Goal: Navigation & Orientation: Find specific page/section

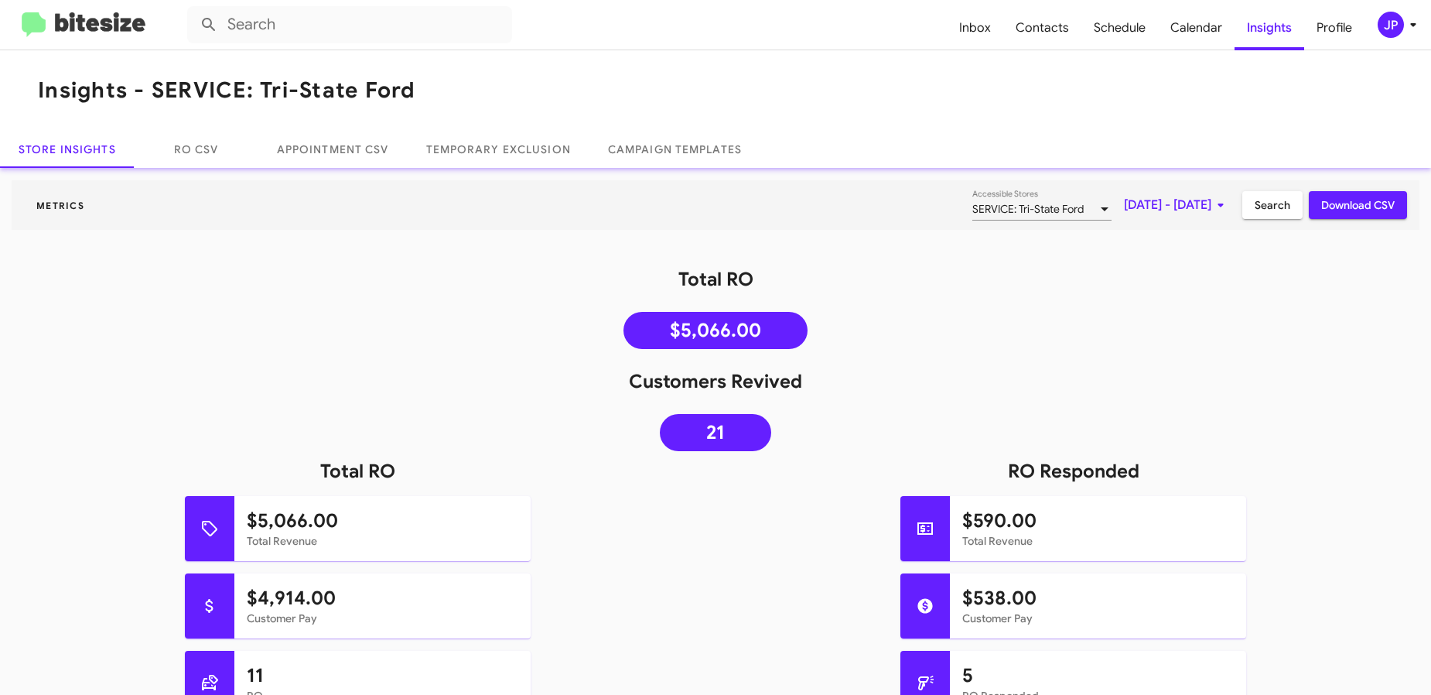
click at [762, 496] on div "$590.00 Total Revenue" at bounding box center [1073, 534] width 739 height 77
click at [1393, 24] on div "JP" at bounding box center [1391, 25] width 26 height 26
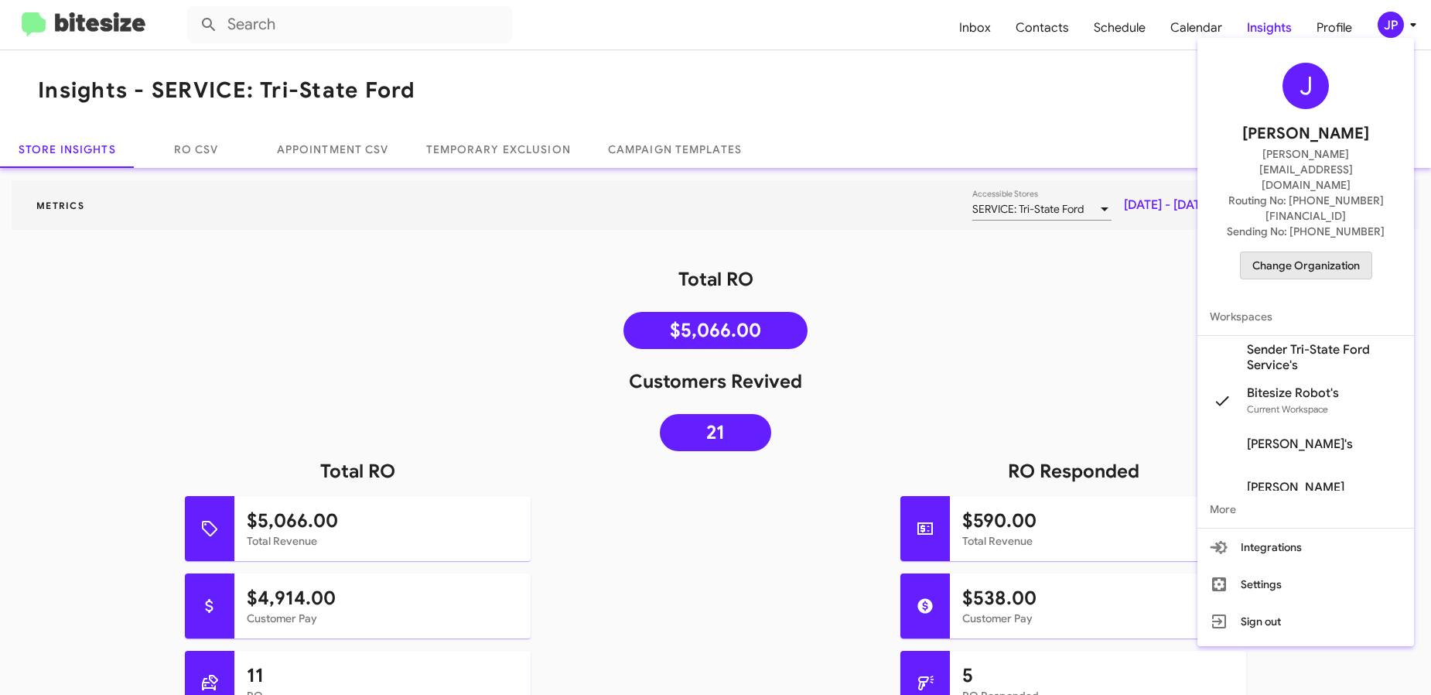
click at [1340, 252] on span "Change Organization" at bounding box center [1307, 265] width 108 height 26
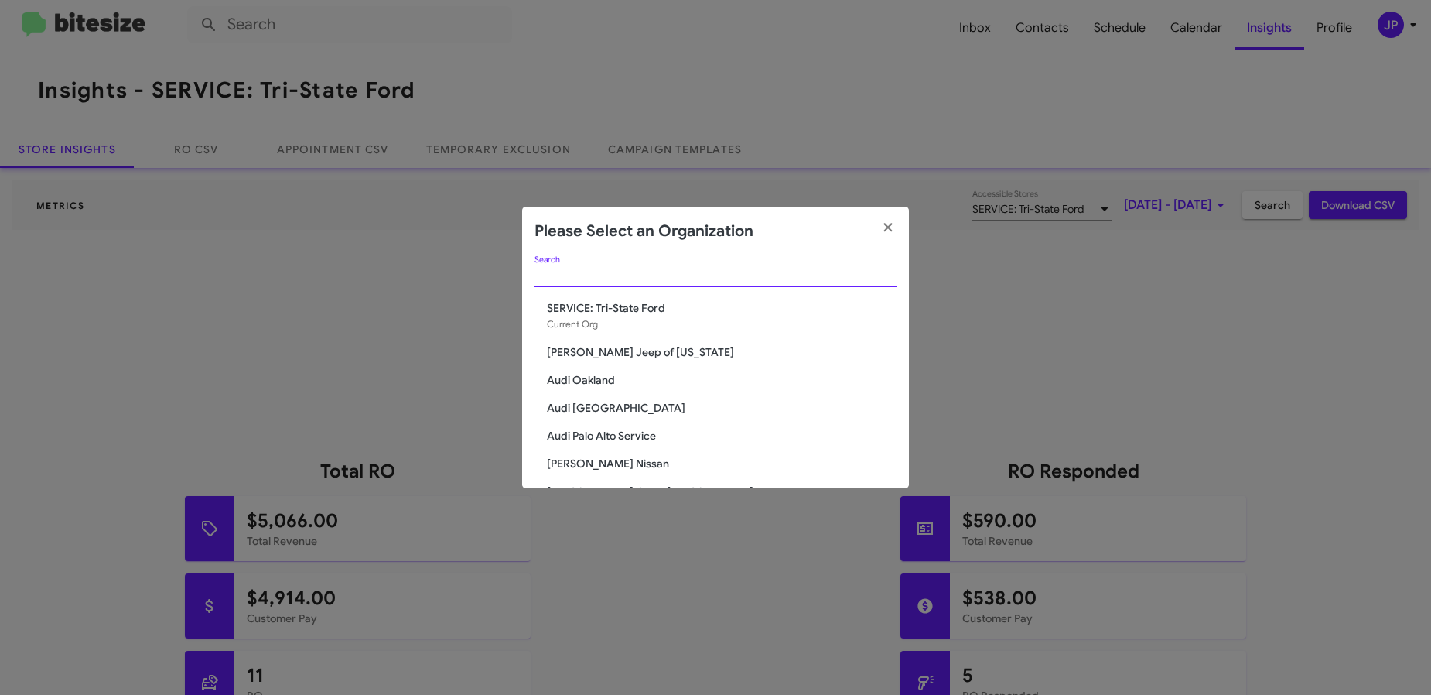
click at [677, 271] on input "Search" at bounding box center [716, 275] width 362 height 12
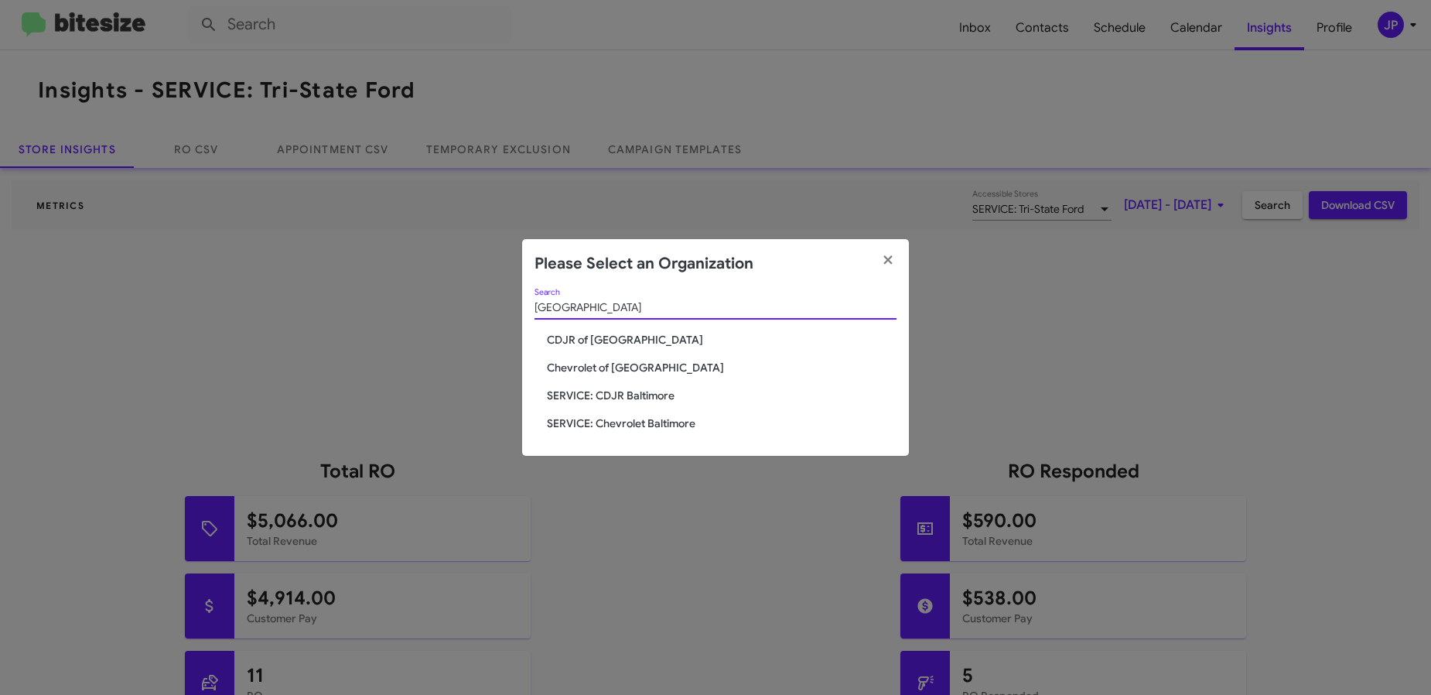
type input "baltimore"
click at [630, 402] on span "SERVICE: CDJR Baltimore" at bounding box center [722, 395] width 350 height 15
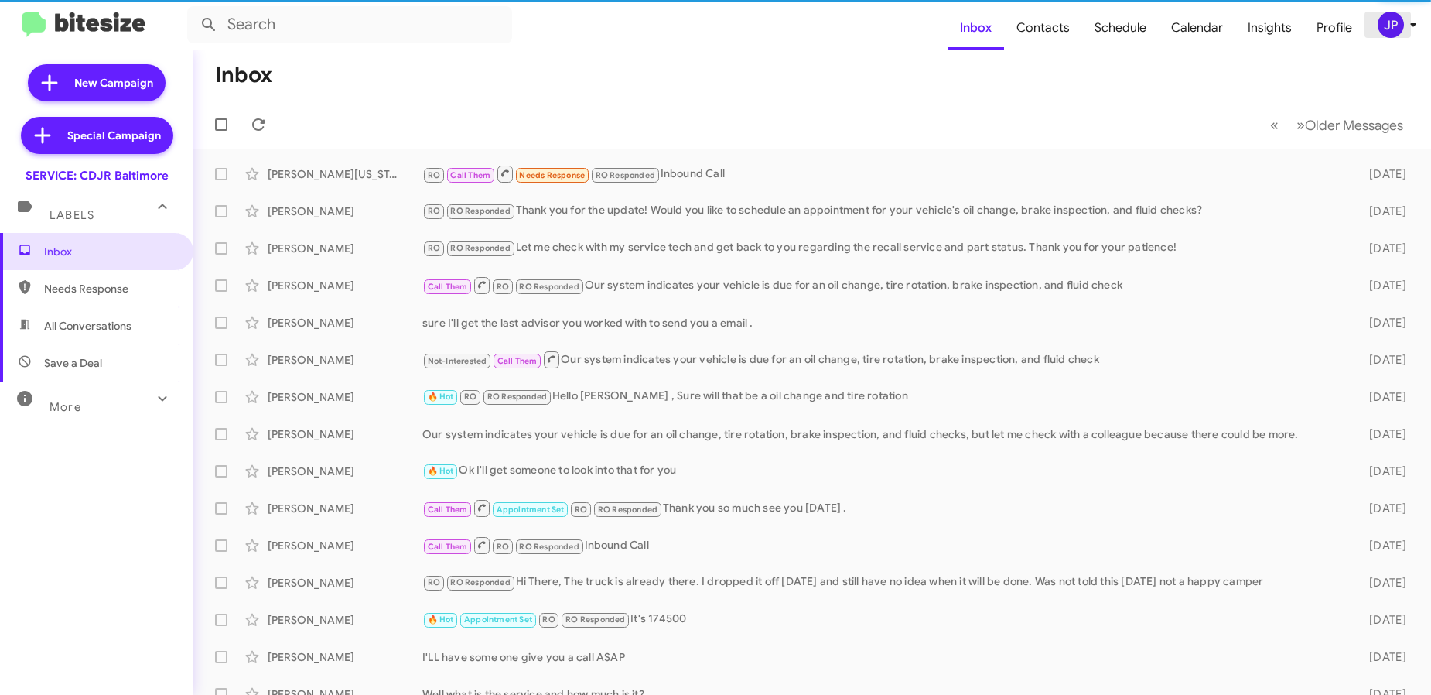
click at [1397, 34] on div "JP" at bounding box center [1391, 25] width 26 height 26
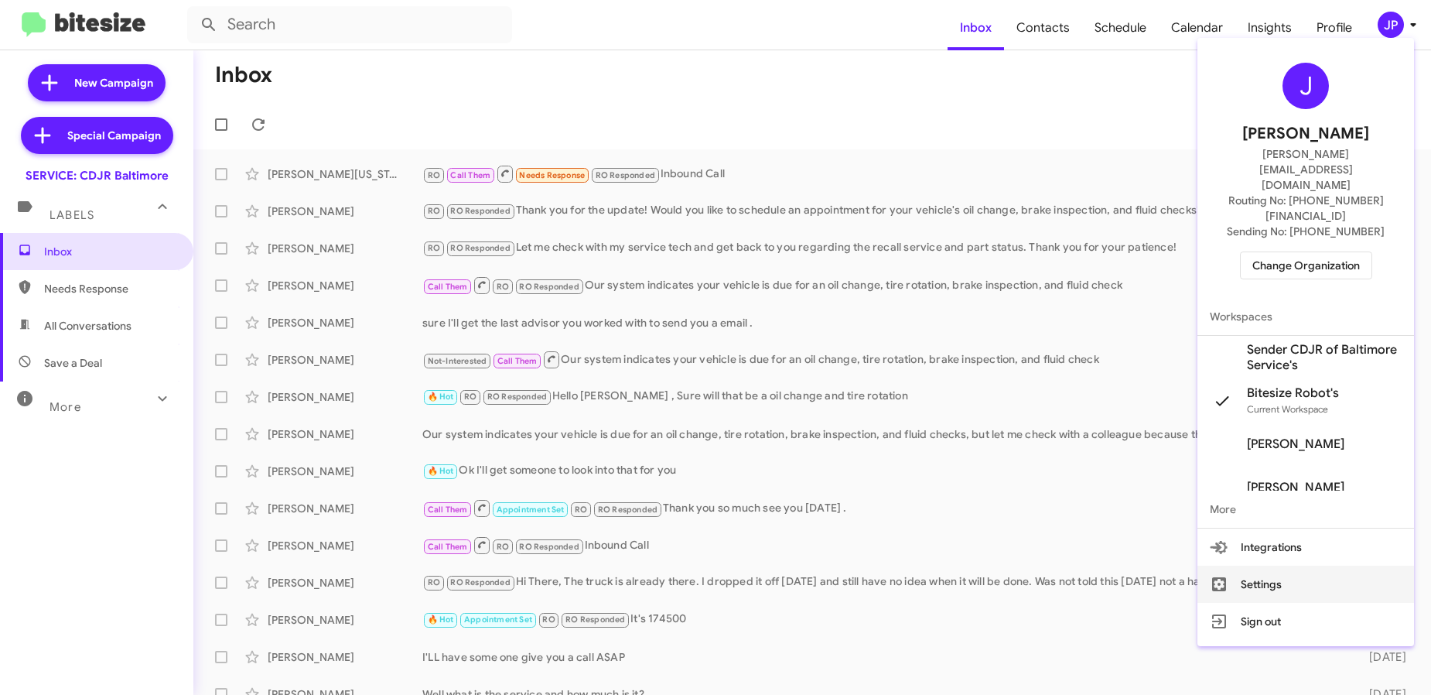
click at [1268, 566] on button "Settings" at bounding box center [1306, 584] width 217 height 37
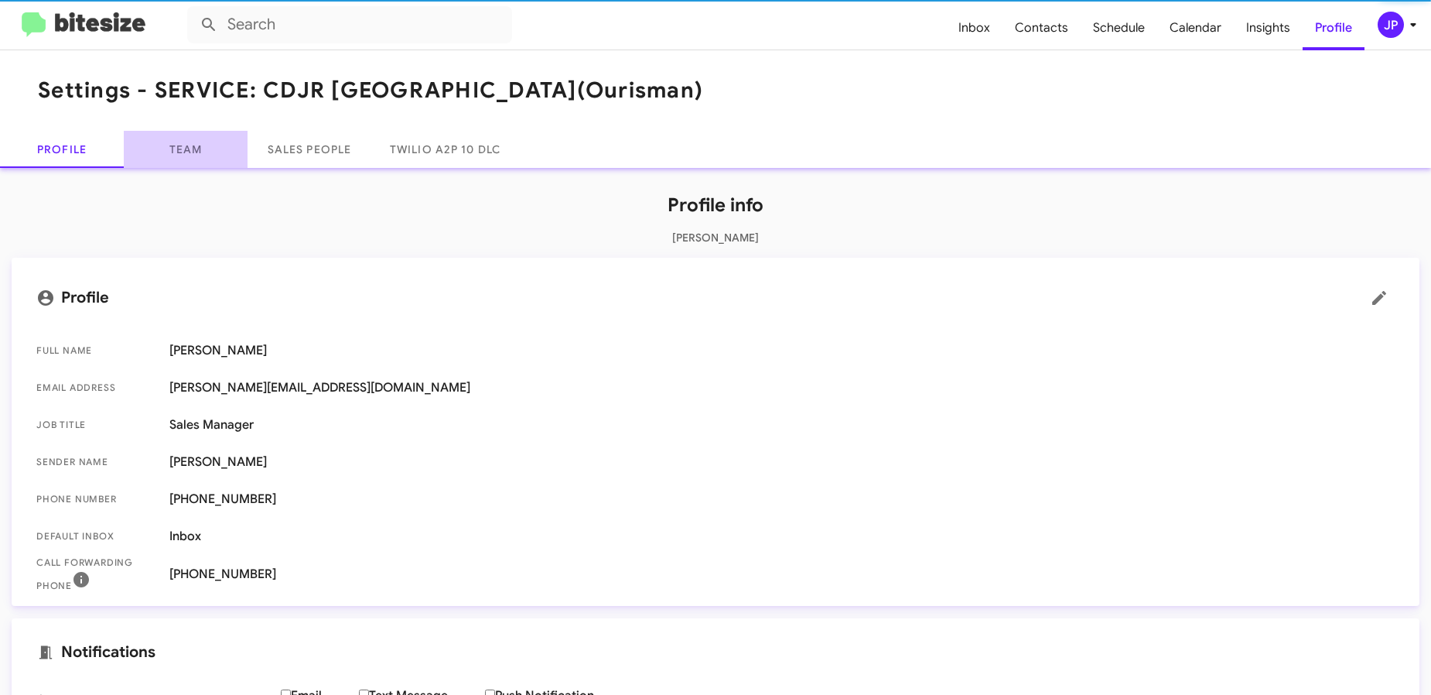
click at [188, 152] on link "Team" at bounding box center [186, 149] width 124 height 37
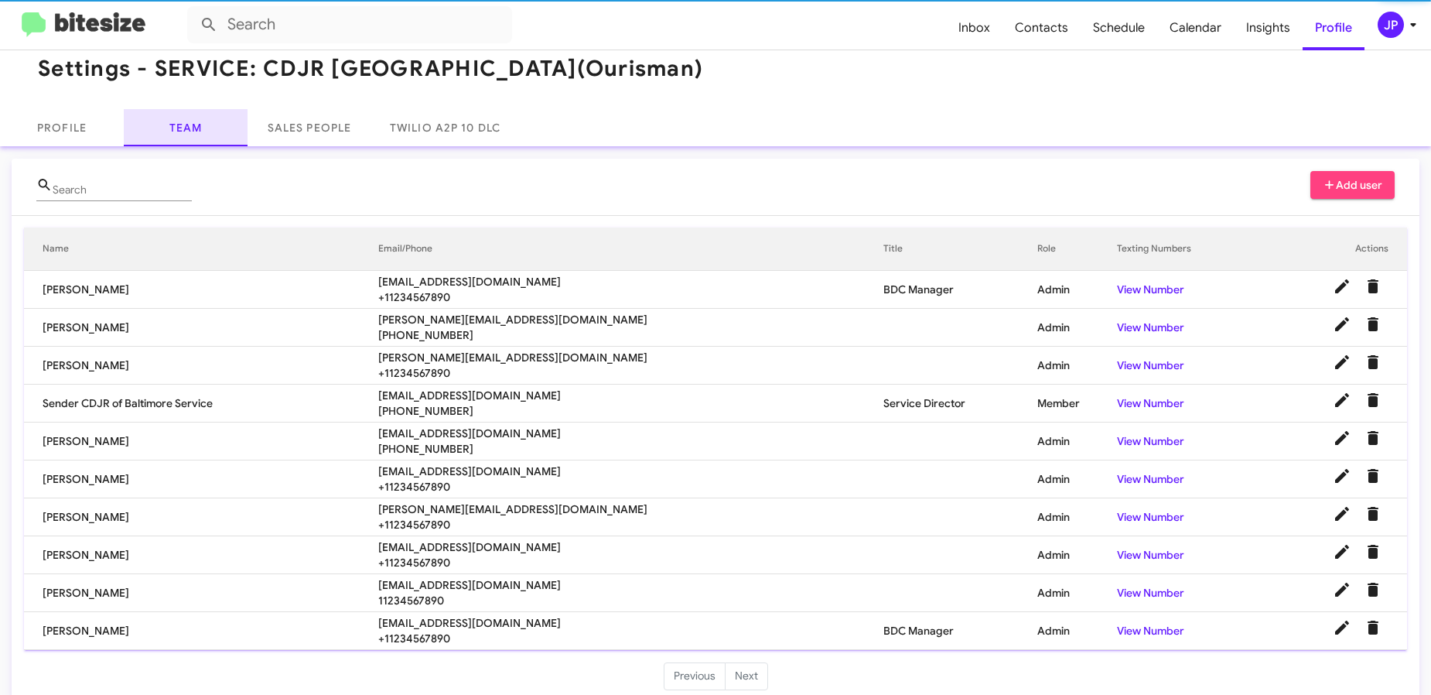
scroll to position [42, 0]
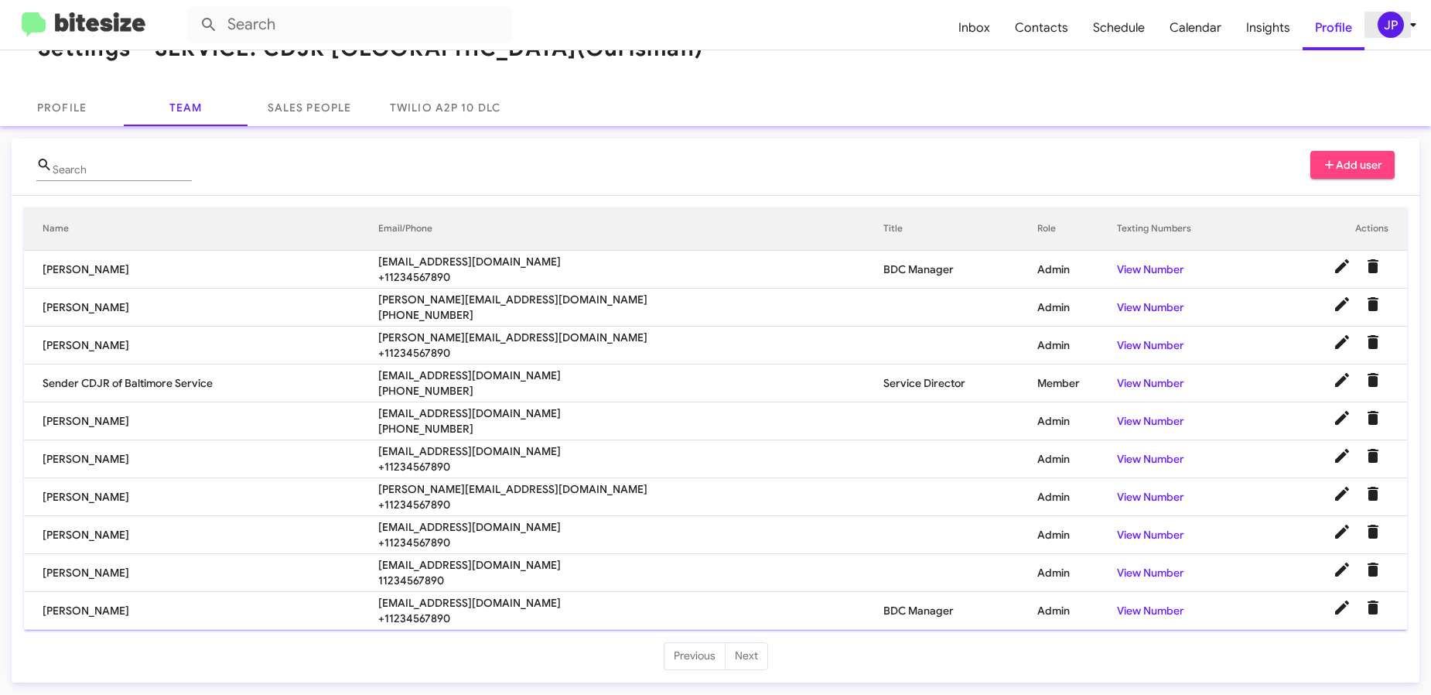
click at [1404, 26] on icon at bounding box center [1413, 24] width 19 height 19
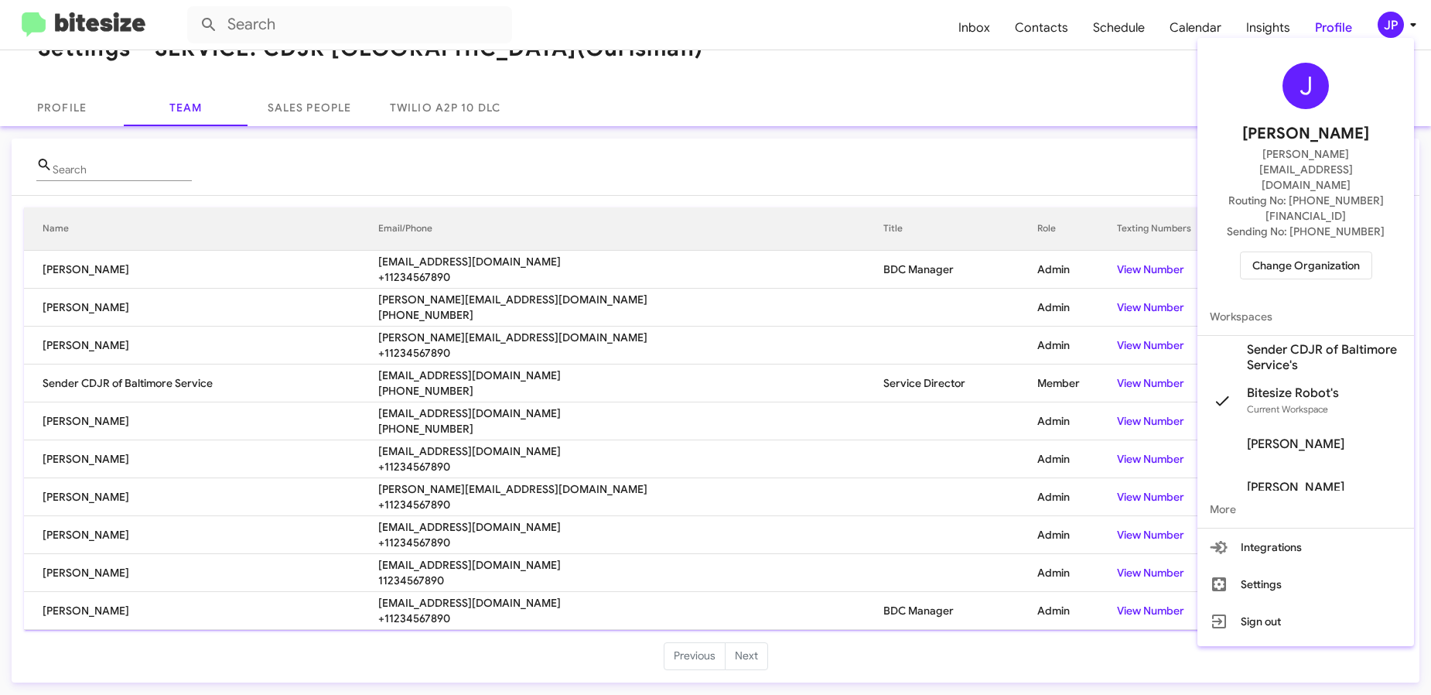
click at [1346, 252] on span "Change Organization" at bounding box center [1307, 265] width 108 height 26
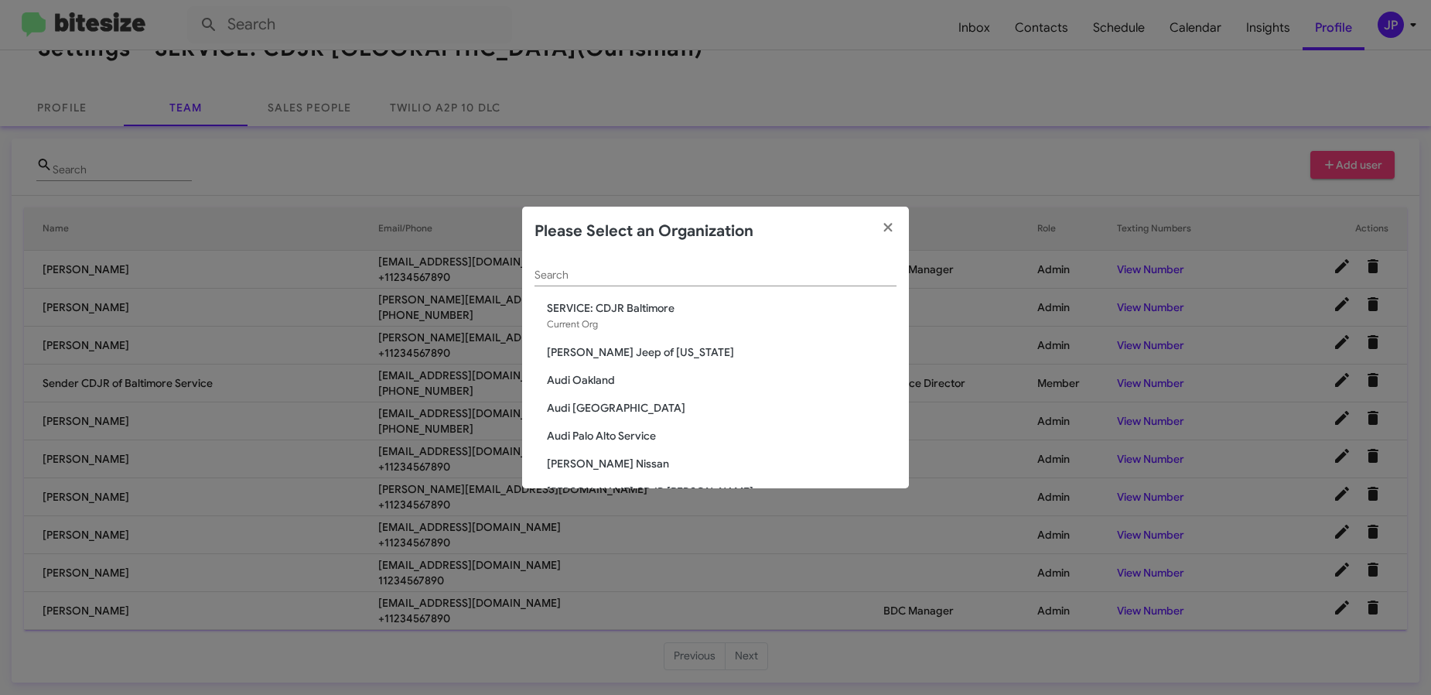
click at [808, 270] on input "Search" at bounding box center [716, 275] width 362 height 12
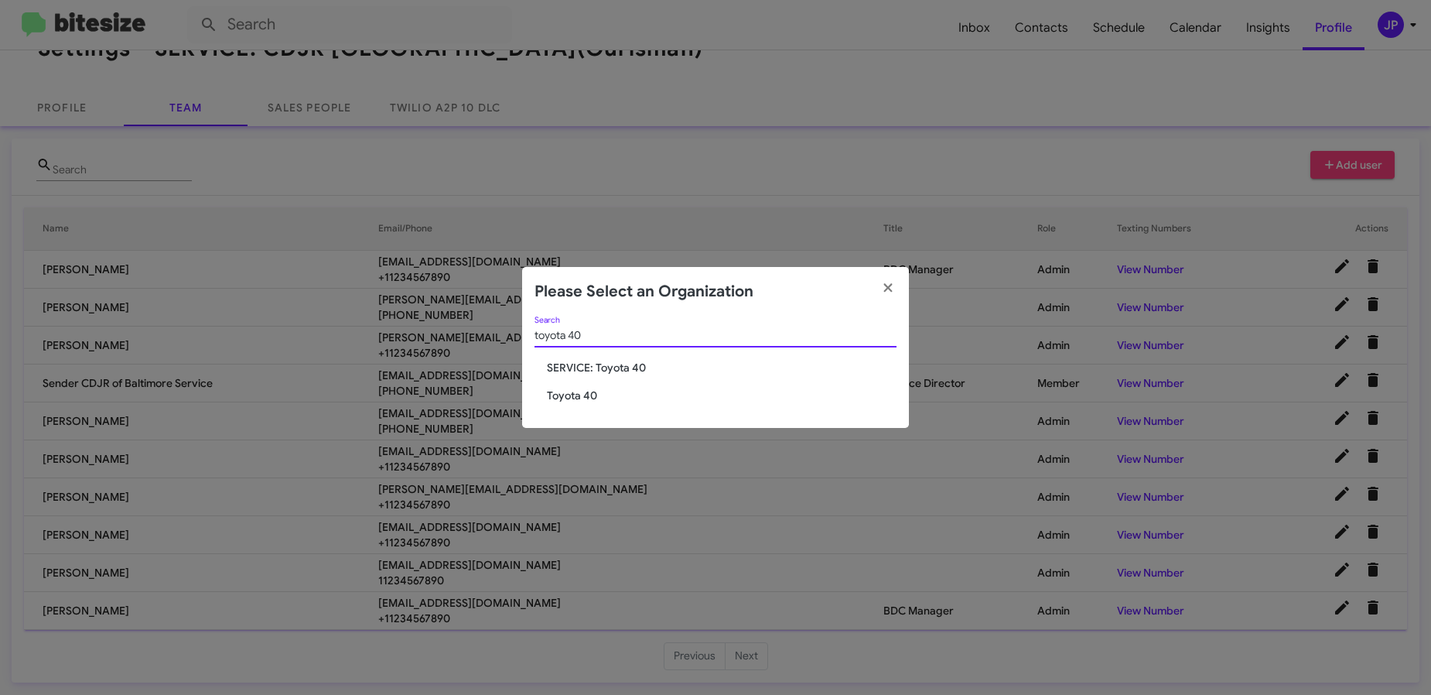
type input "toyota 40"
click at [646, 361] on span "SERVICE: Toyota 40" at bounding box center [722, 367] width 350 height 15
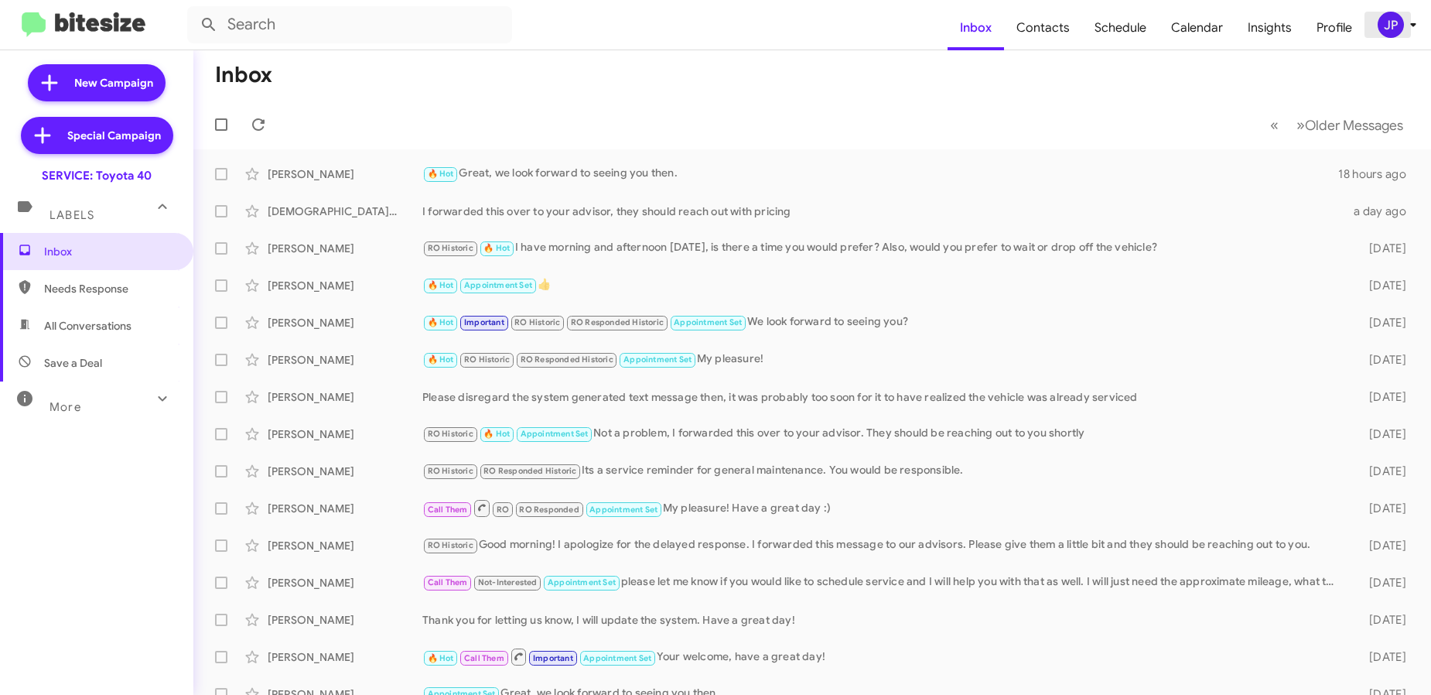
click at [1397, 13] on div "JP" at bounding box center [1391, 25] width 26 height 26
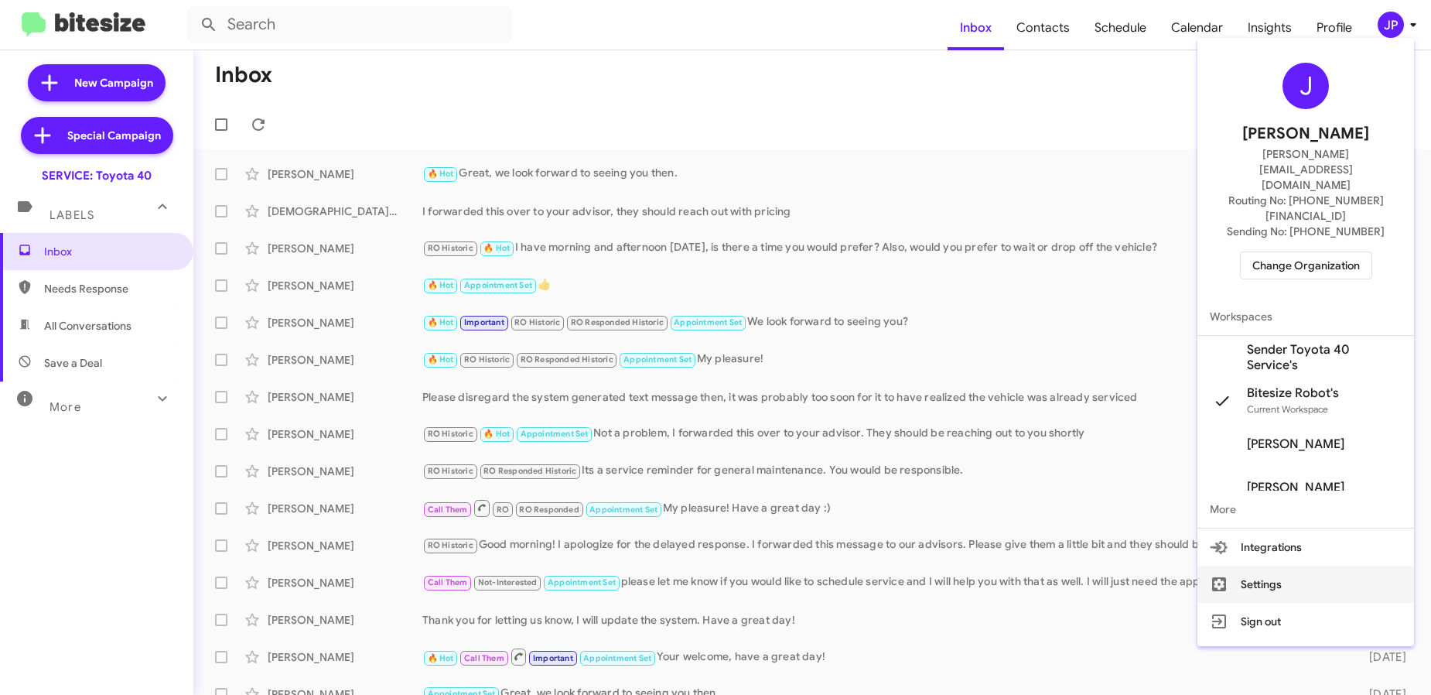
click at [1311, 566] on button "Settings" at bounding box center [1306, 584] width 217 height 37
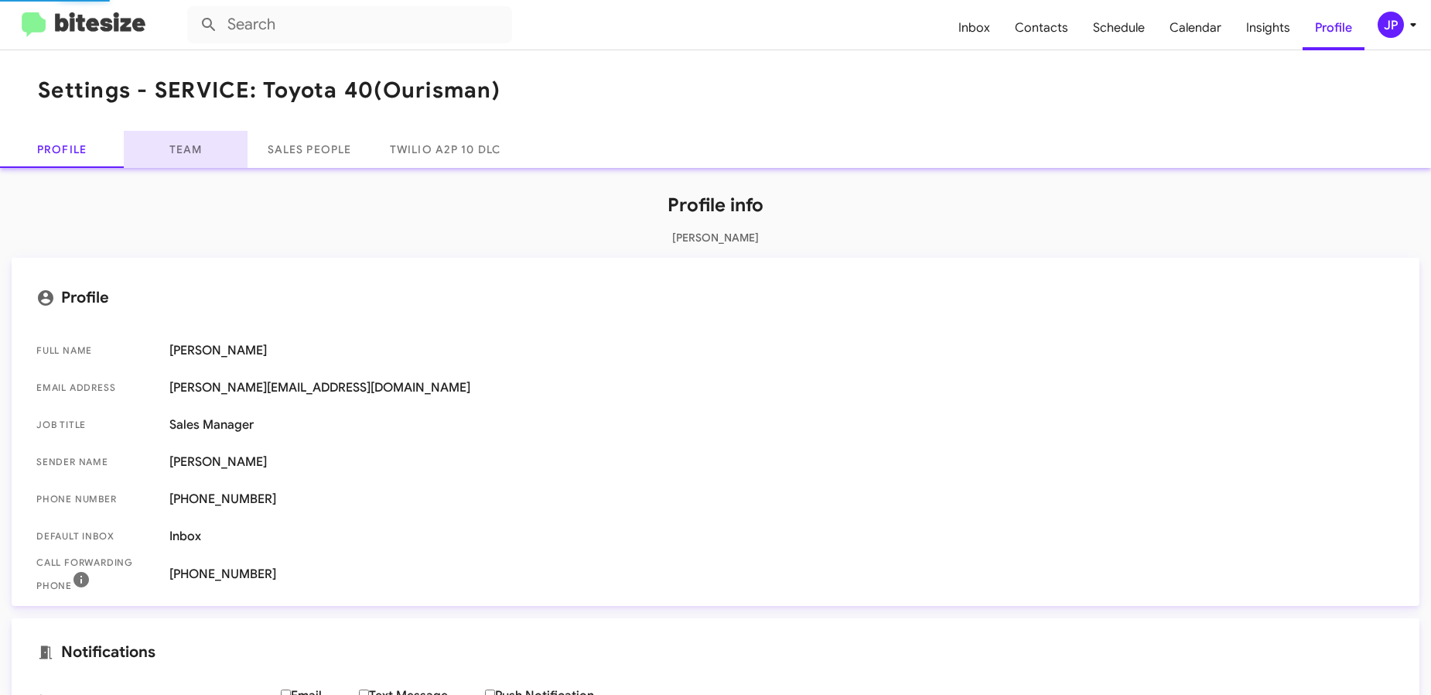
click at [200, 160] on link "Team" at bounding box center [186, 149] width 124 height 37
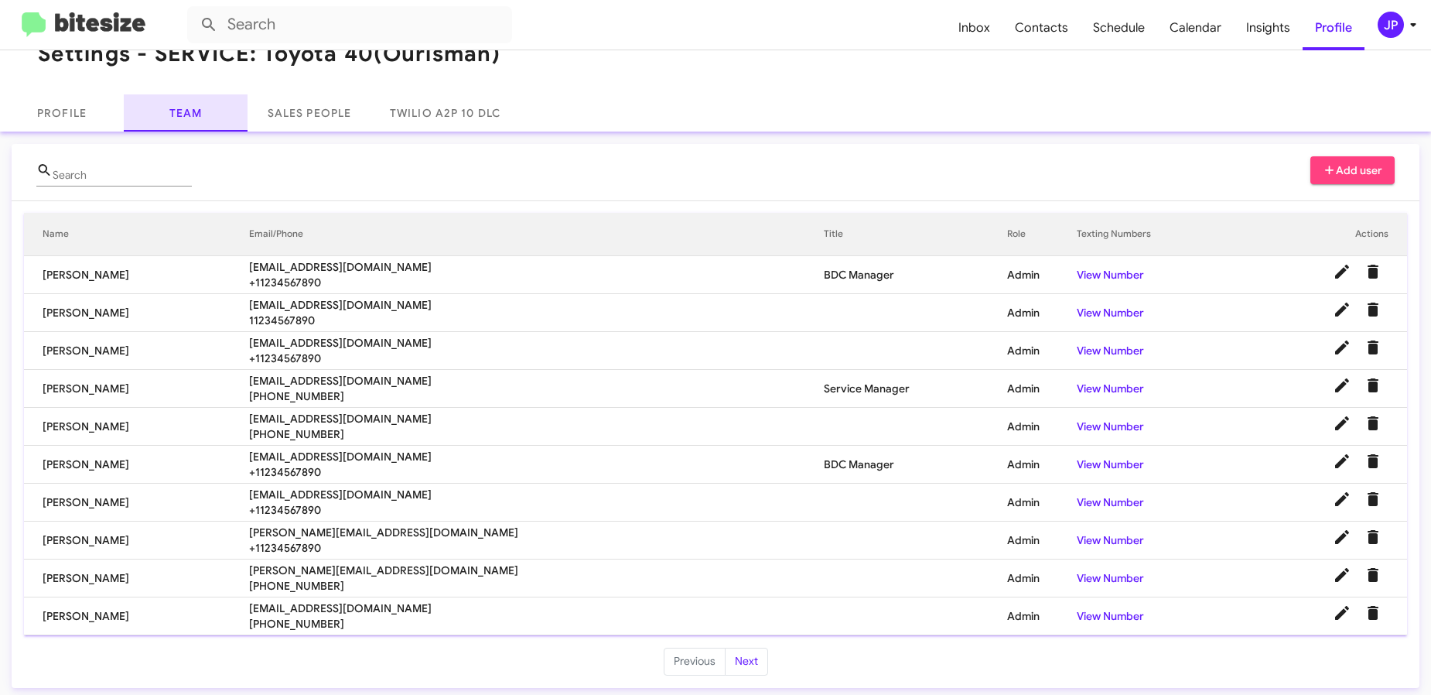
scroll to position [42, 0]
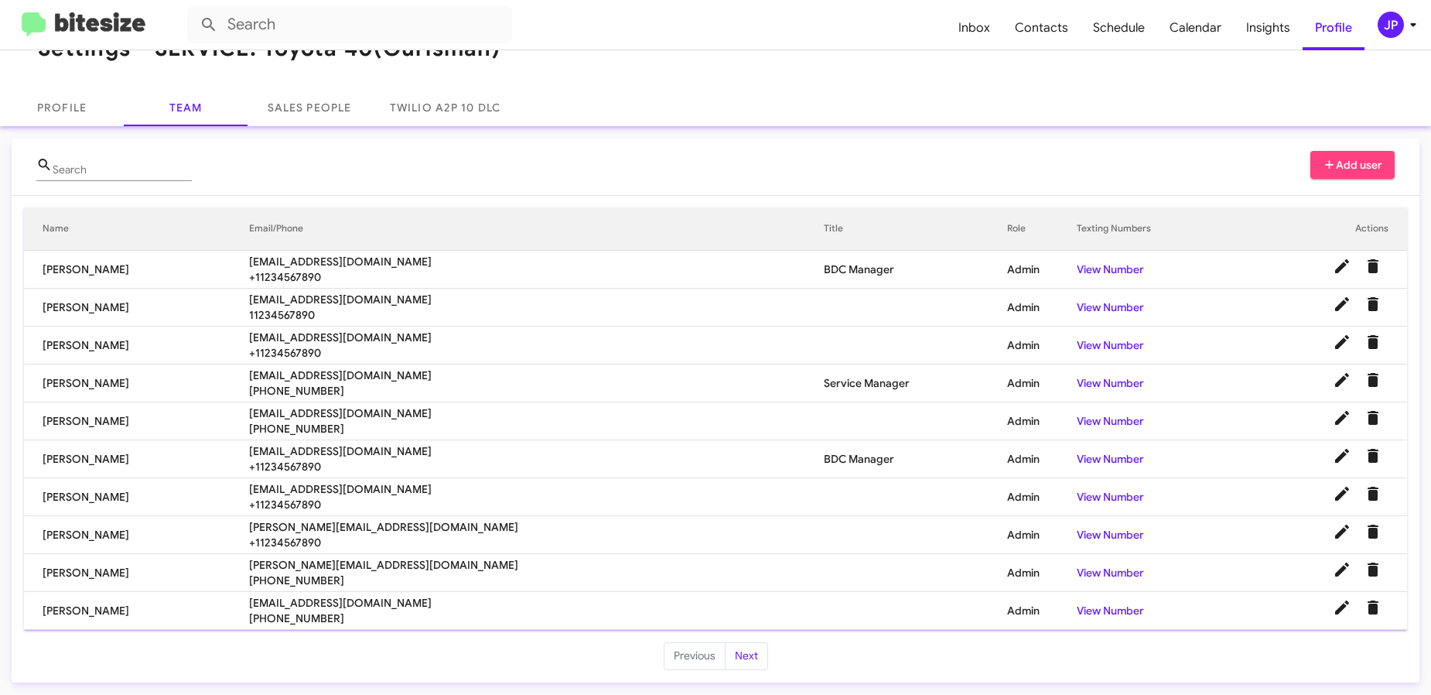
click at [1369, 30] on button "JP" at bounding box center [1390, 25] width 50 height 26
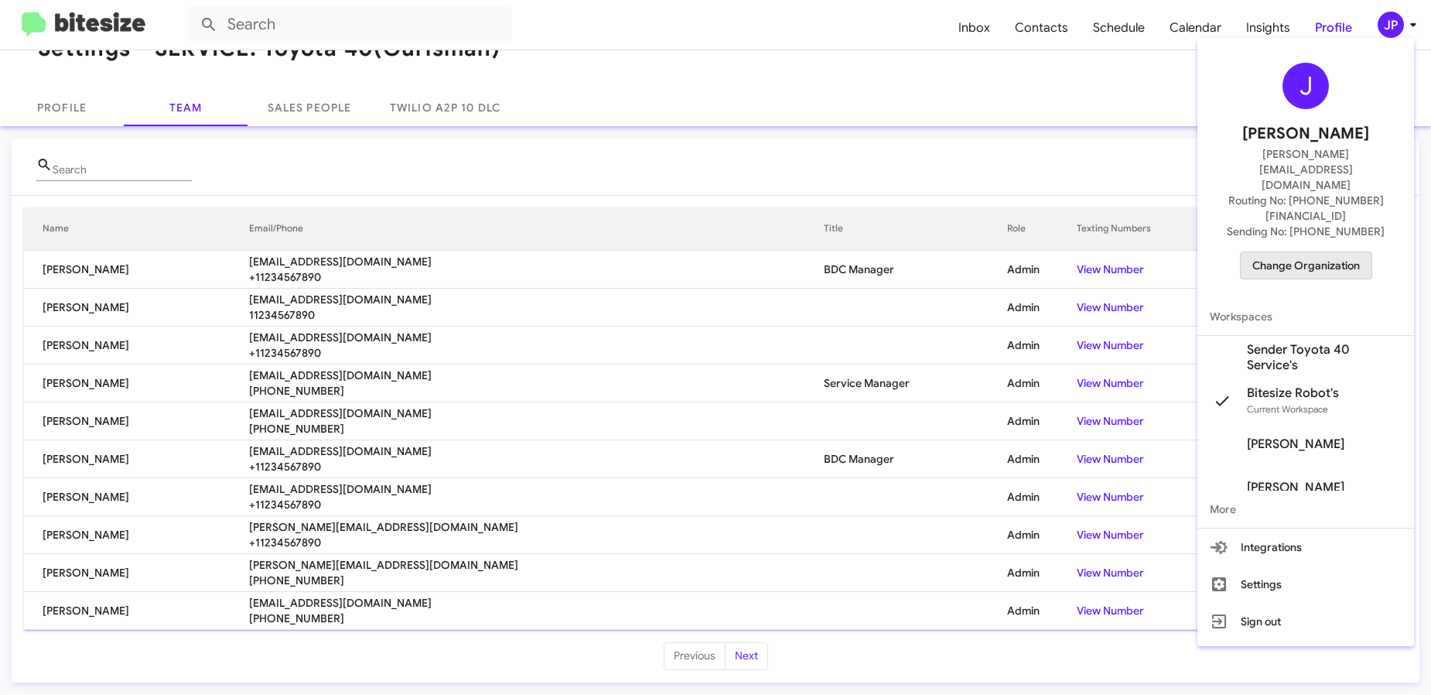
click at [1353, 252] on span "Change Organization" at bounding box center [1307, 265] width 108 height 26
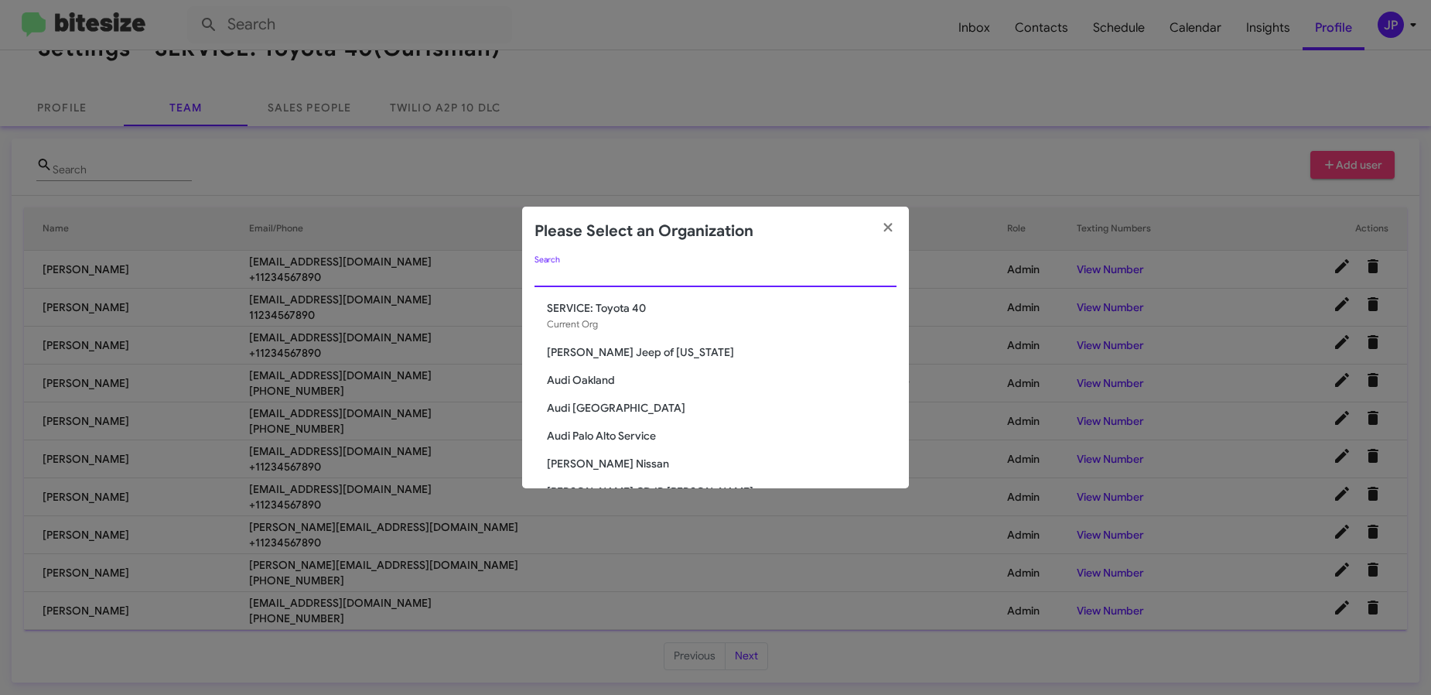
click at [692, 269] on input "Search" at bounding box center [716, 275] width 362 height 12
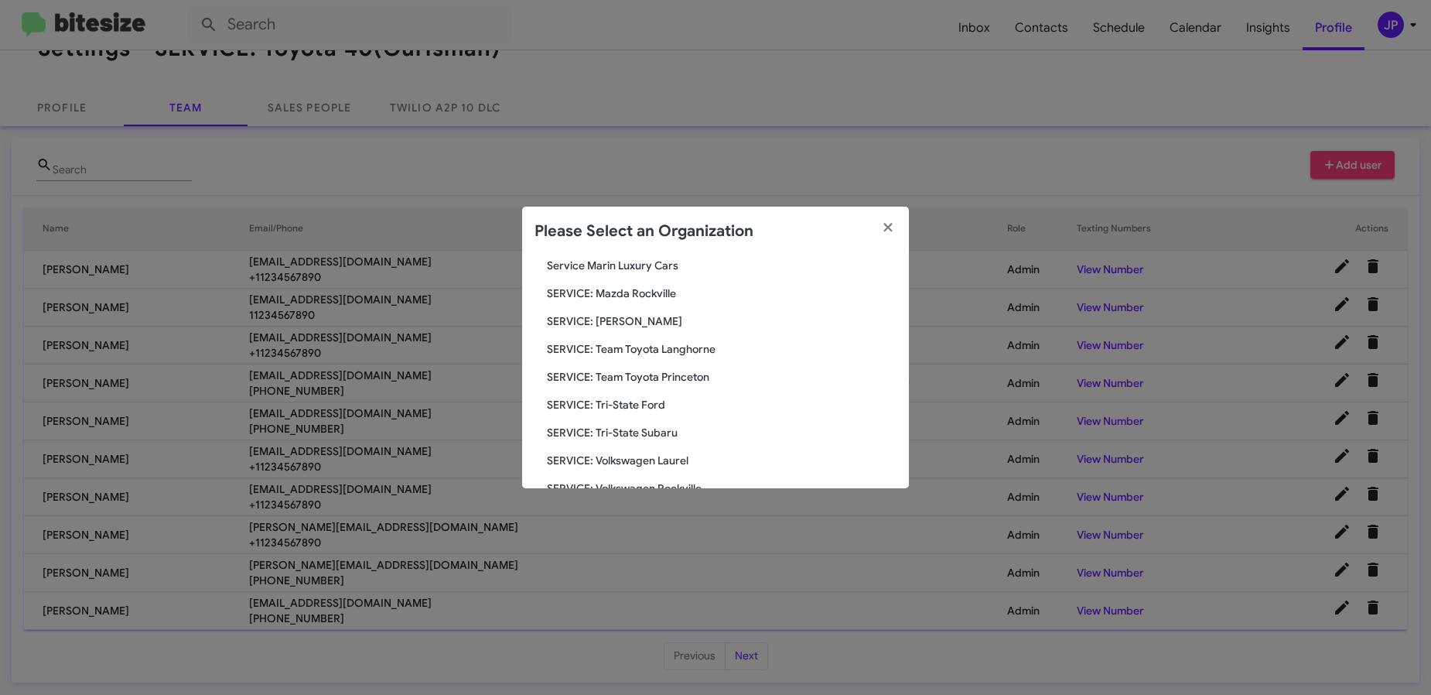
type input "service"
click at [642, 408] on span "SERVICE: Tri-State Ford" at bounding box center [722, 404] width 350 height 15
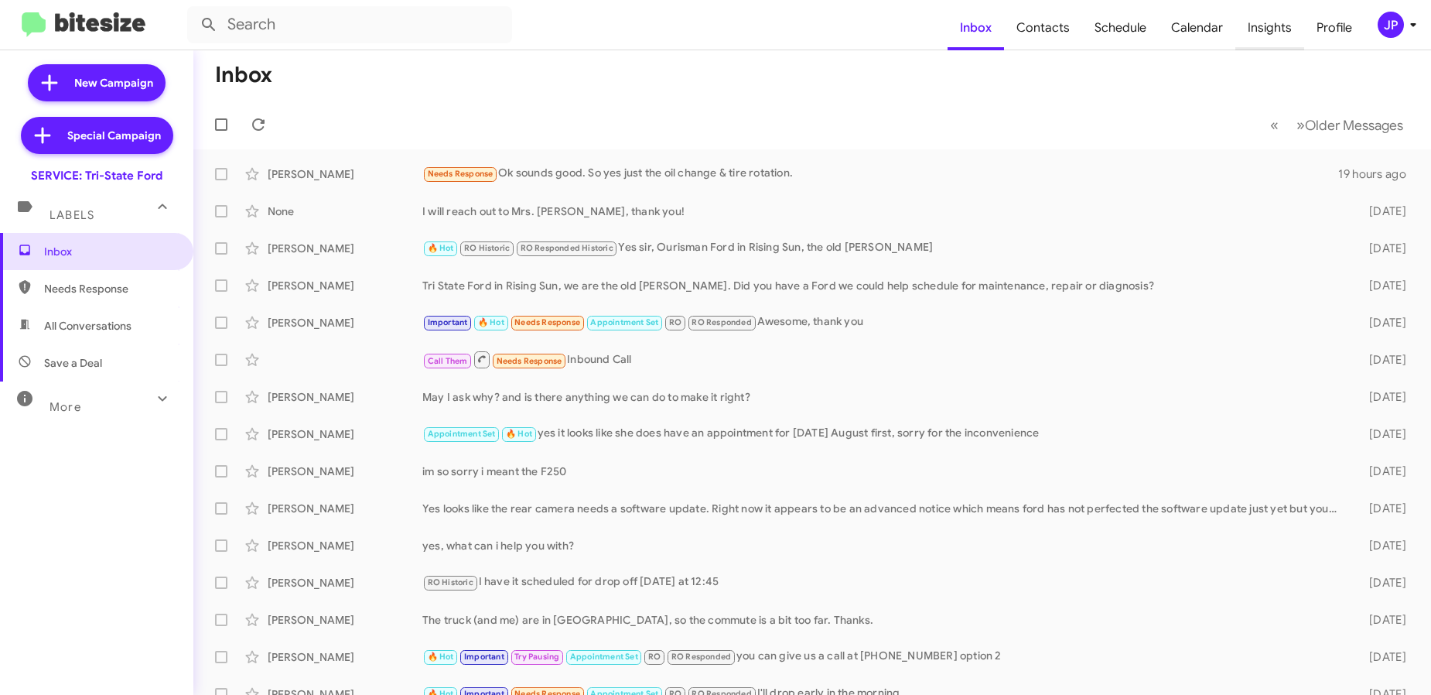
click at [1258, 32] on span "Insights" at bounding box center [1270, 27] width 69 height 45
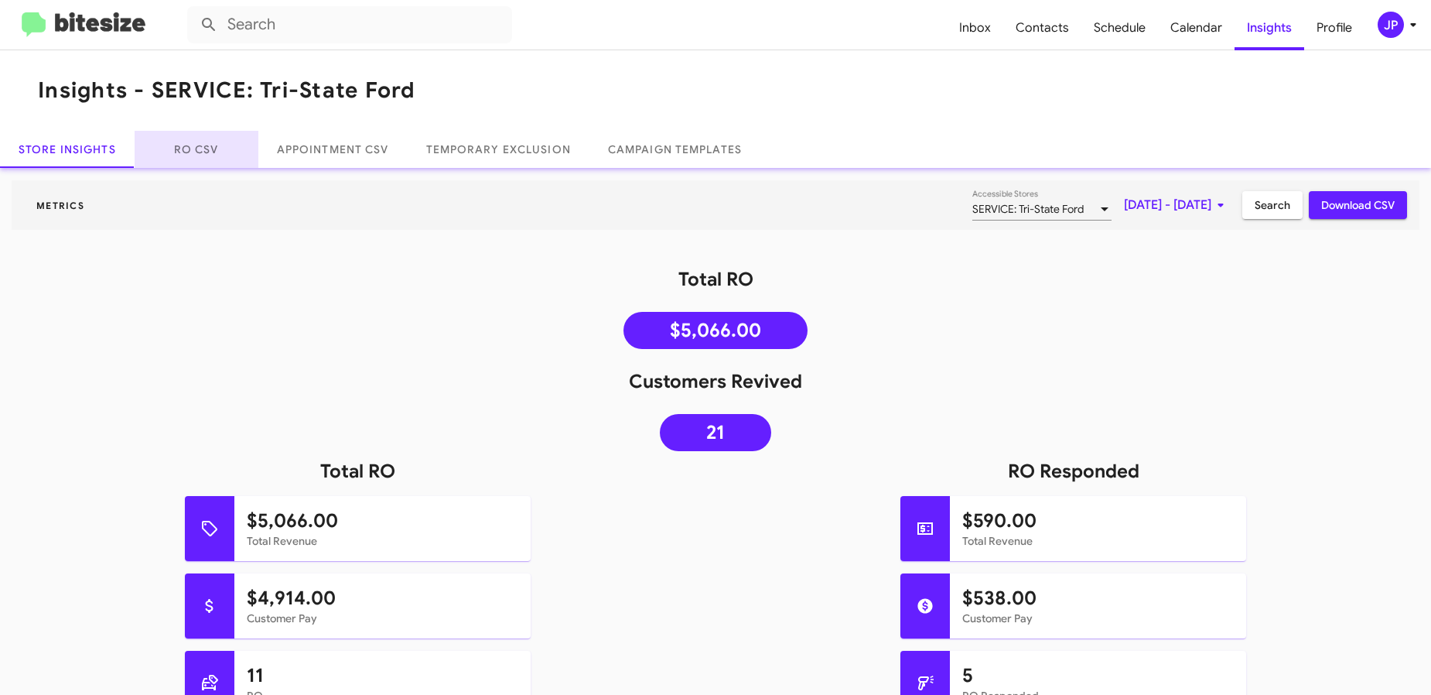
click at [157, 132] on link "RO CSV" at bounding box center [197, 149] width 124 height 37
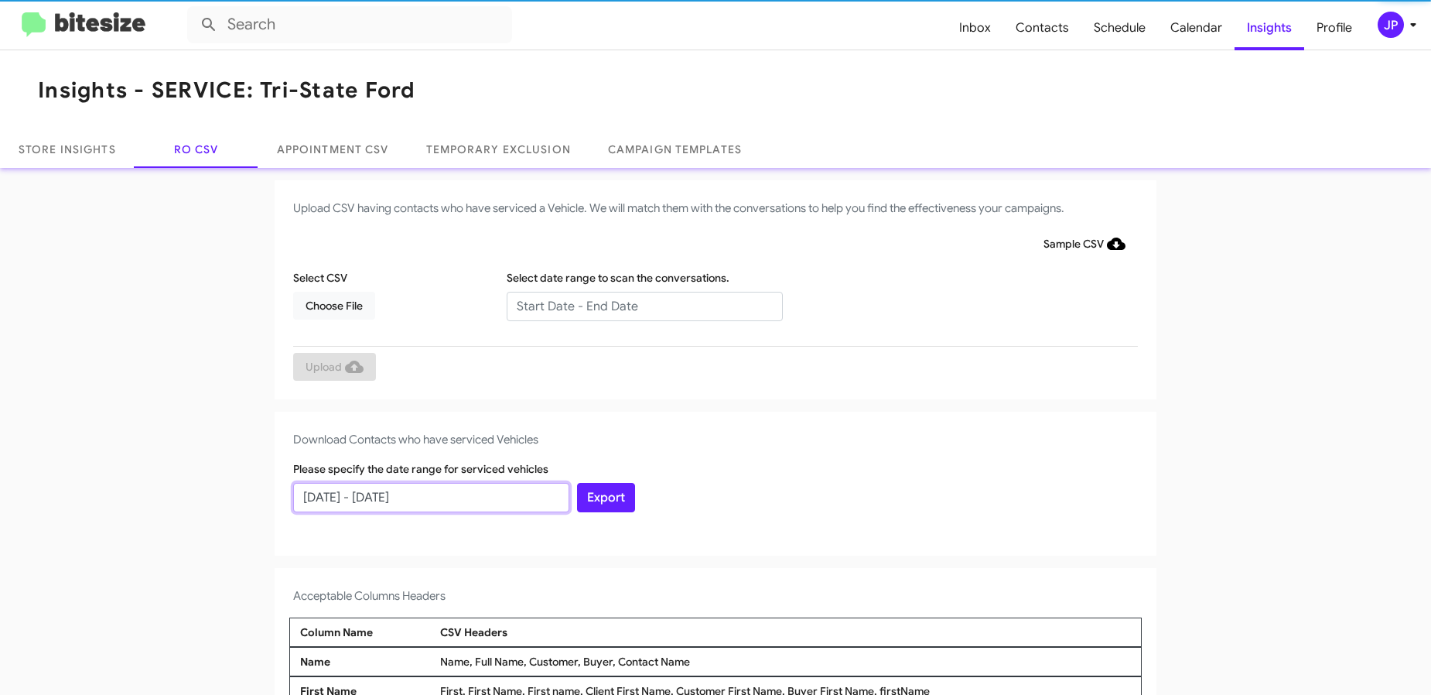
click at [377, 501] on input "07/13/2025 - 08/12/2025" at bounding box center [431, 497] width 276 height 29
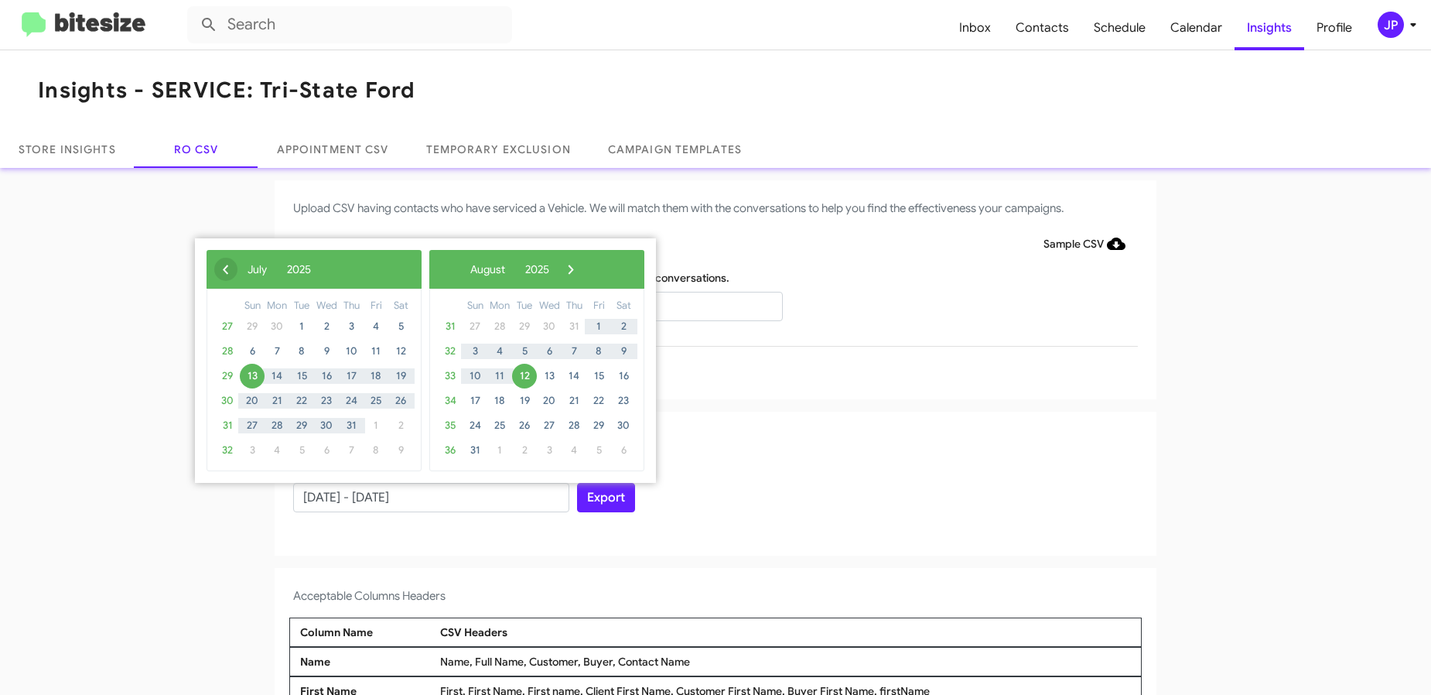
click at [229, 274] on span "‹" at bounding box center [225, 269] width 23 height 23
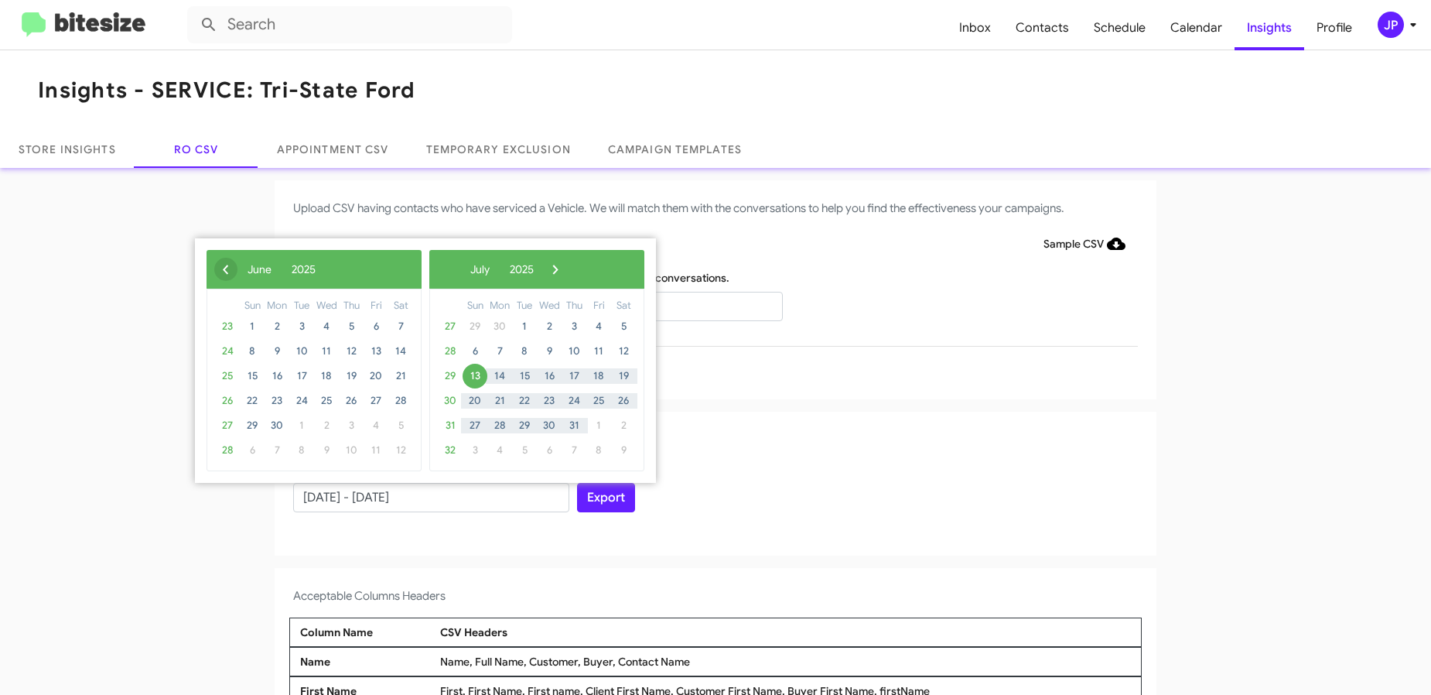
click at [229, 272] on span "‹" at bounding box center [225, 269] width 23 height 23
click at [255, 369] on span "11" at bounding box center [252, 376] width 25 height 25
click at [572, 265] on span "›" at bounding box center [560, 269] width 23 height 23
click at [567, 265] on span "›" at bounding box center [555, 269] width 23 height 23
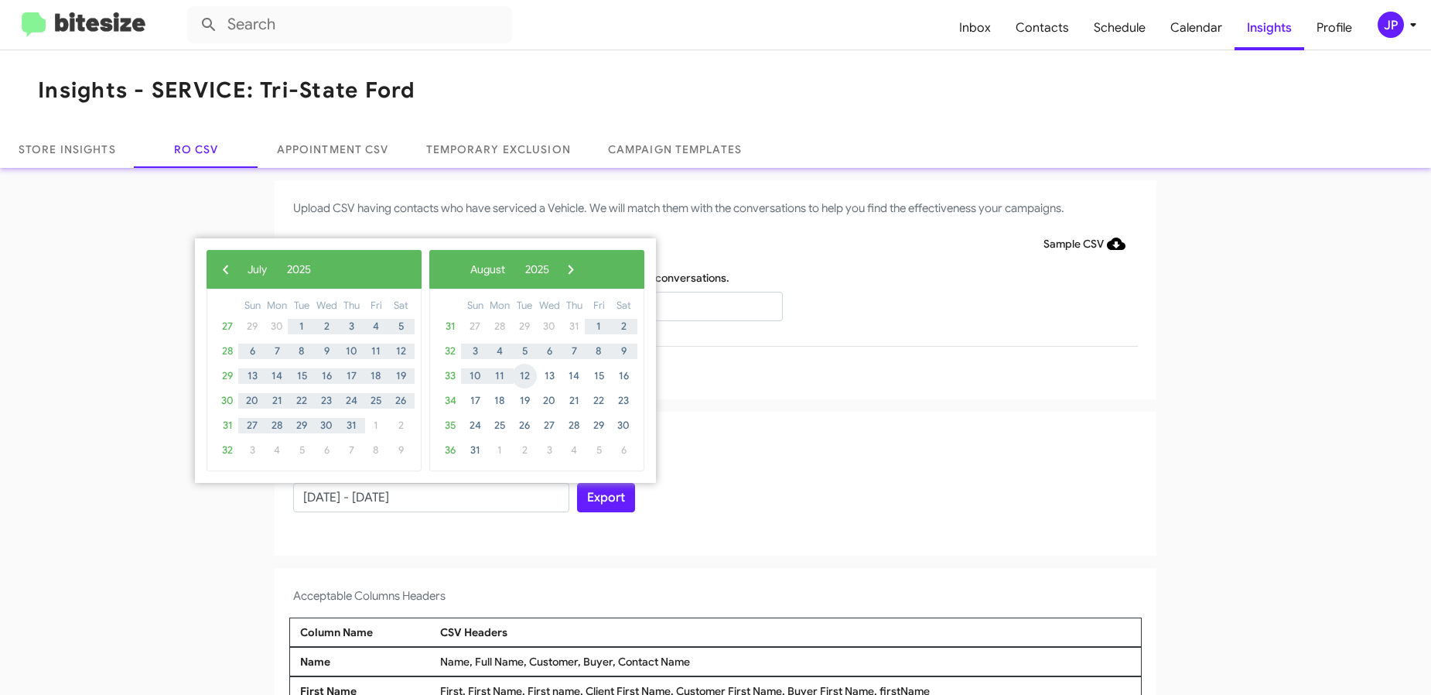
click at [524, 379] on span "12" at bounding box center [524, 376] width 25 height 25
type input "05/11/2025 - 08/12/2025"
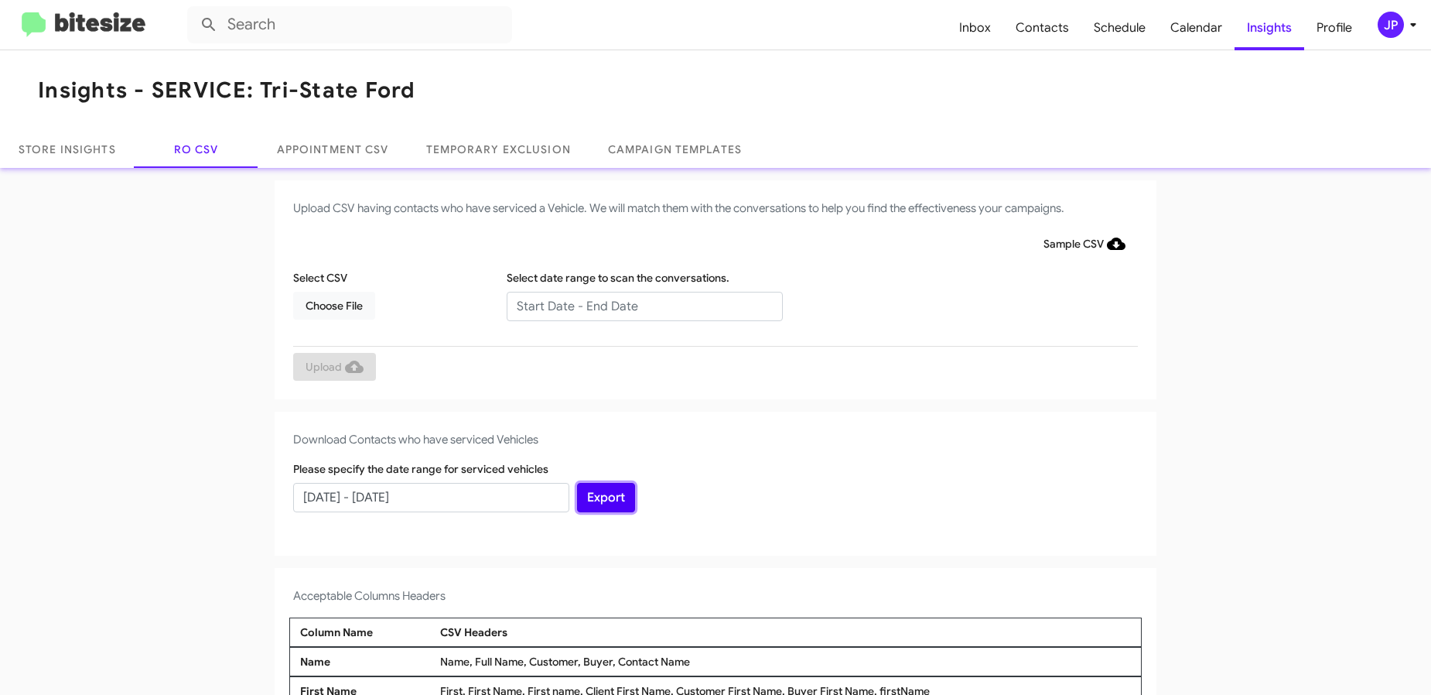
click at [607, 507] on button "Export" at bounding box center [606, 497] width 58 height 29
click at [337, 25] on input "text" at bounding box center [349, 24] width 325 height 37
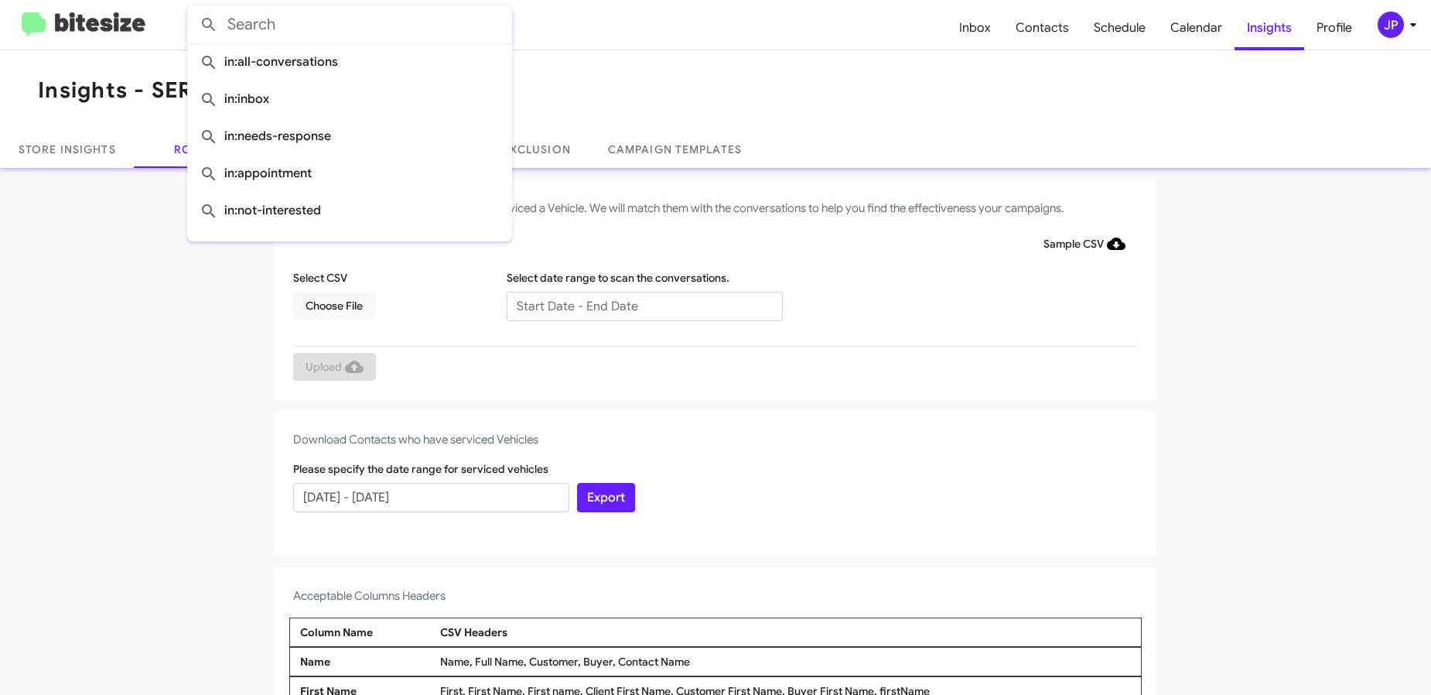
click at [72, 24] on img at bounding box center [84, 25] width 124 height 26
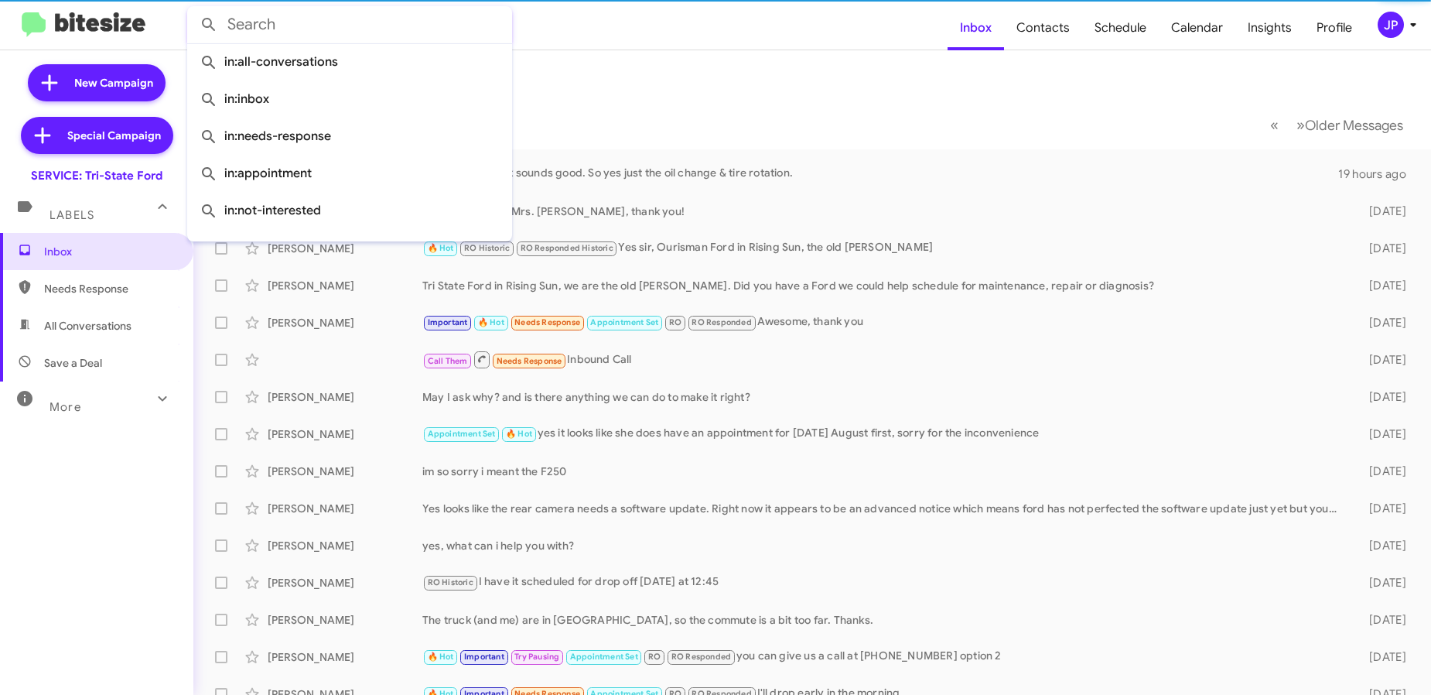
click at [331, 19] on input "text" at bounding box center [349, 24] width 325 height 37
paste input "16108063664"
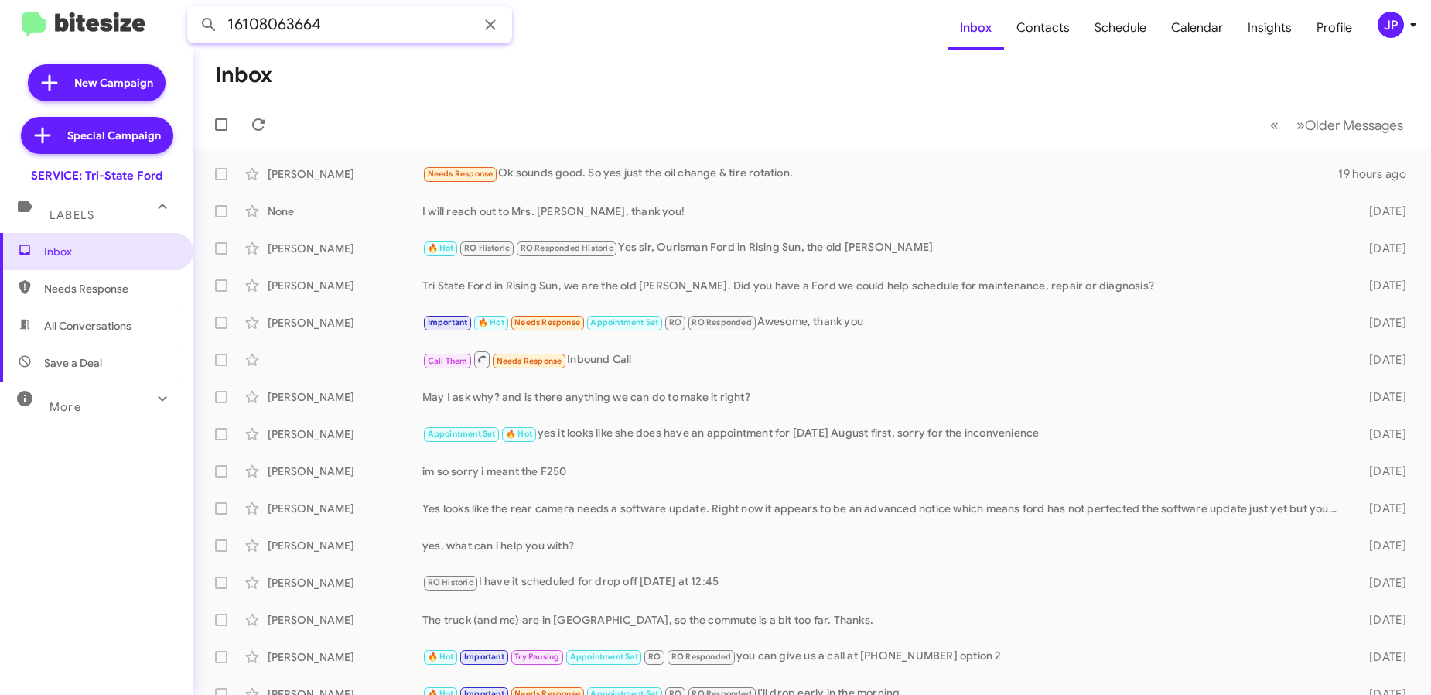
click at [193, 9] on button at bounding box center [208, 24] width 31 height 31
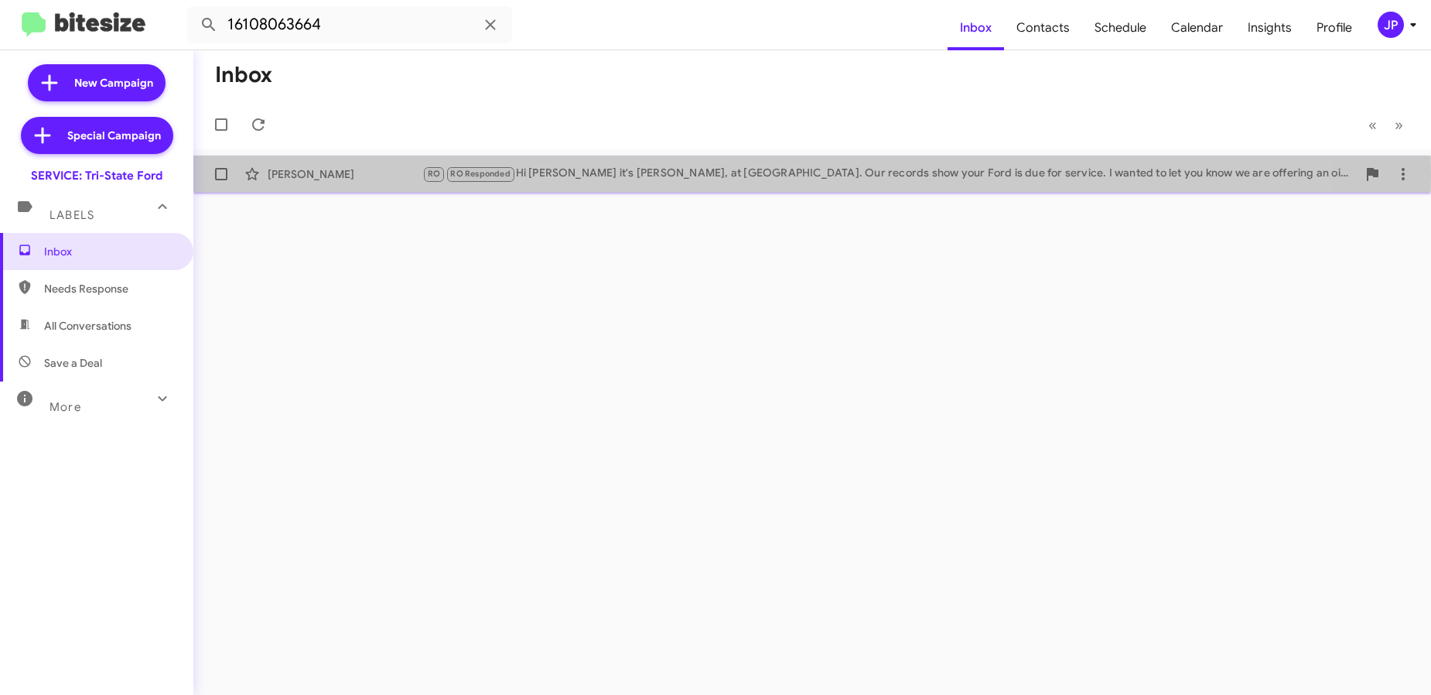
click at [596, 175] on div "RO RO Responded Hi Jake it's Harlan Hanson, at Tri-State Ford. Our records show…" at bounding box center [889, 174] width 935 height 18
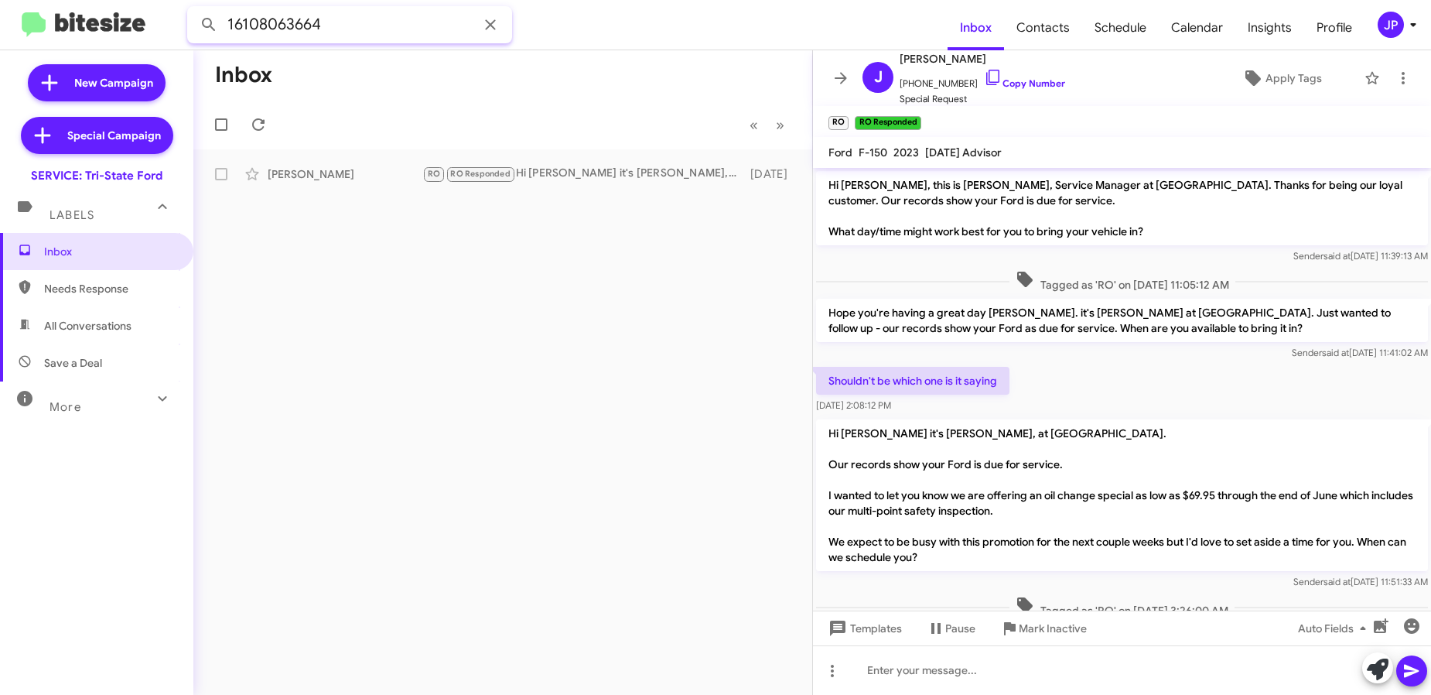
click at [286, 27] on input "16108063664" at bounding box center [349, 24] width 325 height 37
click at [285, 28] on input "16108063664" at bounding box center [349, 24] width 325 height 37
paste input "2206855"
click at [193, 9] on button at bounding box center [208, 24] width 31 height 31
click at [341, 163] on div "None Call Them Needs Response RO RO Responded Inbound Call 4 months ago" at bounding box center [503, 174] width 594 height 31
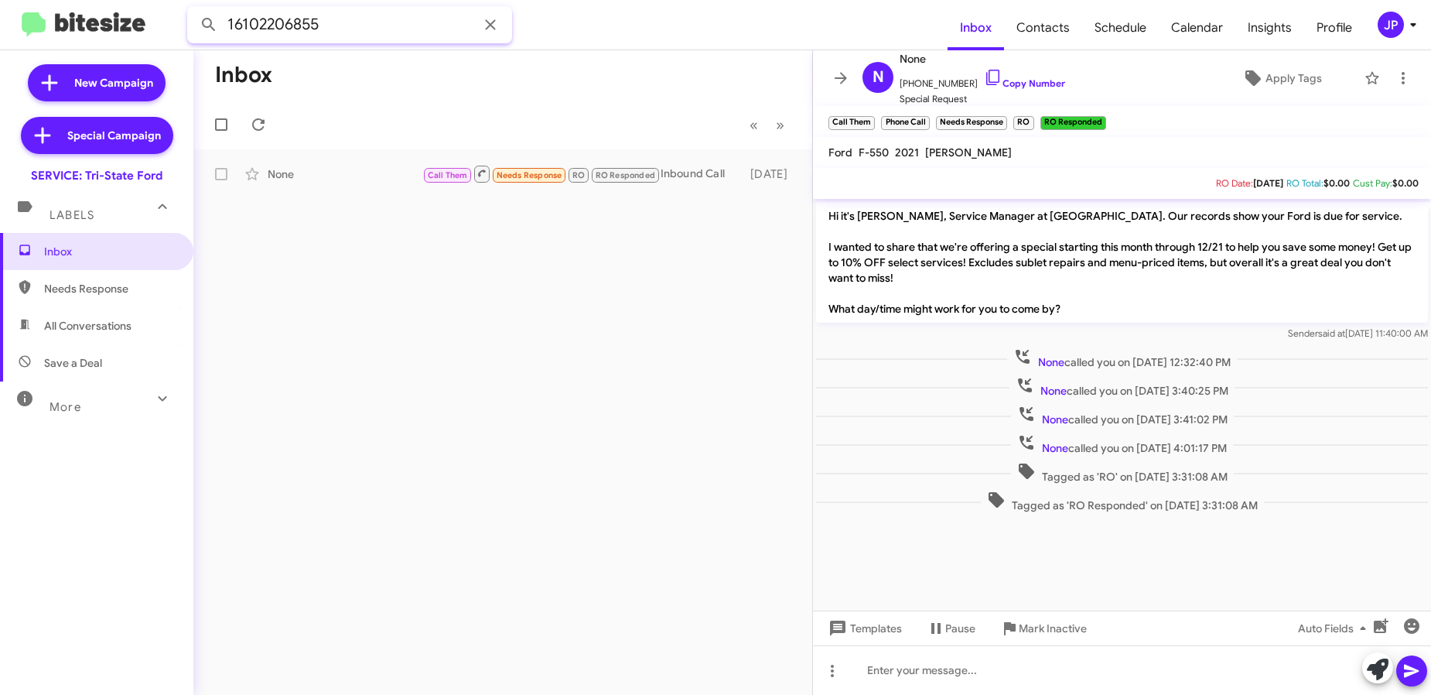
click at [300, 15] on input "16102206855" at bounding box center [349, 24] width 325 height 37
click at [299, 21] on input "16102206855" at bounding box center [349, 24] width 325 height 37
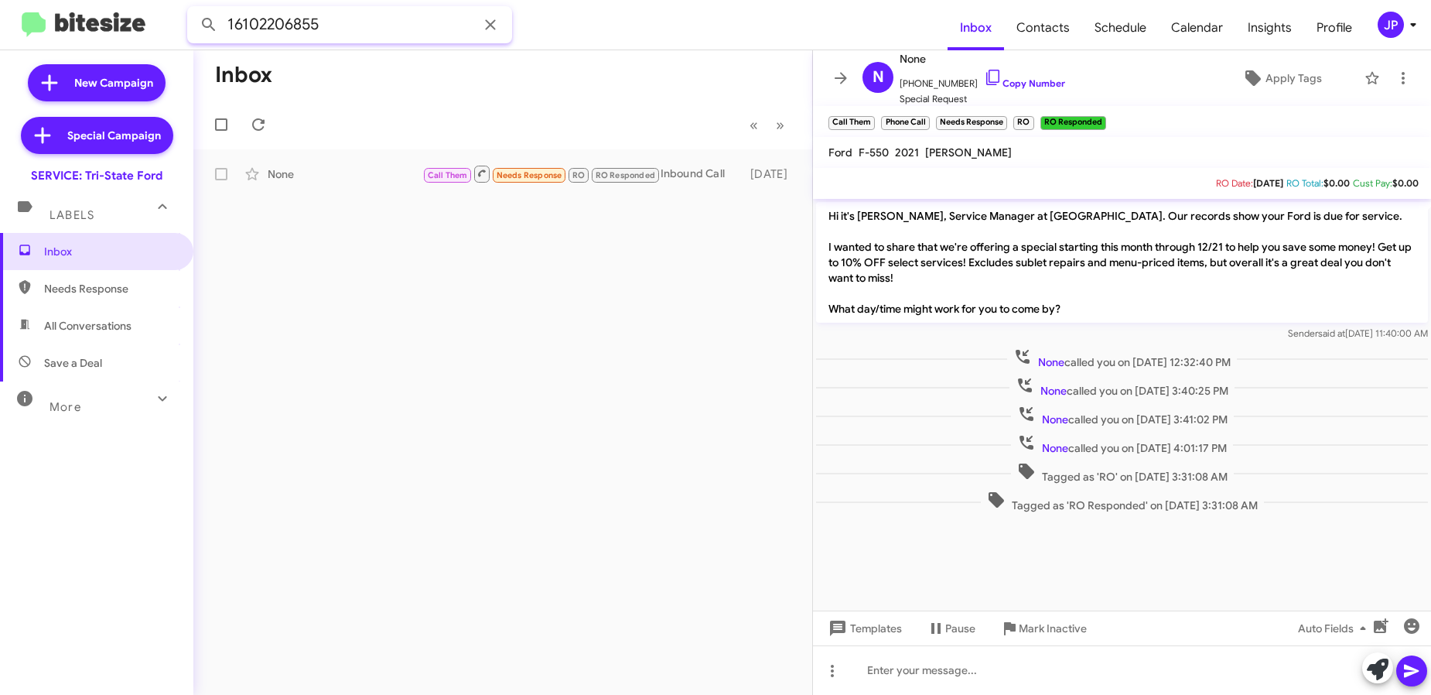
paste input "4435662263"
click at [193, 9] on button at bounding box center [208, 24] width 31 height 31
click at [334, 172] on div "Jack Douglas" at bounding box center [345, 173] width 155 height 15
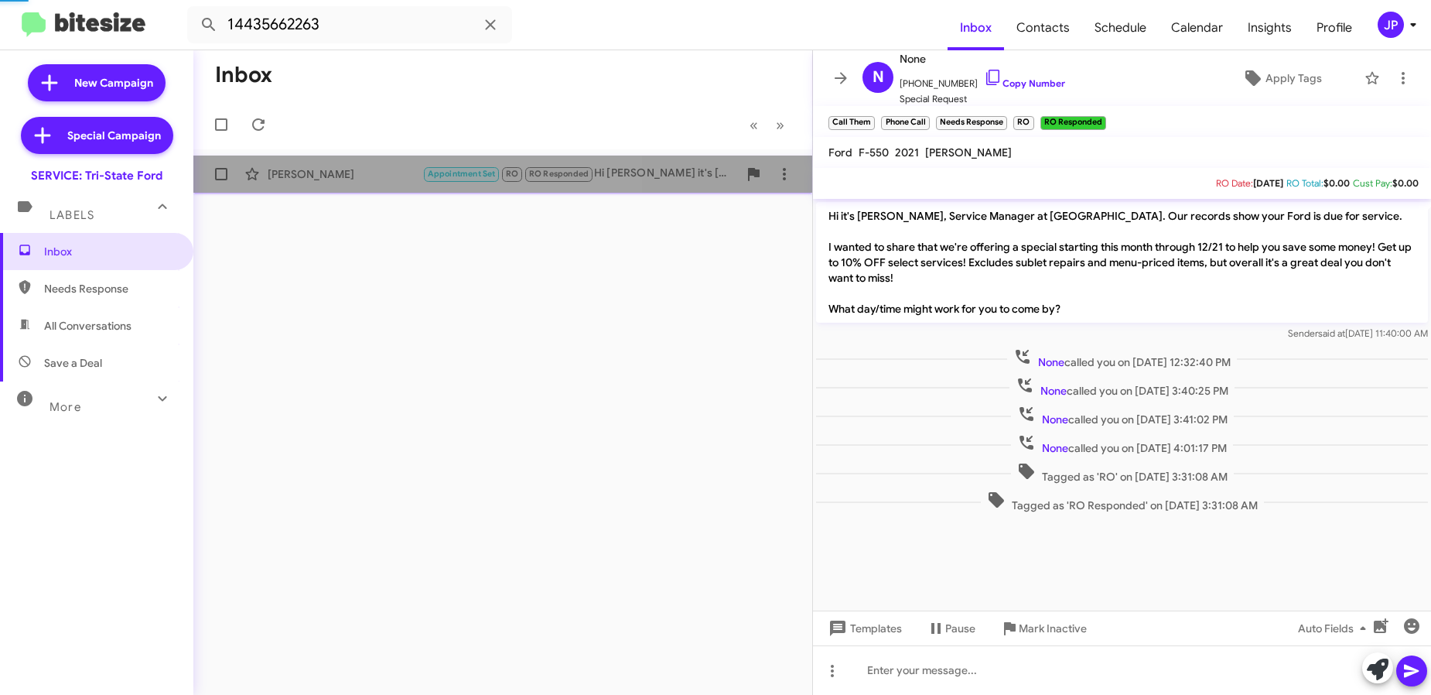
click at [334, 172] on div "Jack Douglas" at bounding box center [345, 173] width 155 height 15
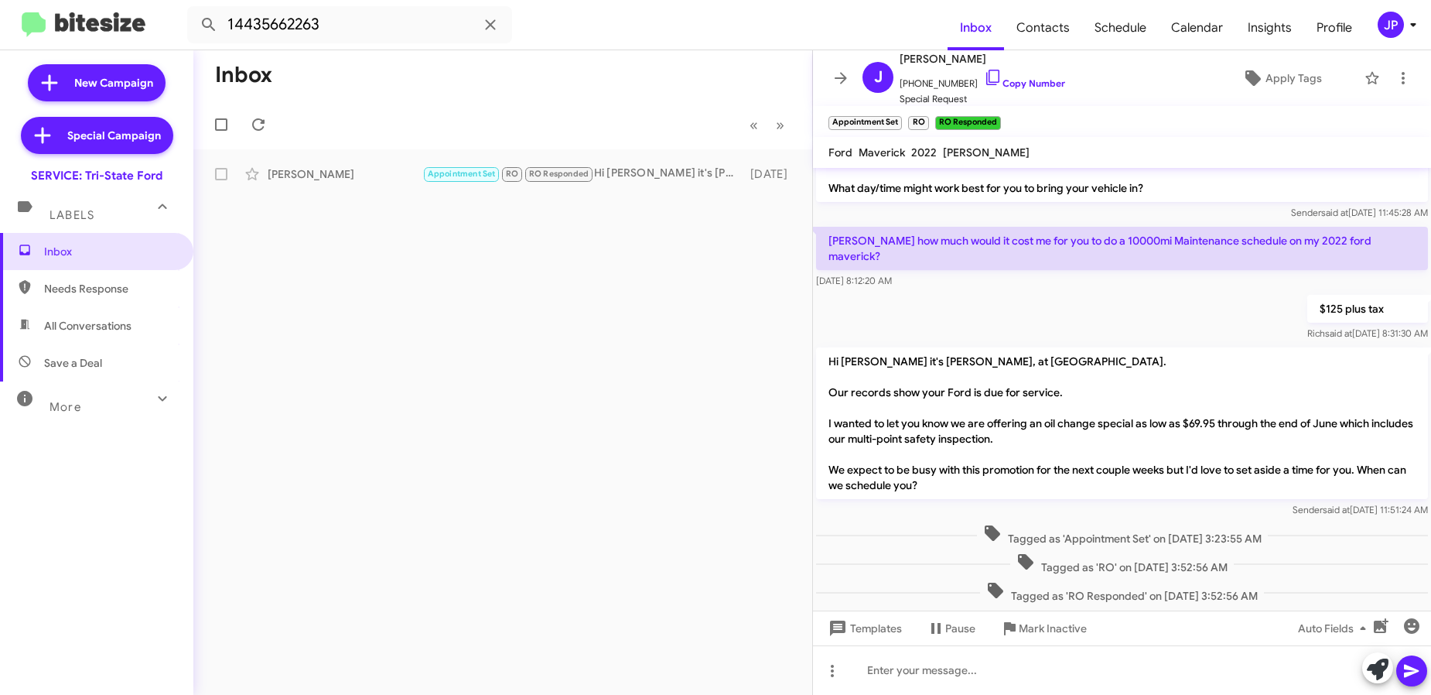
scroll to position [51, 0]
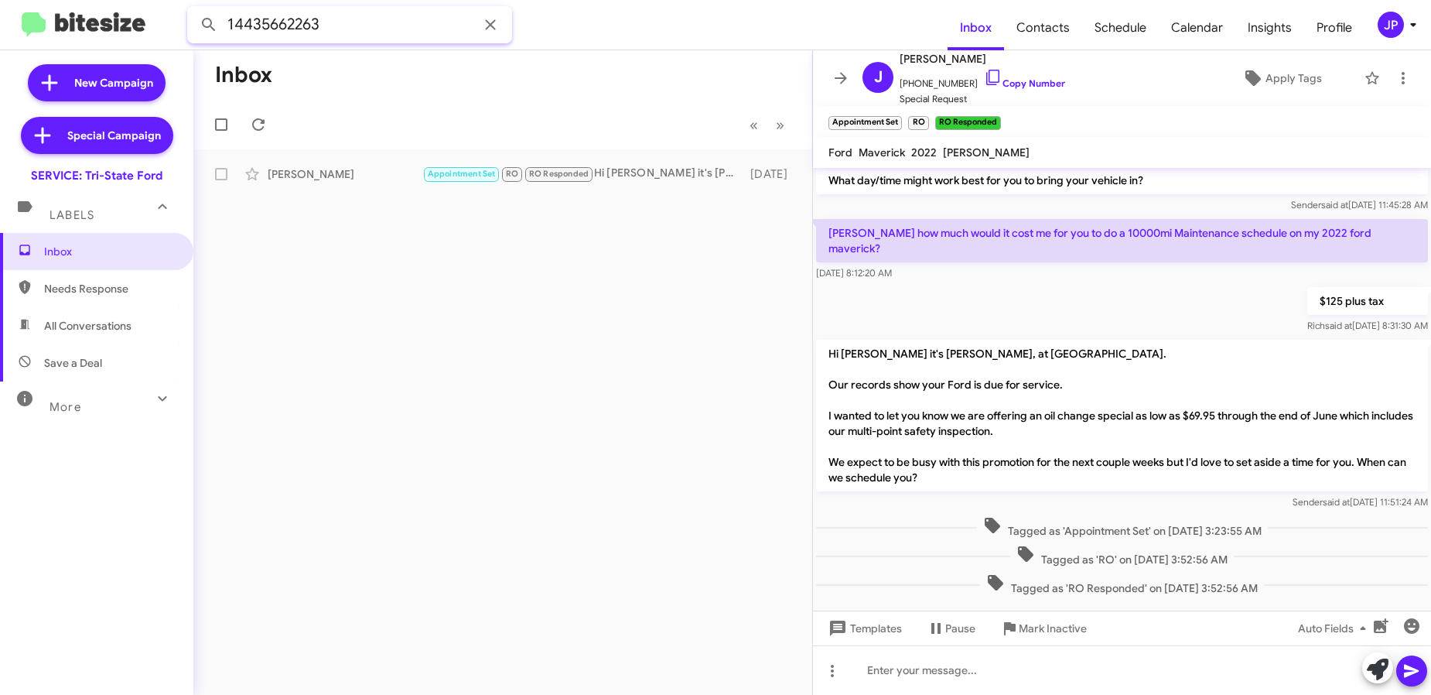
click at [351, 14] on input "14435662263" at bounding box center [349, 24] width 325 height 37
click at [350, 15] on input "14435662263" at bounding box center [349, 24] width 325 height 37
paste input "206425"
type input "14432064253"
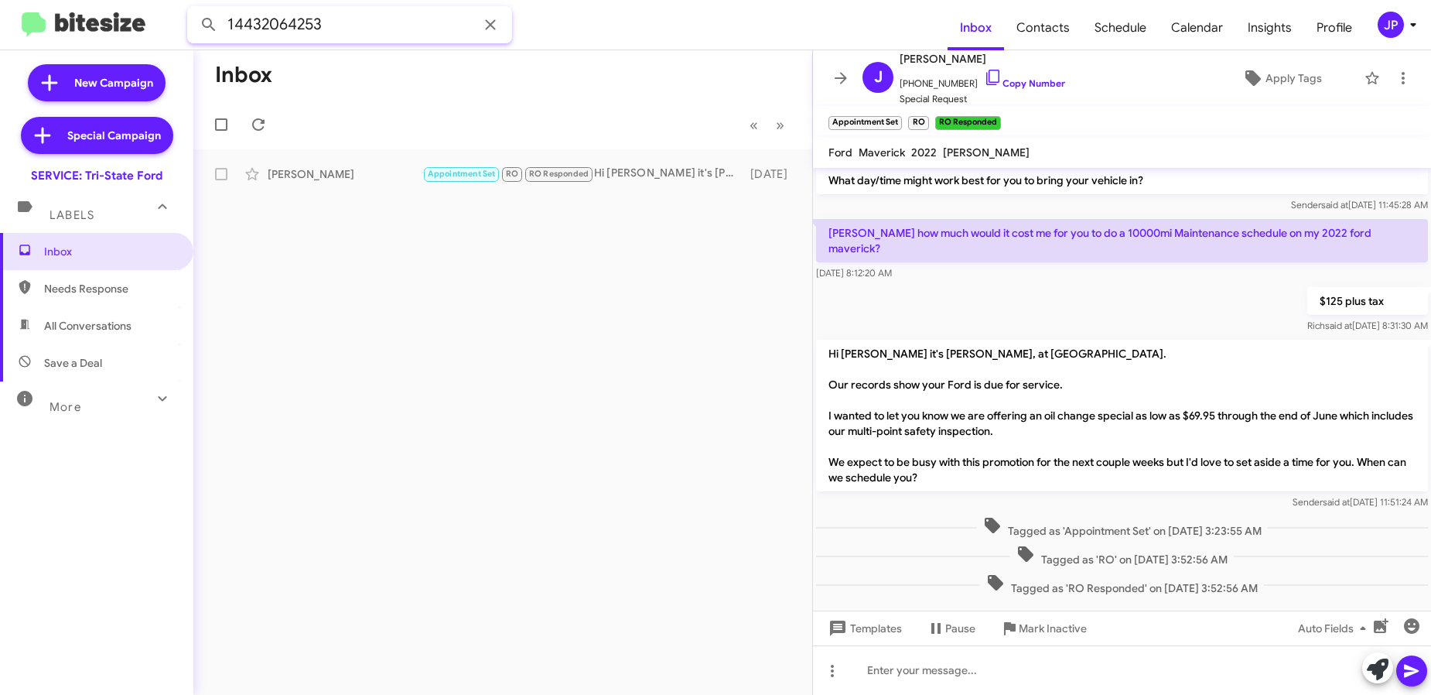
click at [193, 9] on button at bounding box center [208, 24] width 31 height 31
click at [409, 27] on input "14432064253" at bounding box center [349, 24] width 325 height 37
click at [121, 252] on span "Inbox" at bounding box center [110, 251] width 132 height 15
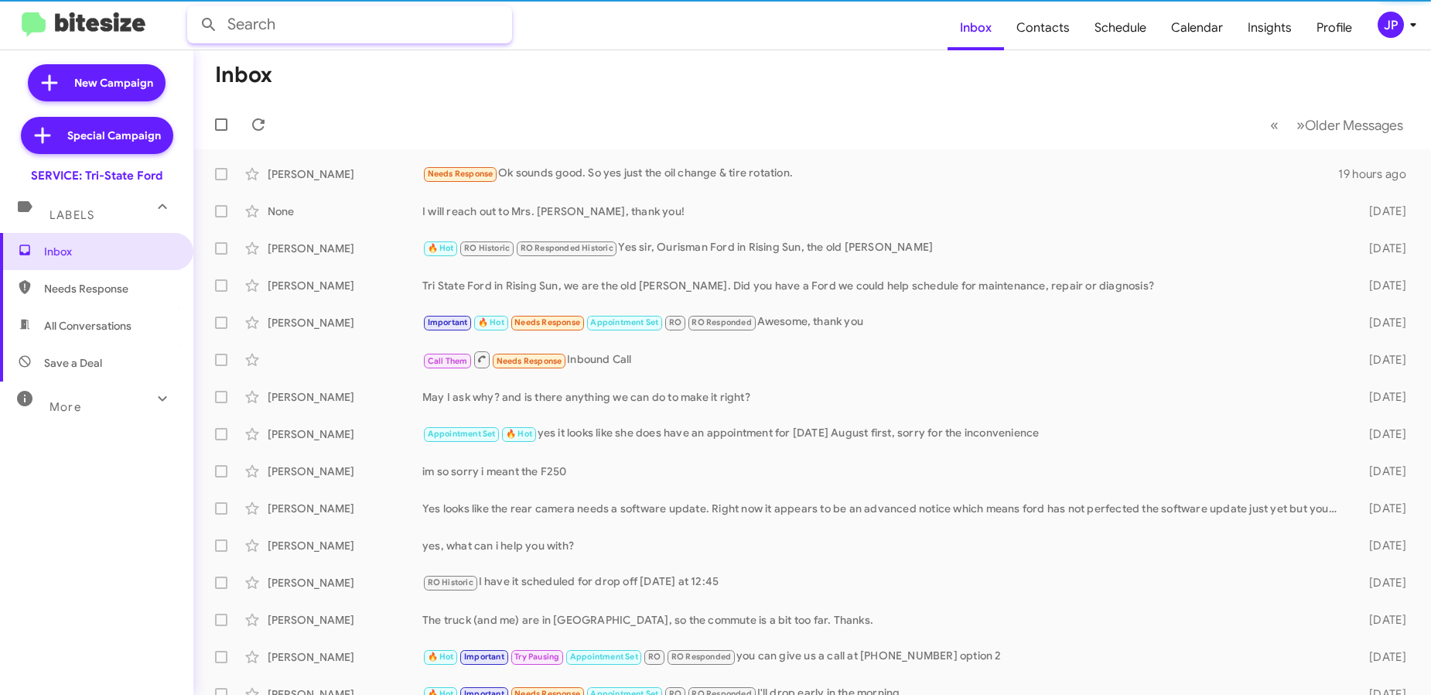
click at [275, 29] on input "text" at bounding box center [349, 24] width 325 height 37
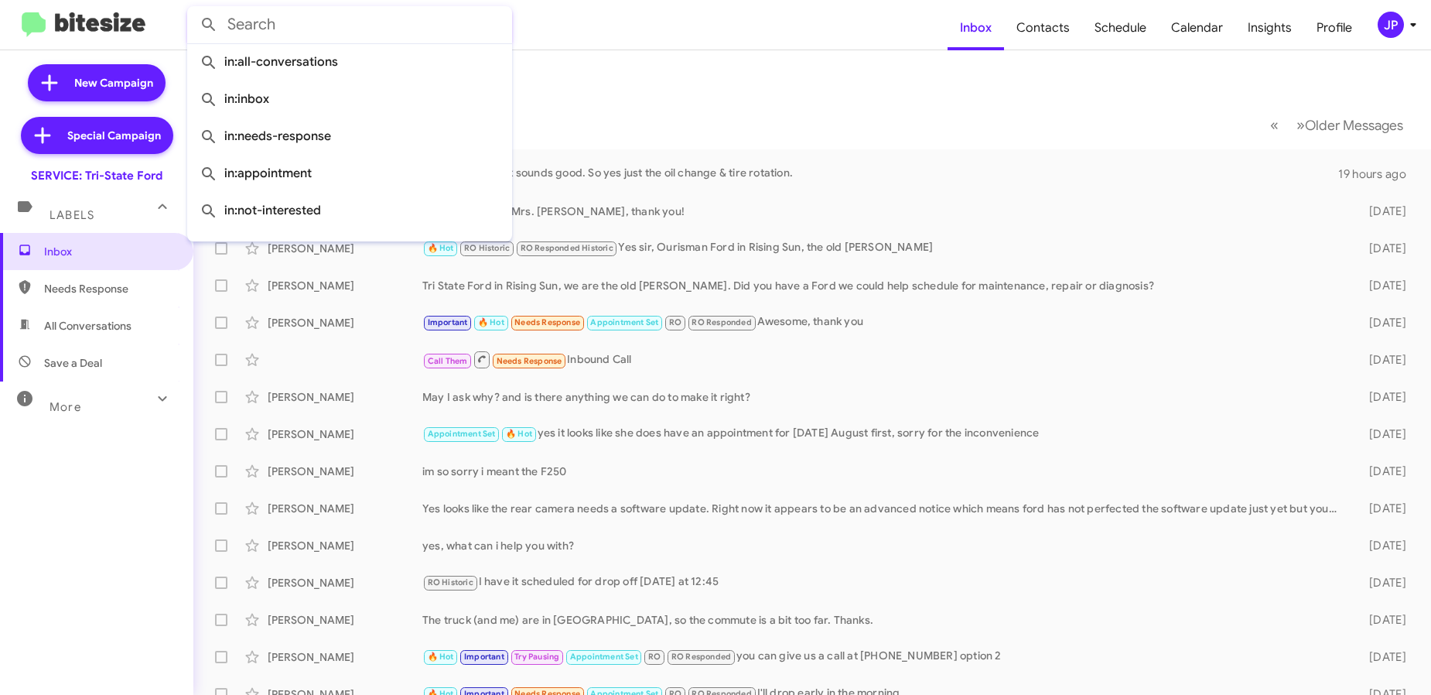
paste input "14432064253"
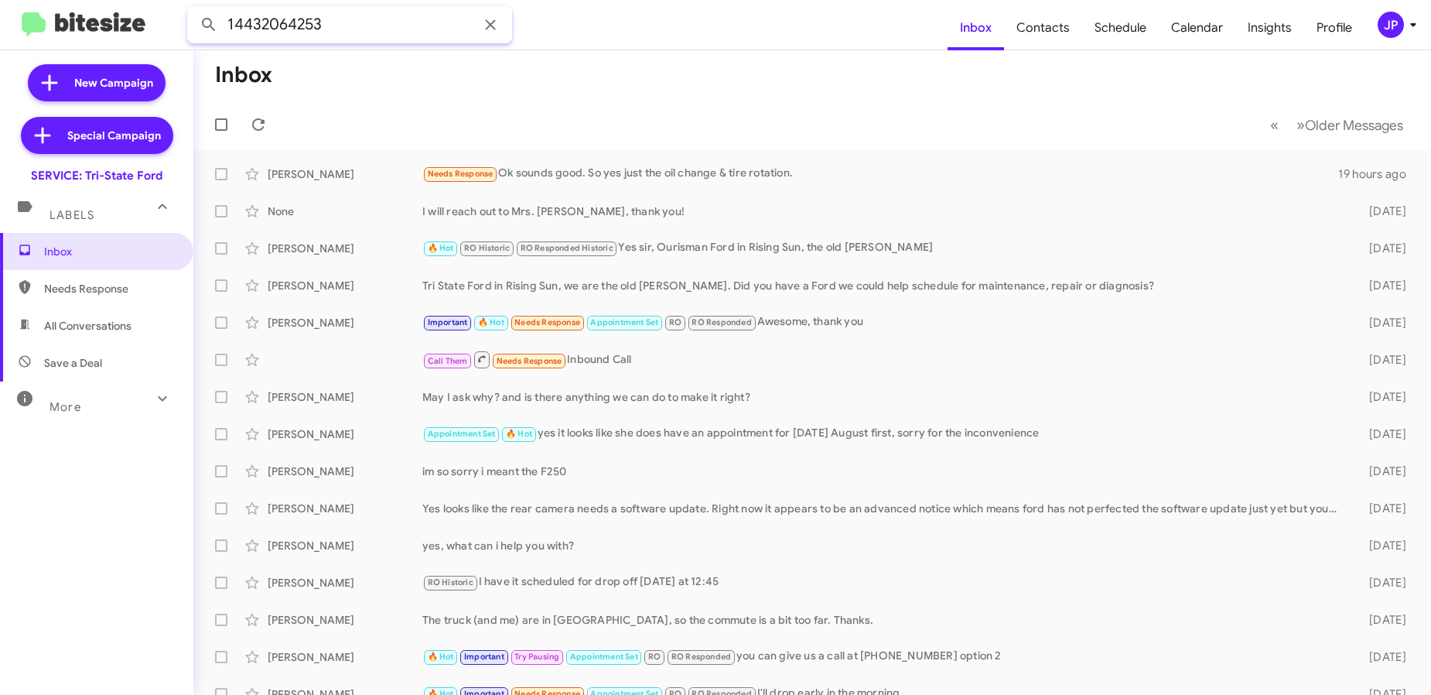
click at [193, 9] on button at bounding box center [208, 24] width 31 height 31
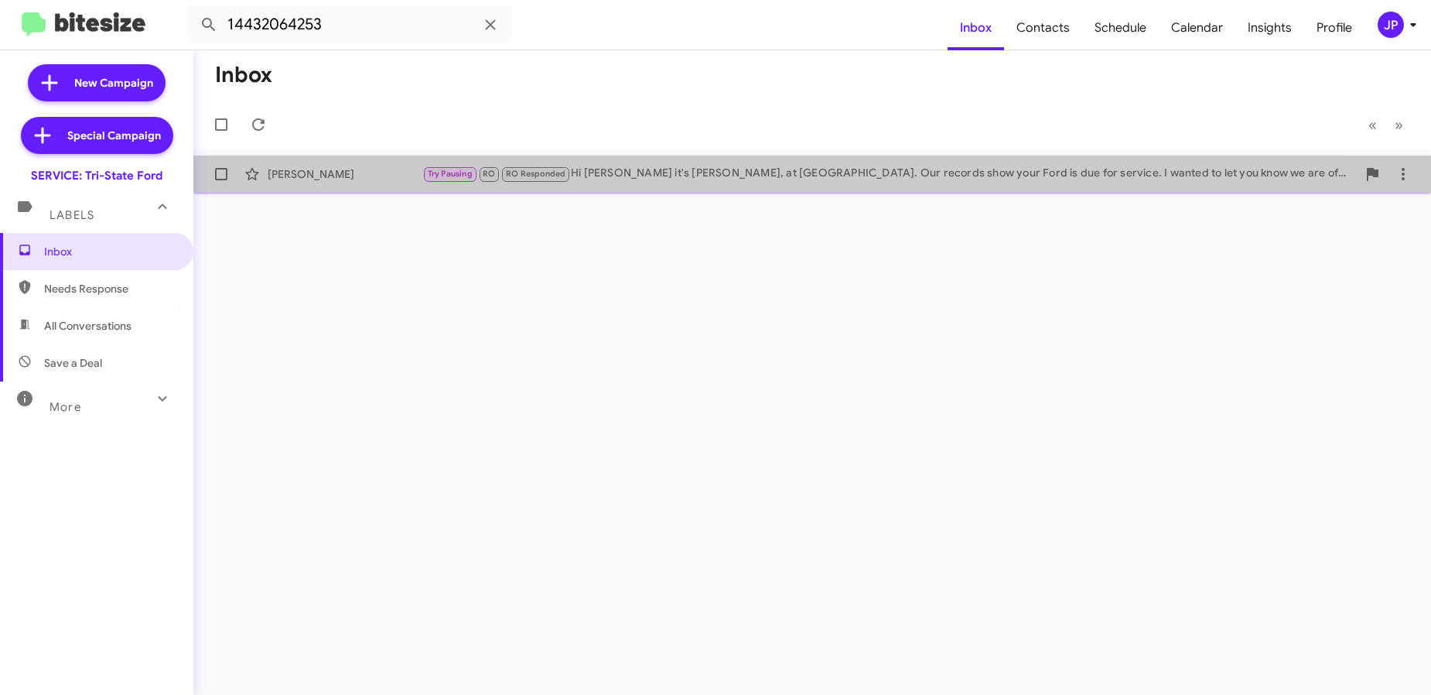
click at [404, 187] on div "Debbie Terrill Try Pausing RO RO Responded Hi Debbie it's Harlan Hanson, at Tri…" at bounding box center [812, 174] width 1213 height 31
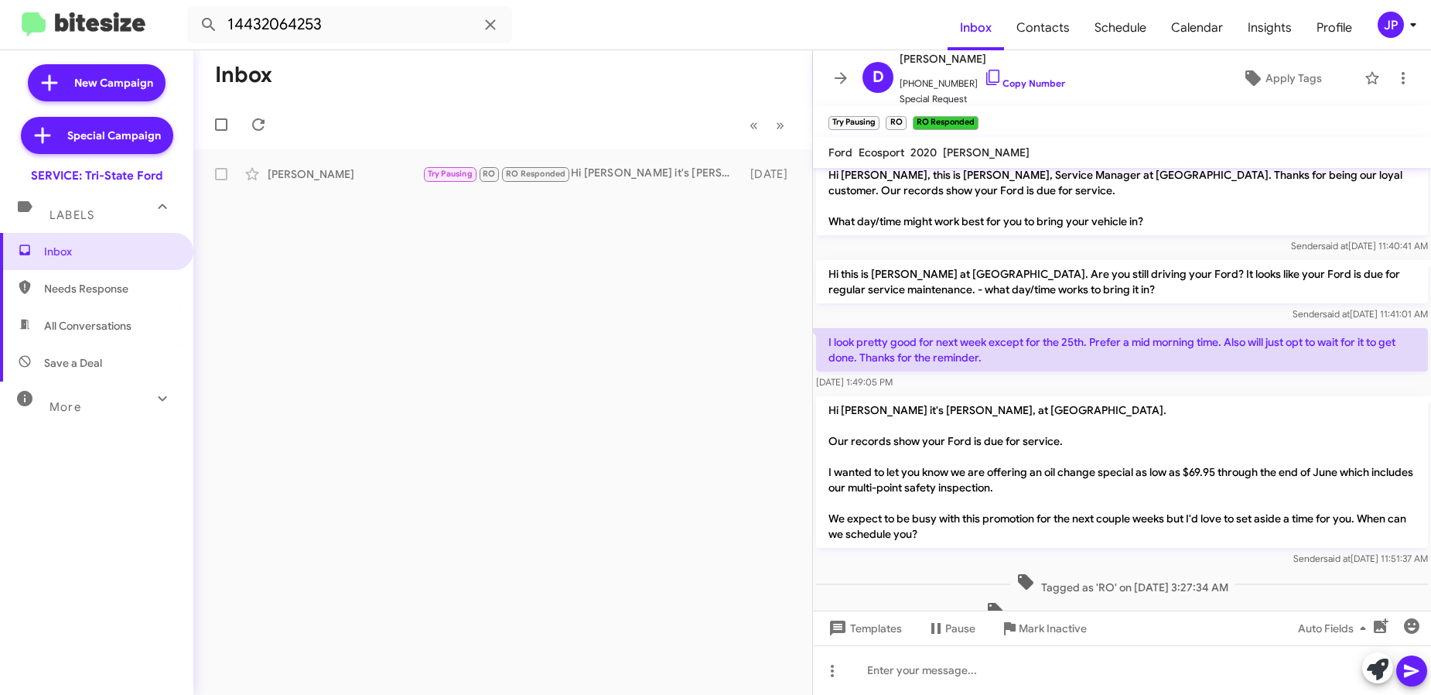
scroll to position [50, 0]
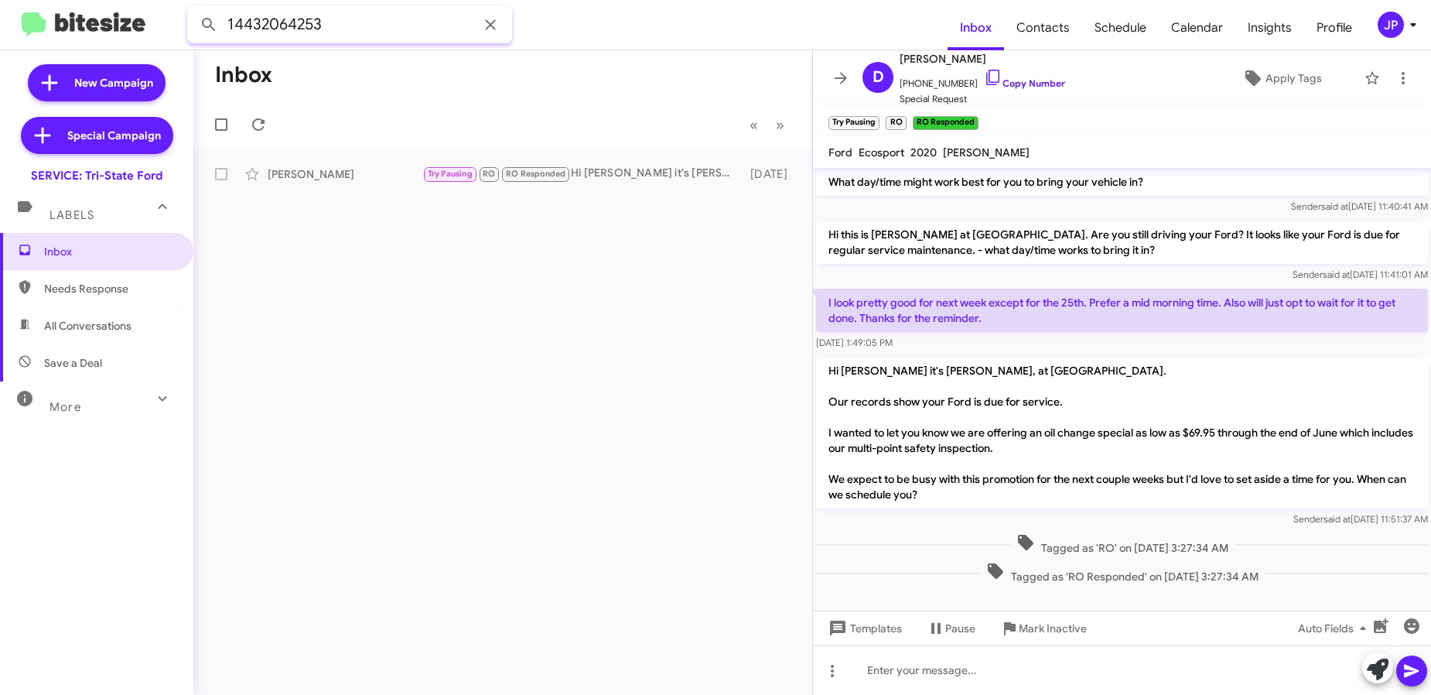
click at [283, 18] on input "14432064253" at bounding box center [349, 24] width 325 height 37
paste input "3507227"
click at [193, 9] on button at bounding box center [208, 24] width 31 height 31
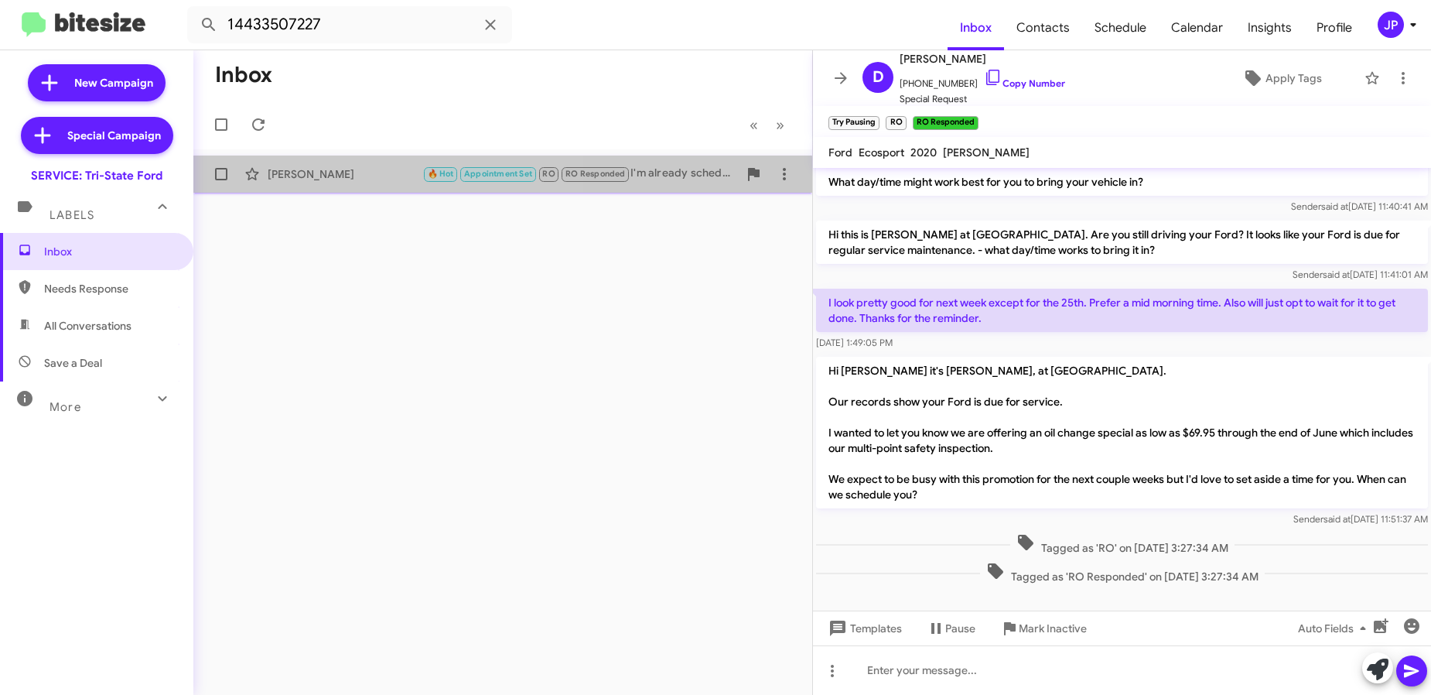
click at [403, 183] on div "Kimberly Underwood 🔥 Hot Appointment Set RO RO Responded I'm already scheduled …" at bounding box center [503, 174] width 594 height 31
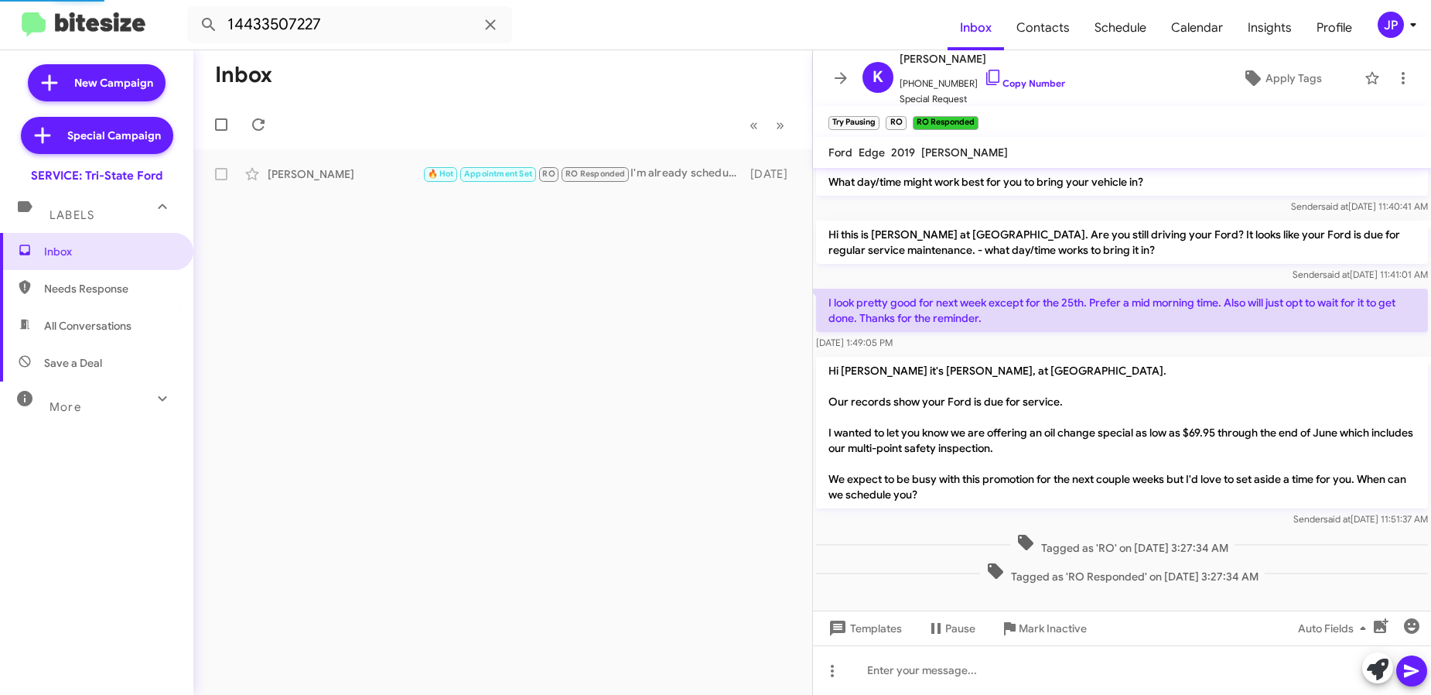
scroll to position [99, 0]
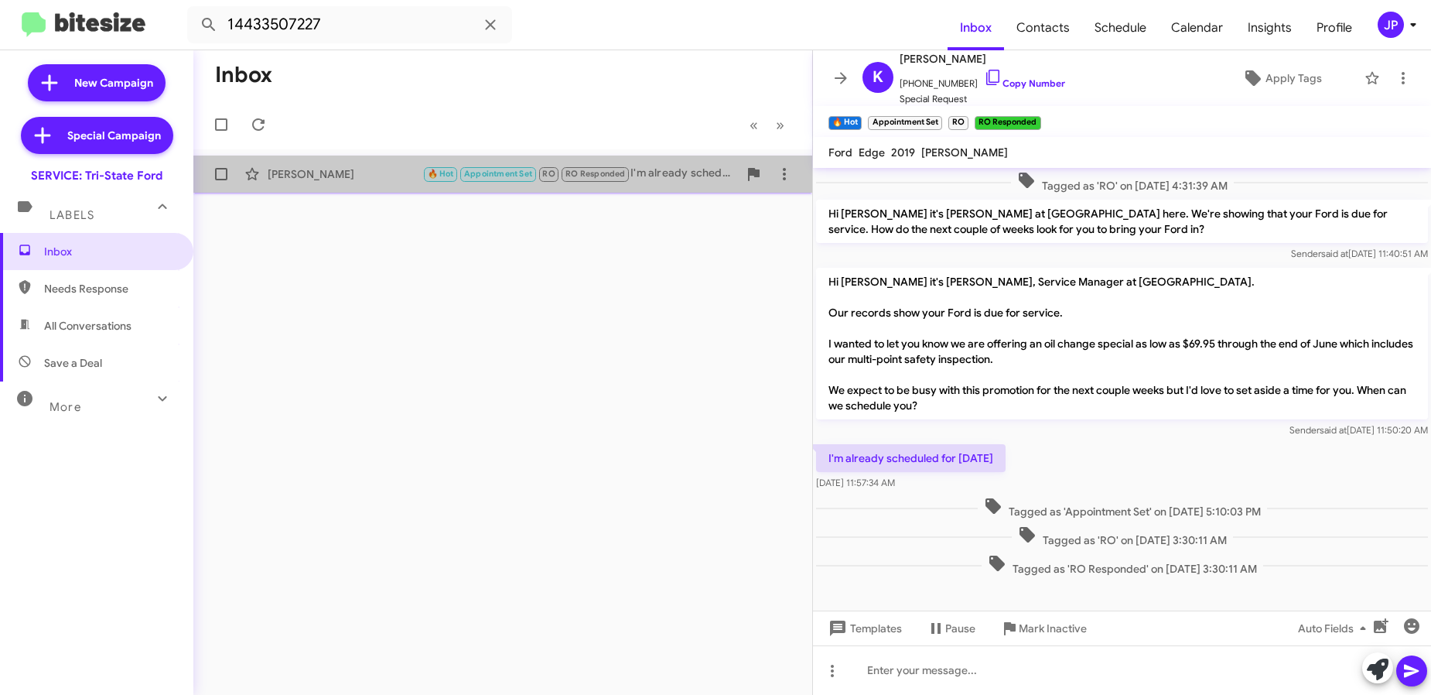
click at [348, 176] on div "Kimberly Underwood" at bounding box center [345, 173] width 155 height 15
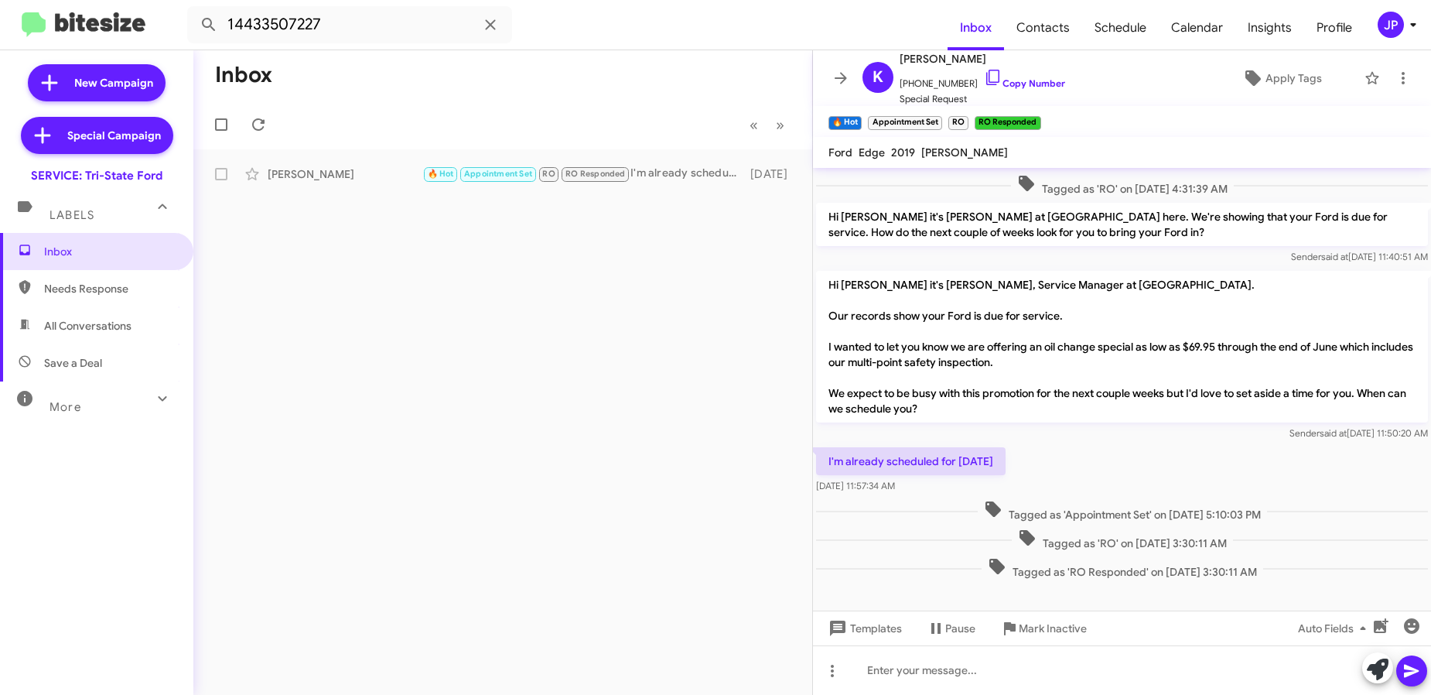
scroll to position [0, 0]
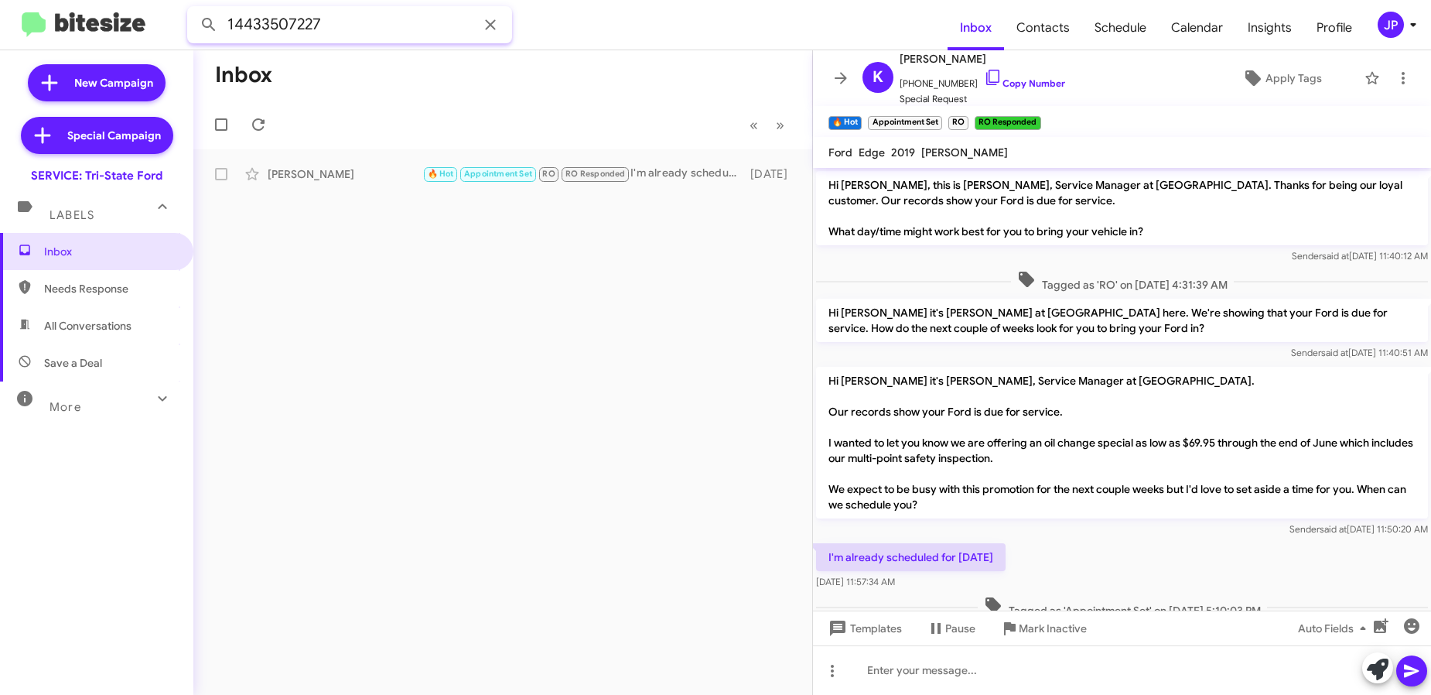
click at [385, 32] on input "14433507227" at bounding box center [349, 24] width 325 height 37
paste input "846430943"
type input "14846430943"
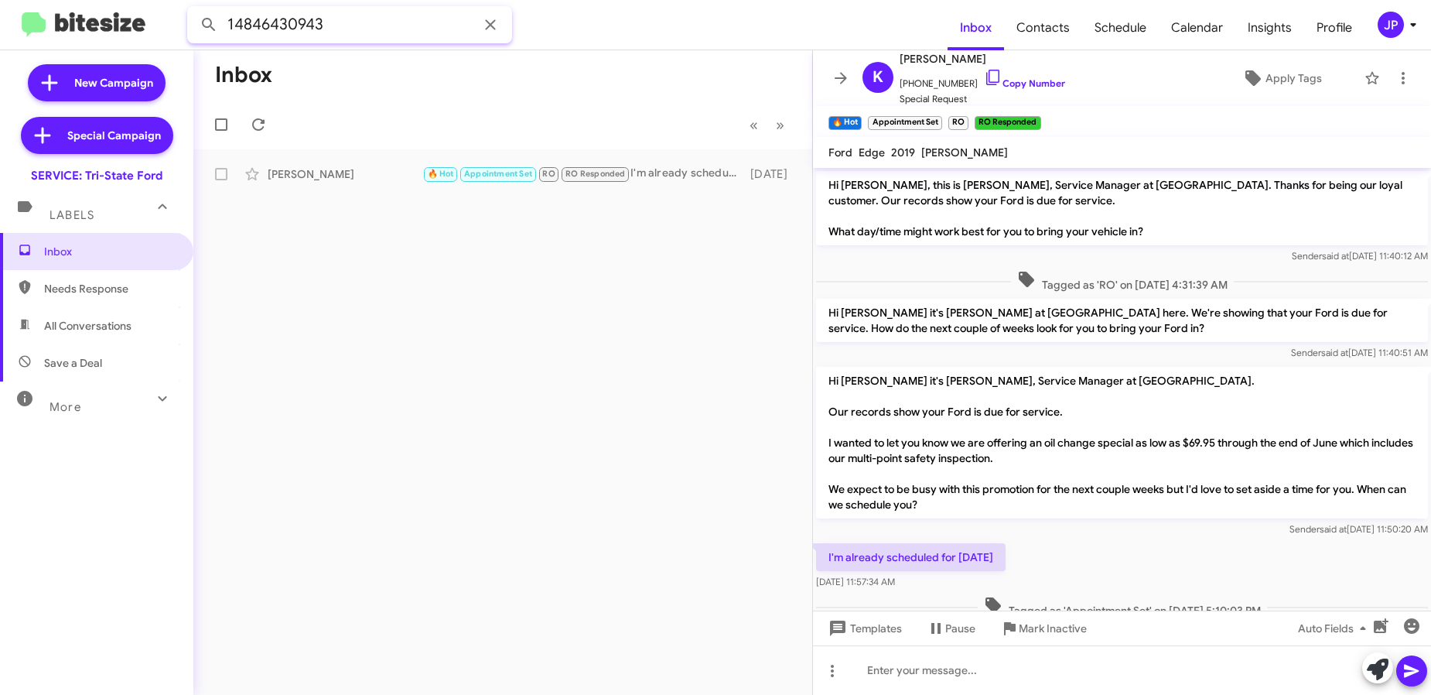
click at [193, 9] on button at bounding box center [208, 24] width 31 height 31
click at [341, 18] on input "14846430943" at bounding box center [349, 24] width 325 height 37
click at [193, 9] on button at bounding box center [208, 24] width 31 height 31
click at [332, 20] on input "14846430943" at bounding box center [349, 24] width 325 height 37
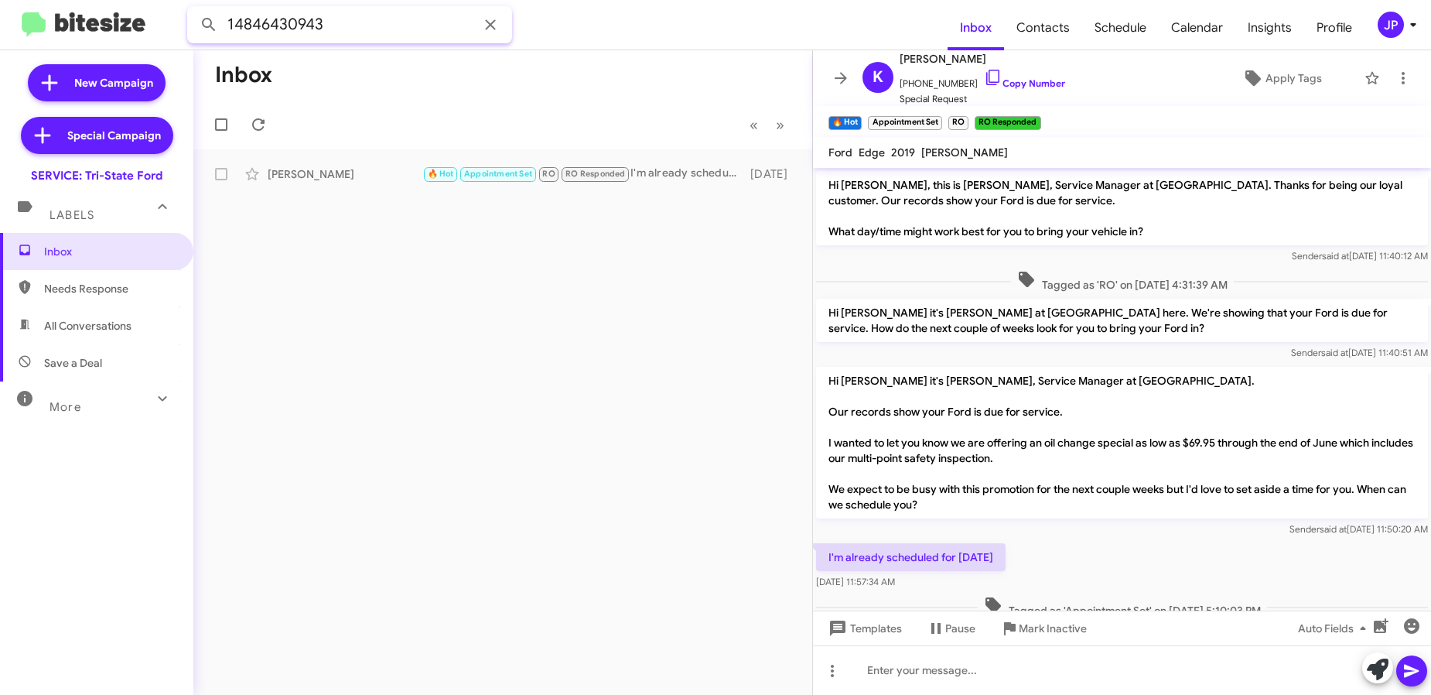
click at [332, 20] on input "14846430943" at bounding box center [349, 24] width 325 height 37
click at [331, 20] on input "14846430943" at bounding box center [349, 24] width 325 height 37
click at [193, 9] on button at bounding box center [208, 24] width 31 height 31
click at [164, 233] on span "Inbox" at bounding box center [96, 251] width 193 height 37
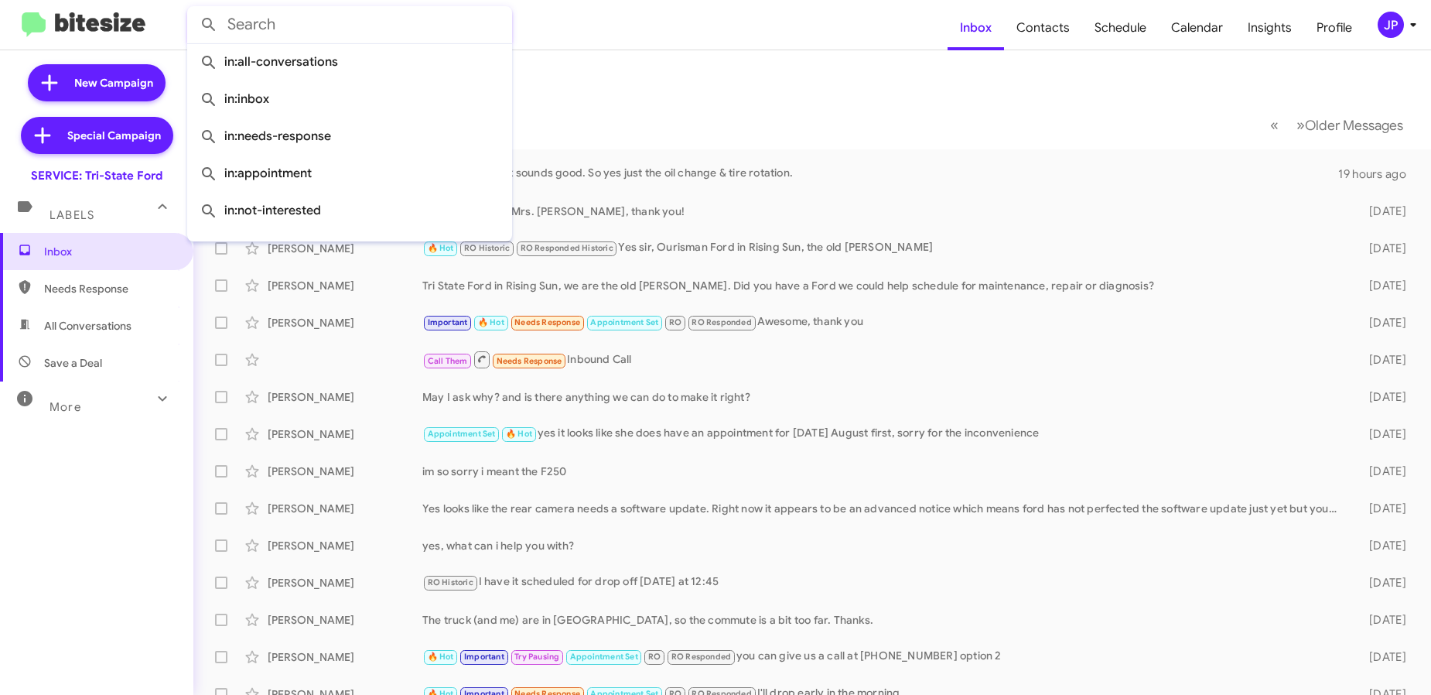
click at [330, 19] on input "text" at bounding box center [349, 24] width 325 height 37
paste input "13028985793"
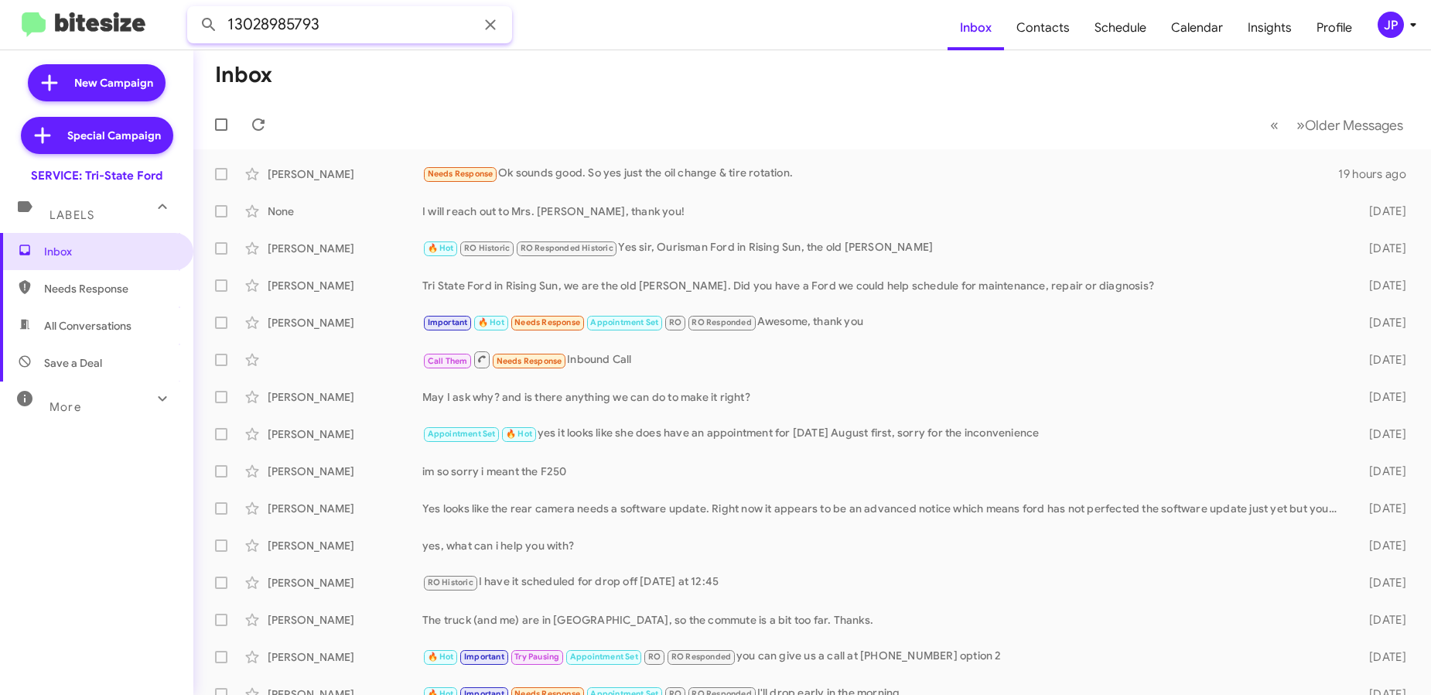
click at [193, 9] on button at bounding box center [208, 24] width 31 height 31
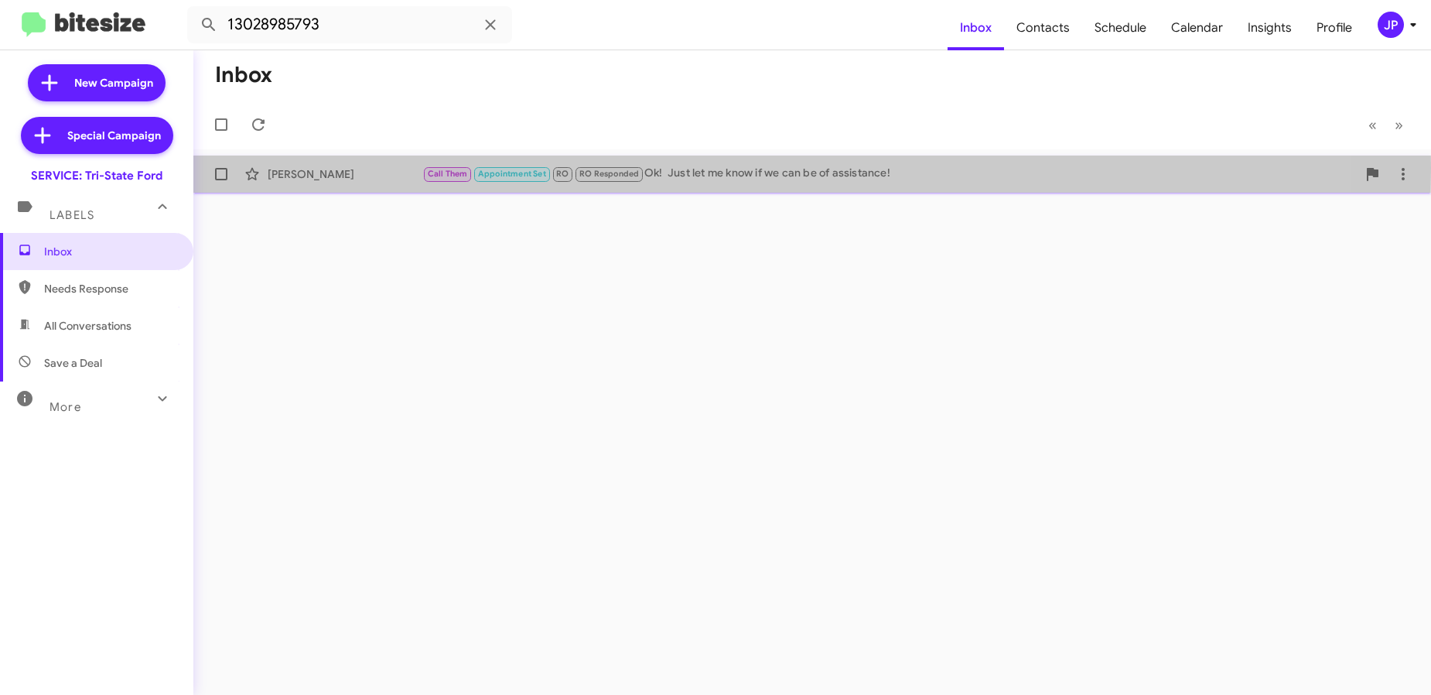
click at [409, 168] on div "Elizabeth Weaver" at bounding box center [345, 173] width 155 height 15
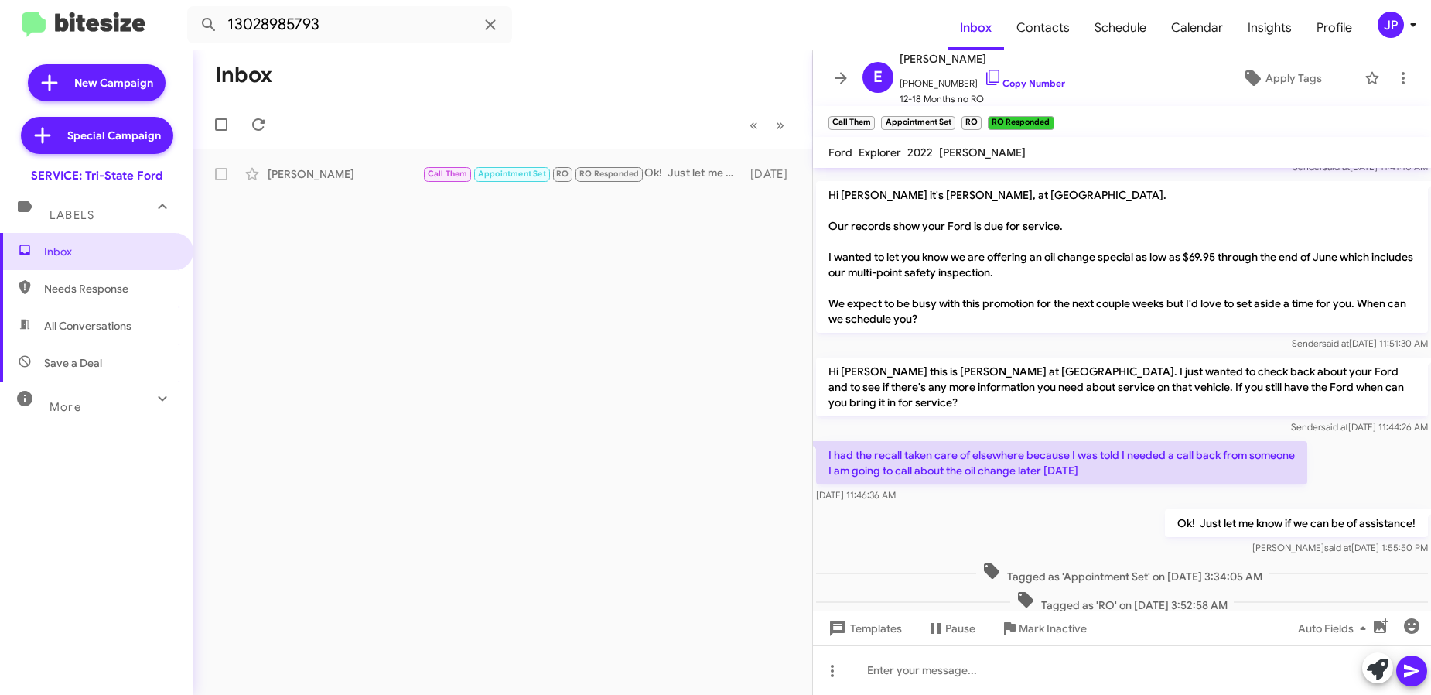
scroll to position [484, 0]
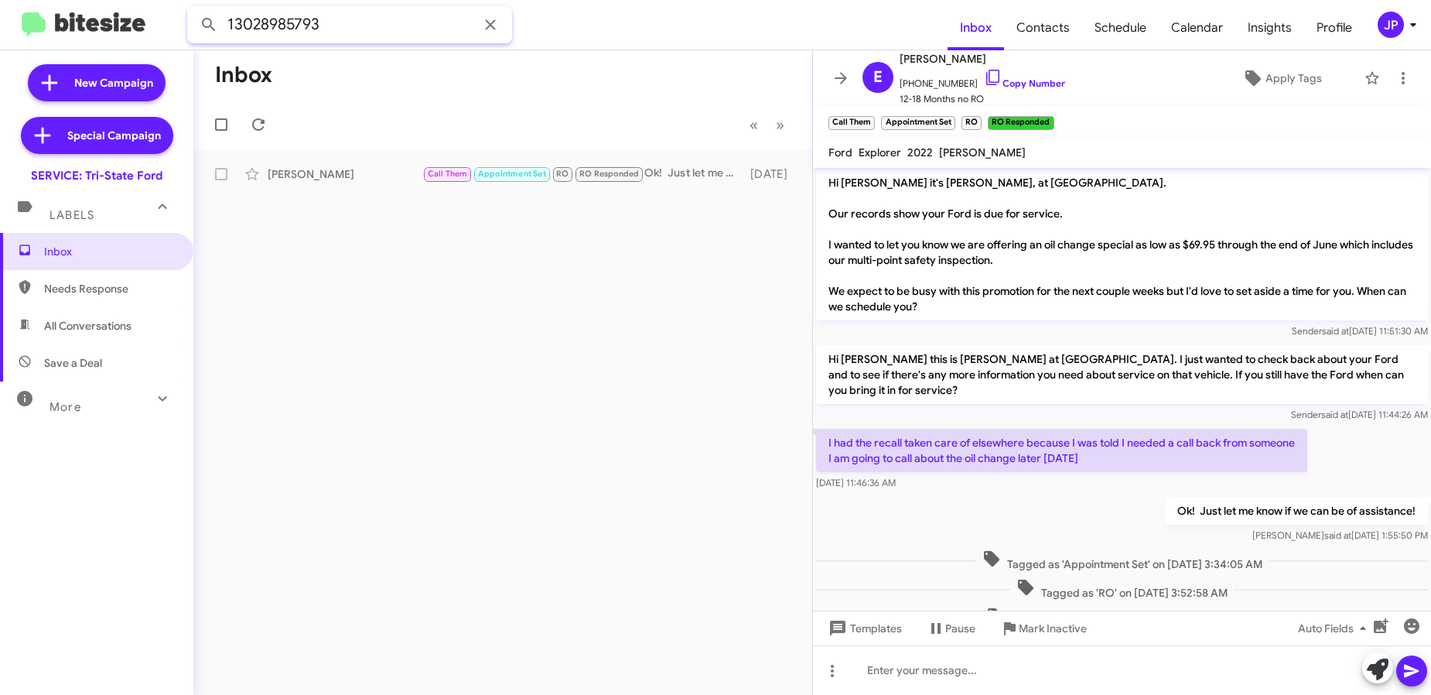
click at [268, 29] on input "13028985793" at bounding box center [349, 24] width 325 height 37
paste input "2156803044"
click at [193, 9] on button at bounding box center [208, 24] width 31 height 31
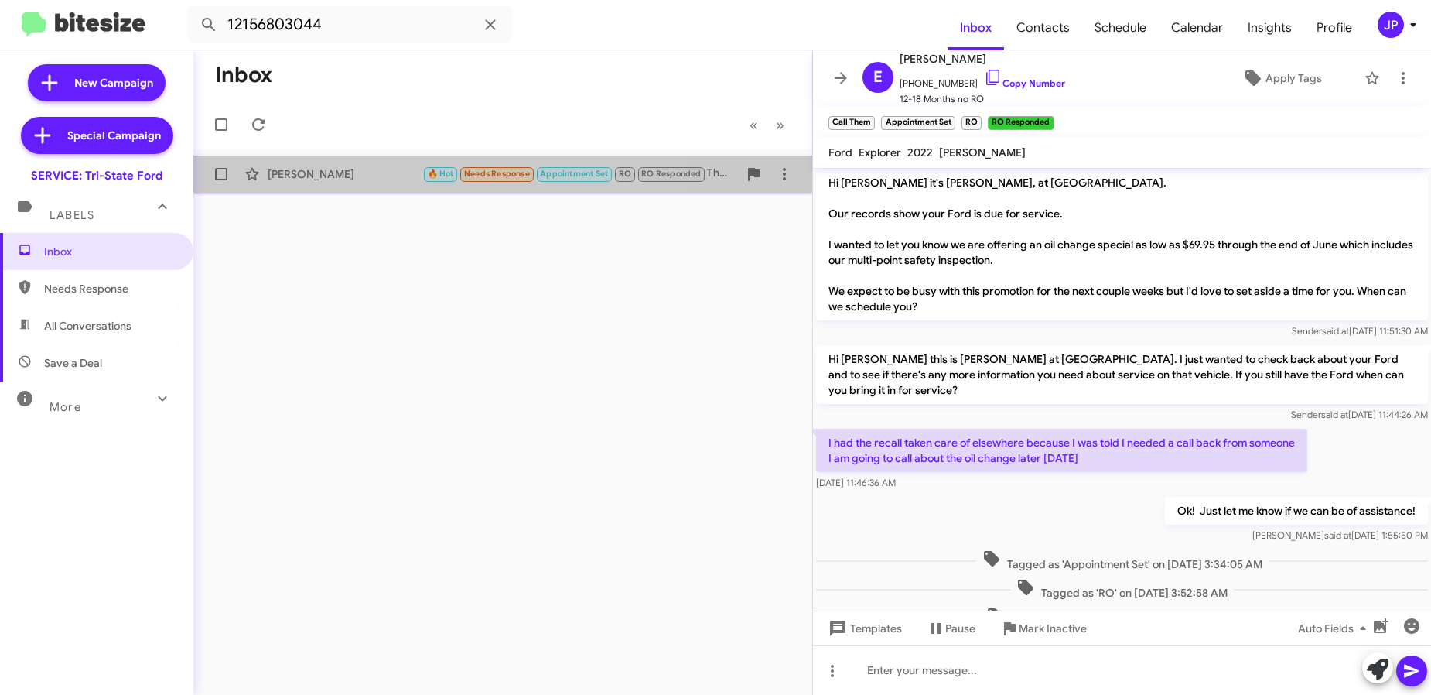
click at [357, 173] on div "Charles Kruger" at bounding box center [345, 173] width 155 height 15
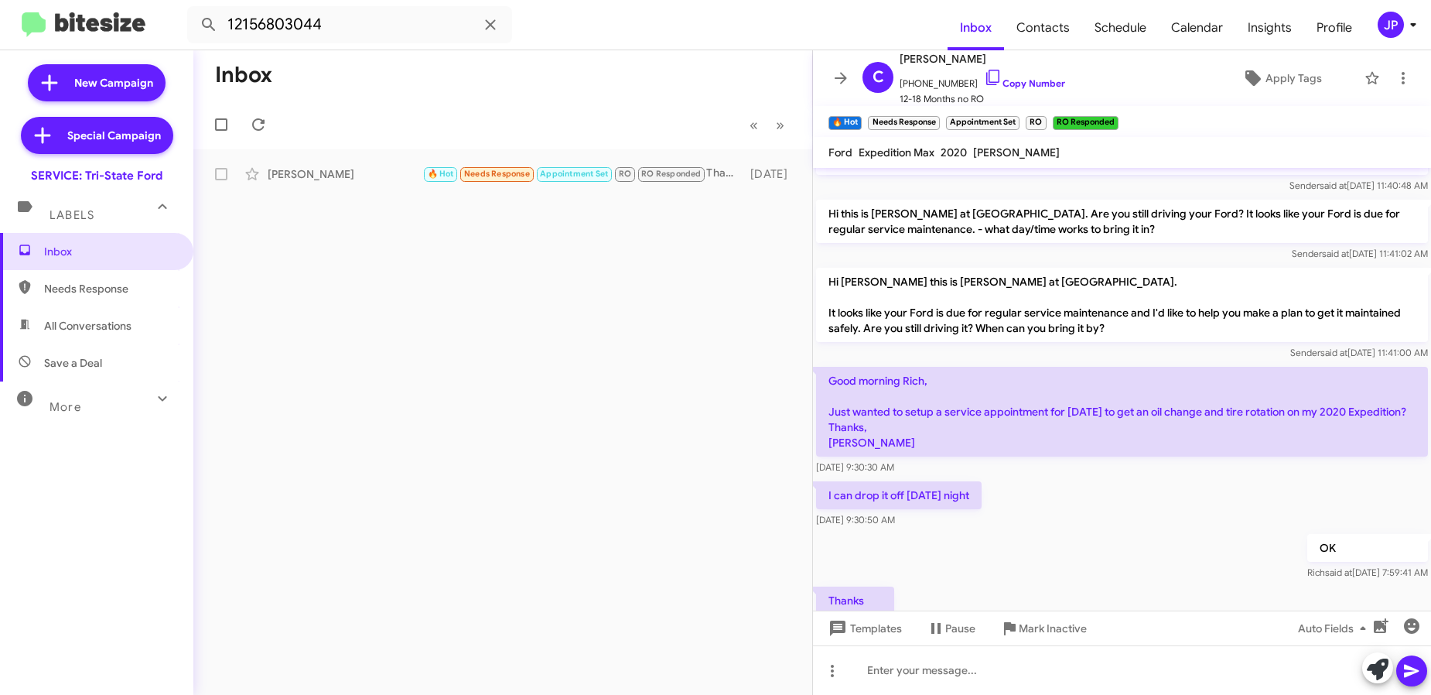
scroll to position [489, 0]
click at [254, 22] on input "12156803044" at bounding box center [349, 24] width 325 height 37
paste input "4438070443"
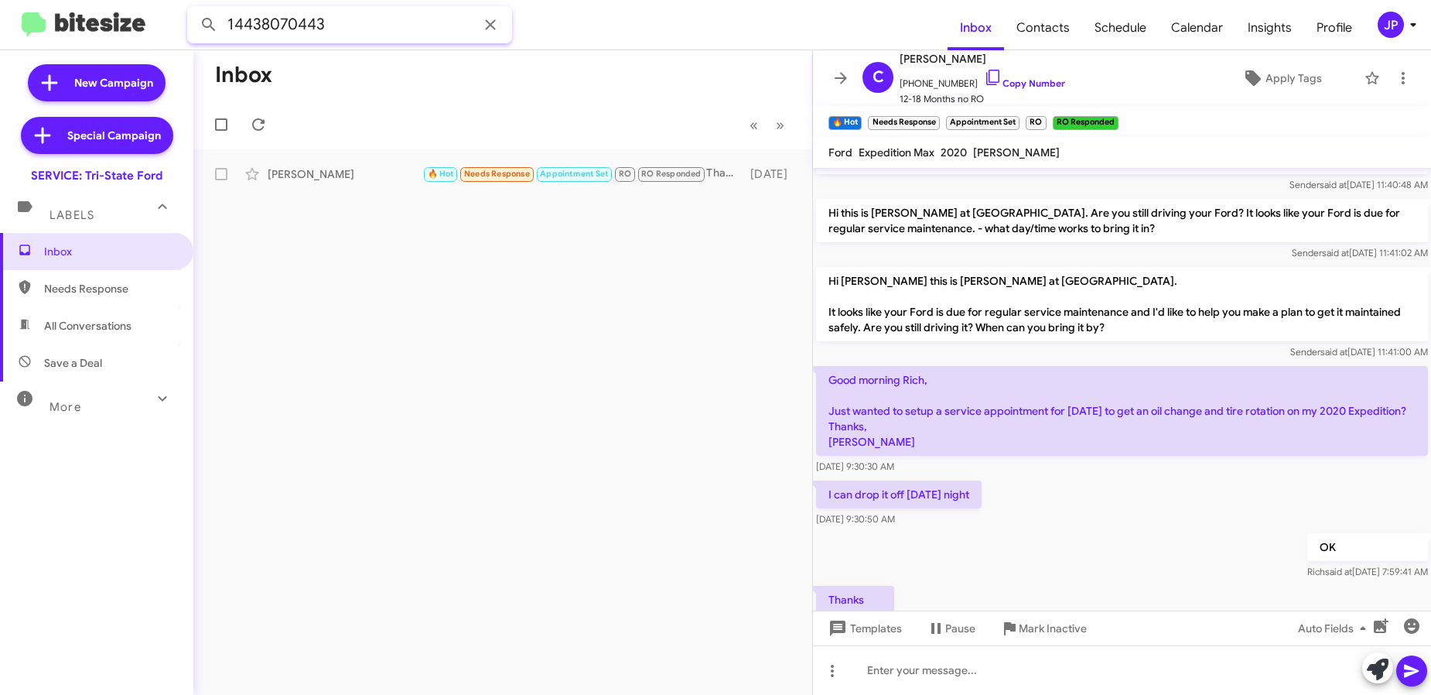
click at [193, 9] on button at bounding box center [208, 24] width 31 height 31
click at [381, 29] on input "14438070443" at bounding box center [349, 24] width 325 height 37
click at [391, 184] on div "Randy Strock Not-Interested RO RO Responded not at this time thank you 2 months…" at bounding box center [503, 174] width 594 height 31
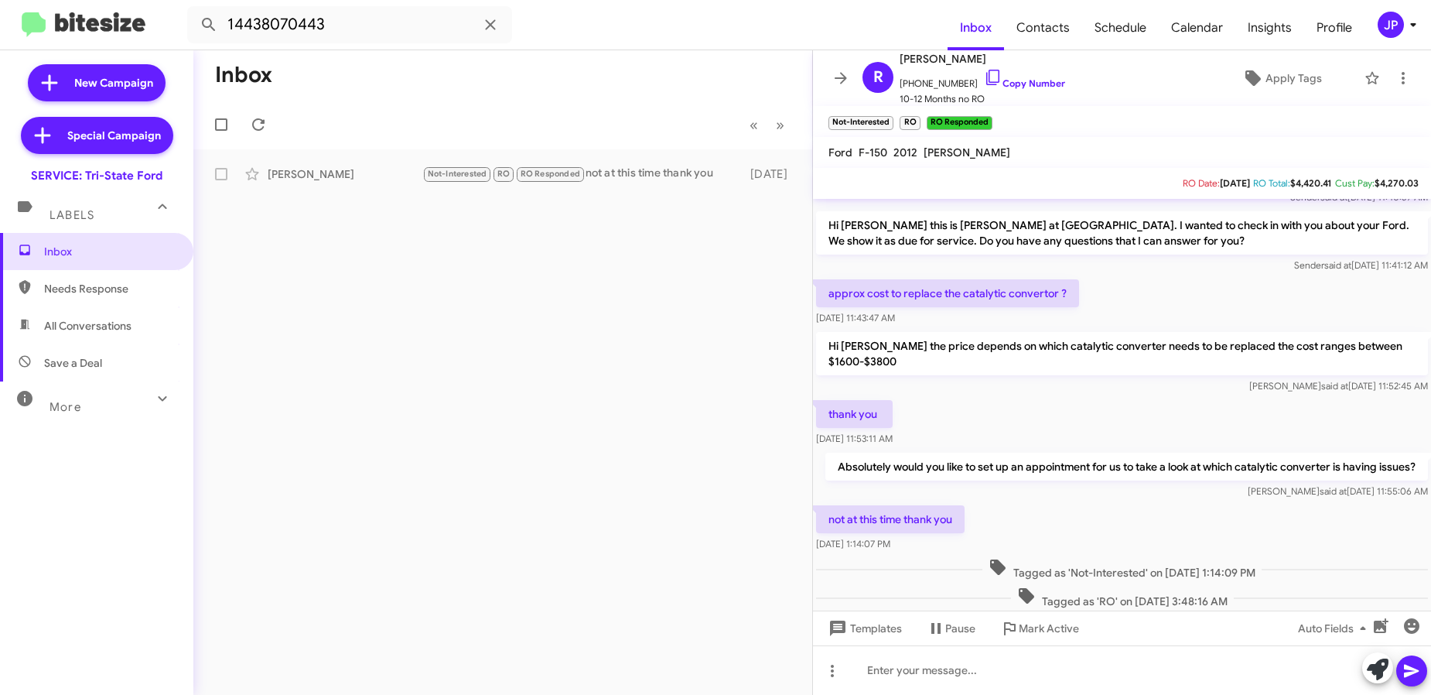
scroll to position [535, 0]
click at [392, 32] on input "14438070443" at bounding box center [349, 24] width 325 height 37
click at [391, 31] on input "14438070443" at bounding box center [349, 24] width 325 height 37
click at [392, 31] on input "14438070443" at bounding box center [349, 24] width 325 height 37
paste input "3505862"
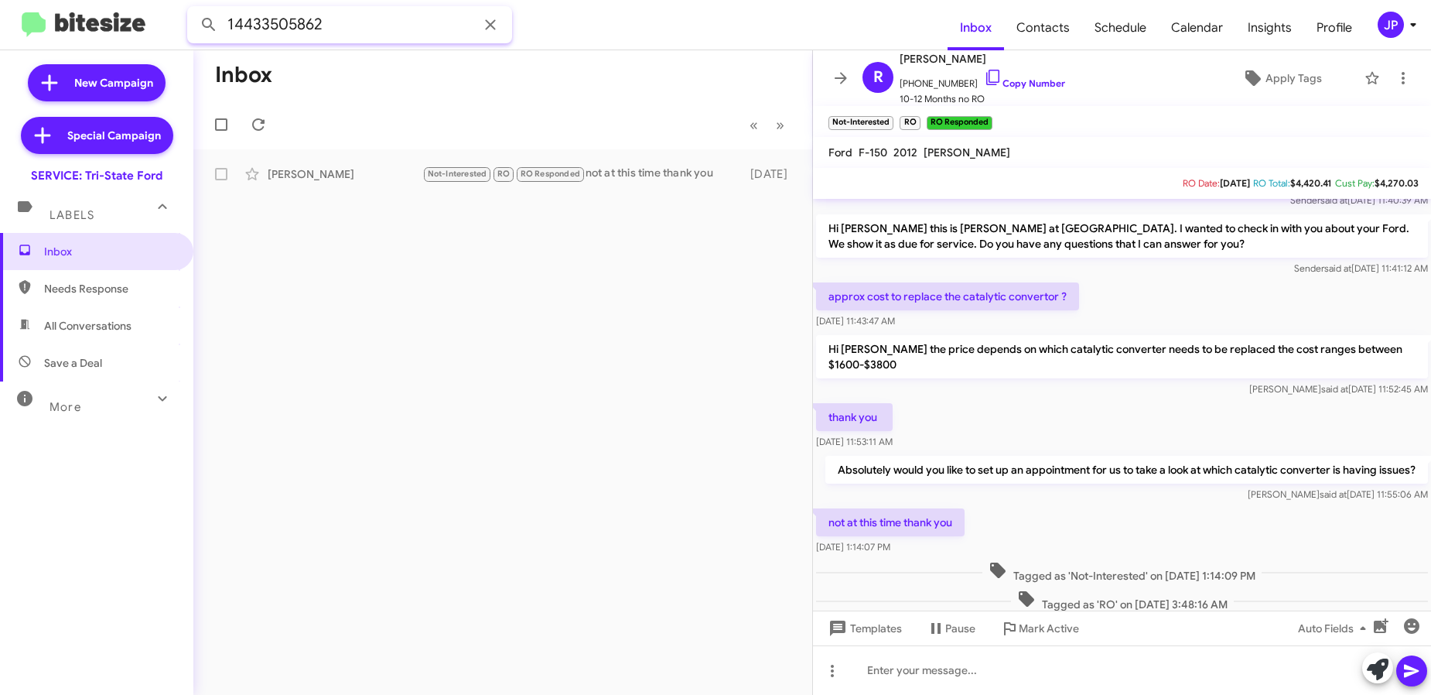
click at [193, 9] on button at bounding box center [208, 24] width 31 height 31
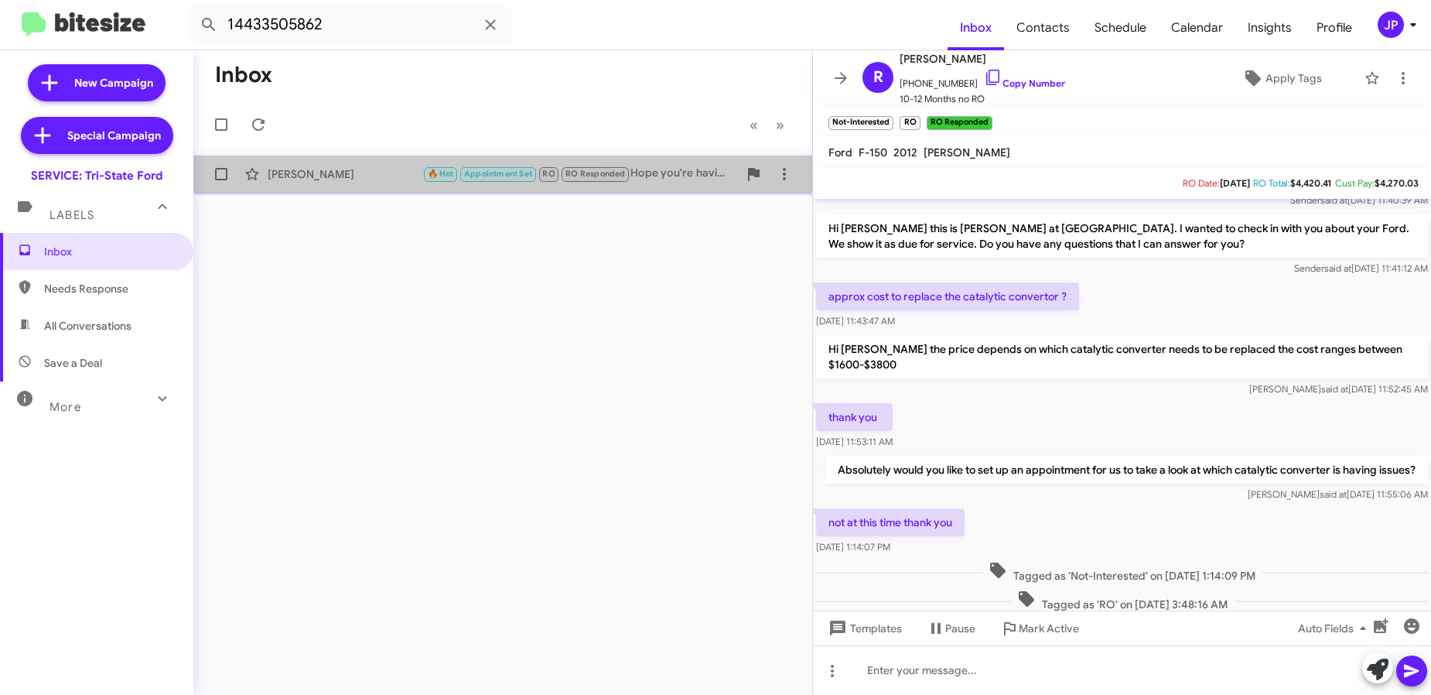
click at [411, 165] on div "Garret Creswell 🔥 Hot Appointment Set RO RO Responded Hope you're having a grea…" at bounding box center [503, 174] width 594 height 31
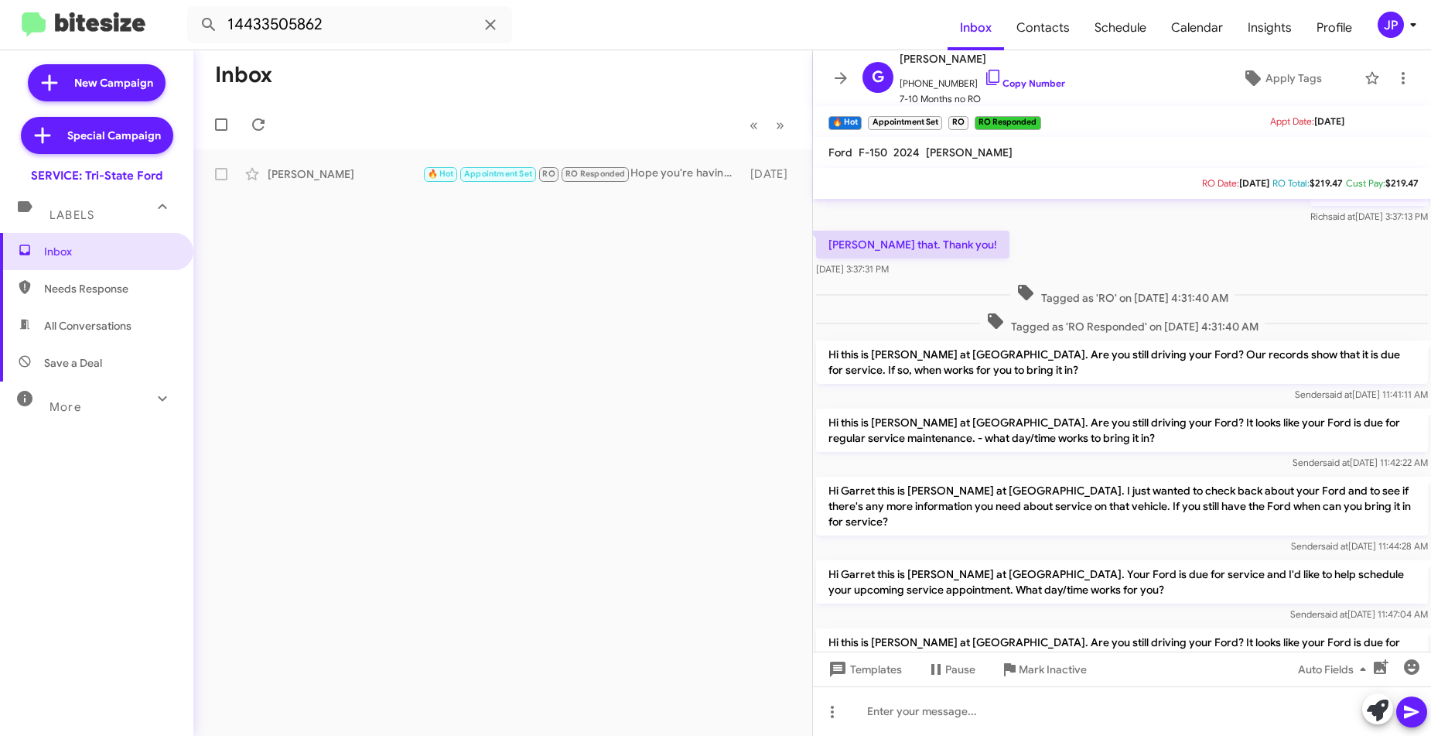
scroll to position [631, 0]
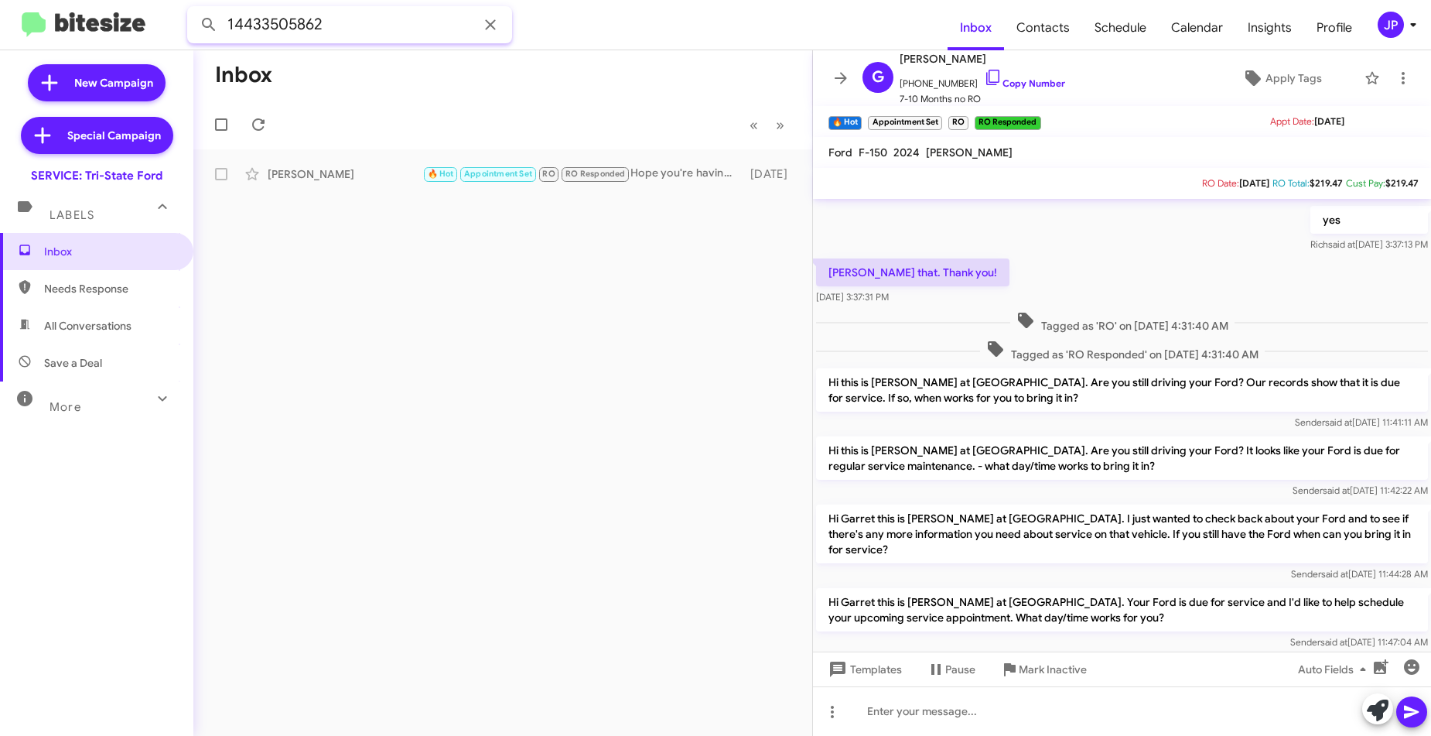
click at [273, 27] on input "14433505862" at bounding box center [349, 24] width 325 height 37
click at [395, 36] on input "14433505862" at bounding box center [349, 24] width 325 height 37
click at [251, 32] on input "14433505862" at bounding box center [349, 24] width 325 height 37
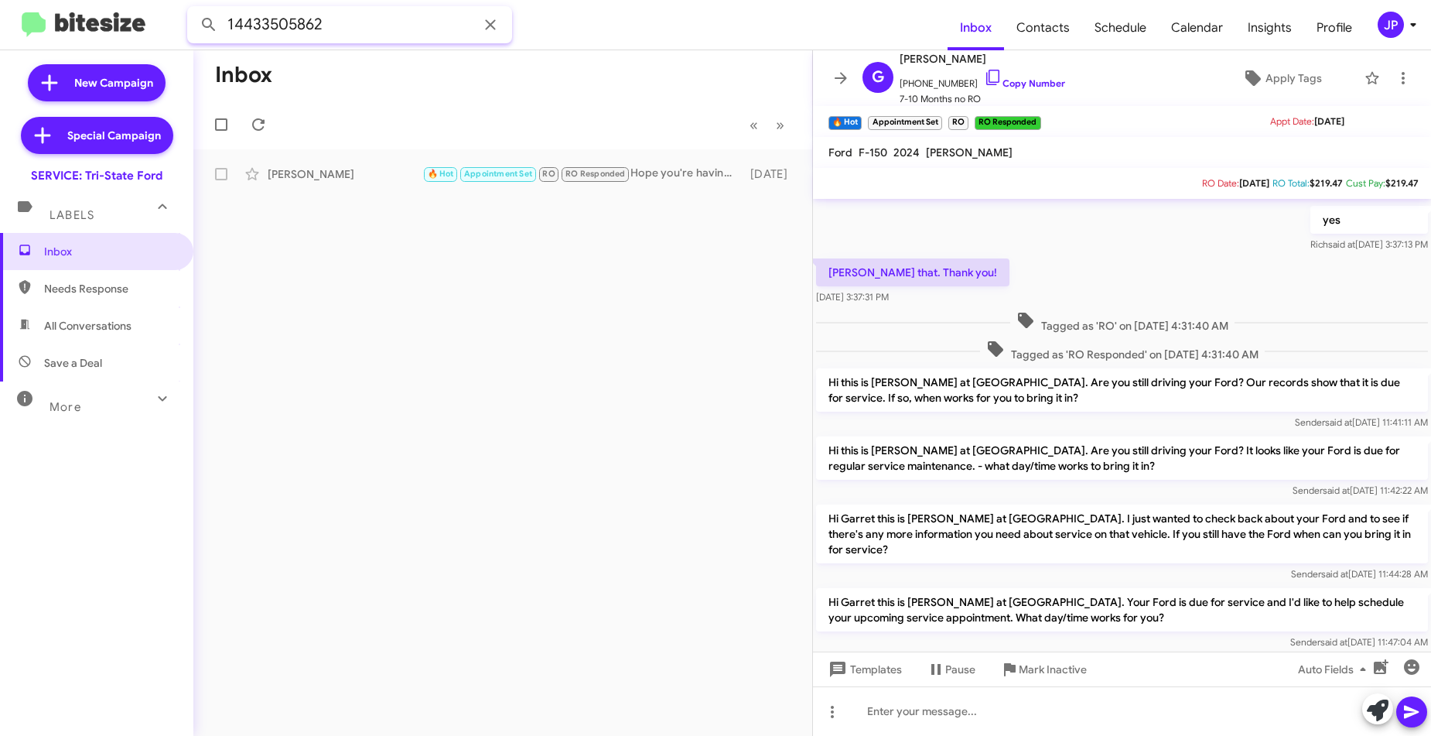
paste input "6045458"
type input "14436045458"
click at [193, 9] on button at bounding box center [208, 24] width 31 height 31
click at [376, 175] on div "[PERSON_NAME]" at bounding box center [345, 173] width 155 height 15
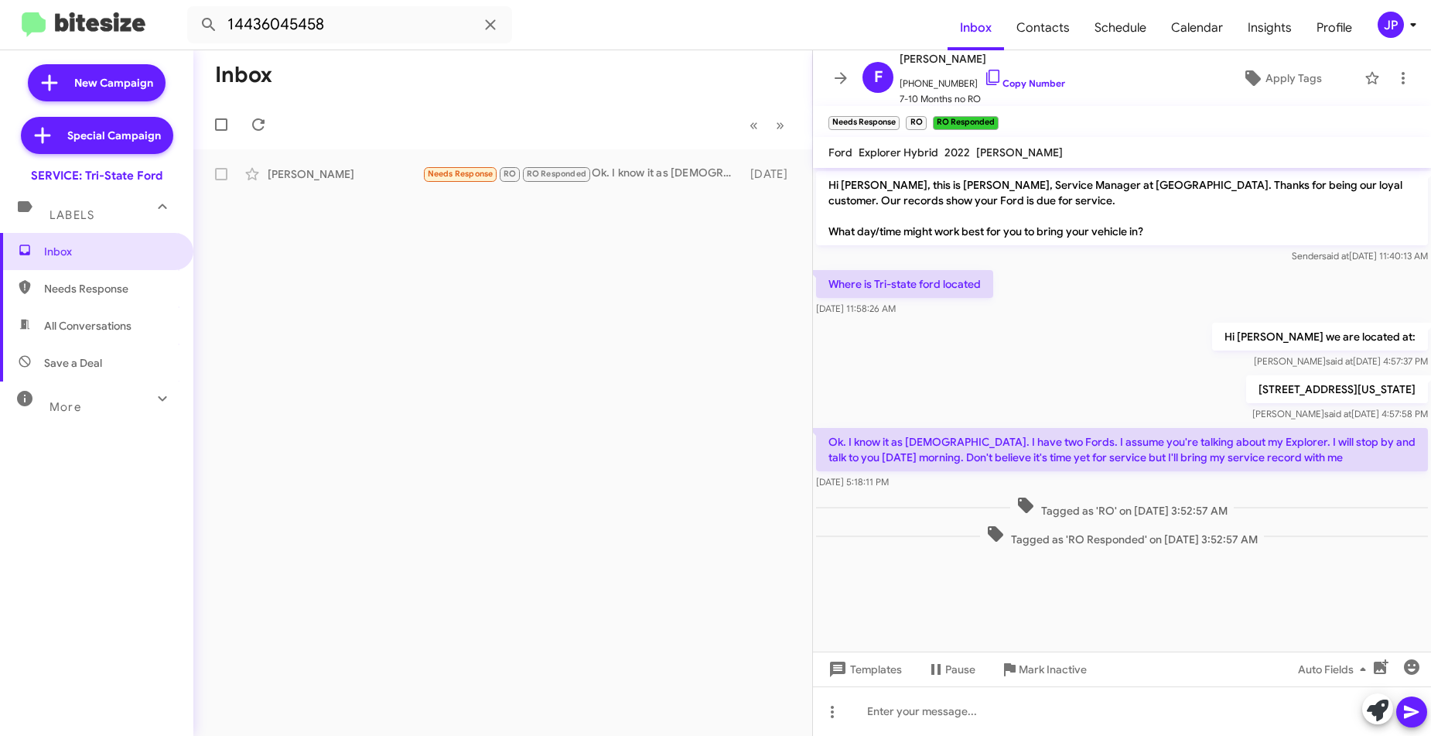
click at [1287, 626] on cdk-virtual-scroll-viewport "Hi Frederick, this is Harlan Hanson, Service Manager at Tri-State Ford. Thanks …" at bounding box center [1122, 410] width 618 height 484
click at [1188, 524] on div "Hi Frederick, this is Harlan Hanson, Service Manager at Tri-State Ford. Thanks …" at bounding box center [1122, 359] width 618 height 382
click at [1208, 515] on span "Tagged as 'RO' on Jul 10, 2025 - 3:52:57 AM" at bounding box center [1122, 507] width 224 height 22
click at [1281, 529] on div "Tagged as 'RO Responded' on Jul 10, 2025 - 3:52:57 AM" at bounding box center [1122, 536] width 612 height 22
click at [91, 19] on img at bounding box center [84, 25] width 124 height 26
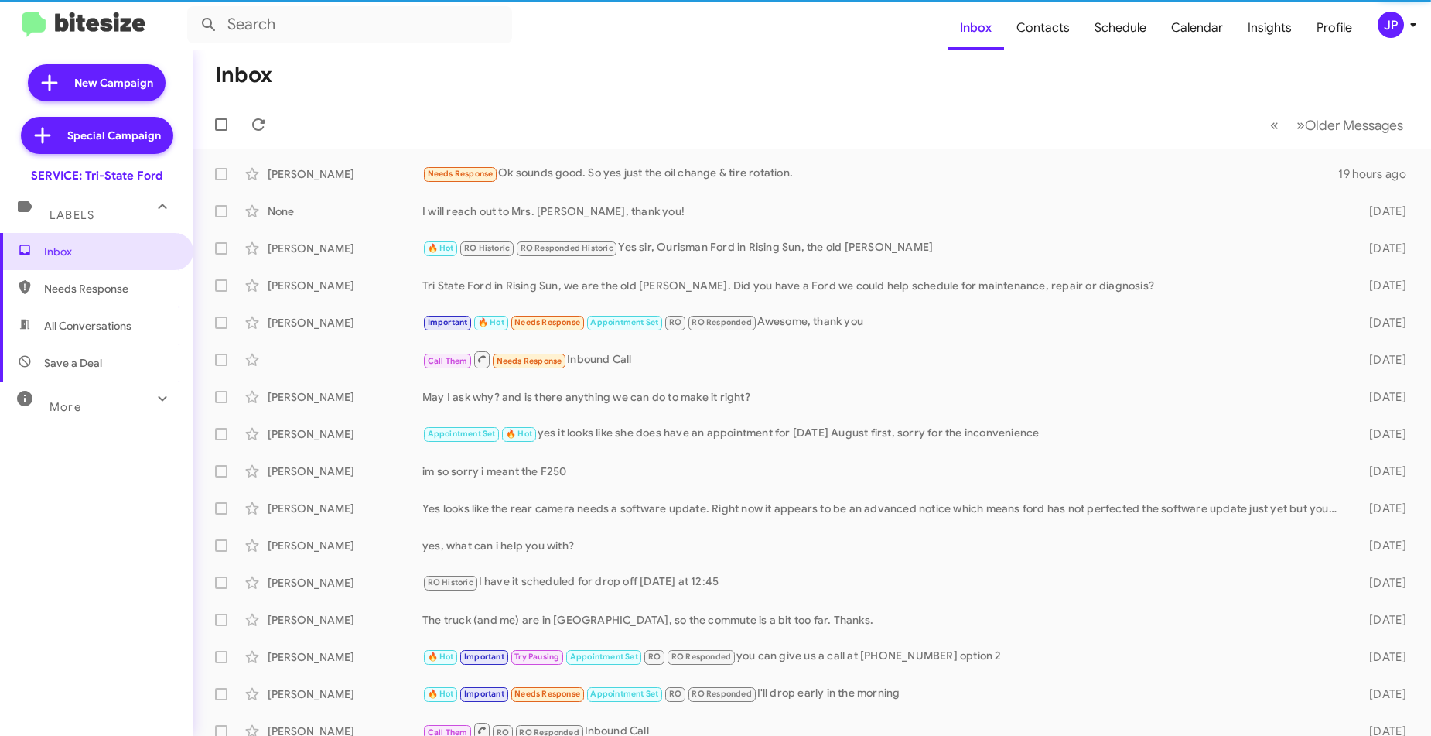
click at [1387, 39] on mat-toolbar "Inbox Contacts Schedule Calendar Insights Profile JP" at bounding box center [715, 25] width 1431 height 50
click at [1391, 33] on div "JP" at bounding box center [1391, 25] width 26 height 26
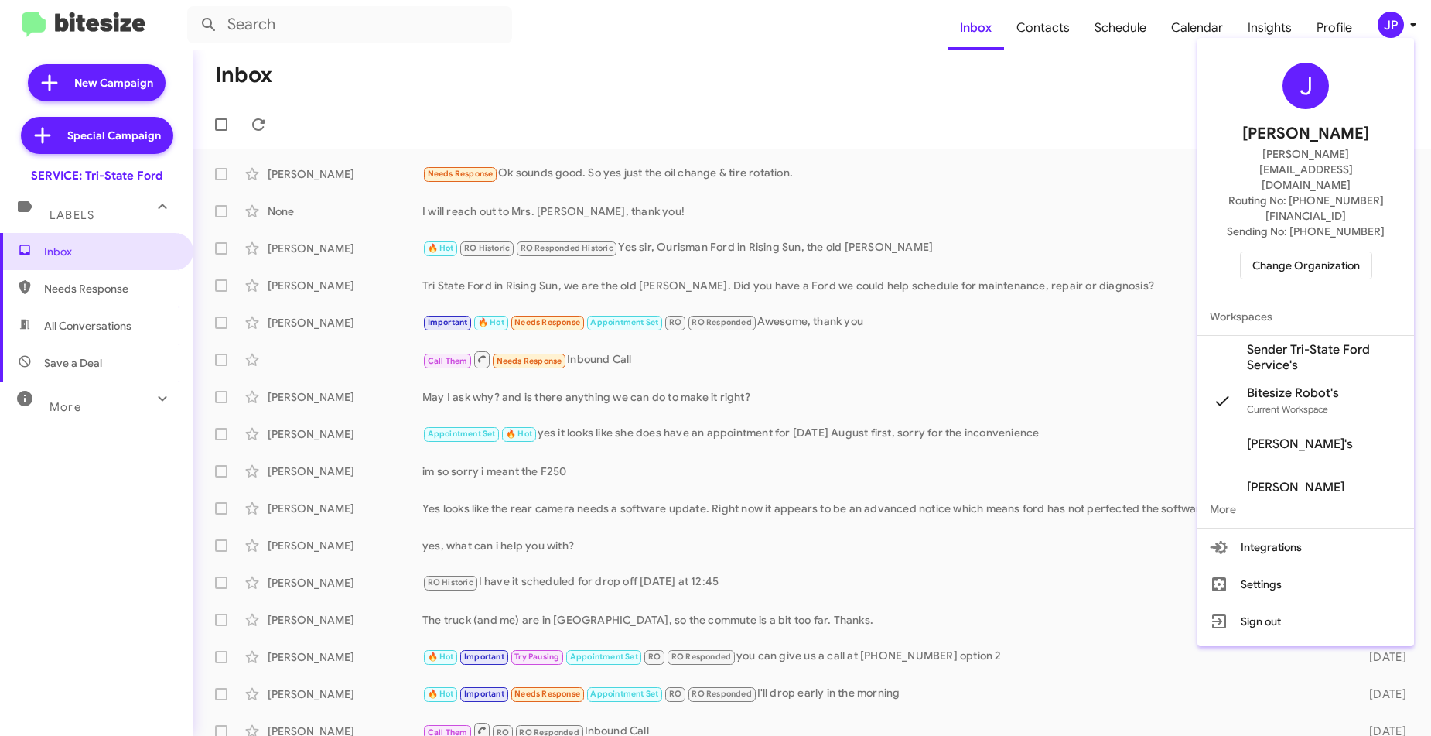
click at [1367, 251] on button "Change Organization" at bounding box center [1306, 265] width 132 height 28
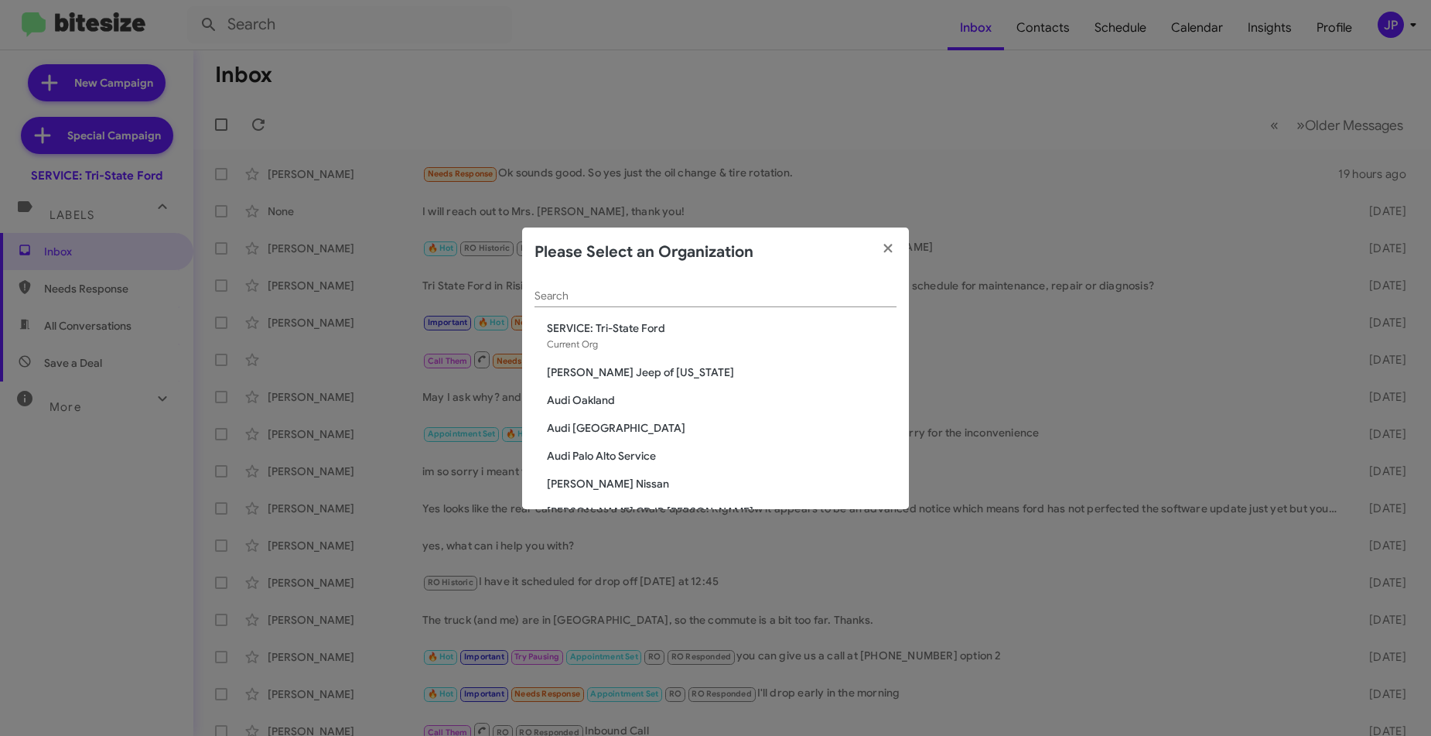
click at [609, 305] on div "Search" at bounding box center [716, 292] width 362 height 30
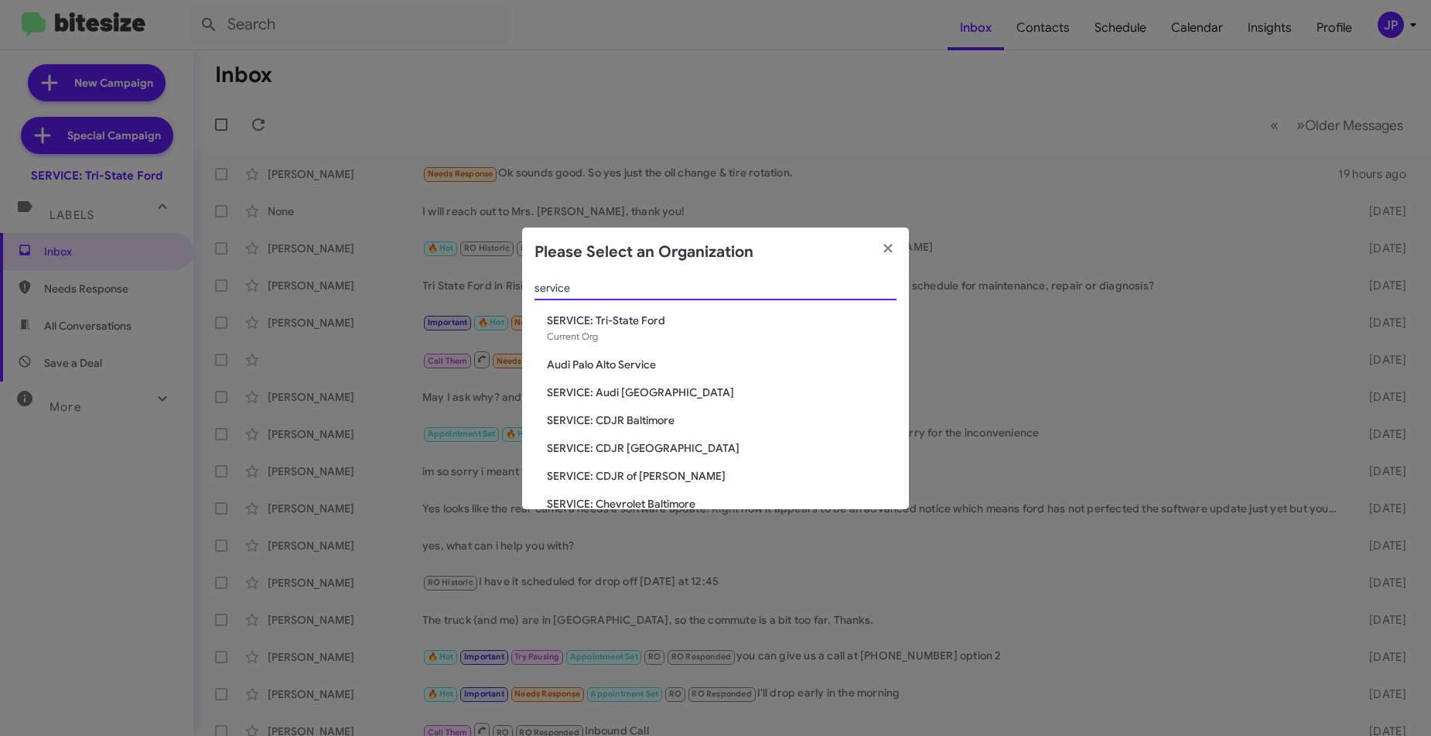
scroll to position [19, 0]
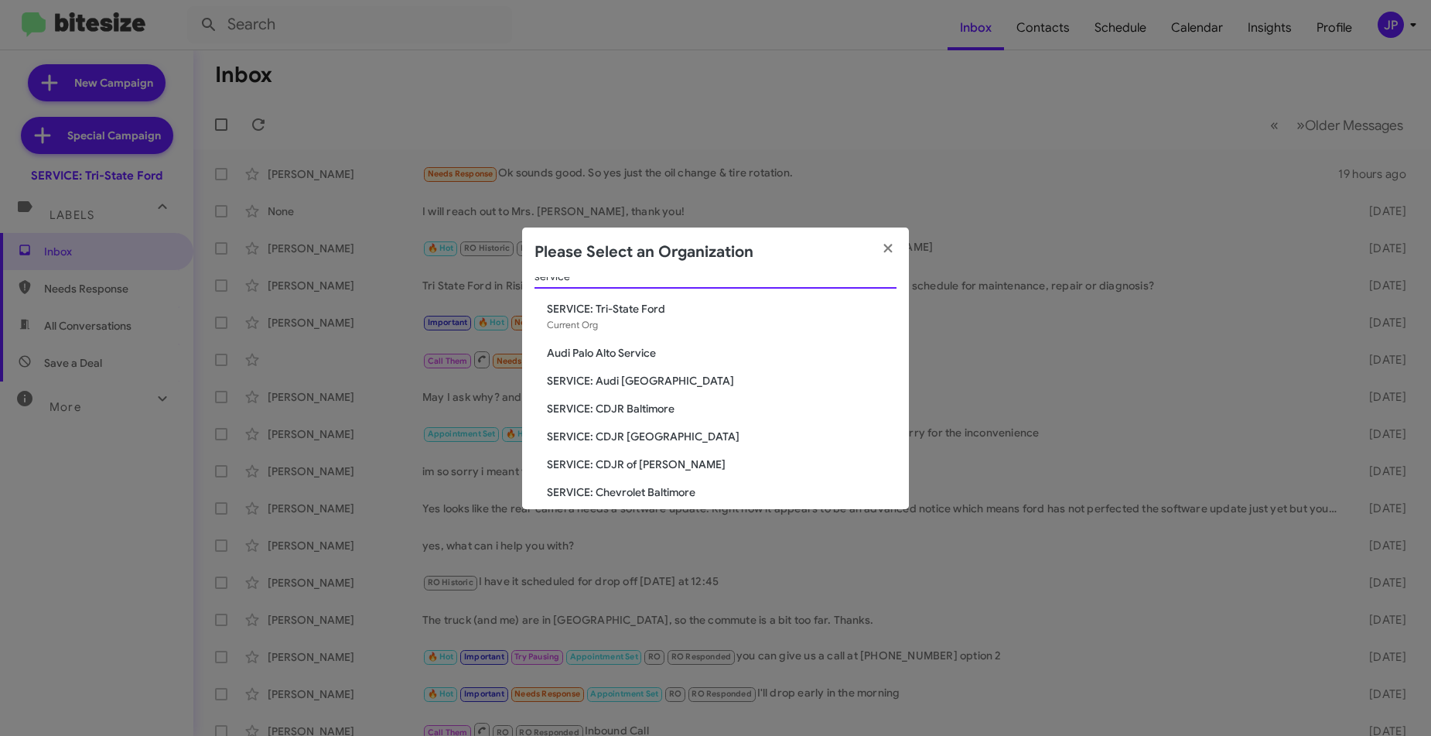
type input "service"
click at [643, 436] on span "SERVICE: CDJR [GEOGRAPHIC_DATA]" at bounding box center [722, 436] width 350 height 15
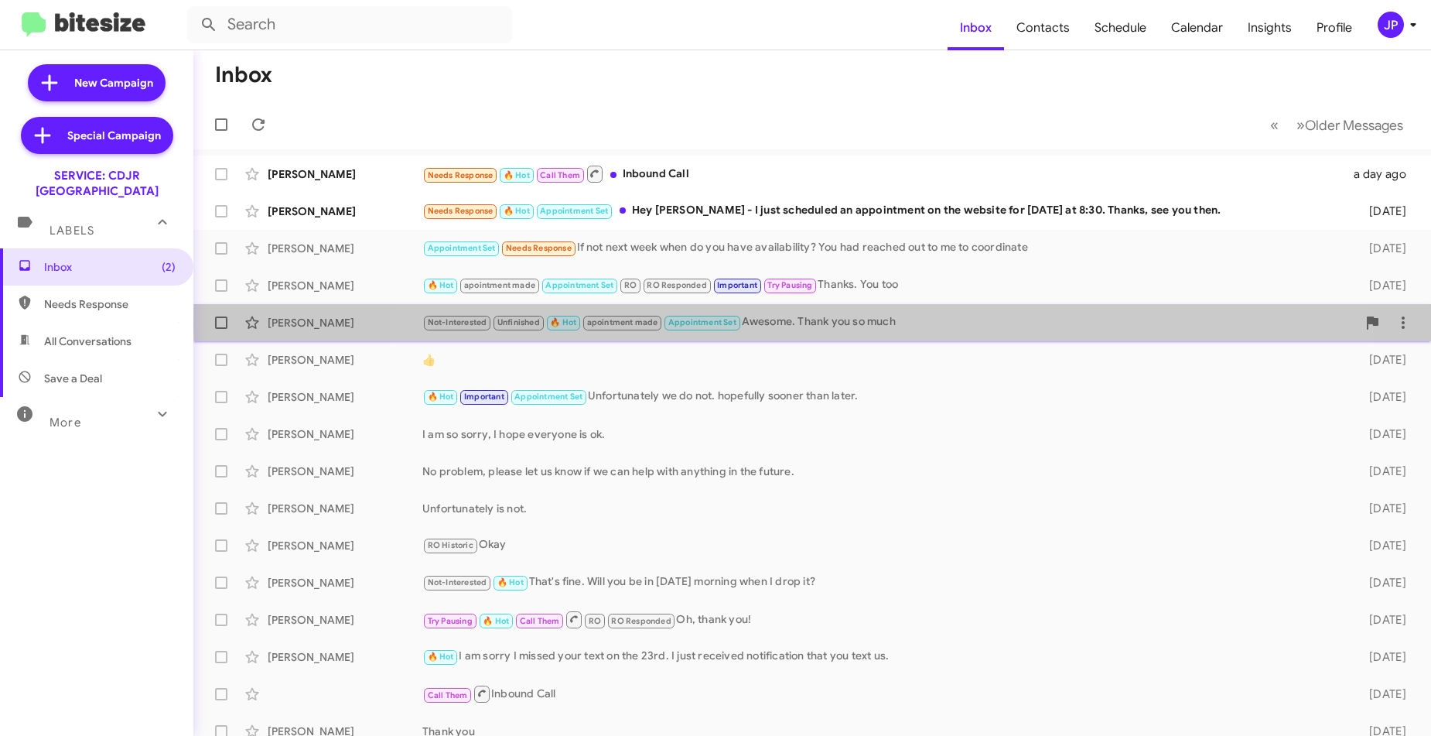
click at [860, 324] on div "Not-Interested Unfinished 🔥 Hot apointment made Appointment Set Awesome. Thank …" at bounding box center [889, 322] width 935 height 18
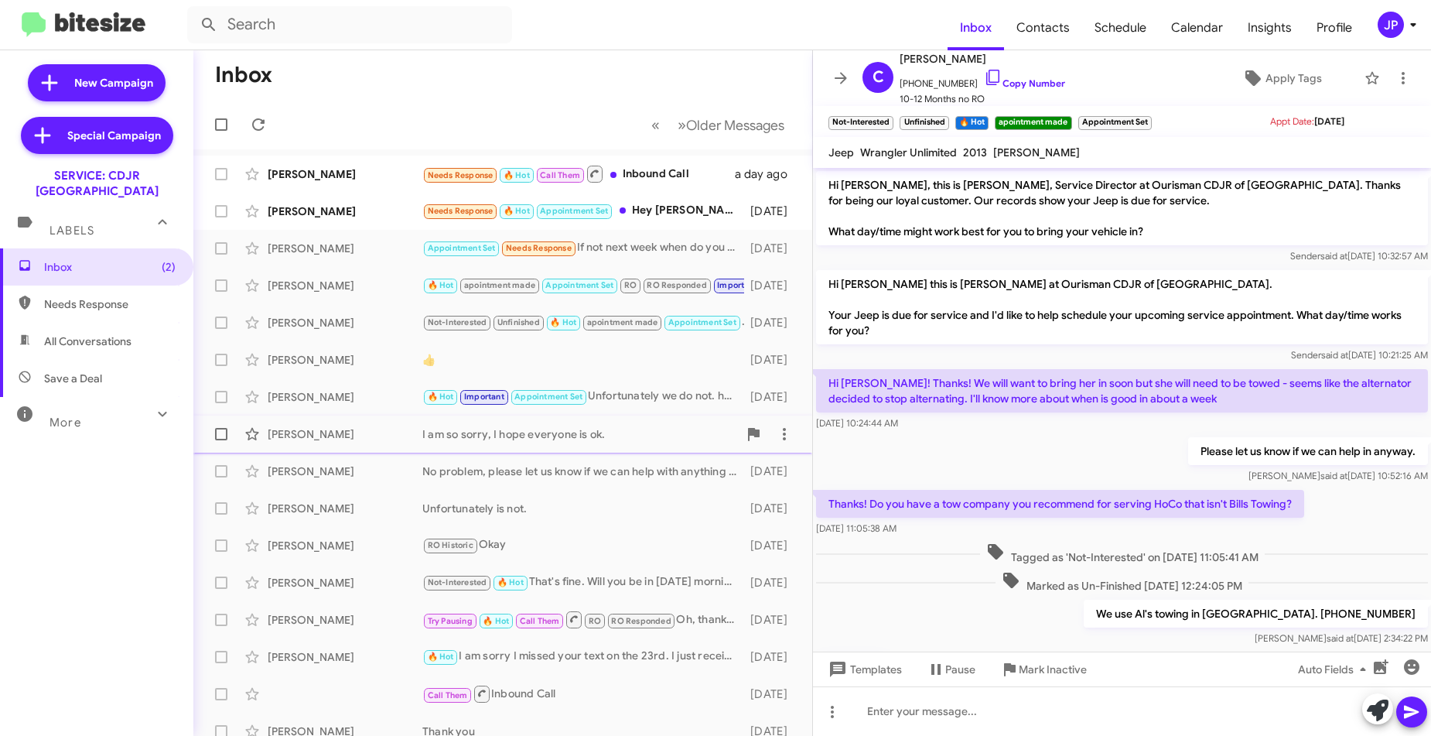
click at [432, 442] on div "Rogae Thomas I am so sorry, I hope everyone is ok. 14 days ago" at bounding box center [503, 434] width 594 height 31
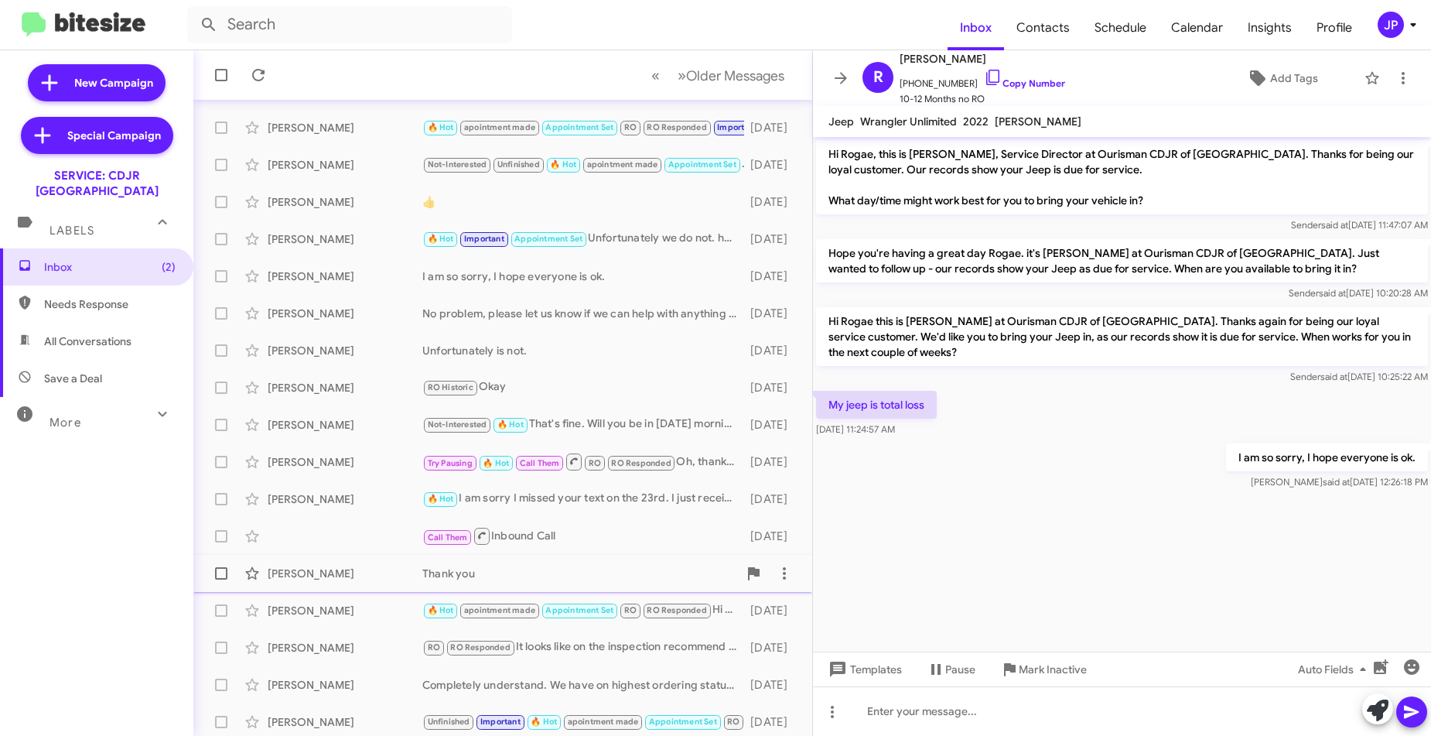
scroll to position [162, 0]
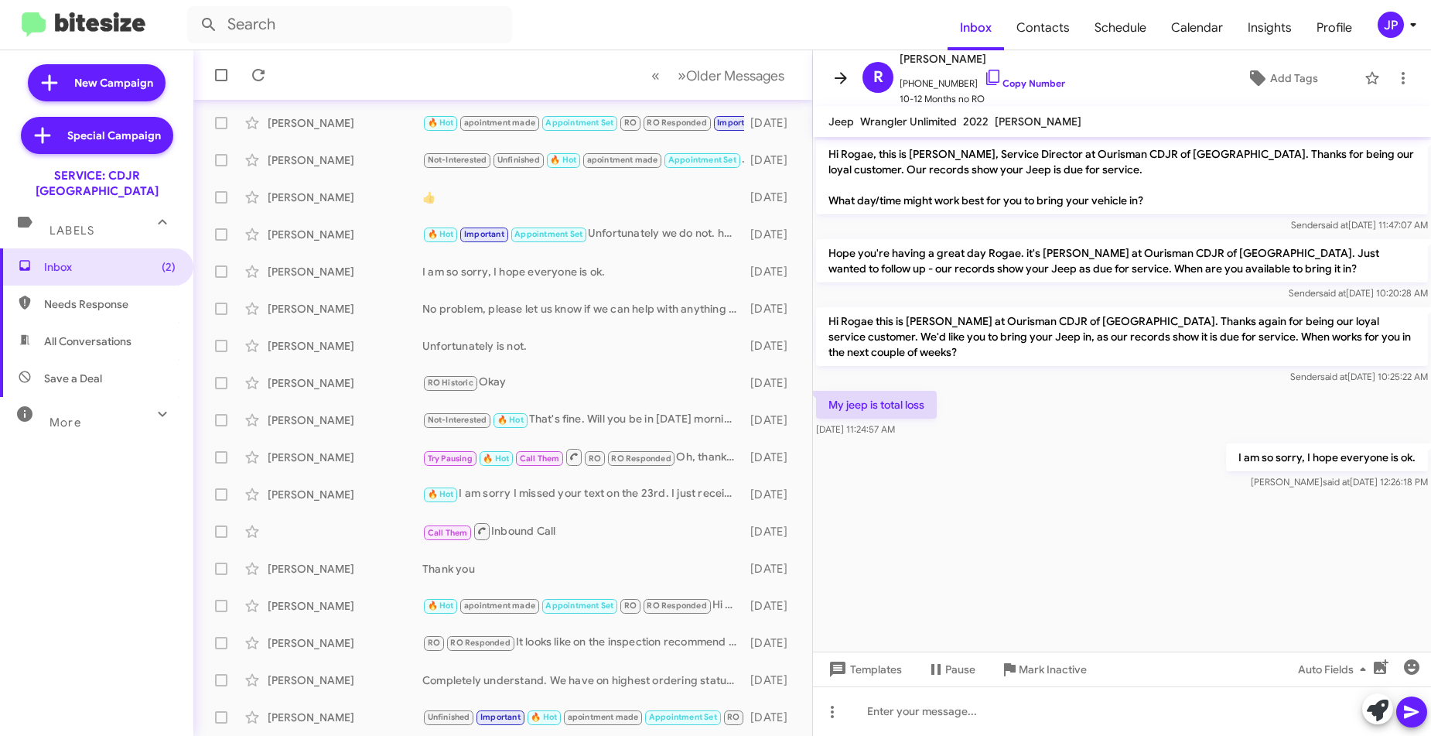
click at [834, 76] on icon at bounding box center [841, 78] width 19 height 19
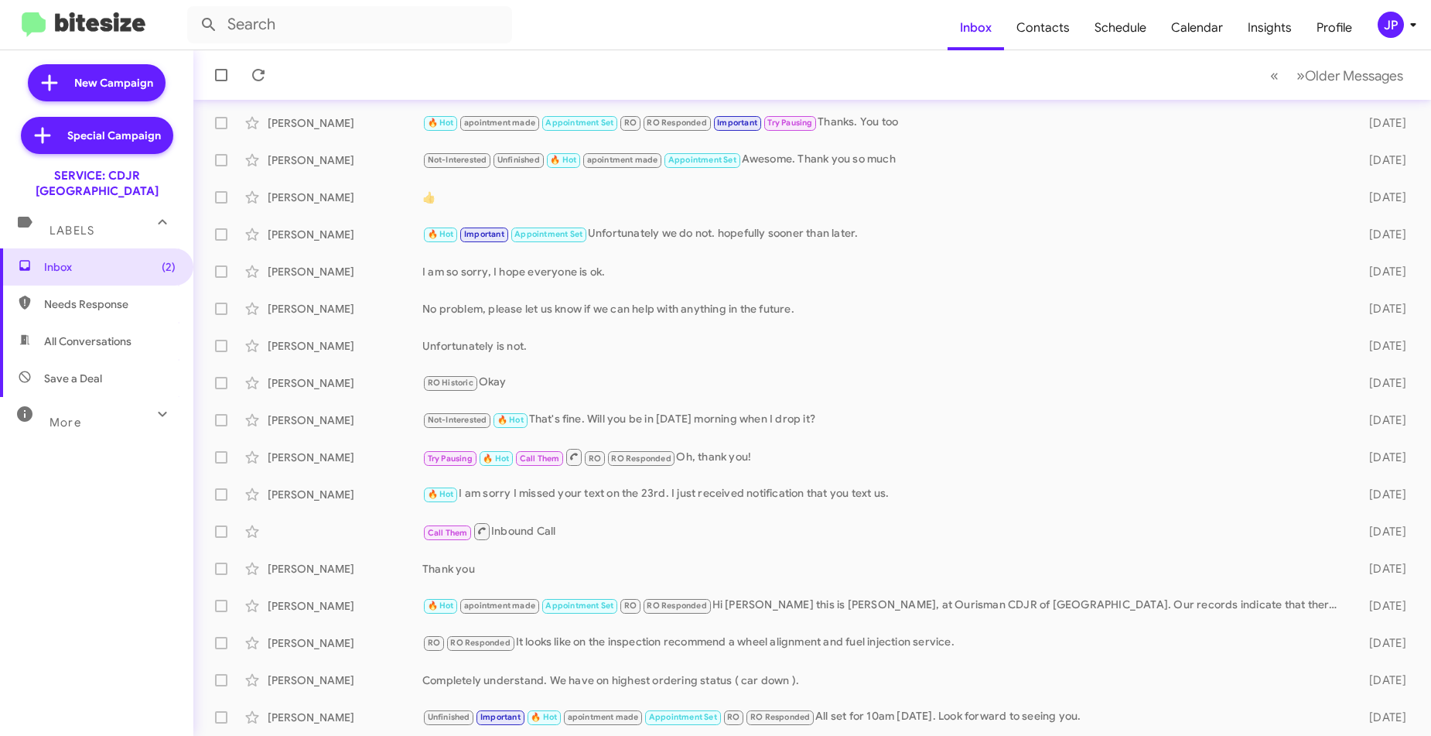
click at [1372, 47] on mat-toolbar "Inbox Contacts Schedule Calendar Insights Profile JP" at bounding box center [715, 25] width 1431 height 50
click at [1372, 63] on button "» Next Older Messages" at bounding box center [1349, 76] width 125 height 32
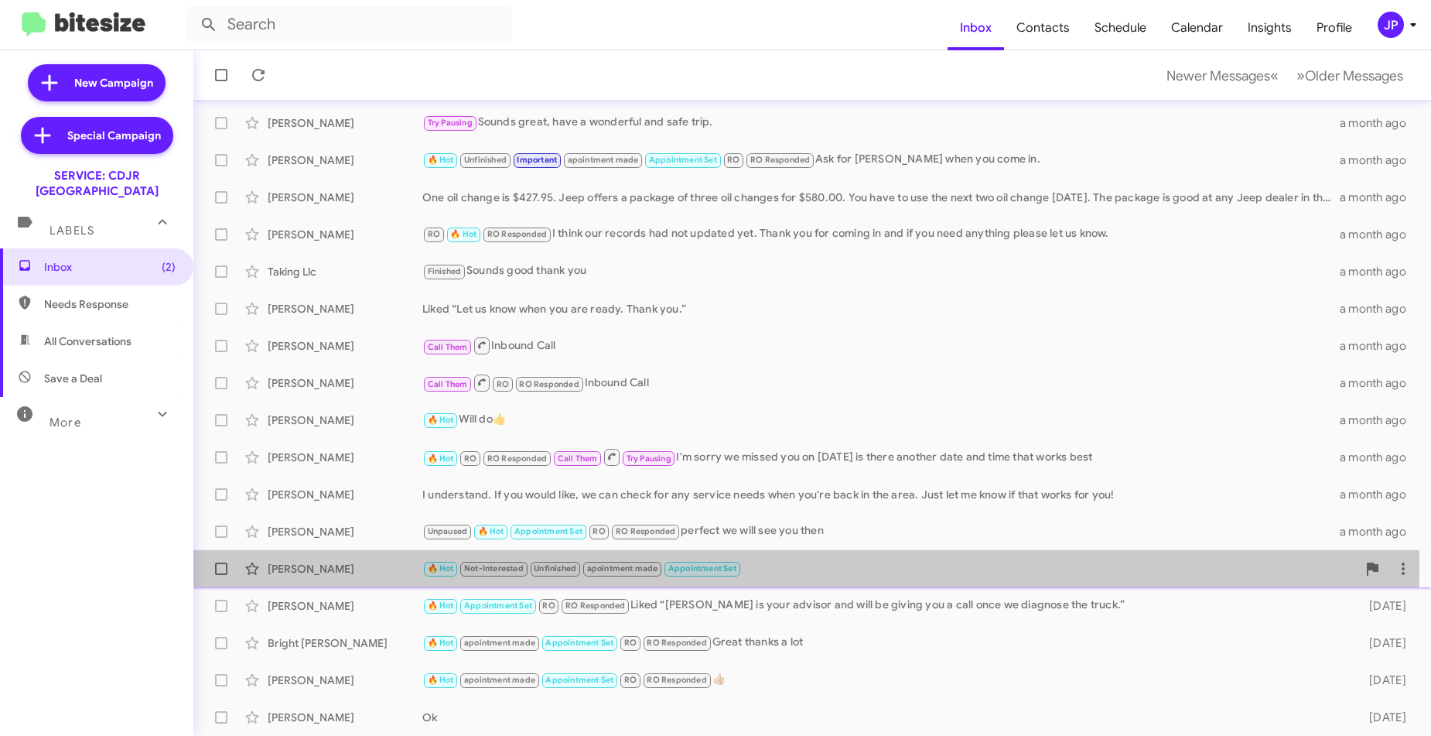
click at [365, 566] on div "Dana Sutton-Echols" at bounding box center [345, 568] width 155 height 15
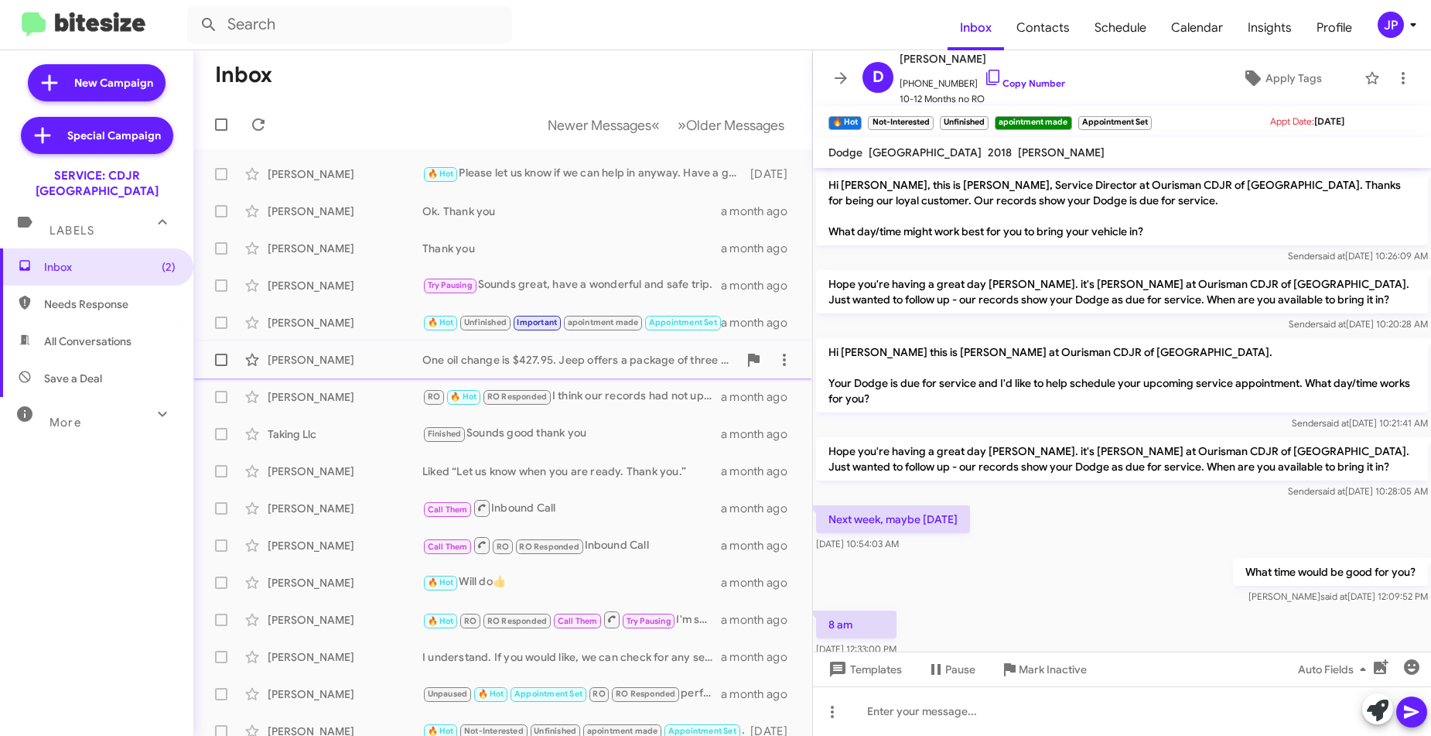
click at [374, 359] on div "Christopher Passero" at bounding box center [345, 359] width 155 height 15
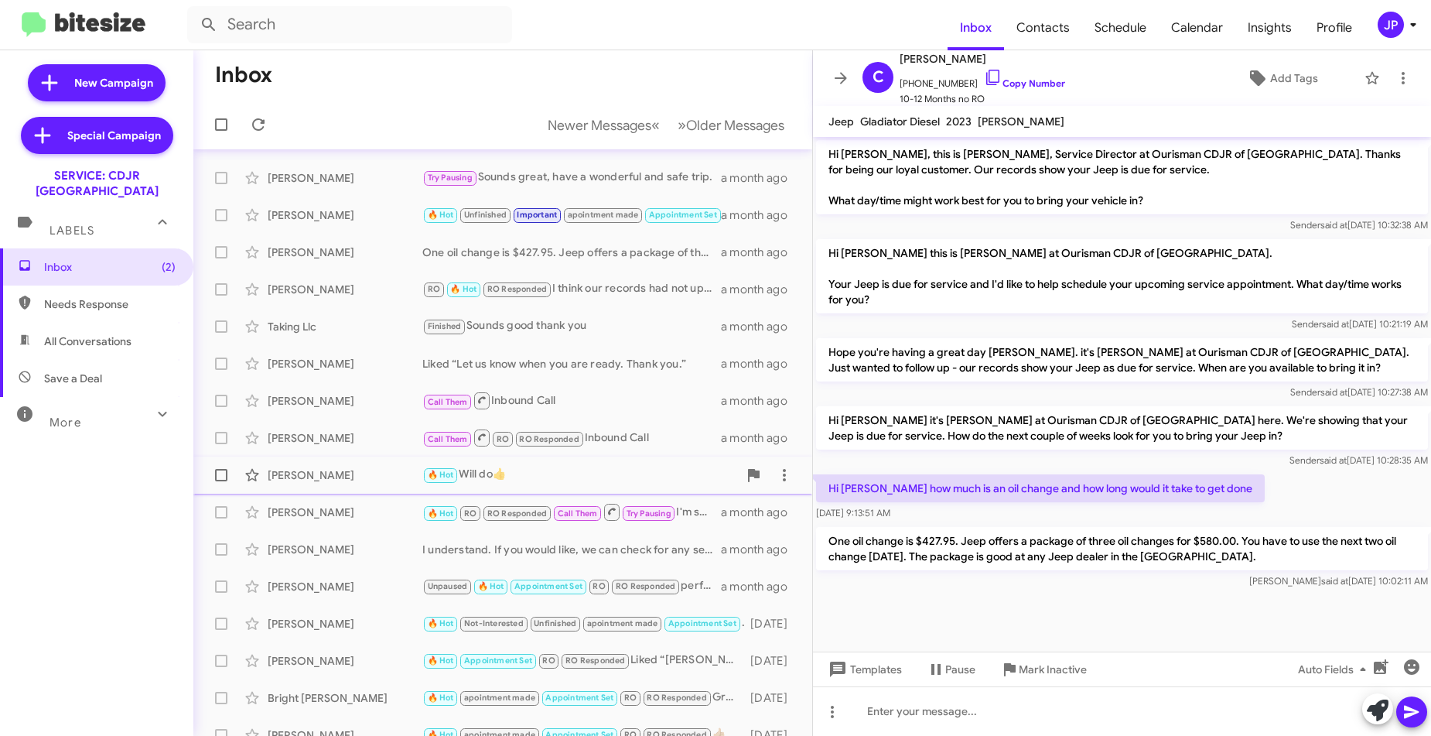
scroll to position [111, 0]
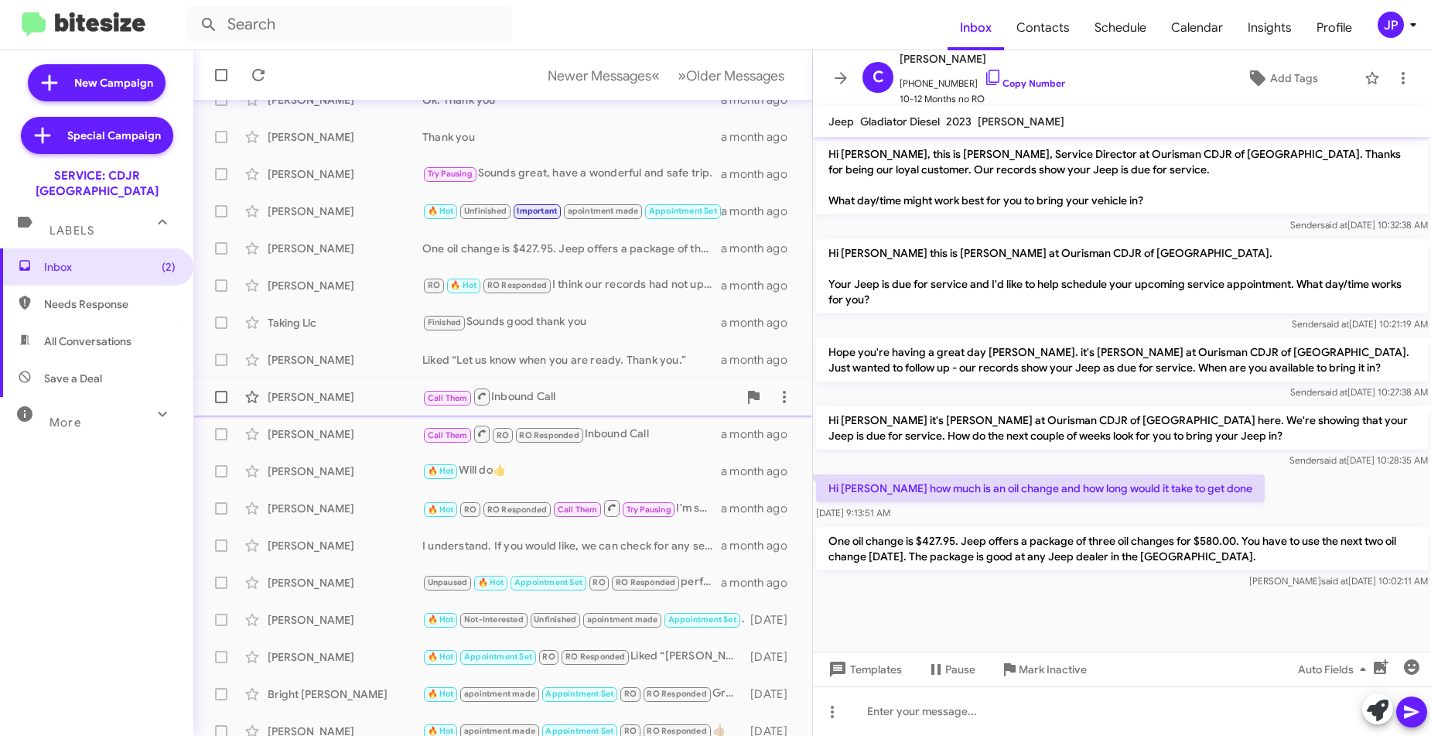
click at [395, 390] on div "Alvin Harris" at bounding box center [345, 396] width 155 height 15
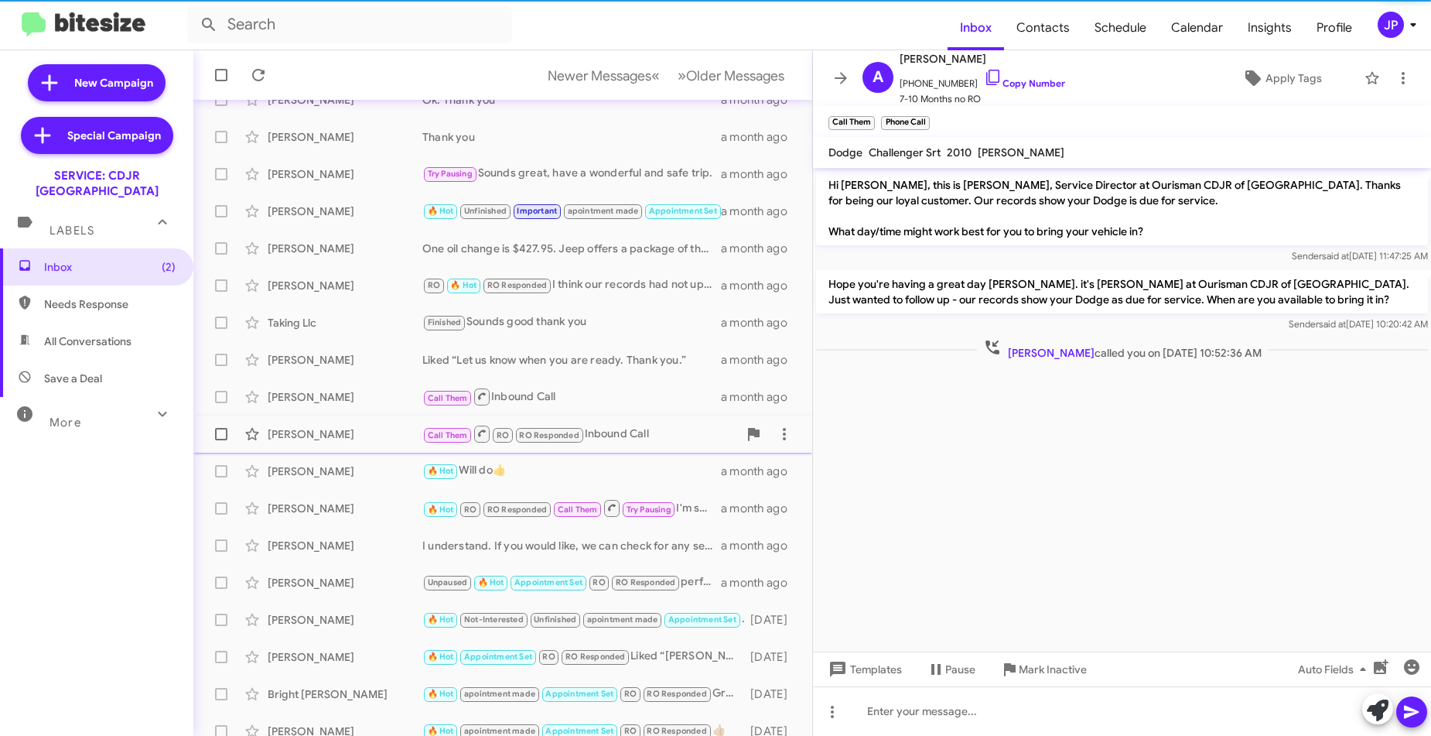
click at [389, 430] on div "Yzes Juste" at bounding box center [345, 433] width 155 height 15
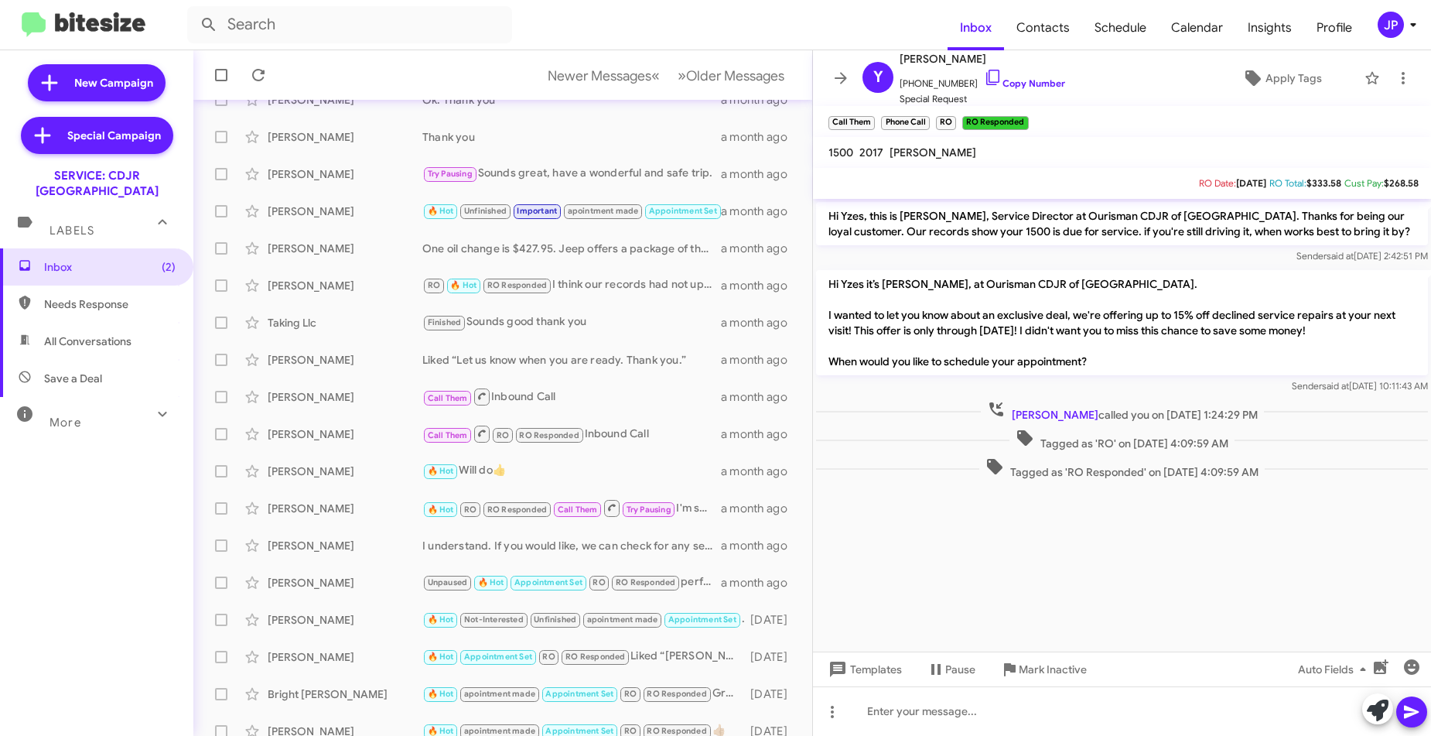
click at [1236, 544] on cdk-virtual-scroll-viewport "Hi Yzes, this is Josh Colwell, Service Director at Ourisman CDJR of Clarksville…" at bounding box center [1122, 425] width 618 height 453
click at [1199, 32] on span "Calendar" at bounding box center [1197, 27] width 77 height 45
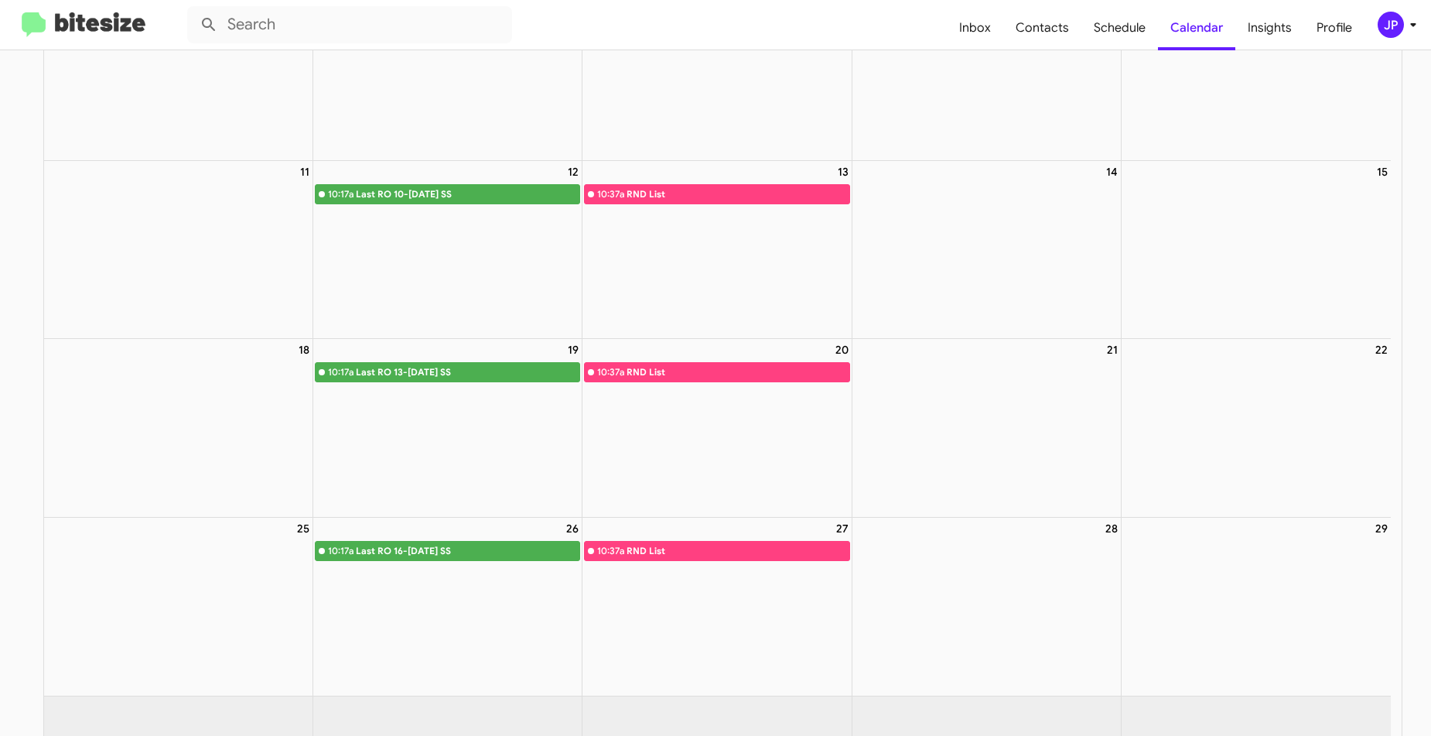
scroll to position [385, 0]
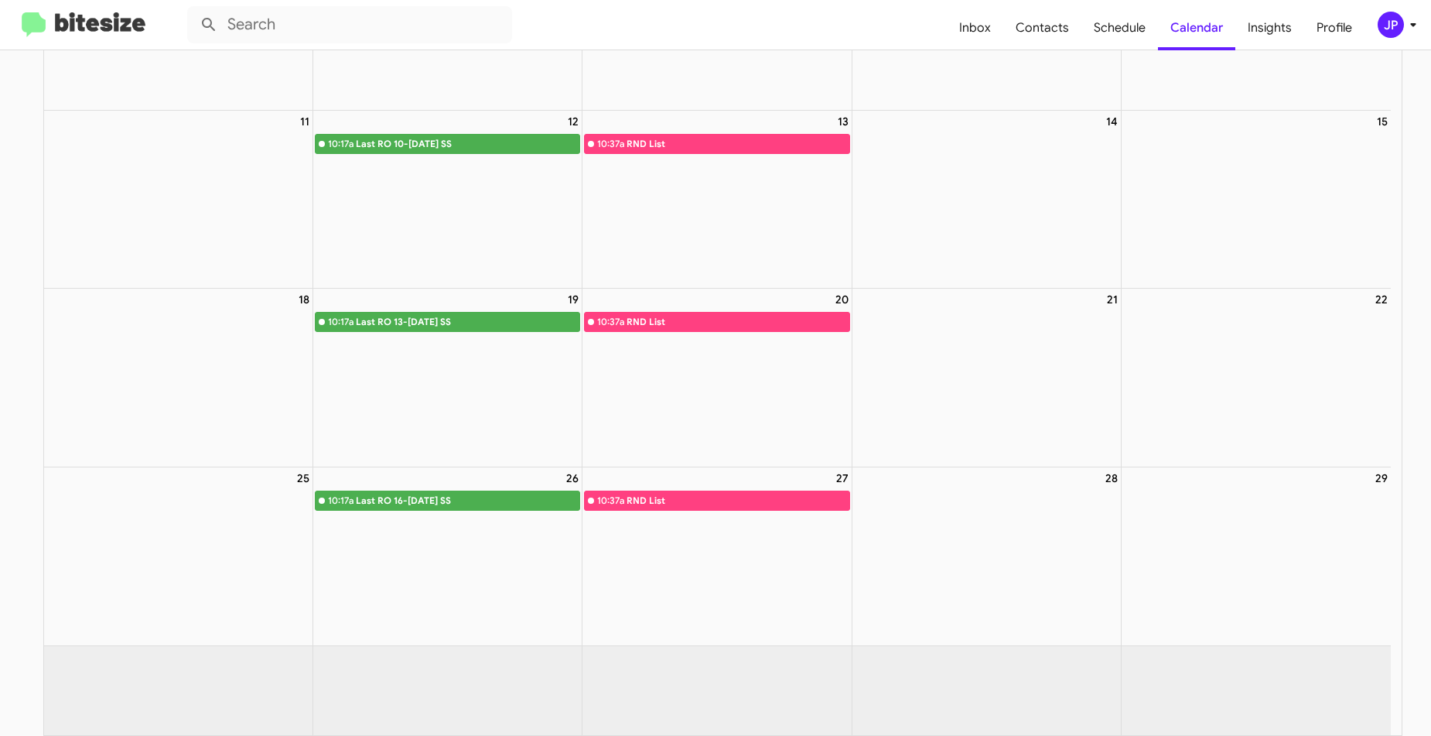
click at [1377, 21] on span "JP" at bounding box center [1400, 25] width 46 height 26
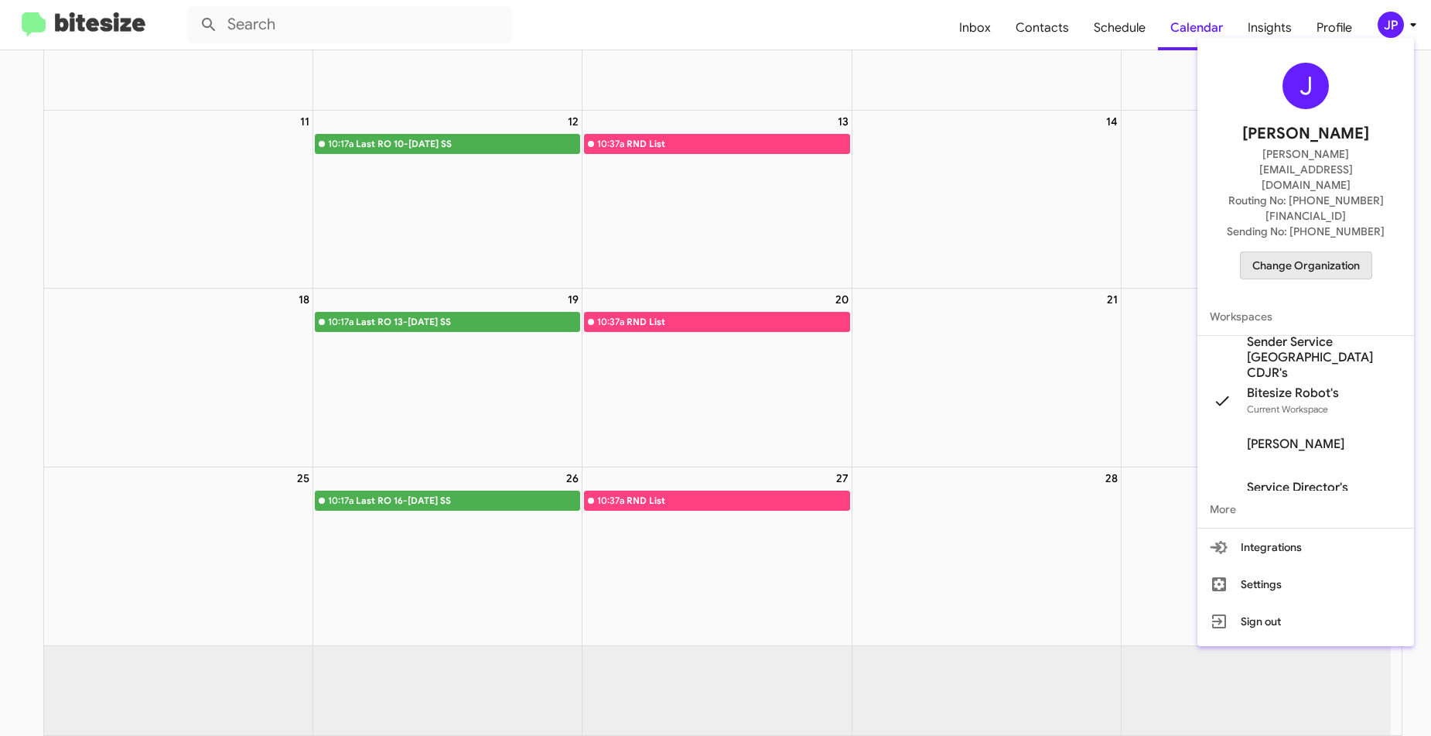
click at [1344, 252] on span "Change Organization" at bounding box center [1307, 265] width 108 height 26
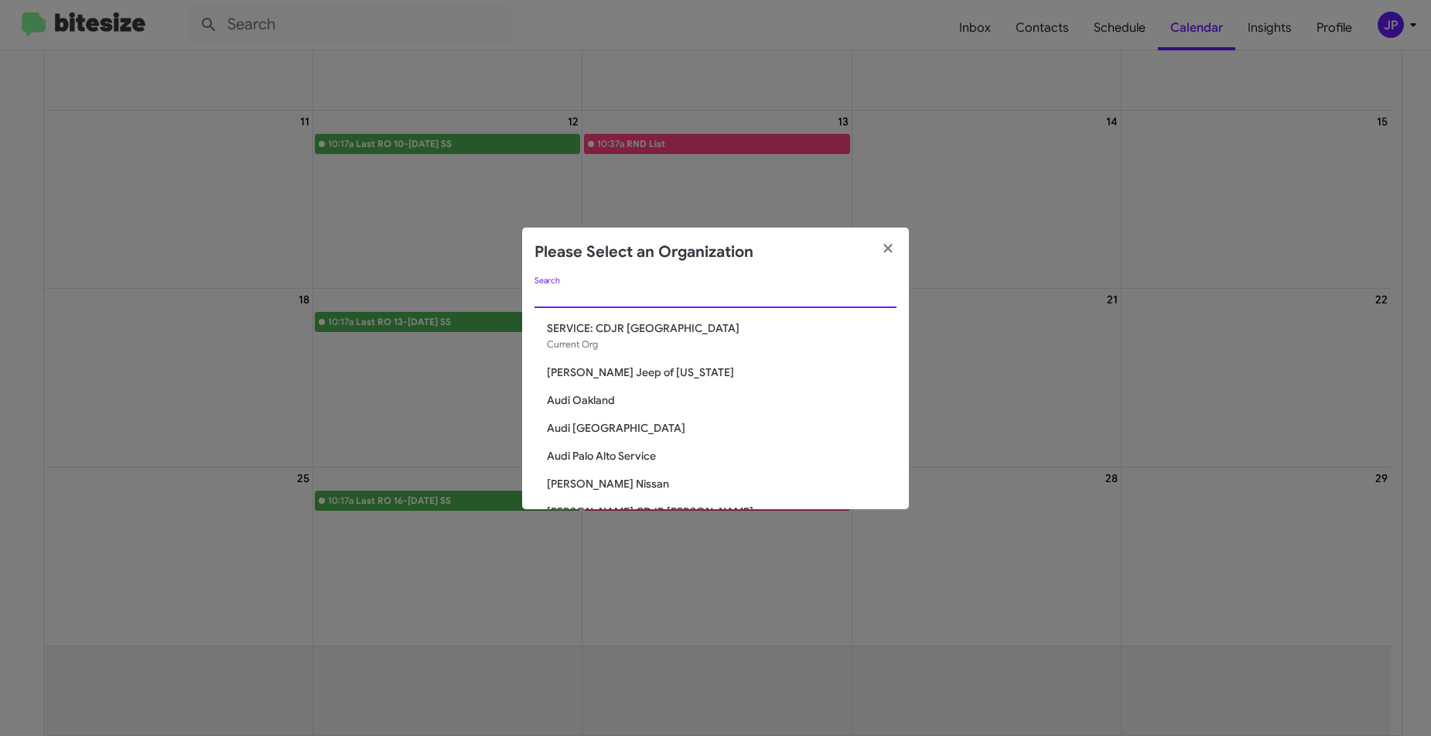
click at [744, 295] on input "Search" at bounding box center [716, 296] width 362 height 12
type input "service"
click at [624, 401] on span "SERVICE: Audi [GEOGRAPHIC_DATA]" at bounding box center [722, 399] width 350 height 15
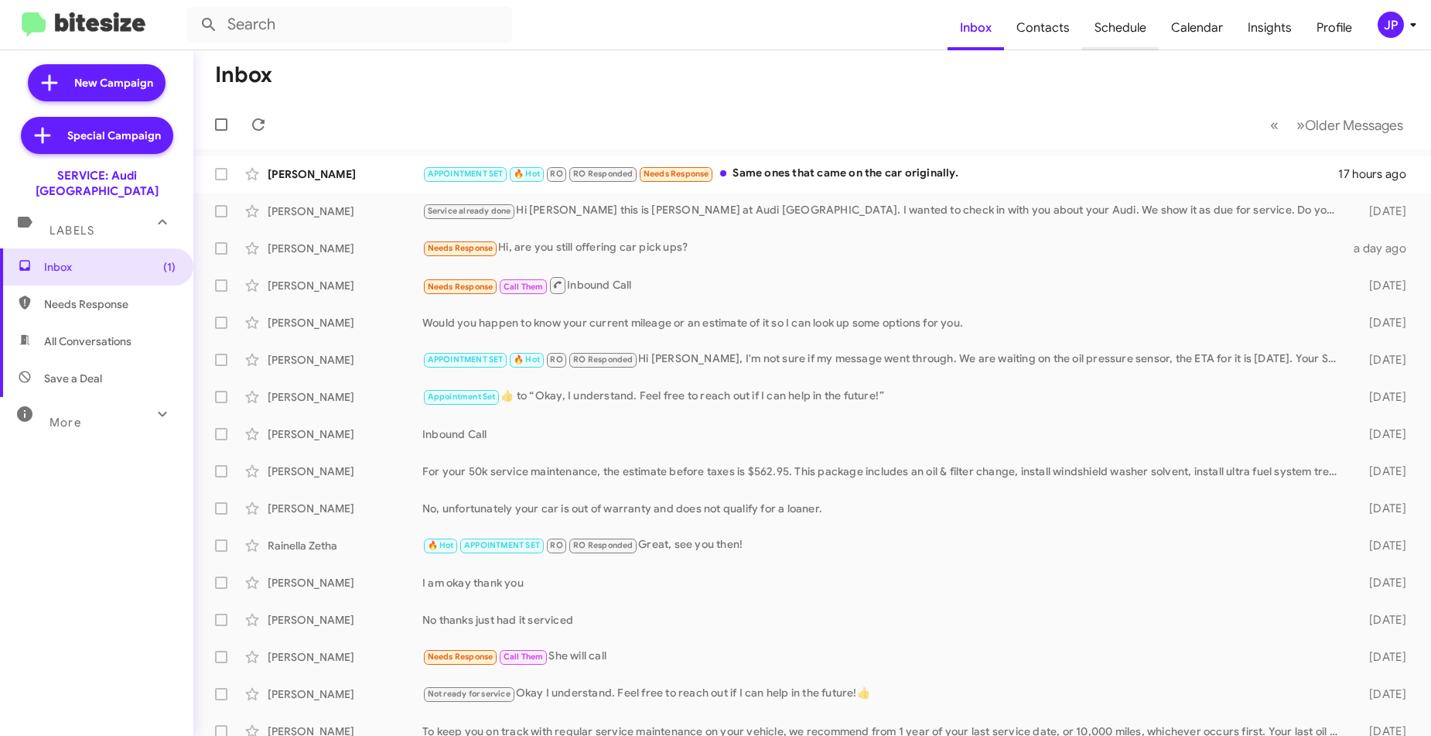
click at [1154, 30] on span "Schedule" at bounding box center [1120, 27] width 77 height 45
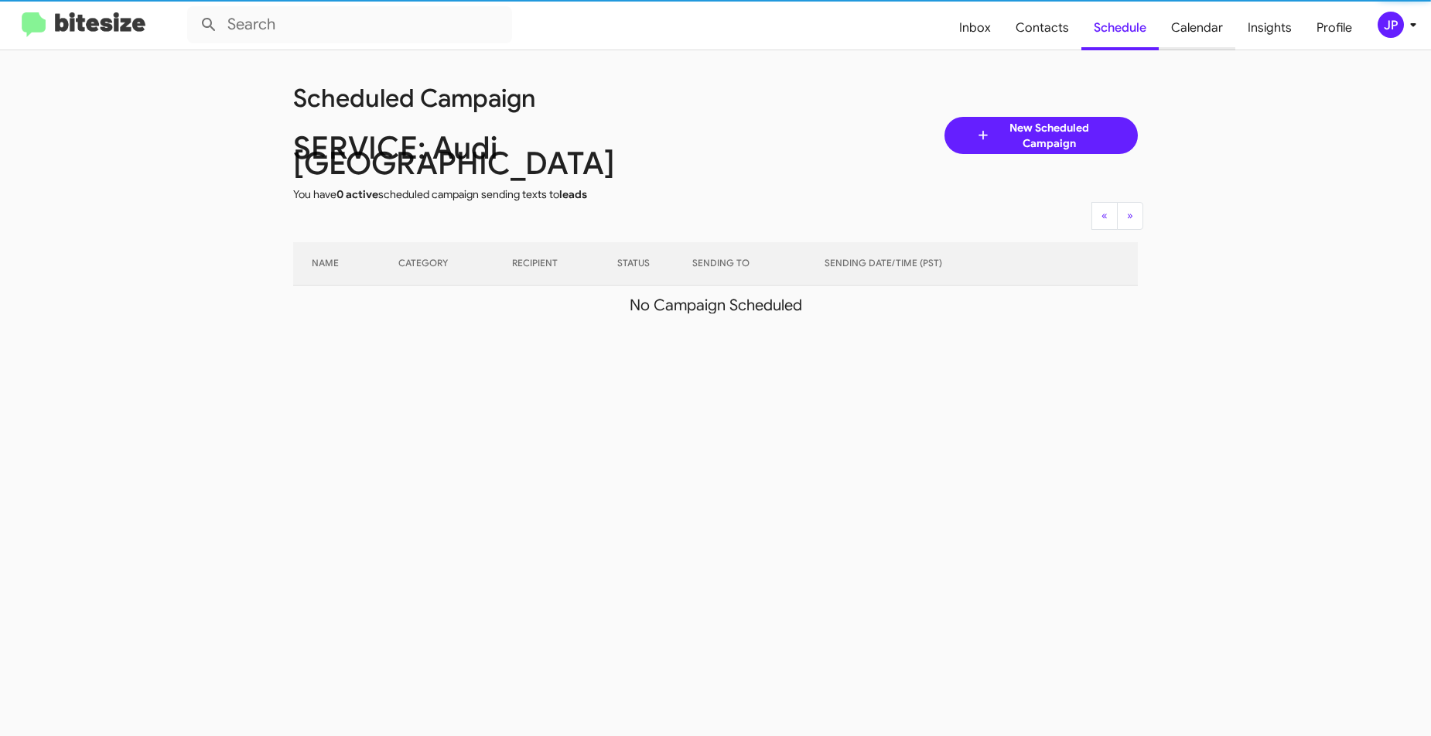
click at [1208, 25] on span "Calendar" at bounding box center [1197, 27] width 77 height 45
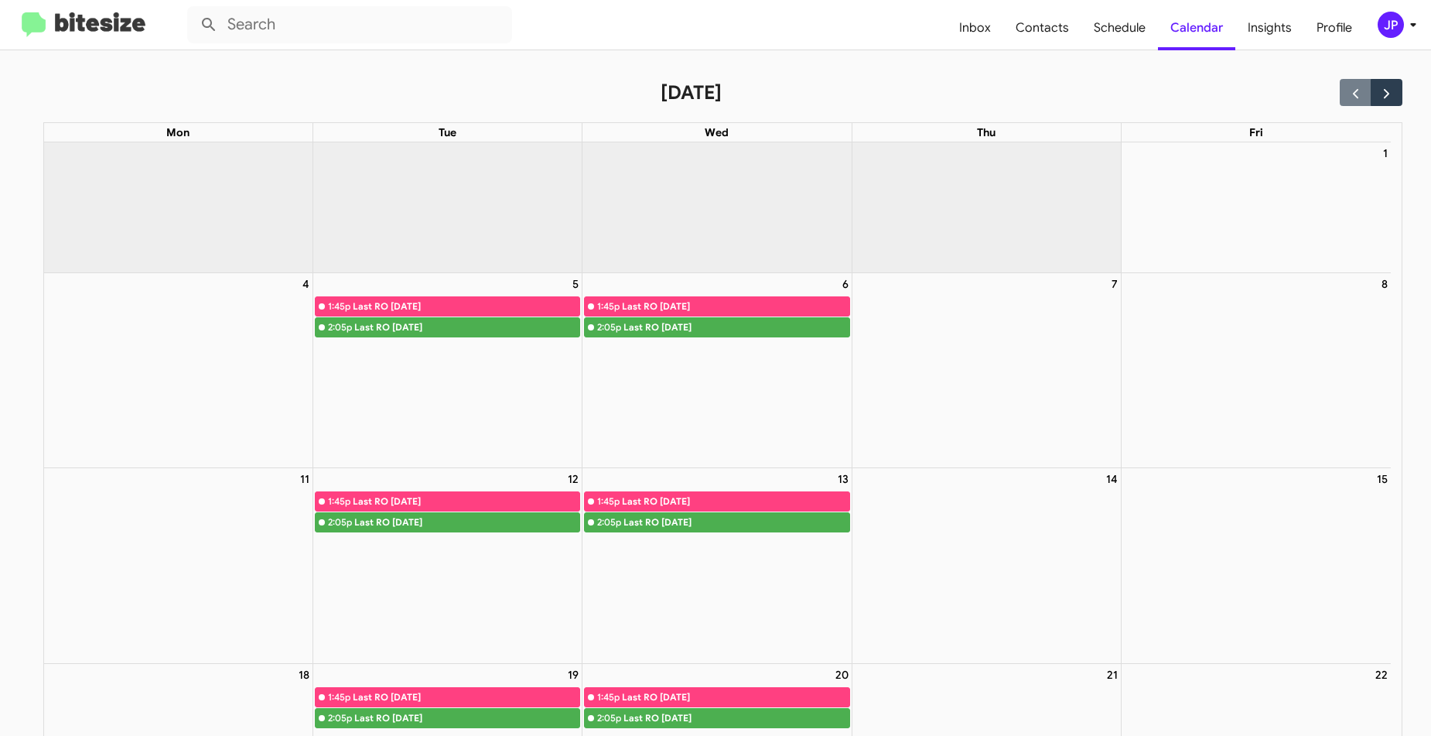
click at [1379, 25] on div "JP" at bounding box center [1391, 25] width 26 height 26
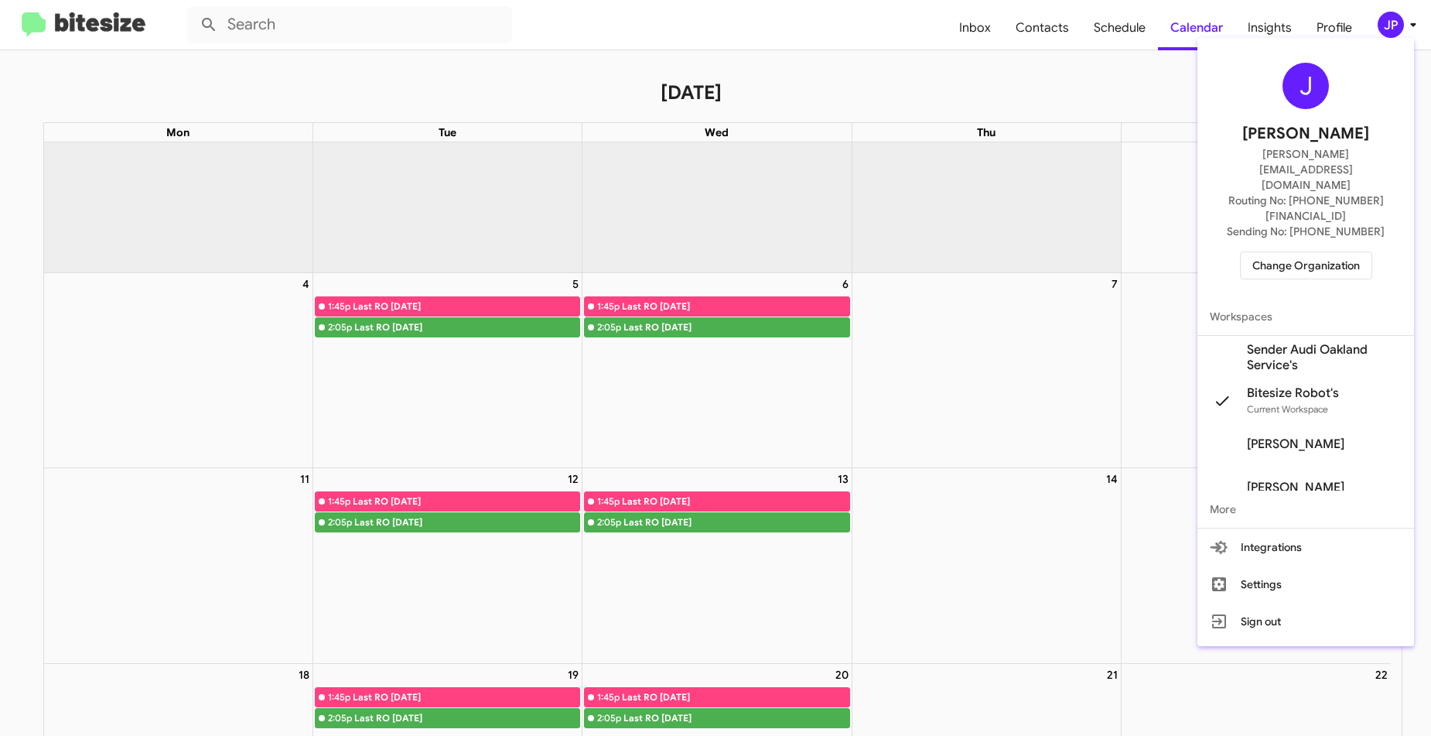
click at [1290, 252] on span "Change Organization" at bounding box center [1307, 265] width 108 height 26
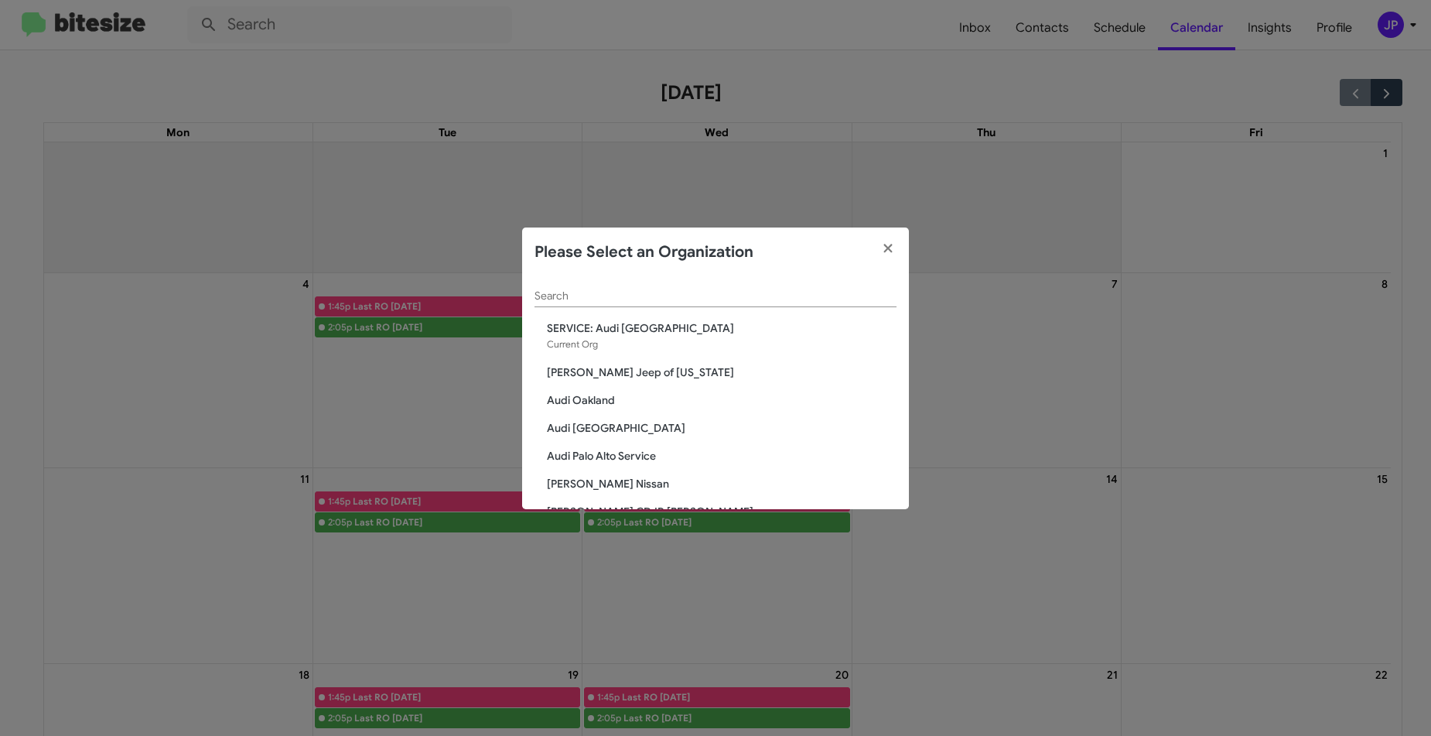
click at [665, 284] on div "Search" at bounding box center [716, 292] width 362 height 30
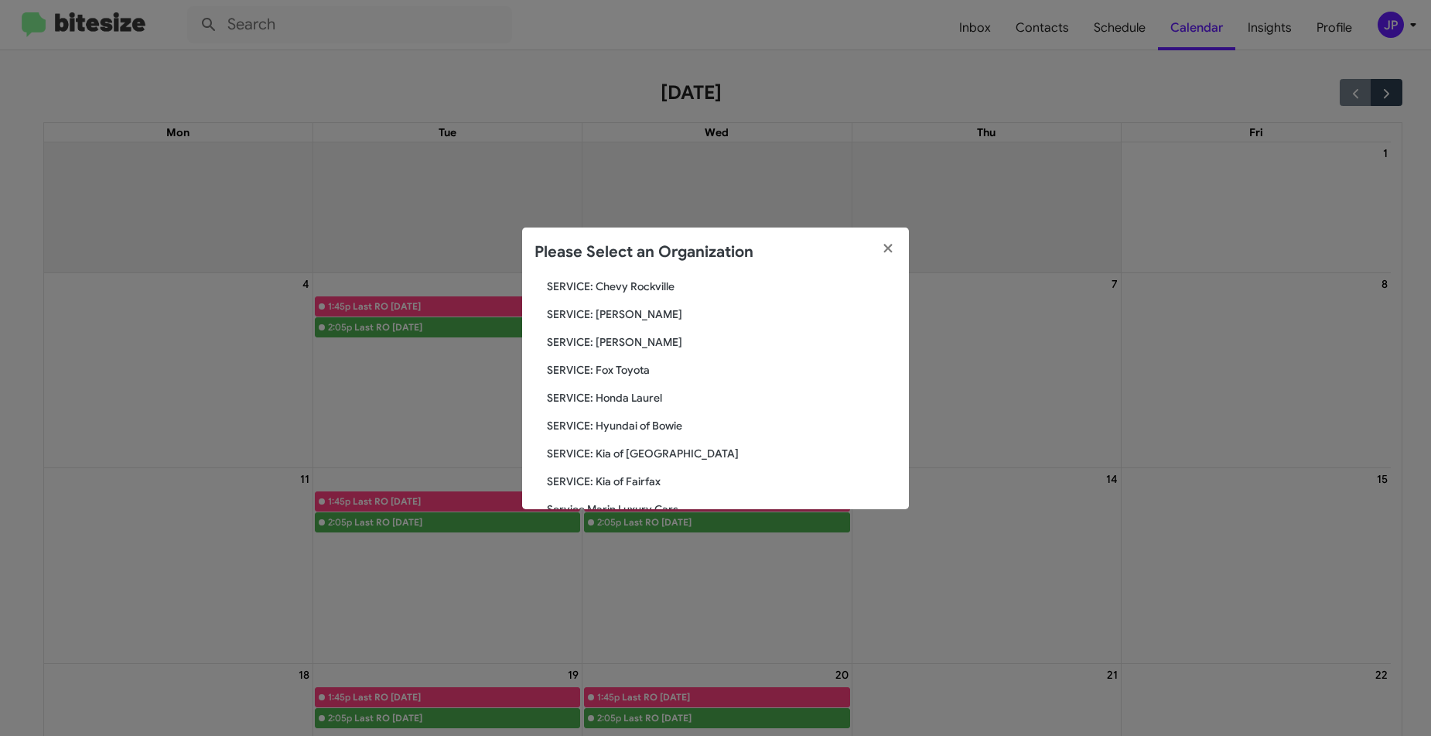
scroll to position [221, 0]
type input "service"
click at [654, 350] on span "SERVICE: [PERSON_NAME]" at bounding box center [722, 345] width 350 height 15
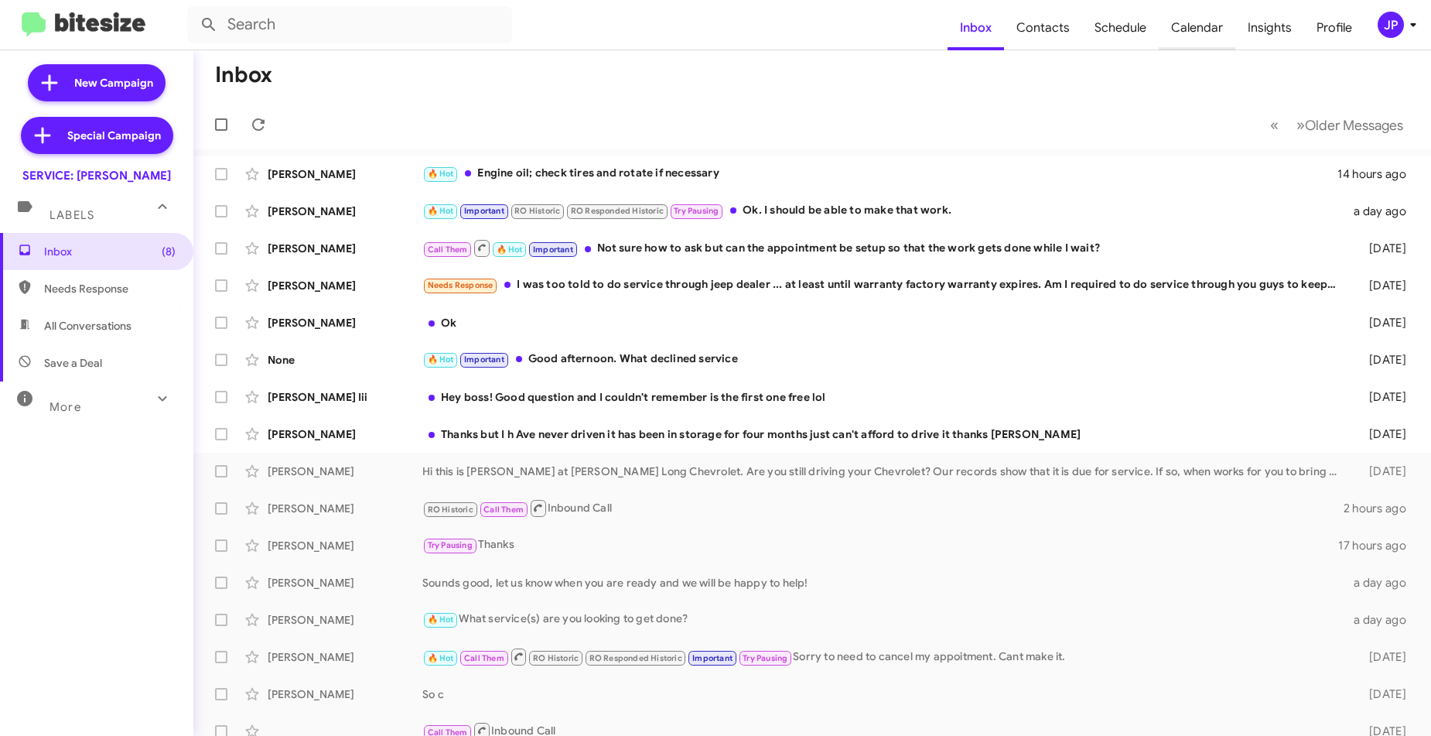
click at [1216, 15] on span "Calendar" at bounding box center [1197, 27] width 77 height 45
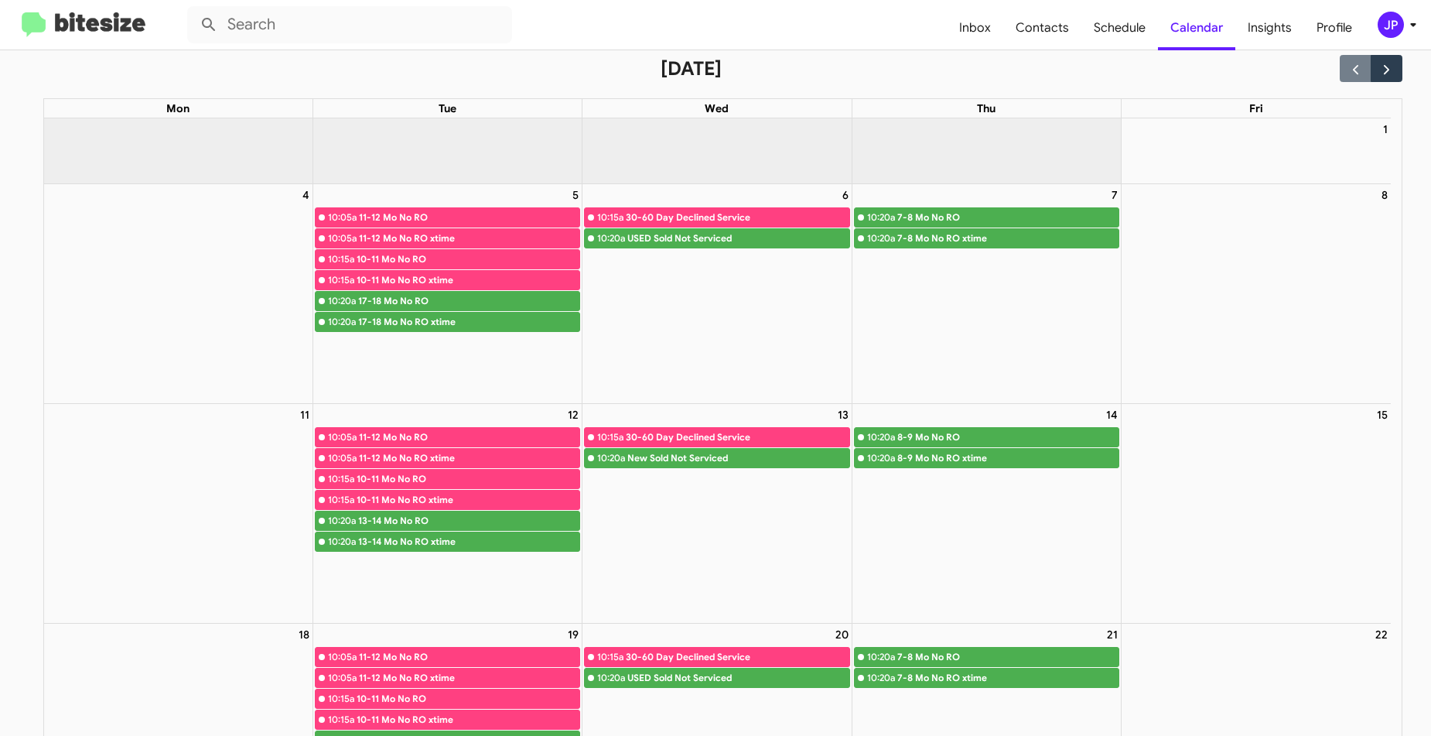
scroll to position [48, 0]
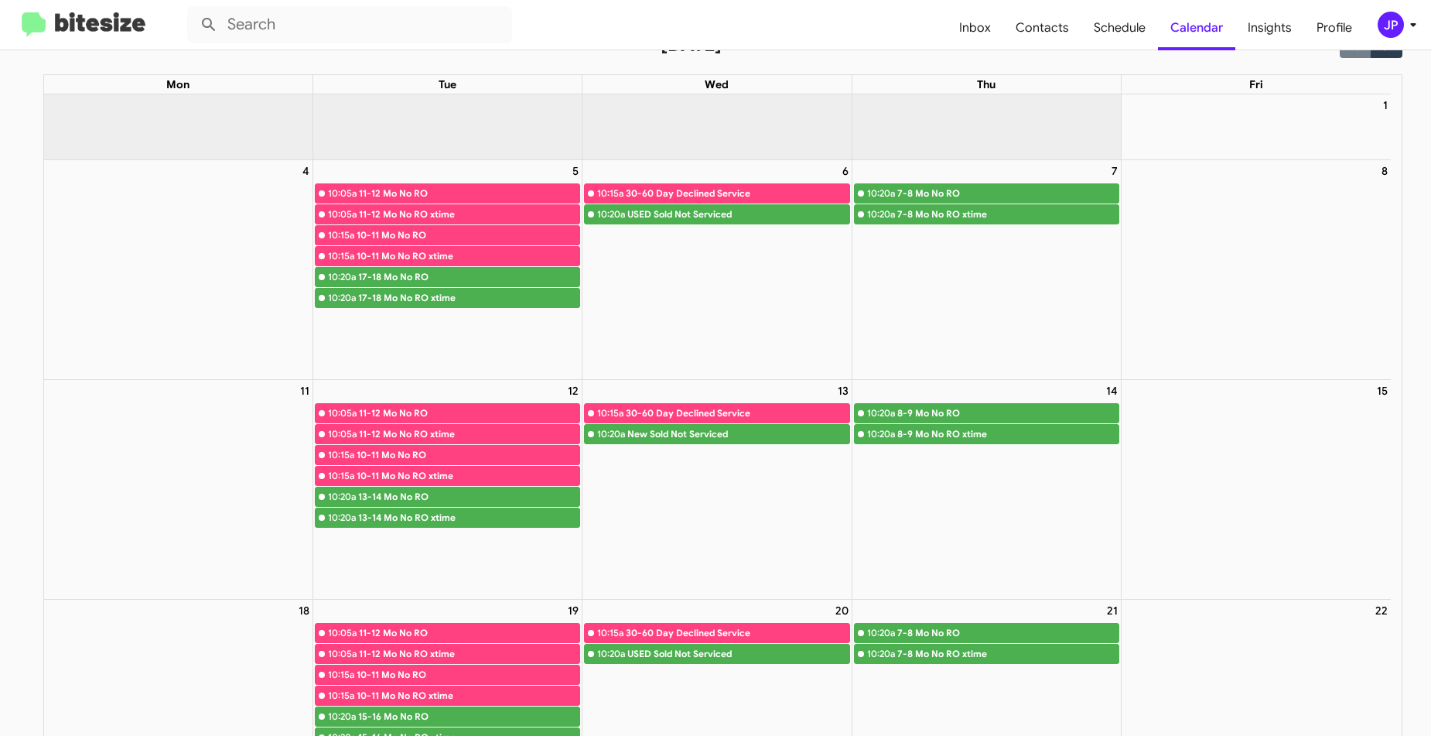
click at [44, 26] on img at bounding box center [84, 25] width 124 height 26
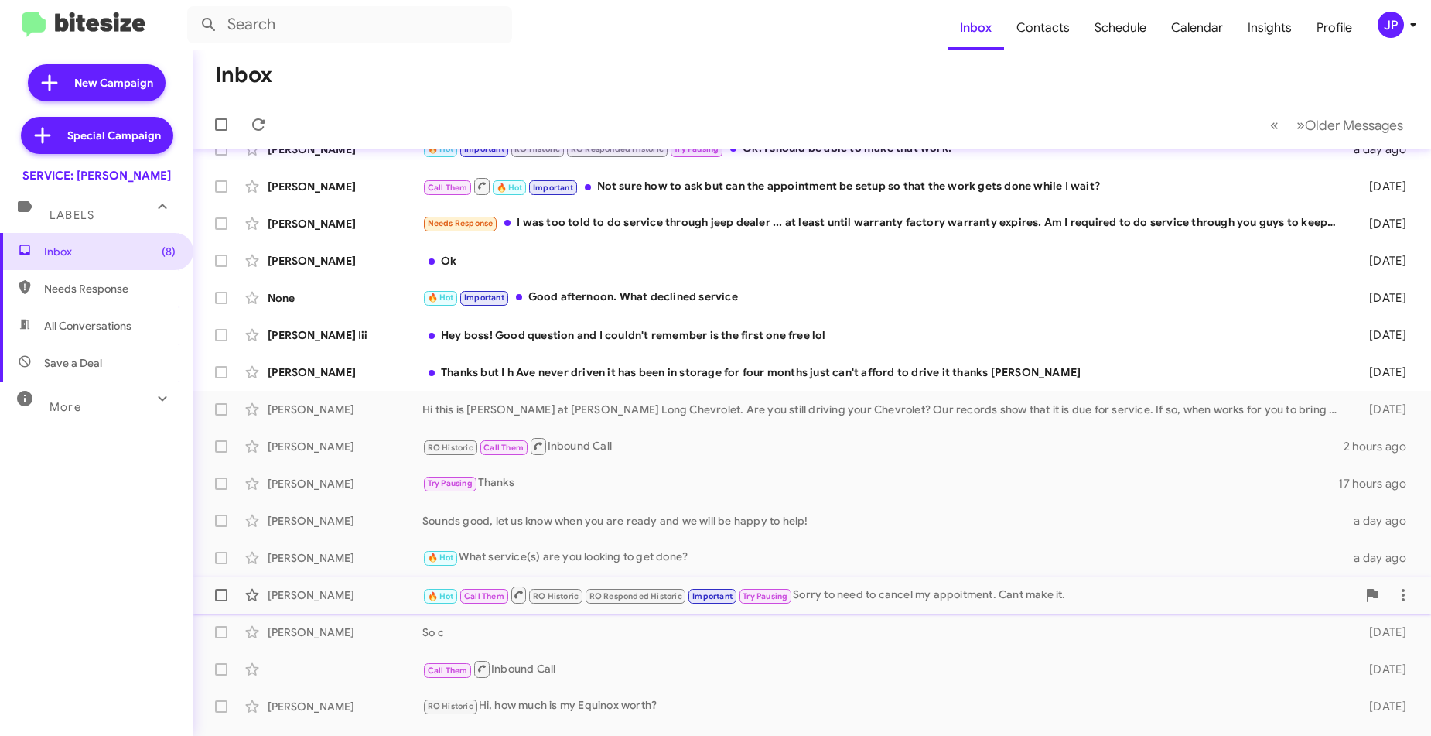
scroll to position [162, 0]
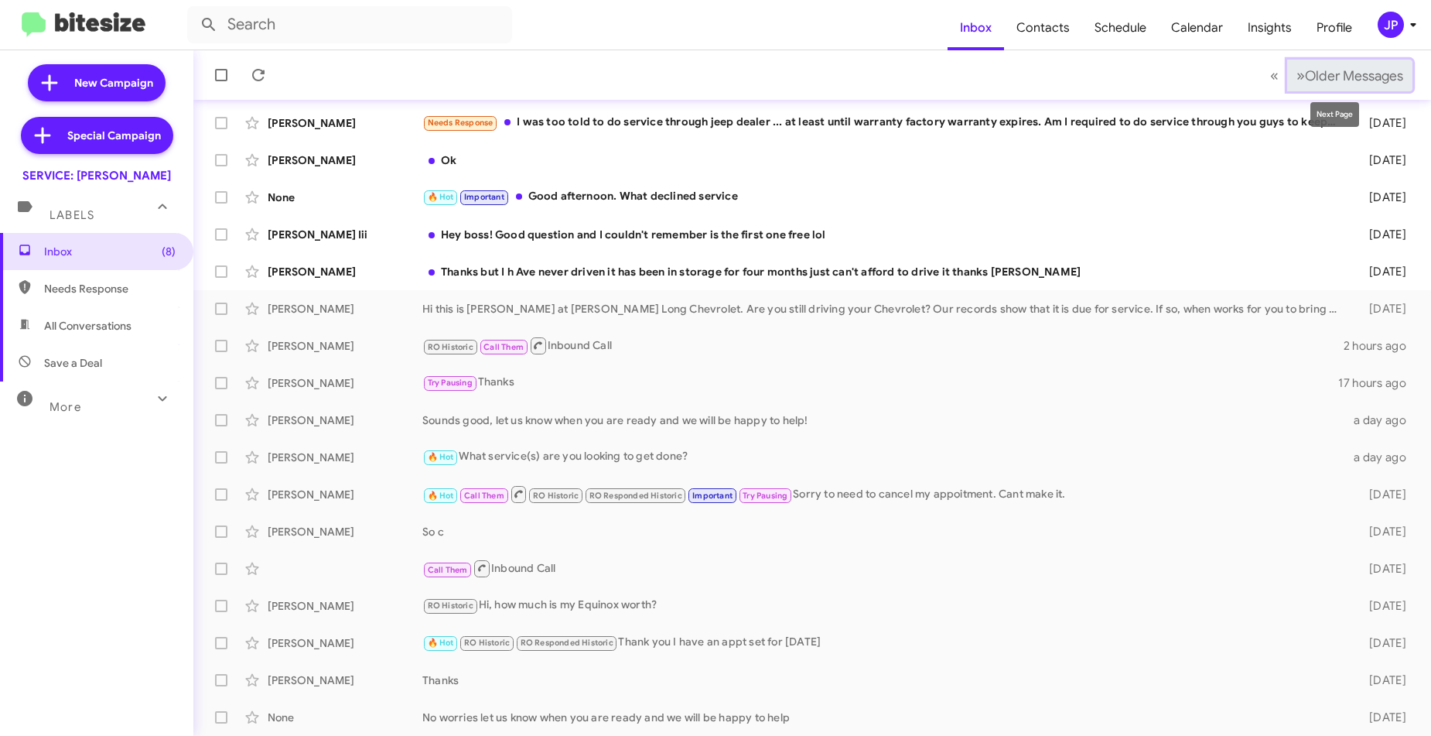
click at [1325, 77] on span "Older Messages" at bounding box center [1354, 75] width 98 height 17
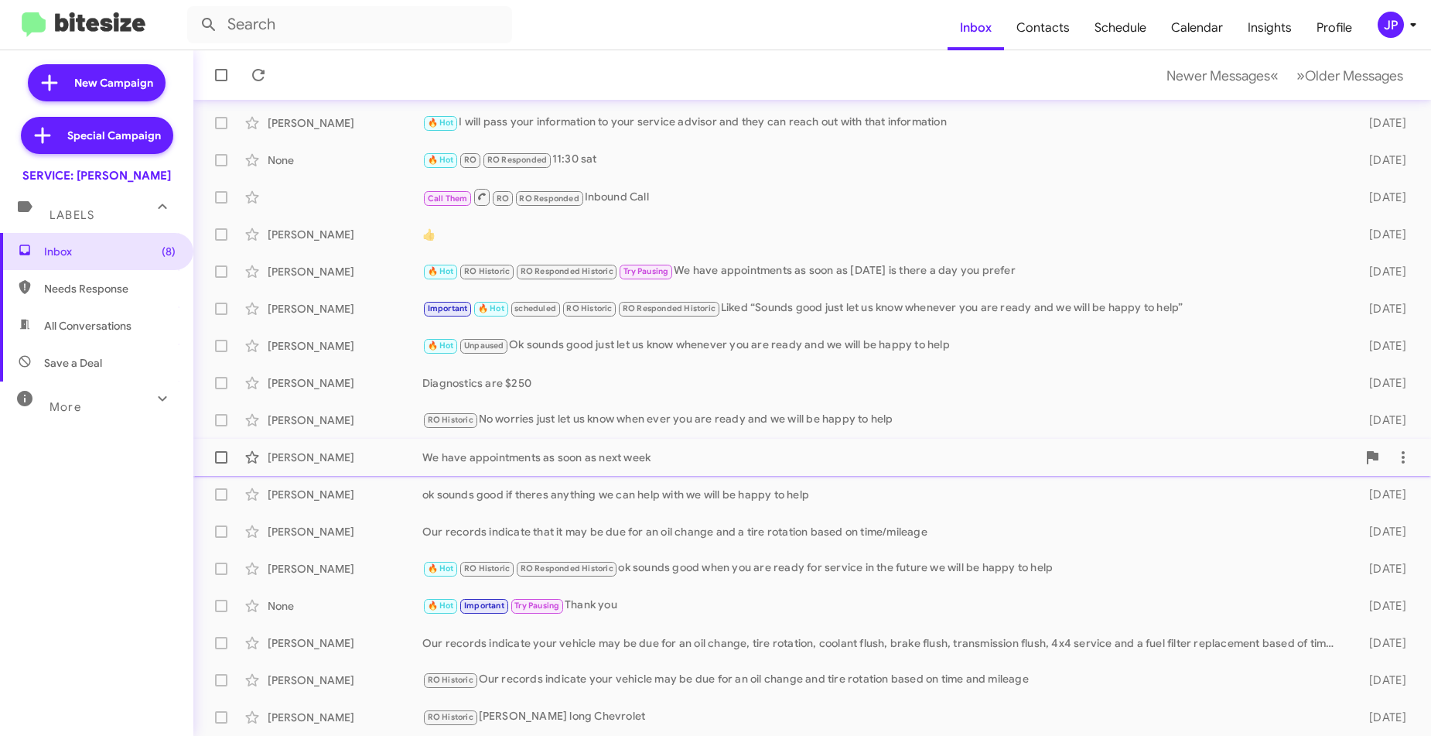
click at [661, 447] on div "Michael Aulava We have appointments as soon as next week 5 days ago" at bounding box center [812, 457] width 1213 height 31
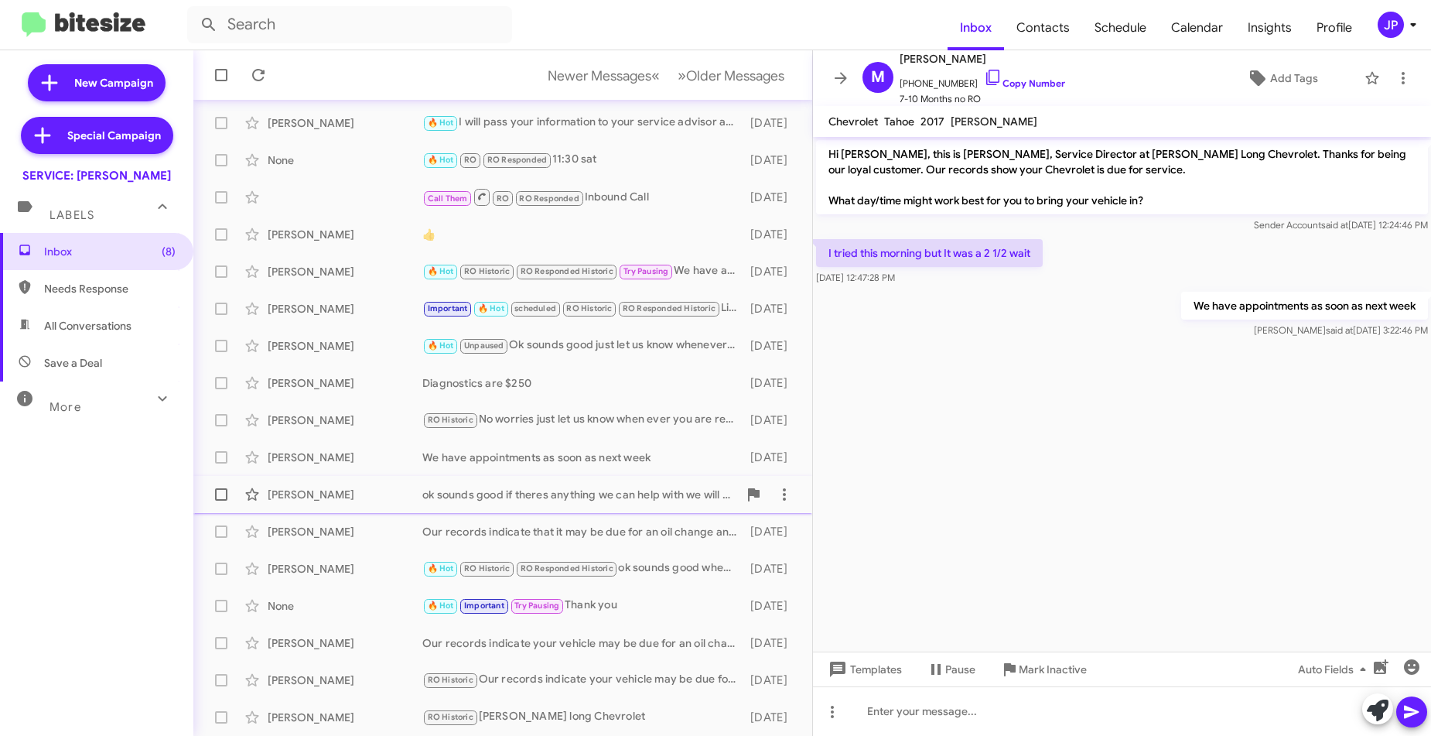
click at [504, 492] on div "ok sounds good if theres anything we can help with we will be happy to help" at bounding box center [580, 494] width 316 height 15
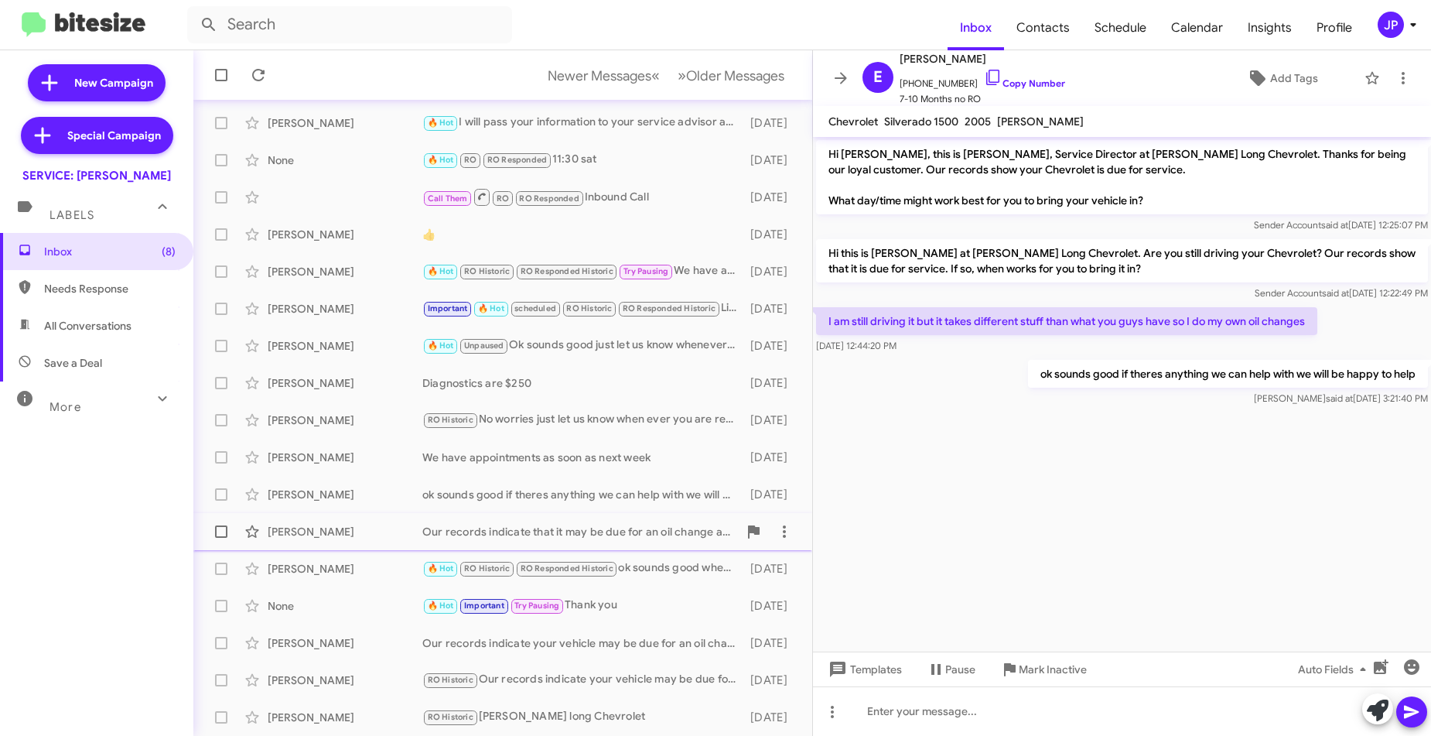
click at [511, 524] on div "Our records indicate that it may be due for an oil change and a tire rotation b…" at bounding box center [580, 531] width 316 height 15
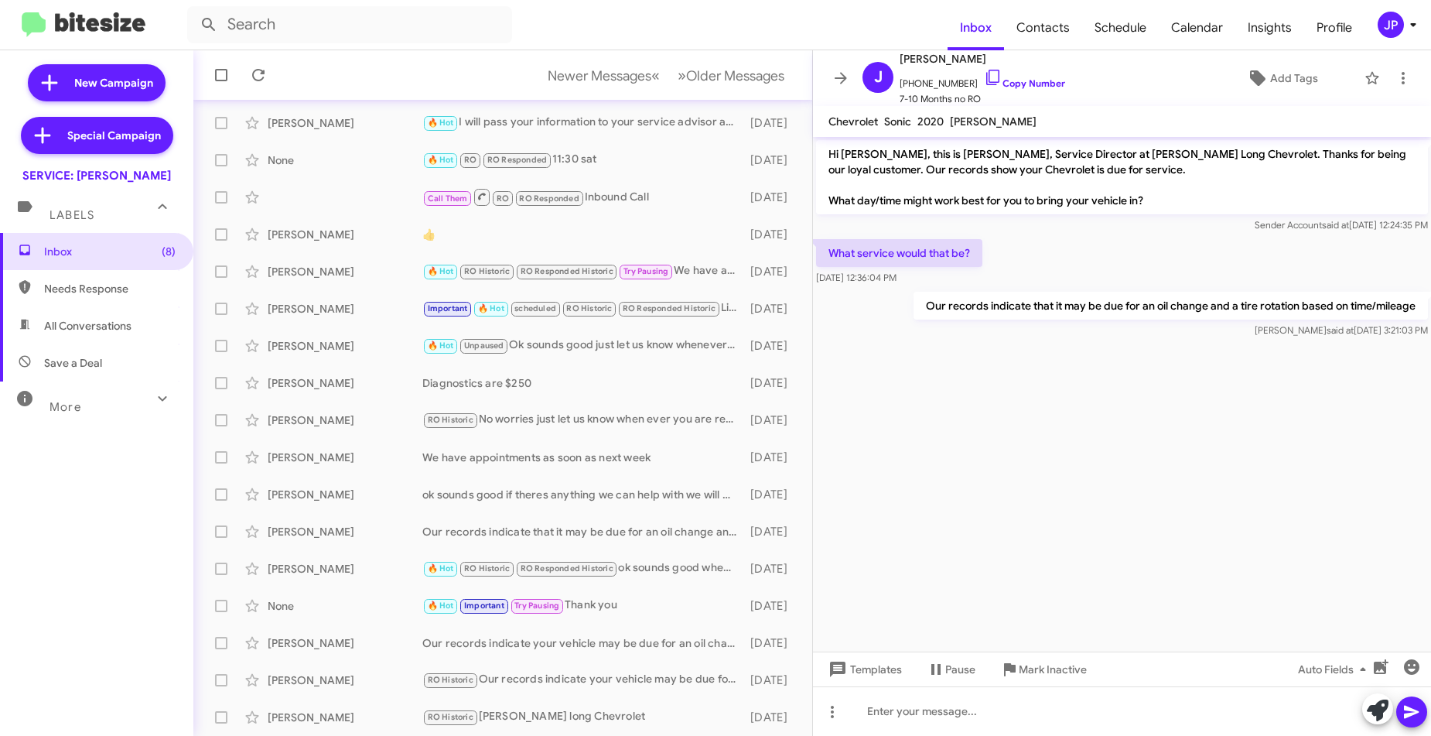
click at [135, 400] on div "More" at bounding box center [81, 400] width 138 height 29
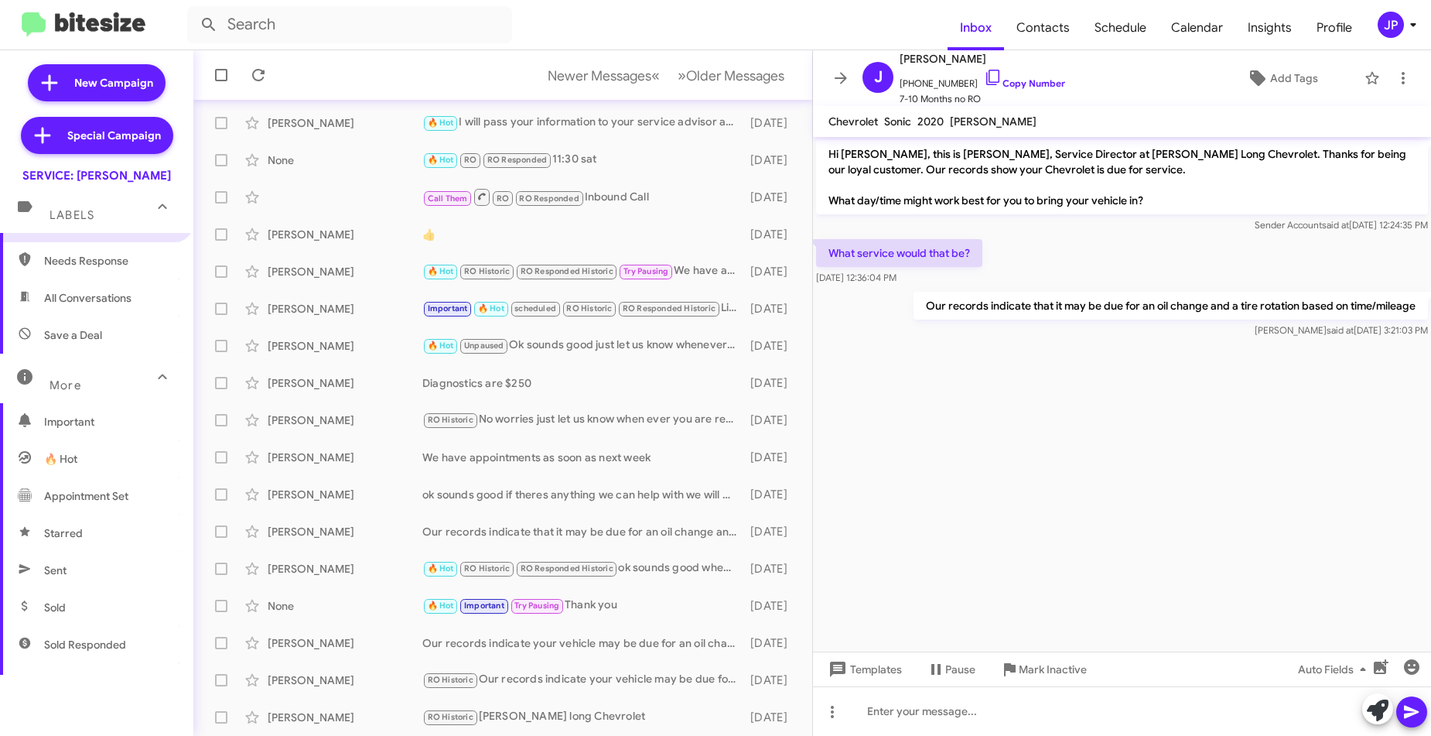
scroll to position [115, 0]
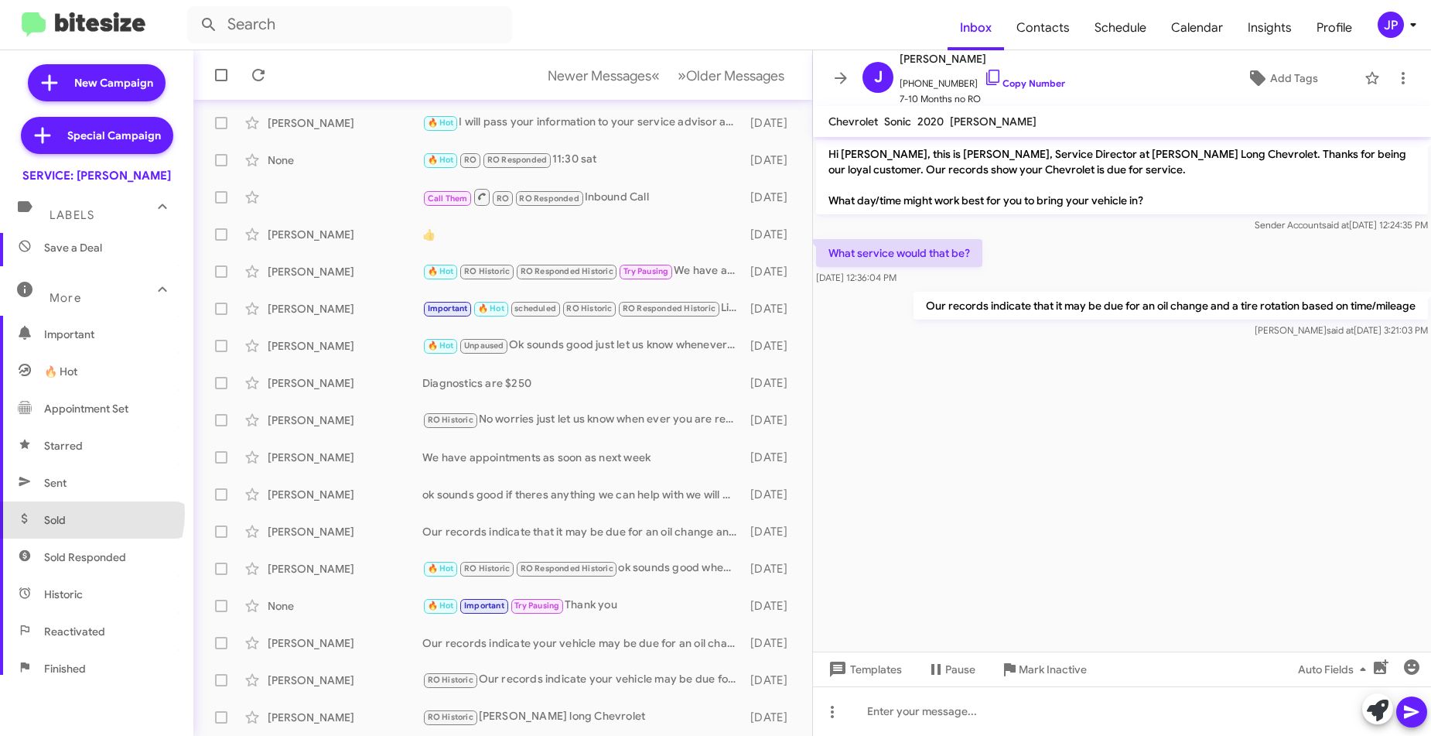
click at [76, 513] on span "Sold" at bounding box center [96, 519] width 193 height 37
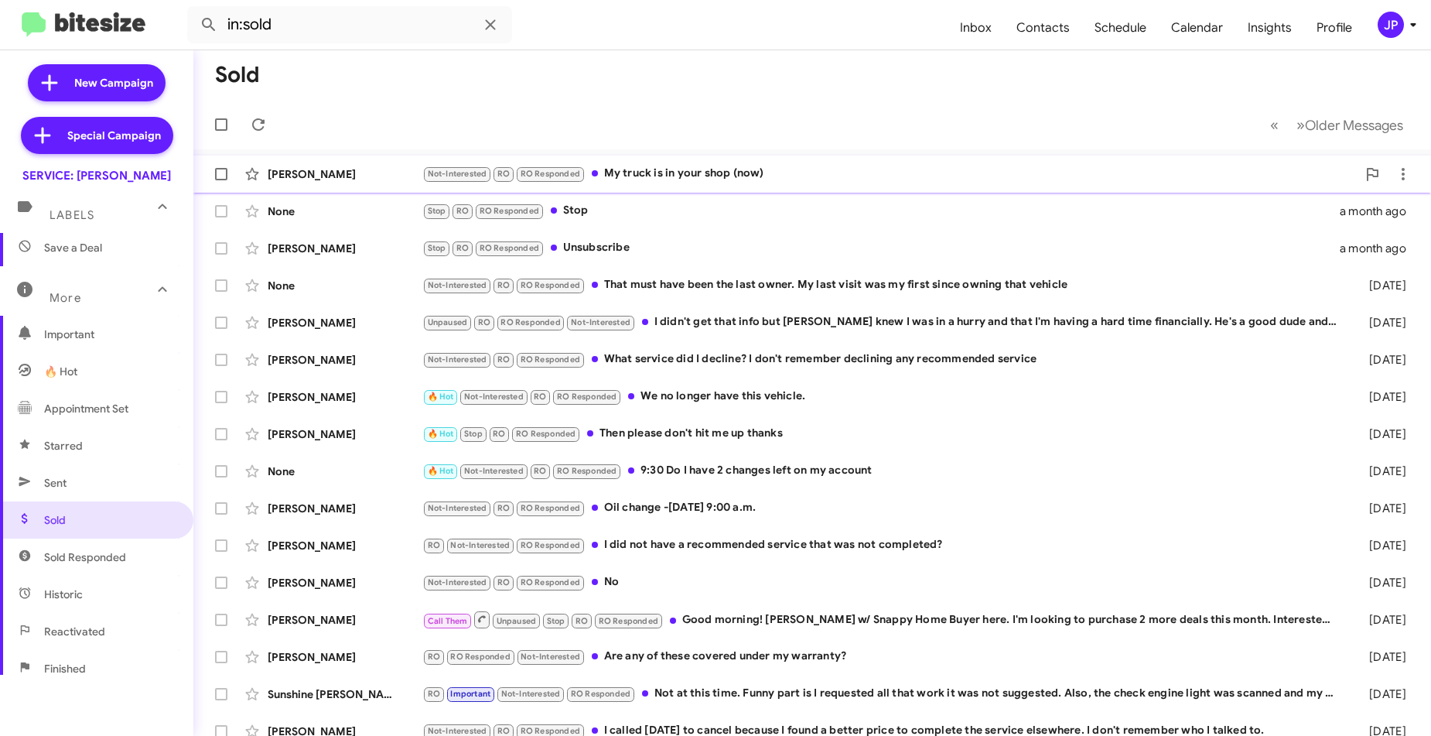
click at [347, 183] on div "Tom Cinkosky Not-Interested RO RO Responded My truck is in your shop (now) a mo…" at bounding box center [812, 174] width 1213 height 31
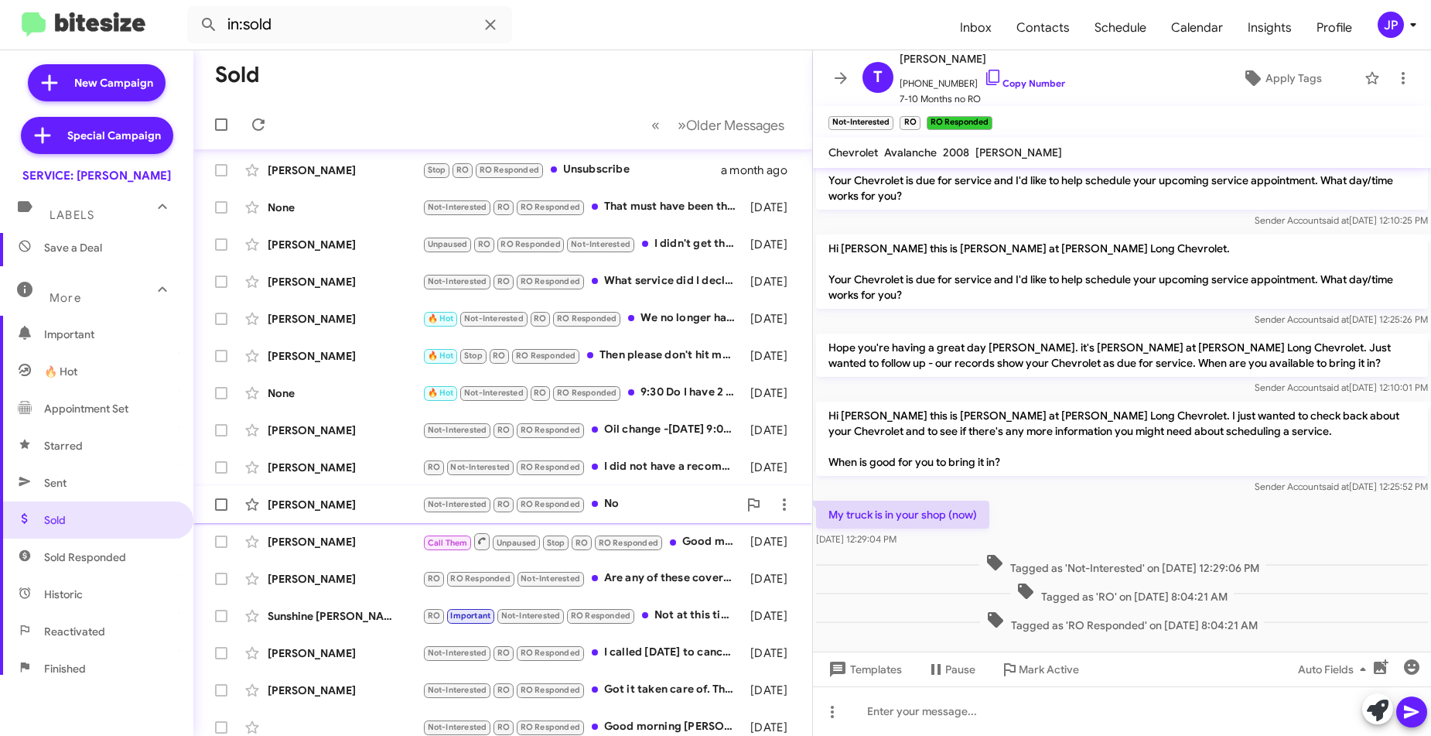
scroll to position [162, 0]
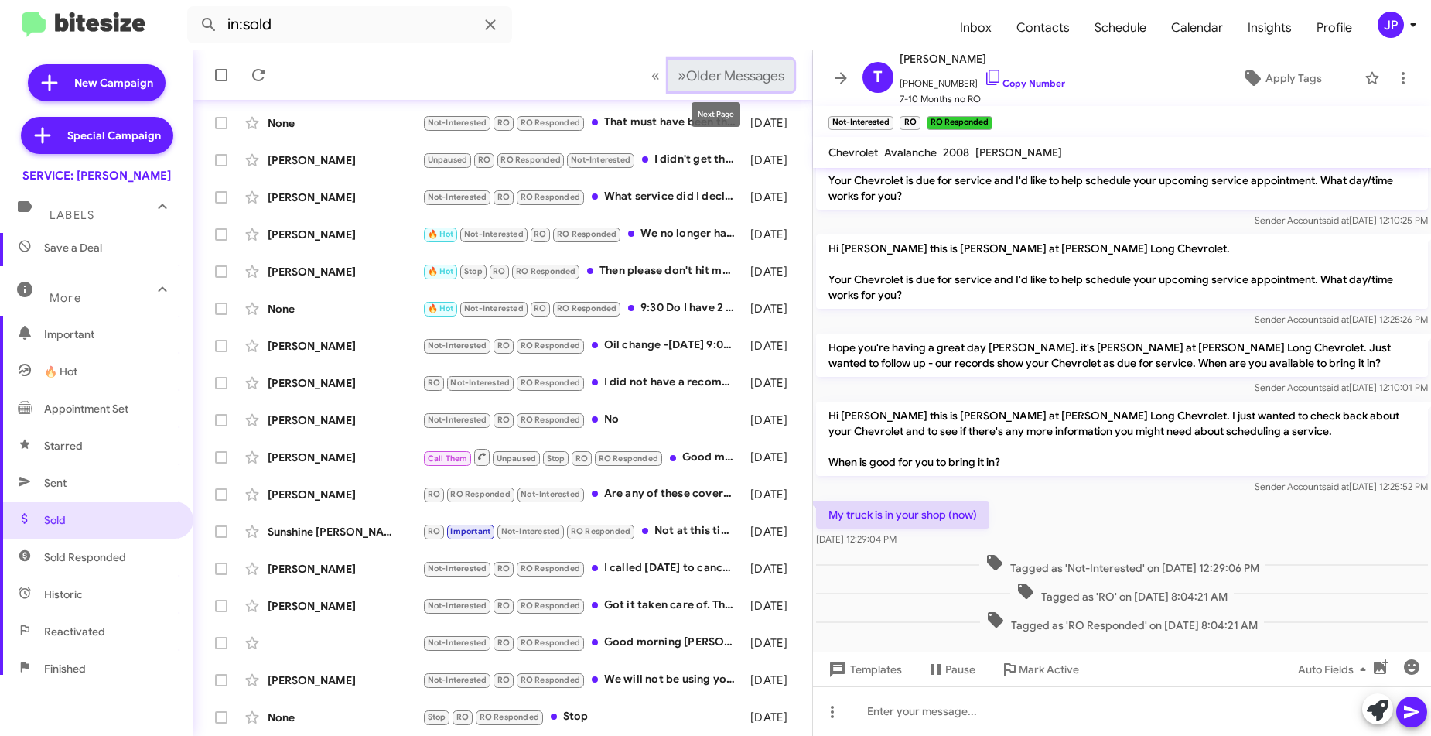
click at [766, 82] on span "Older Messages" at bounding box center [735, 75] width 98 height 17
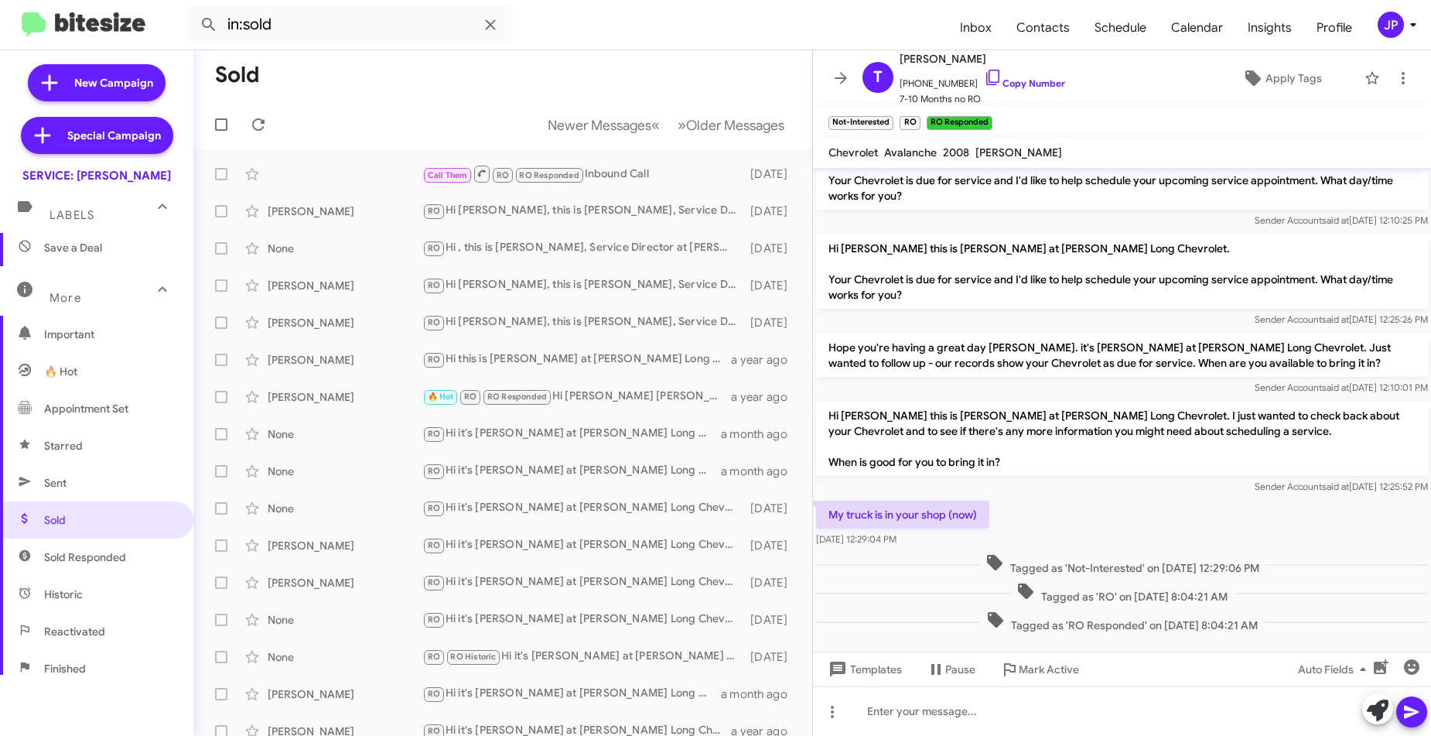
click at [91, 564] on span "Sold Responded" at bounding box center [96, 556] width 193 height 37
type input "in:sold-verified"
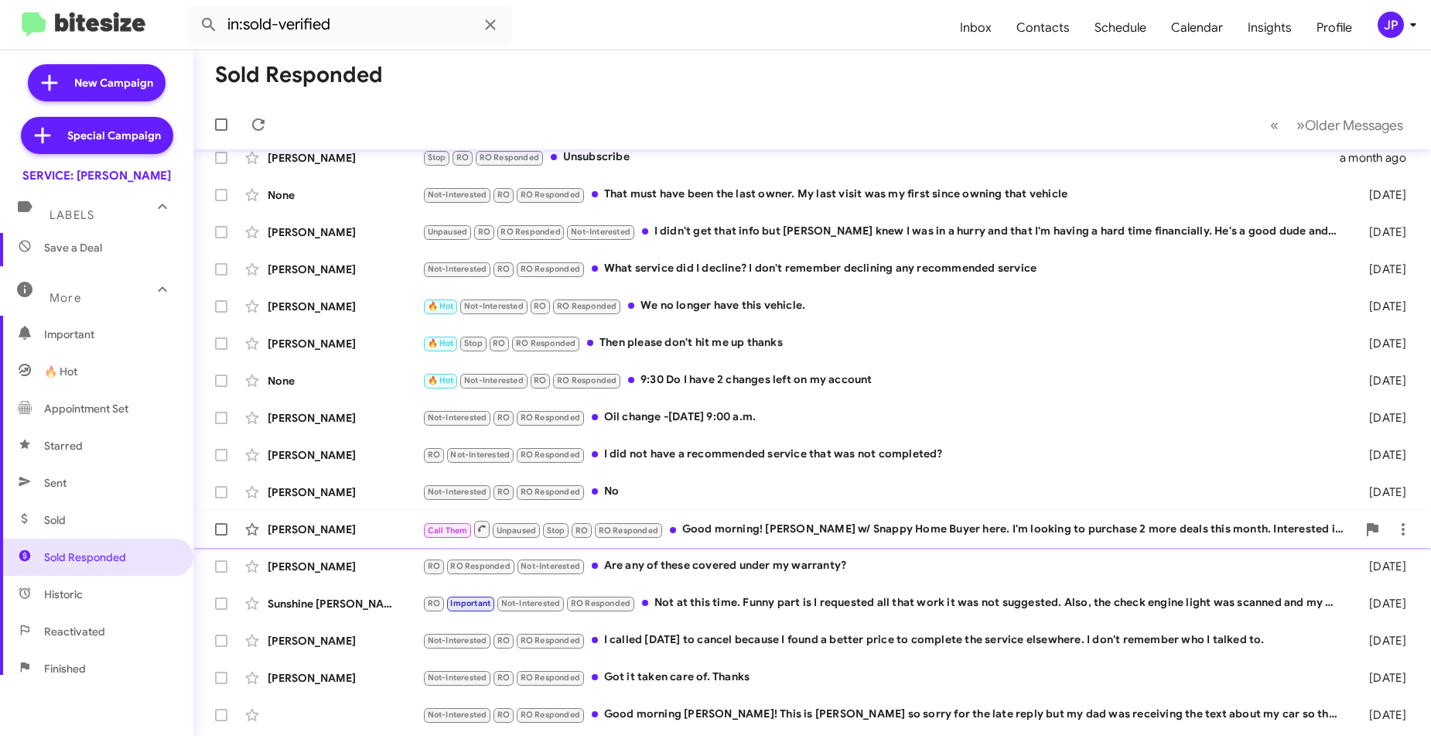
scroll to position [162, 0]
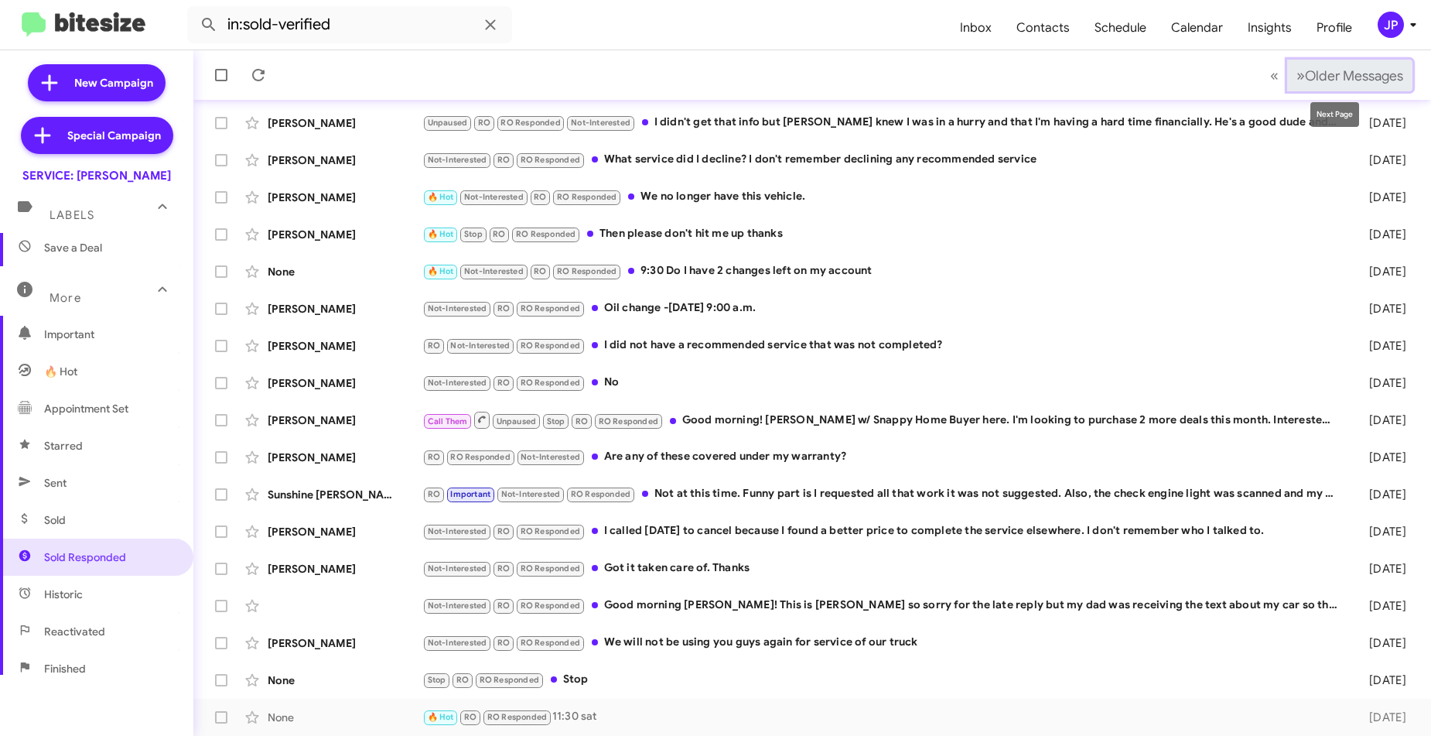
click at [1325, 81] on span "Older Messages" at bounding box center [1354, 75] width 98 height 17
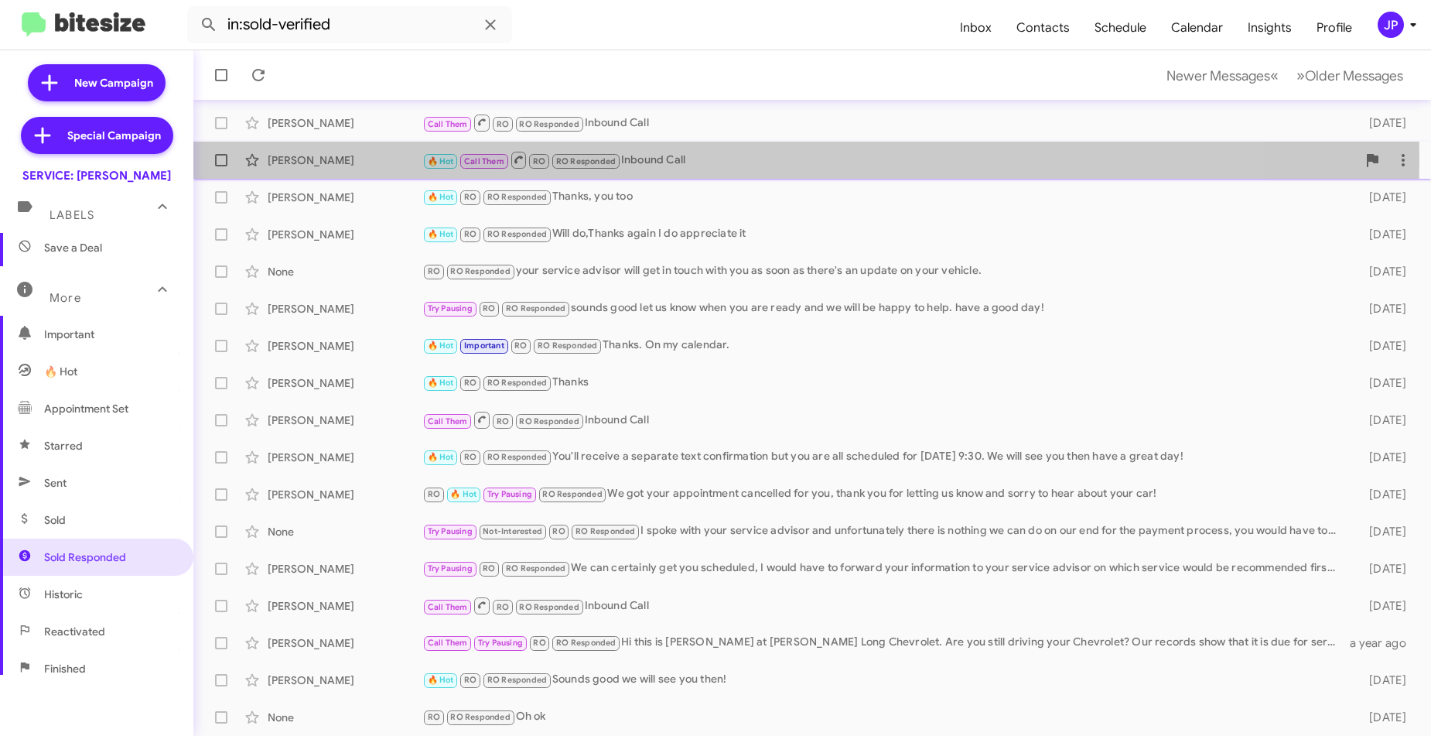
click at [360, 159] on div "Anthony Cerciello" at bounding box center [345, 159] width 155 height 15
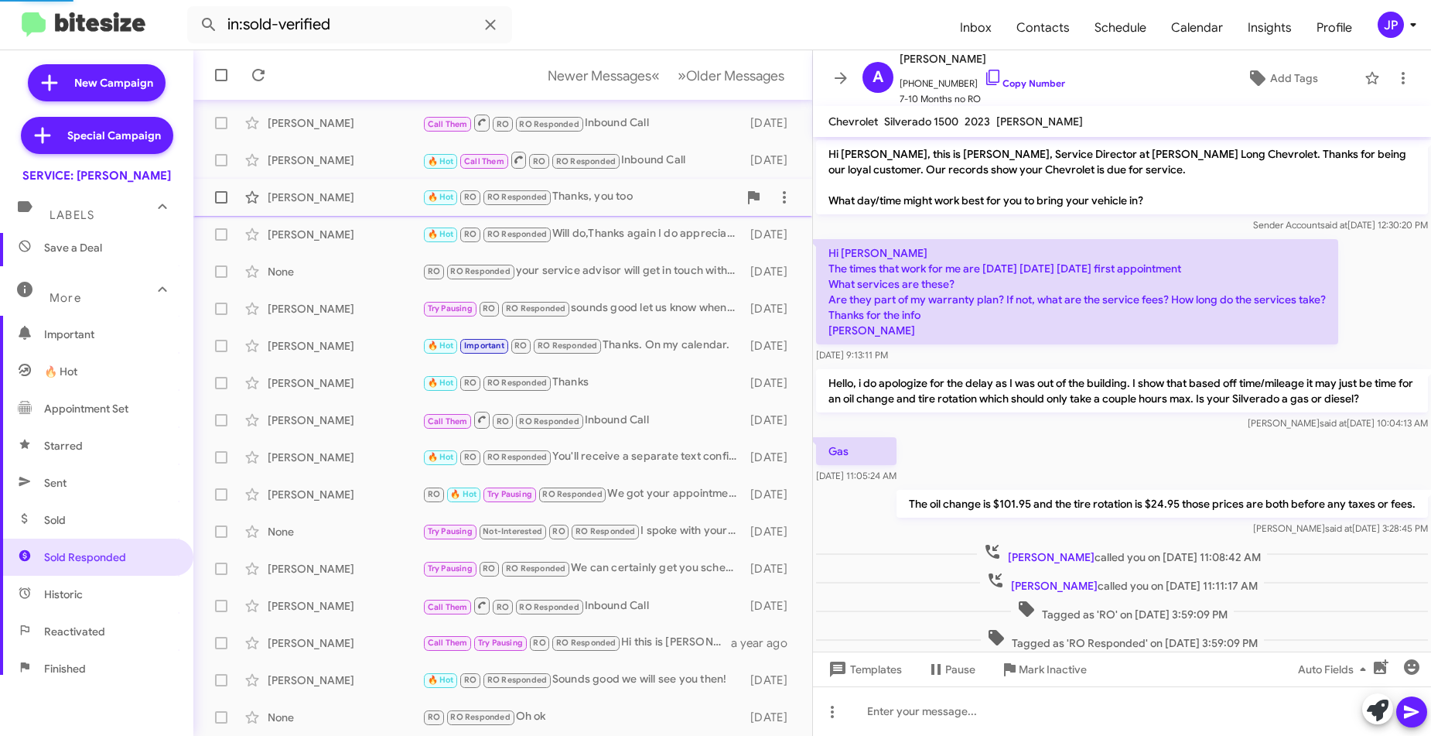
scroll to position [37, 0]
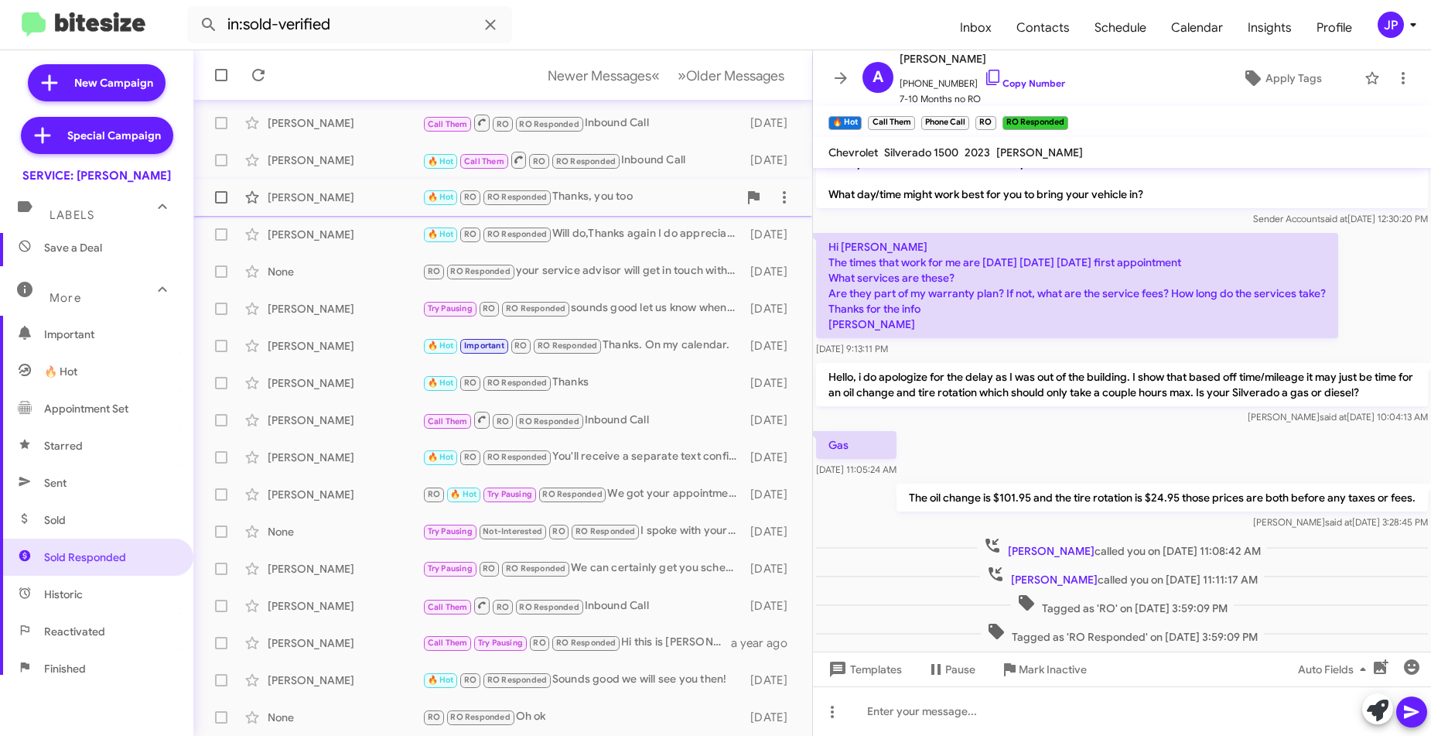
click at [359, 191] on div "Jeremy Miller" at bounding box center [345, 197] width 155 height 15
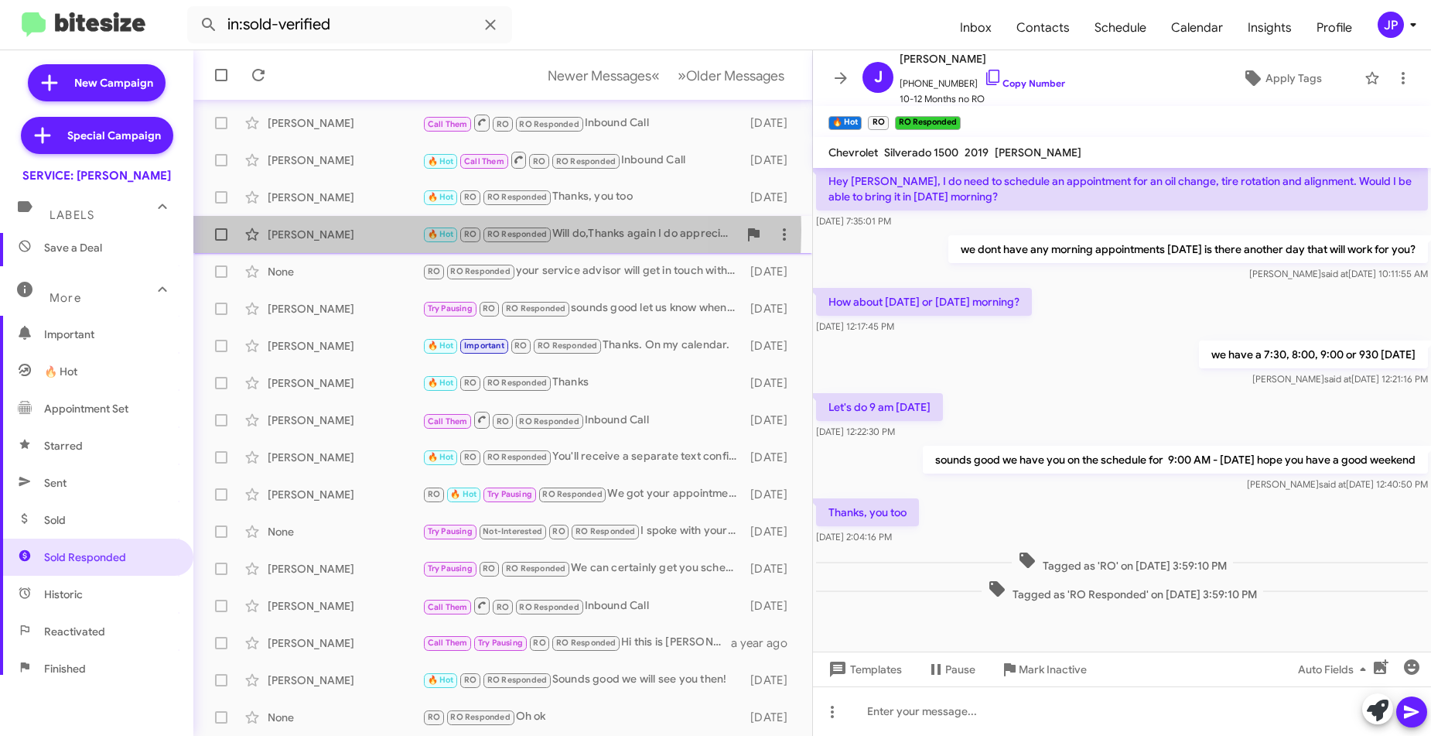
click at [361, 230] on div "Carl Endsley" at bounding box center [345, 234] width 155 height 15
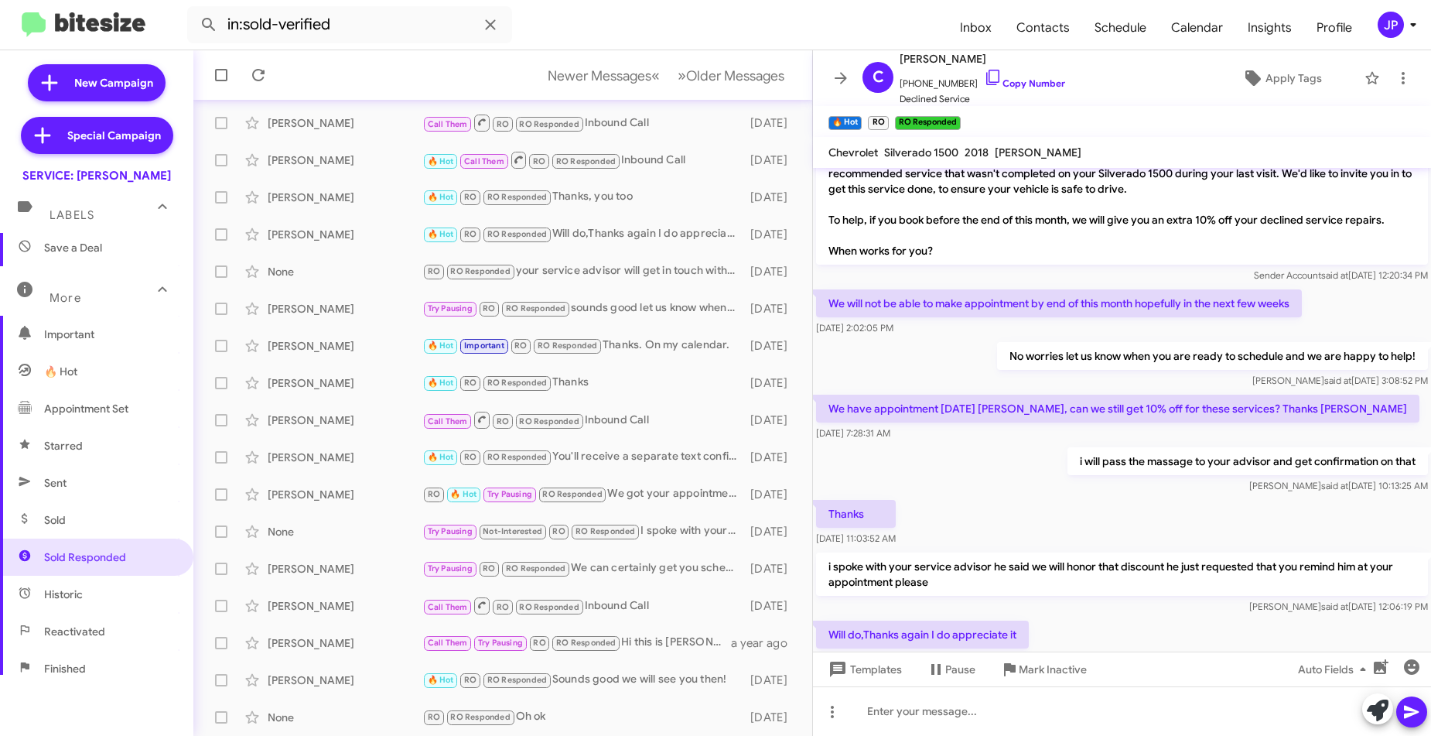
scroll to position [172, 0]
click at [385, 227] on div "Carl Endsley" at bounding box center [345, 234] width 155 height 15
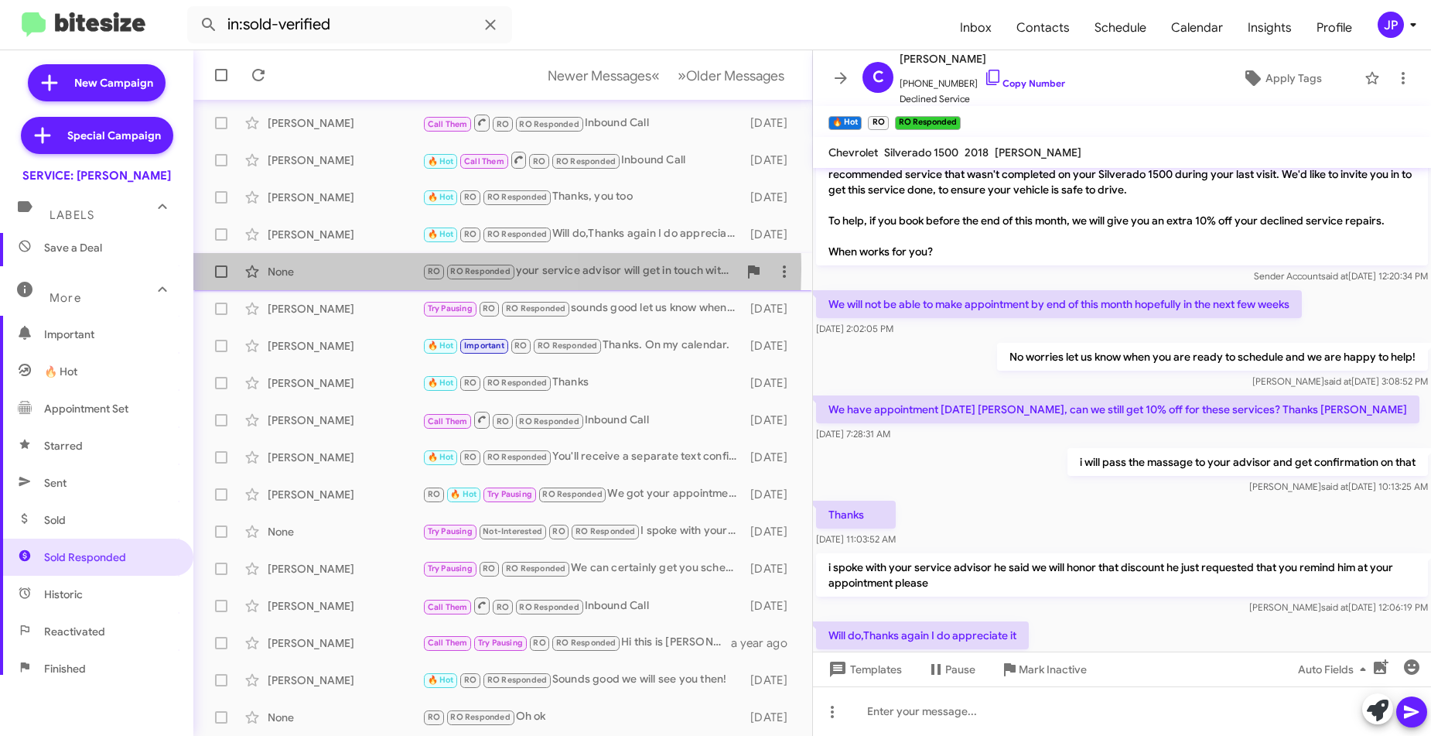
click at [395, 269] on div "None" at bounding box center [345, 271] width 155 height 15
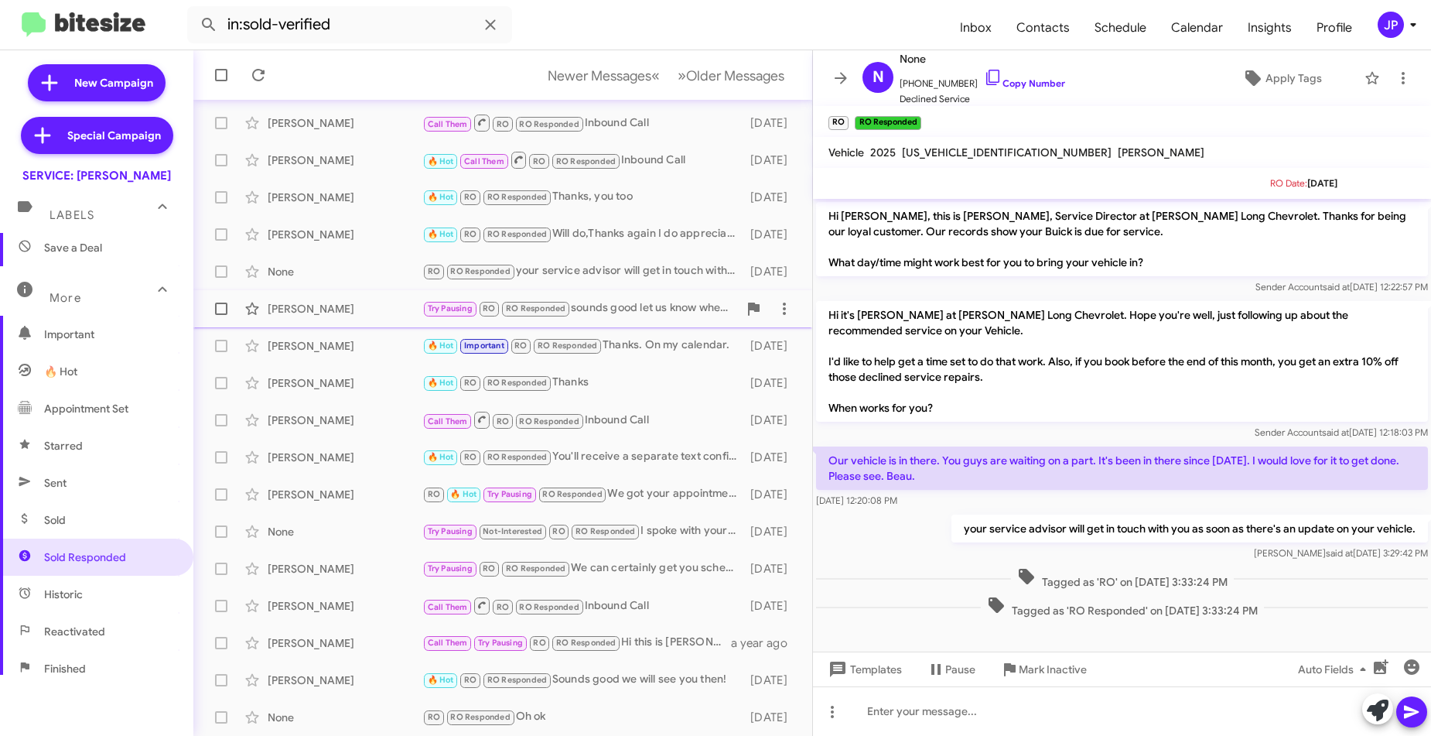
click at [384, 319] on div "Steve Dyke Try Pausing RO RO Responded sounds good let us know when you are rea…" at bounding box center [503, 308] width 594 height 31
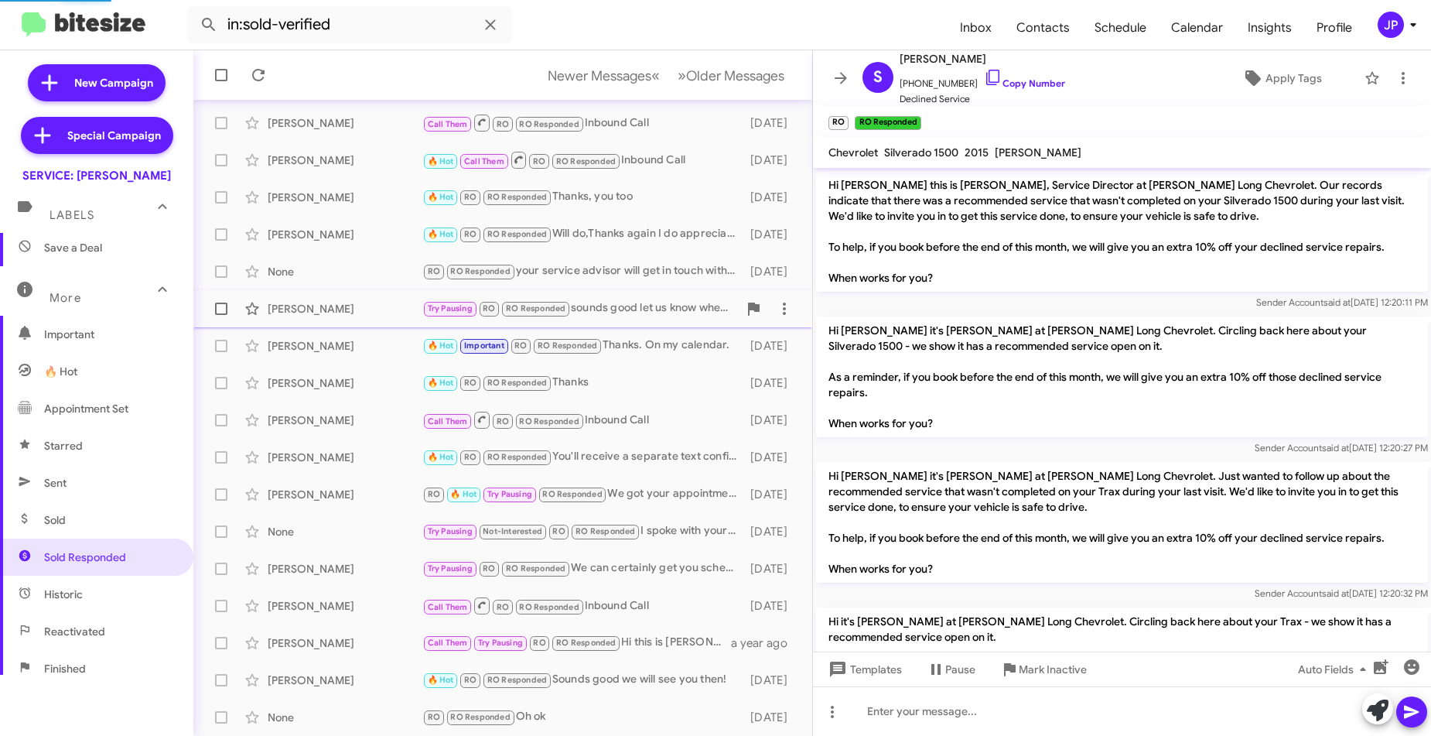
scroll to position [575, 0]
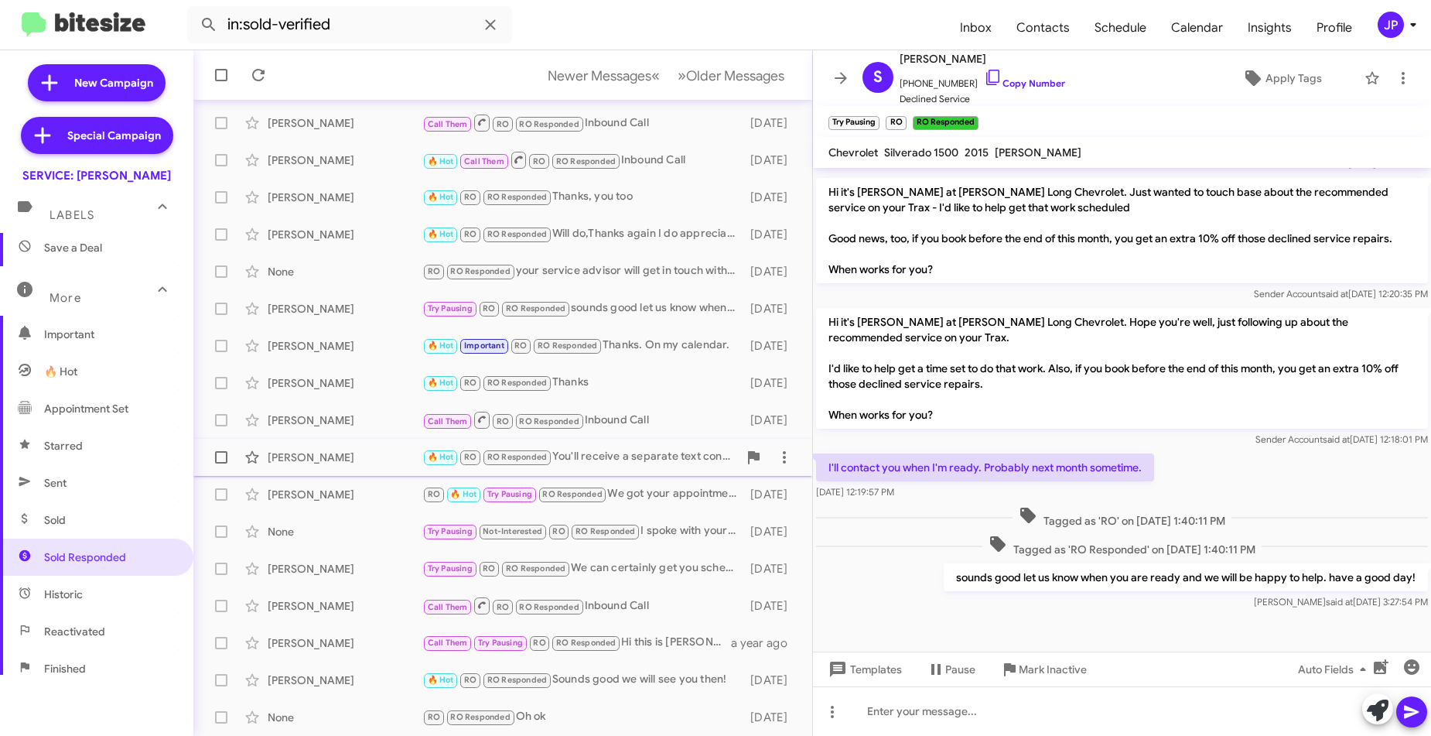
click at [340, 460] on div "Jessica Vahlenkamp" at bounding box center [345, 457] width 155 height 15
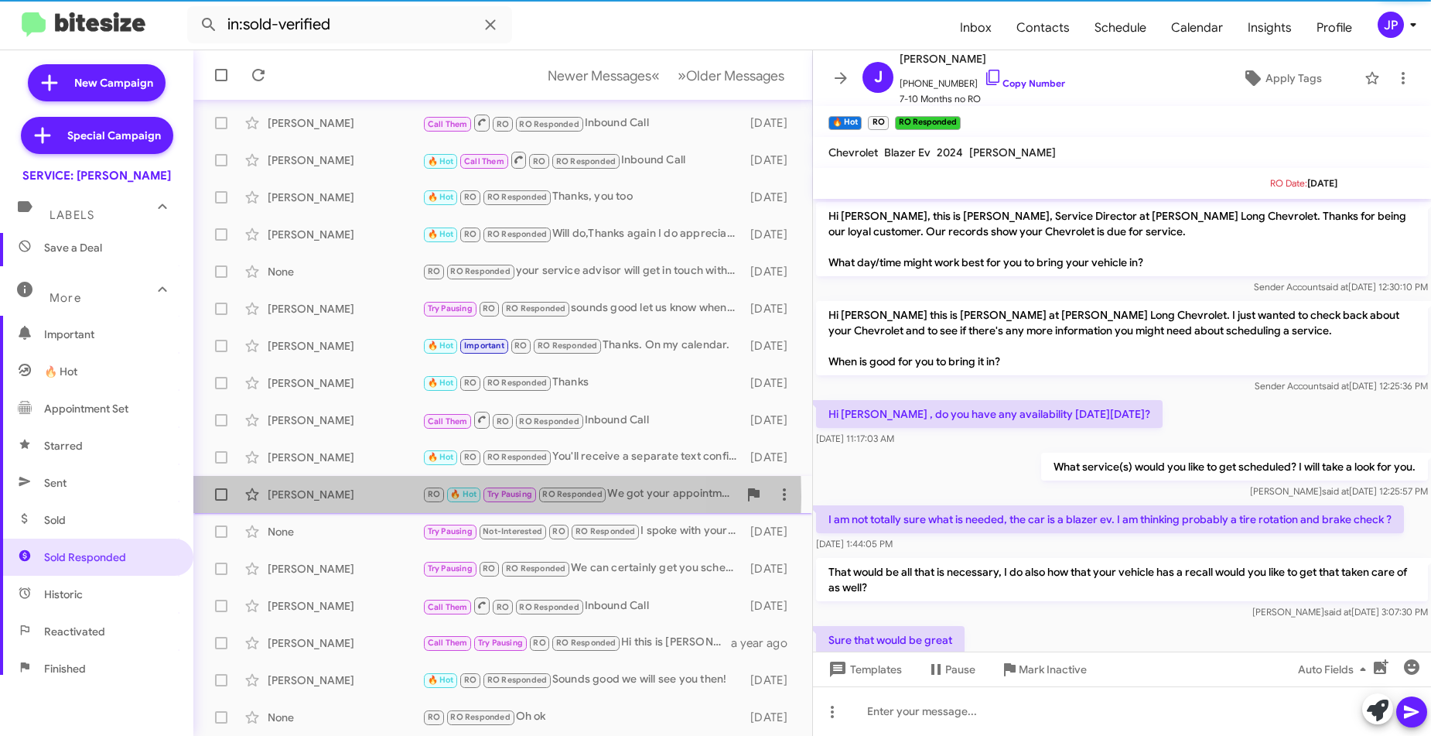
click at [361, 497] on div "Mark Gray" at bounding box center [345, 494] width 155 height 15
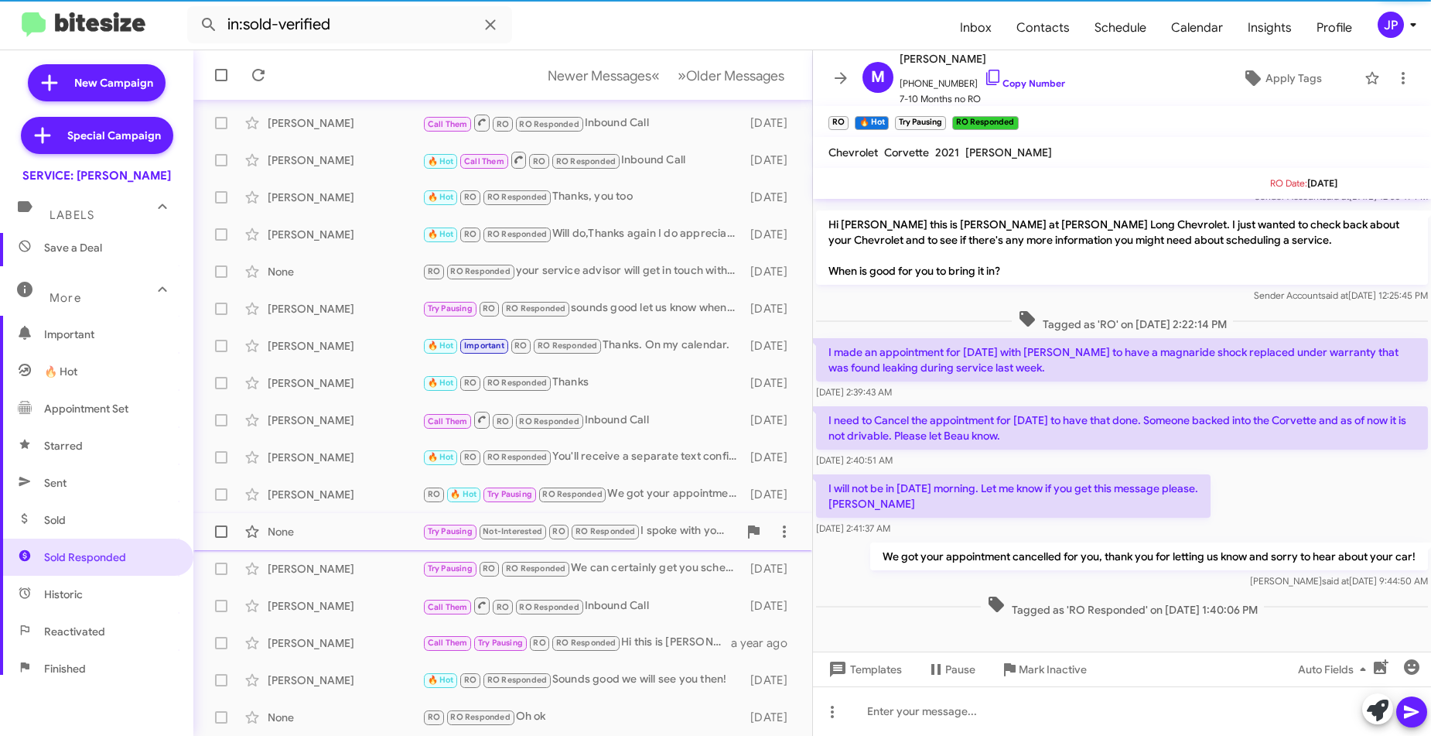
click at [367, 533] on div "None" at bounding box center [345, 531] width 155 height 15
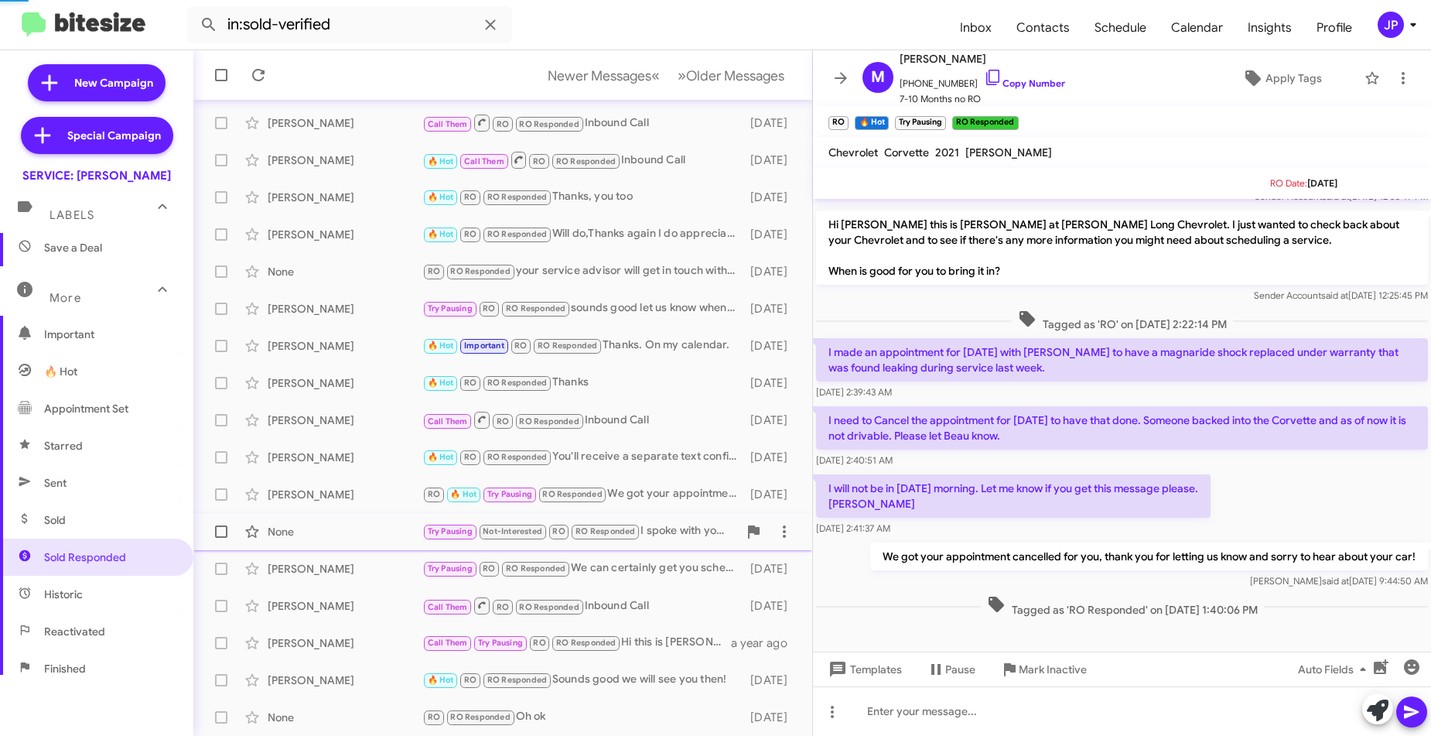
scroll to position [42, 0]
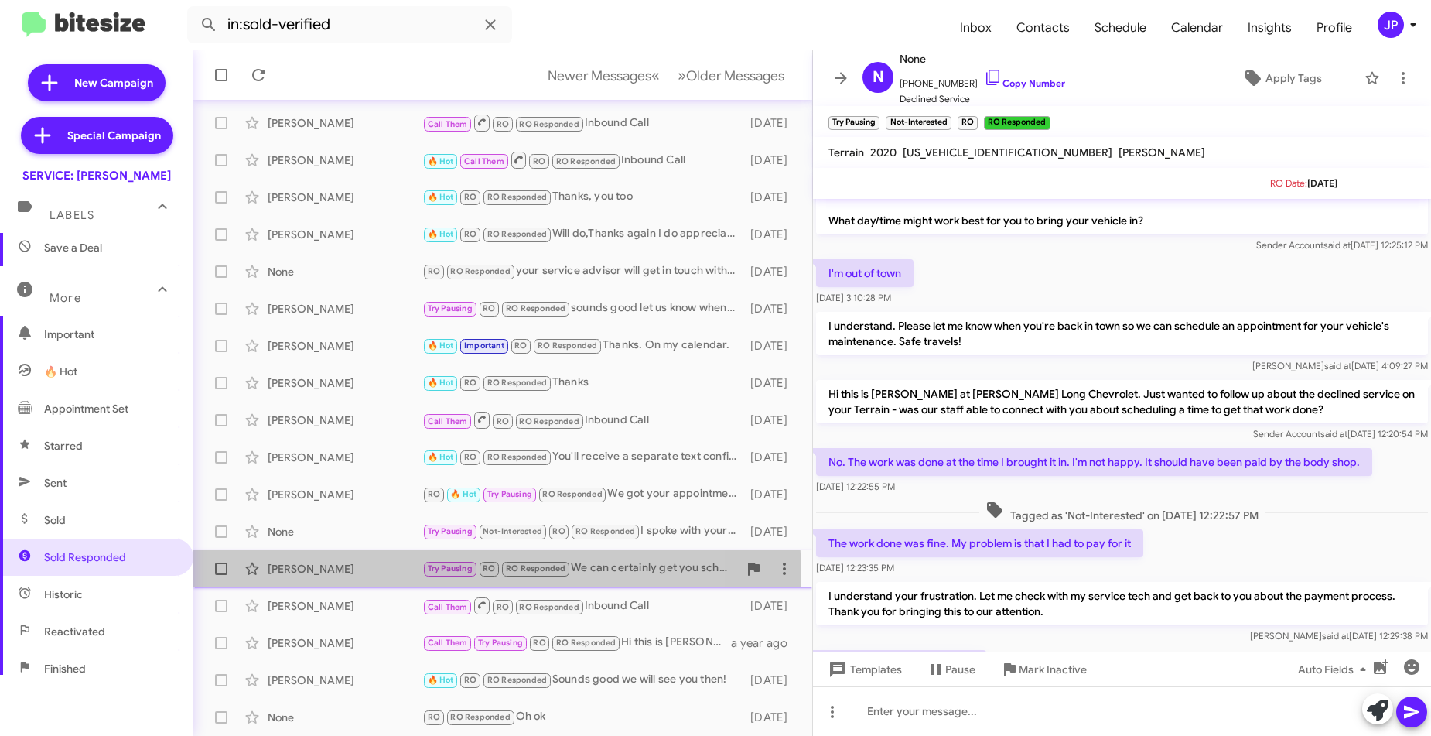
click at [370, 577] on div "Daniel Anderson Try Pausing RO RO Responded We can certainly get you scheduled,…" at bounding box center [503, 568] width 594 height 31
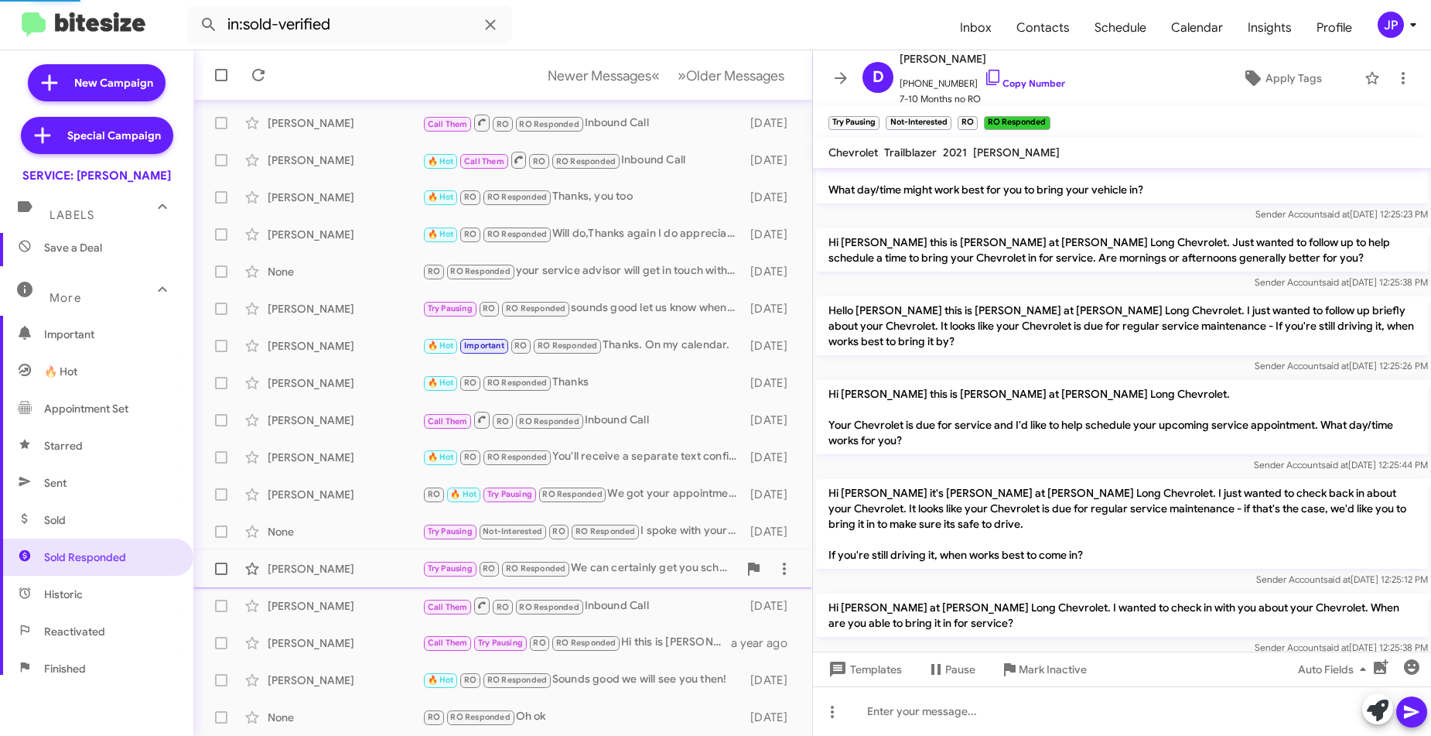
scroll to position [312, 0]
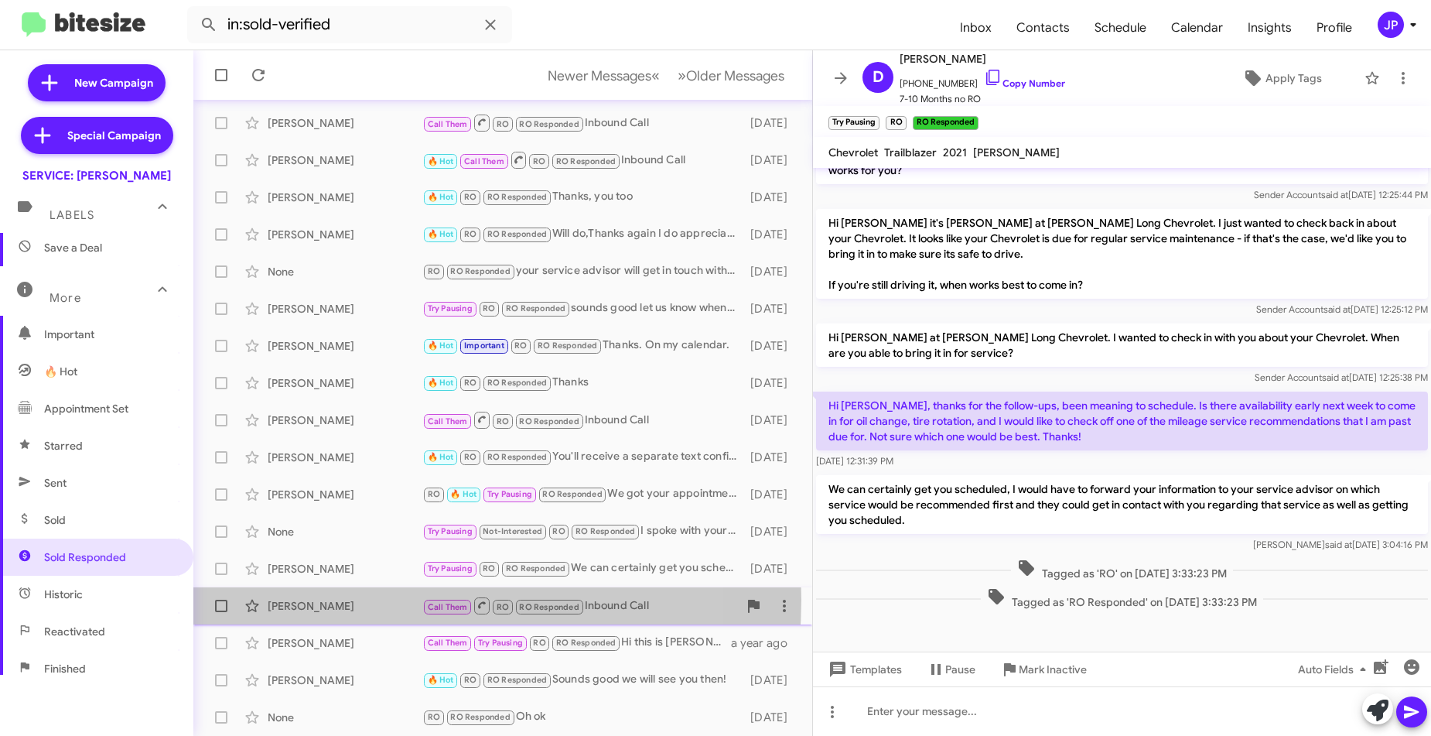
click at [369, 600] on div "Eric Bogren" at bounding box center [345, 605] width 155 height 15
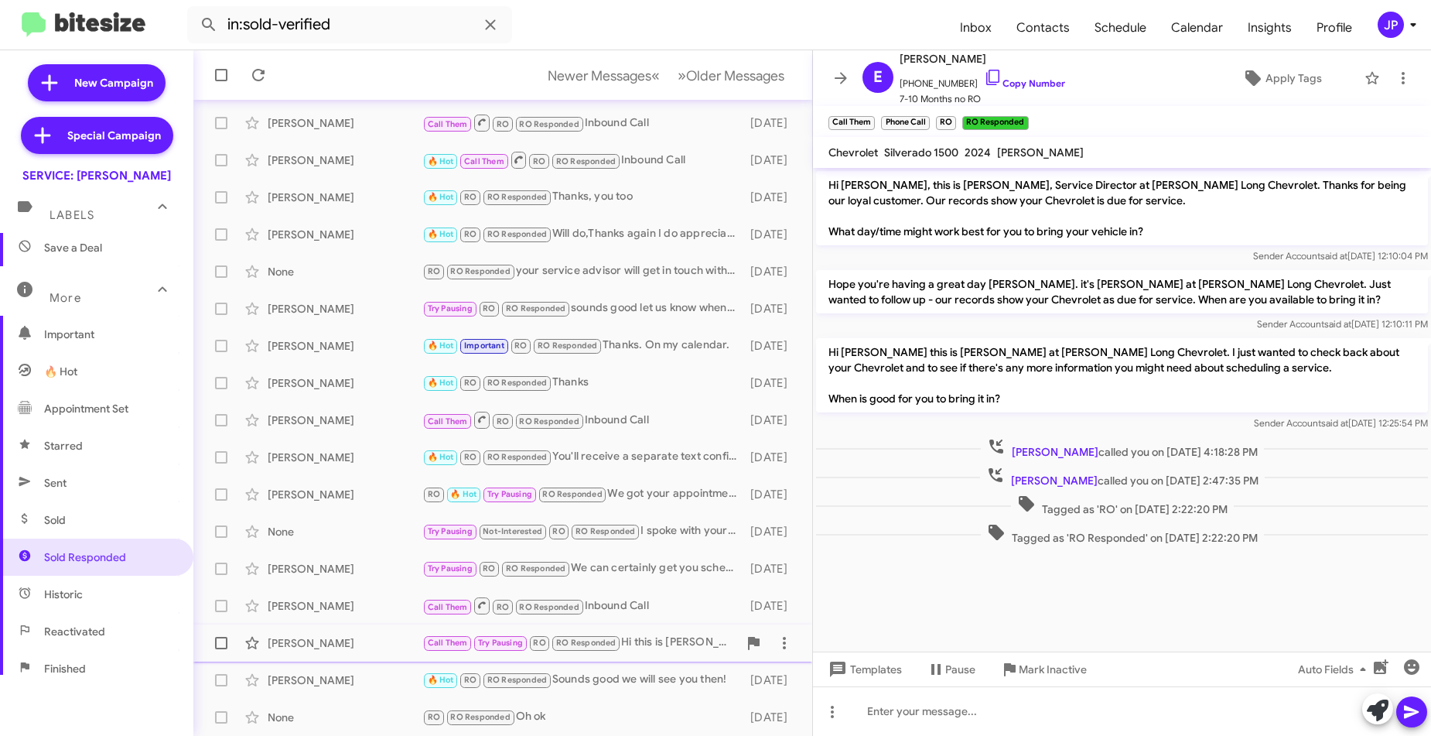
click at [361, 644] on div "Greg Beidleman" at bounding box center [345, 642] width 155 height 15
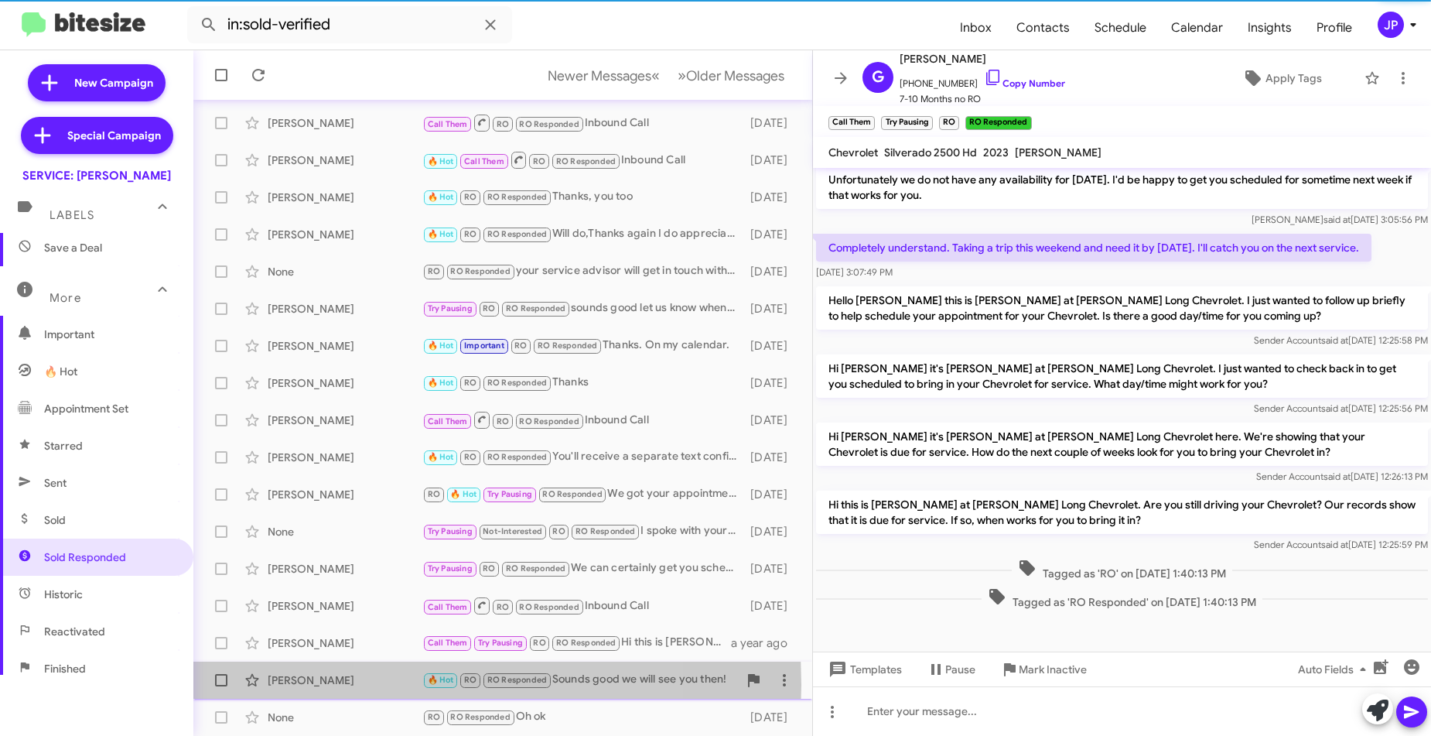
click at [349, 685] on div "Melvin Roberts Jr" at bounding box center [345, 679] width 155 height 15
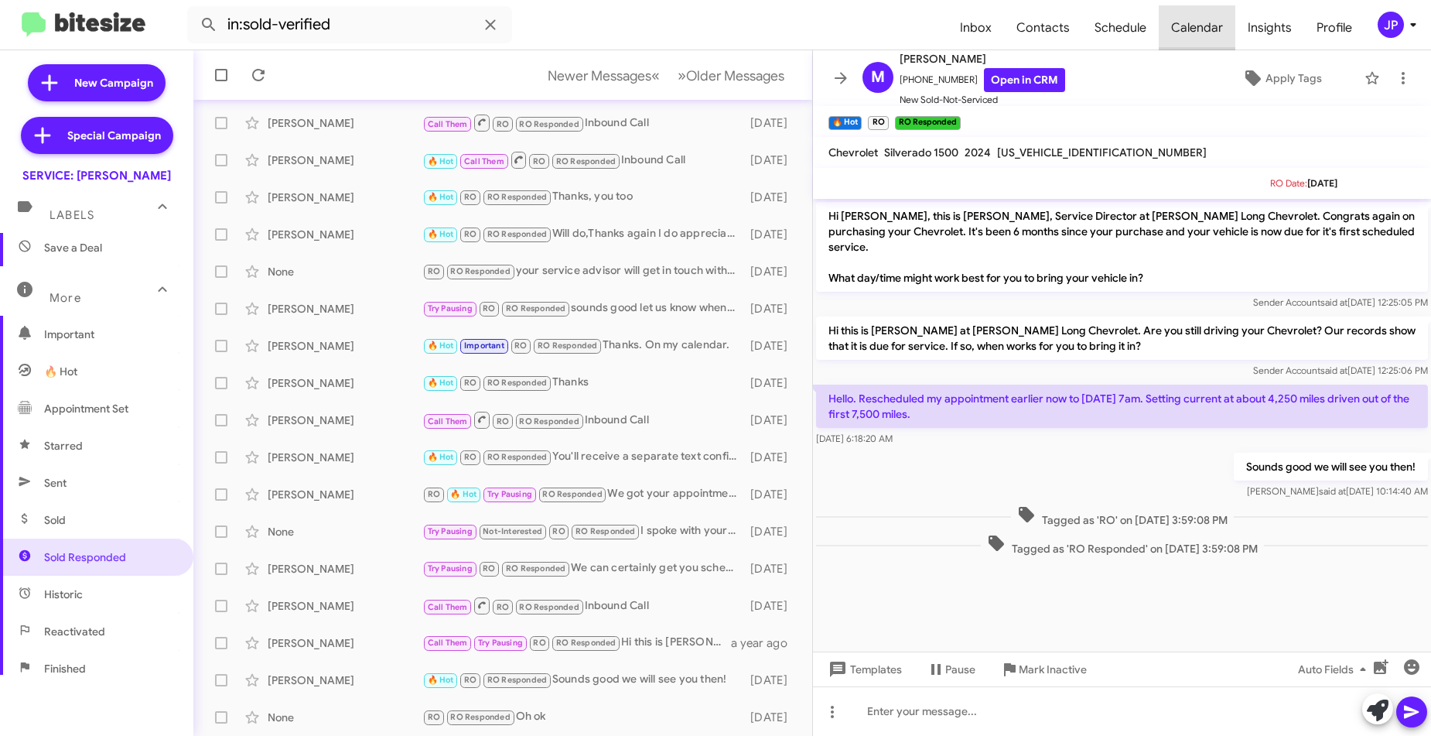
click at [1214, 22] on span "Calendar" at bounding box center [1197, 27] width 77 height 45
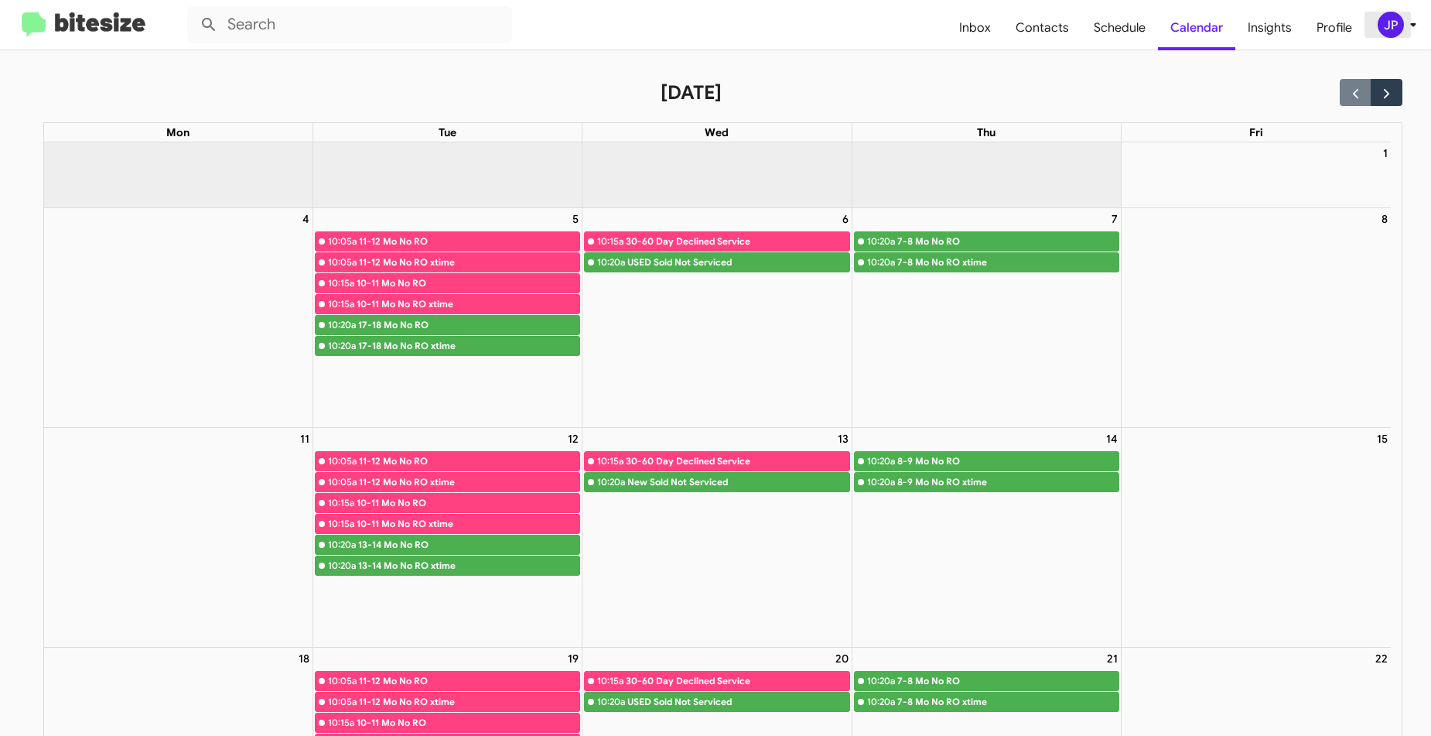
click at [1399, 21] on div "JP" at bounding box center [1391, 25] width 26 height 26
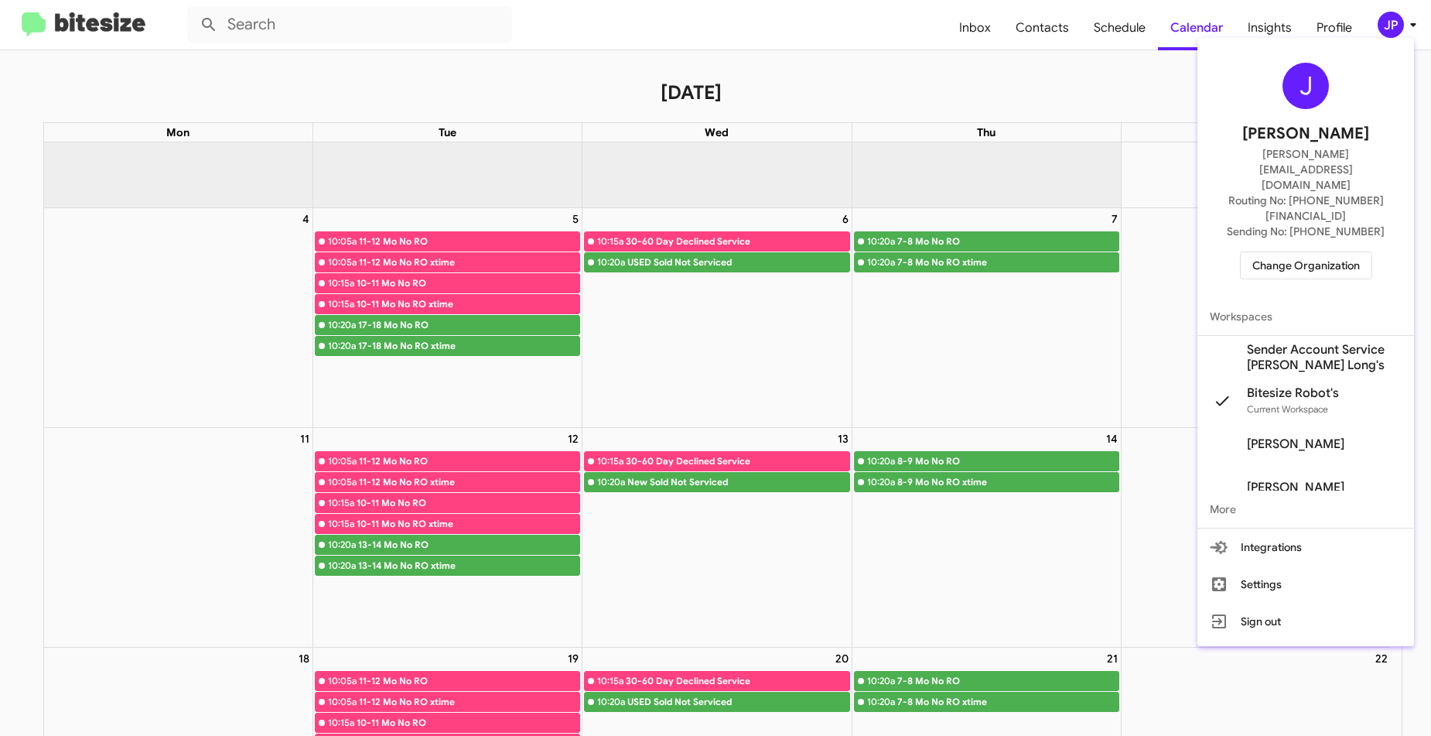
click at [1322, 251] on button "Change Organization" at bounding box center [1306, 265] width 132 height 28
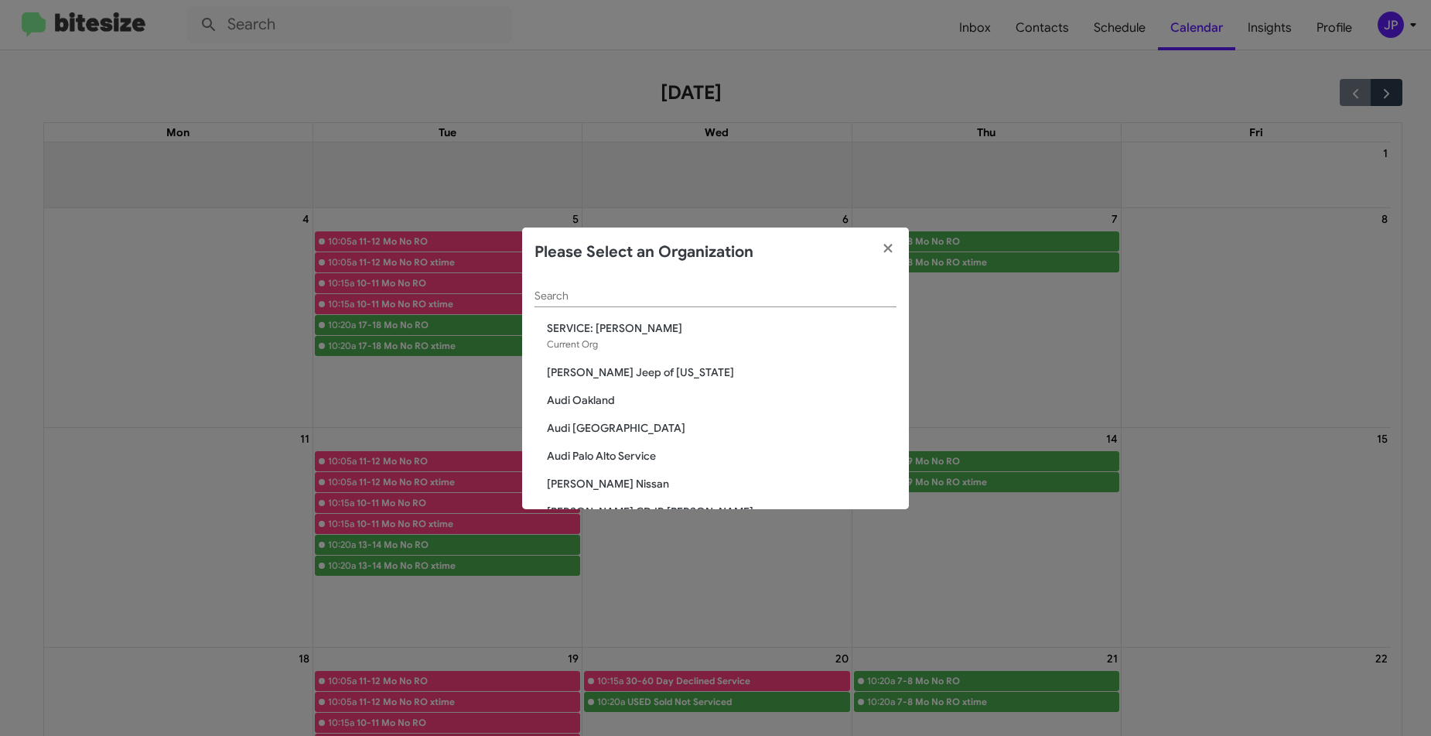
click at [804, 303] on div "Search" at bounding box center [716, 292] width 362 height 30
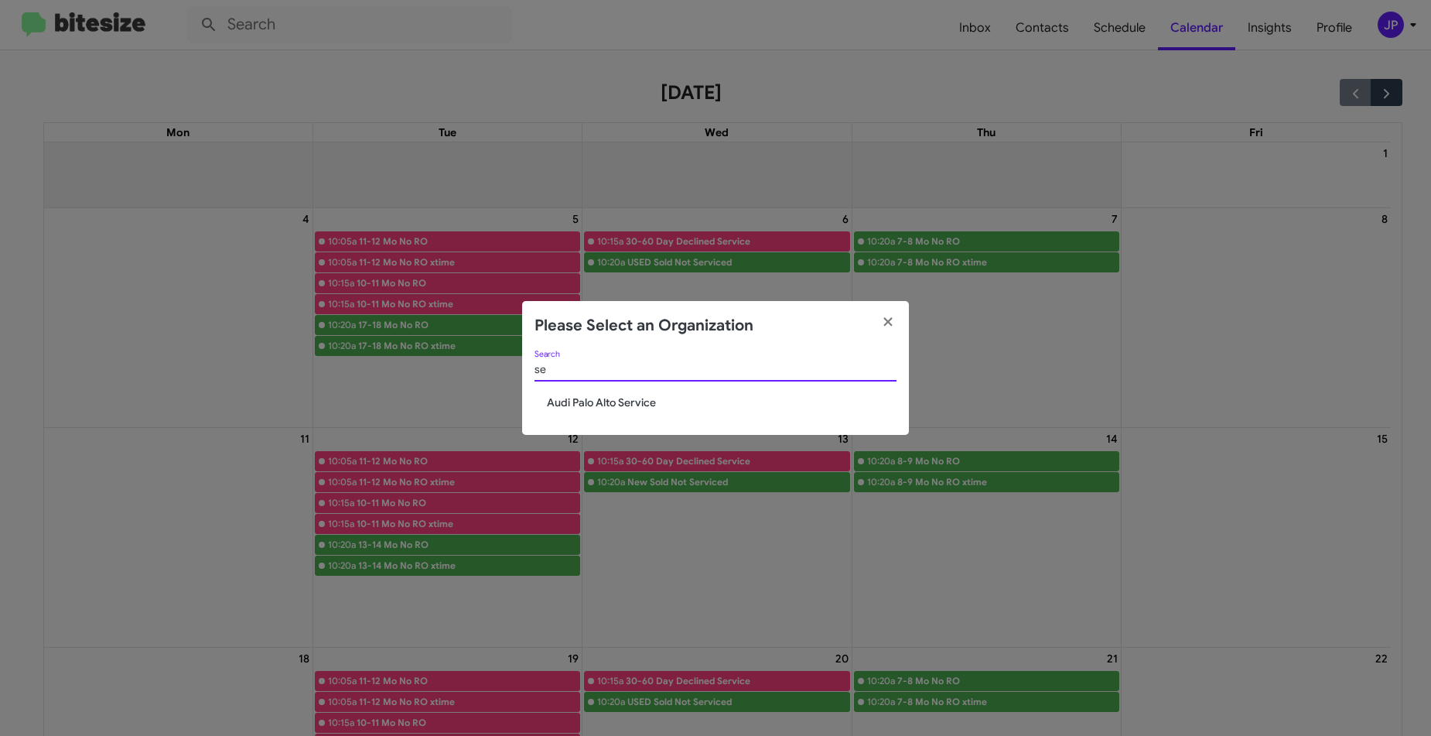
type input "s"
type input "S"
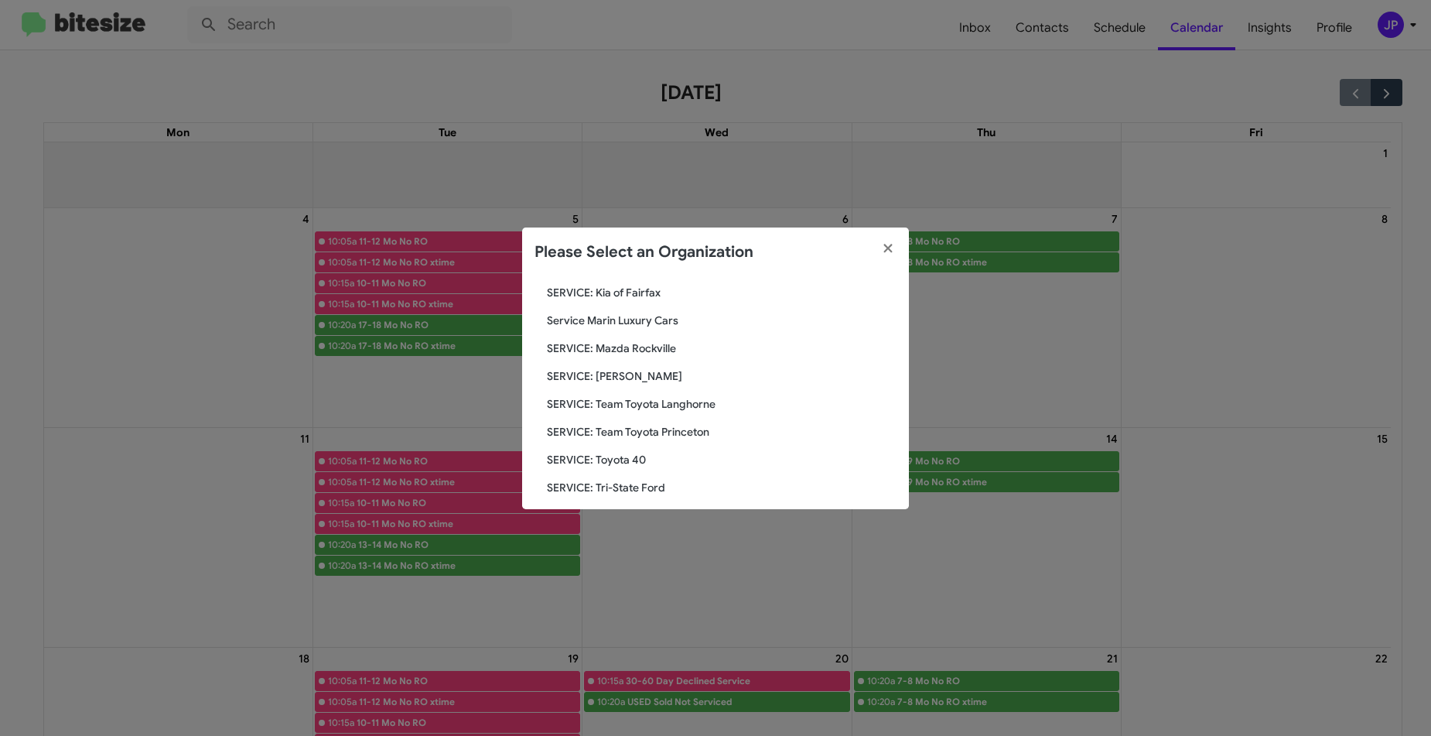
scroll to position [2003, 0]
click at [671, 376] on span "SERVICE: Mercedes Marin" at bounding box center [722, 374] width 350 height 15
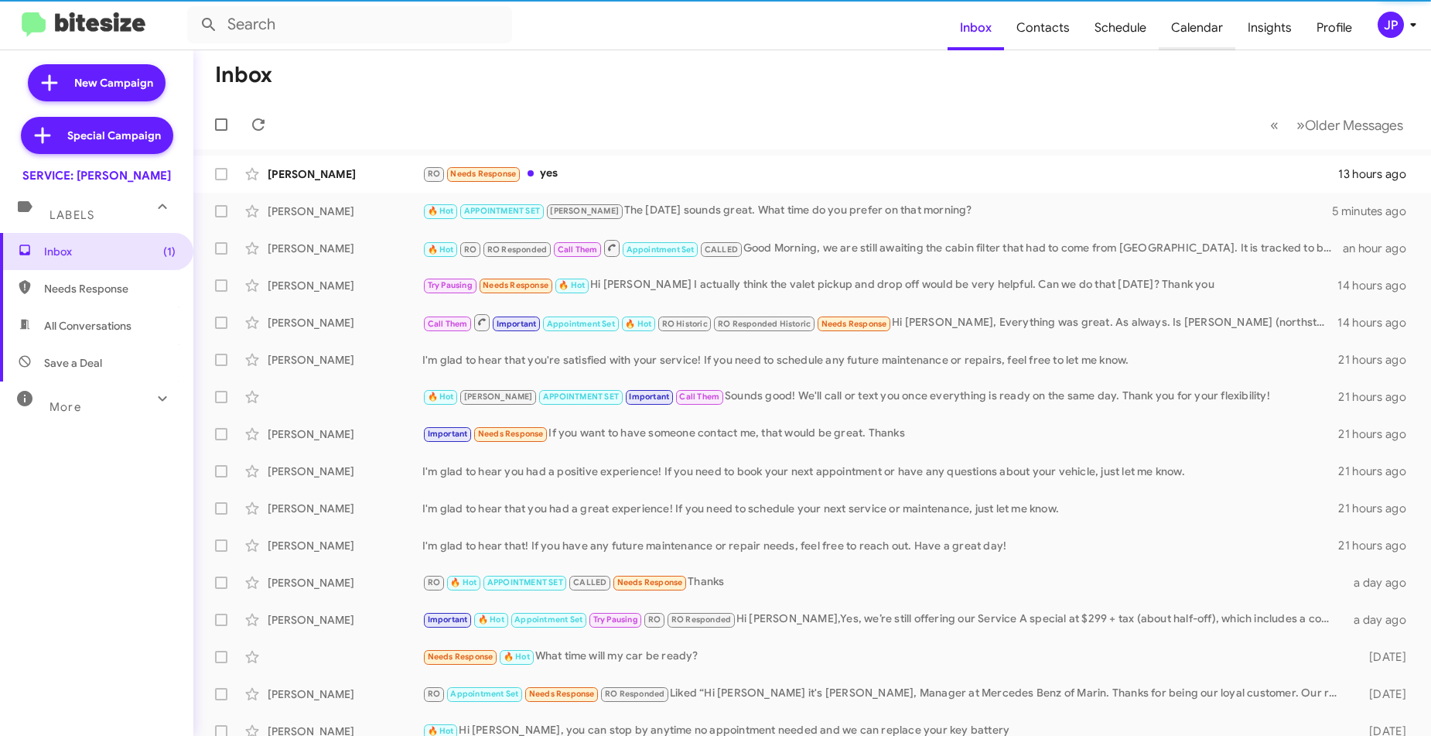
click at [1196, 40] on span "Calendar" at bounding box center [1197, 27] width 77 height 45
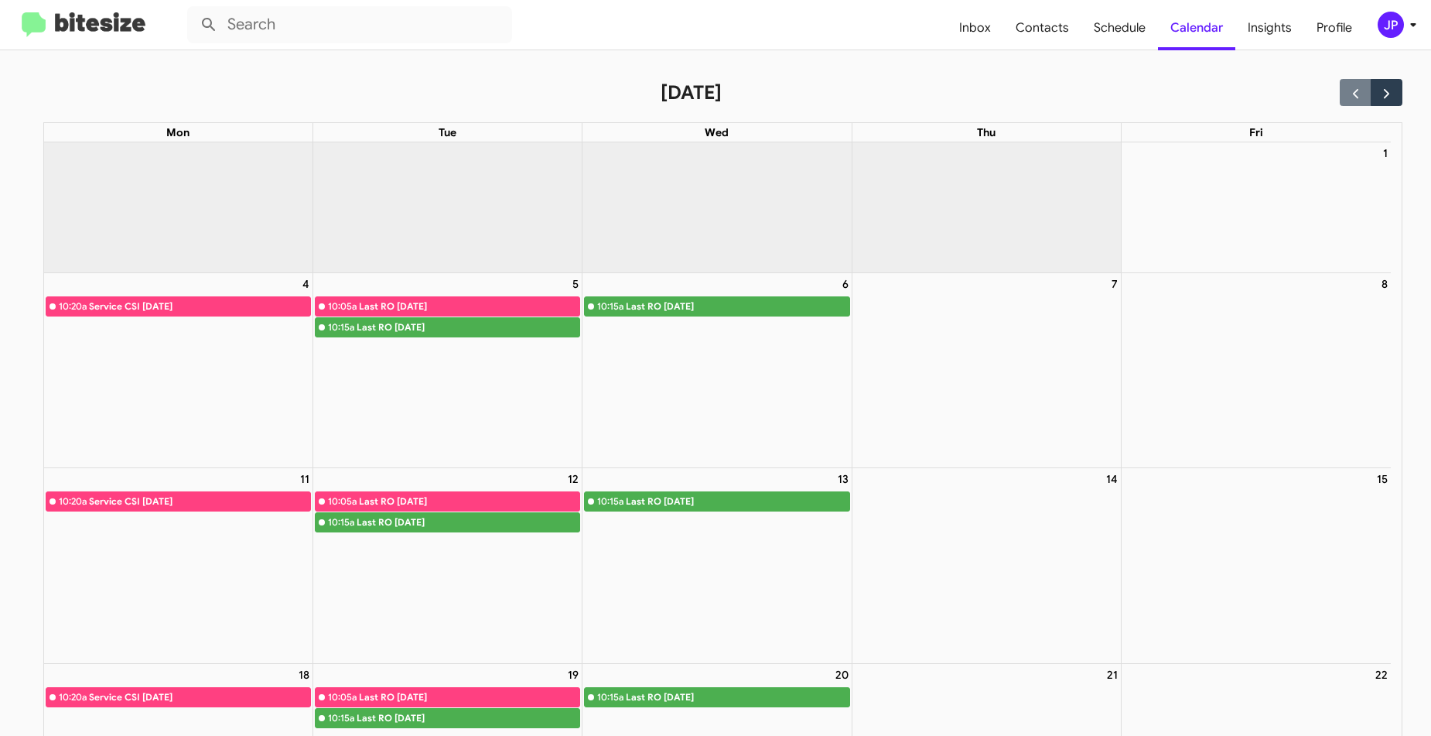
click at [112, 36] on img at bounding box center [84, 25] width 124 height 26
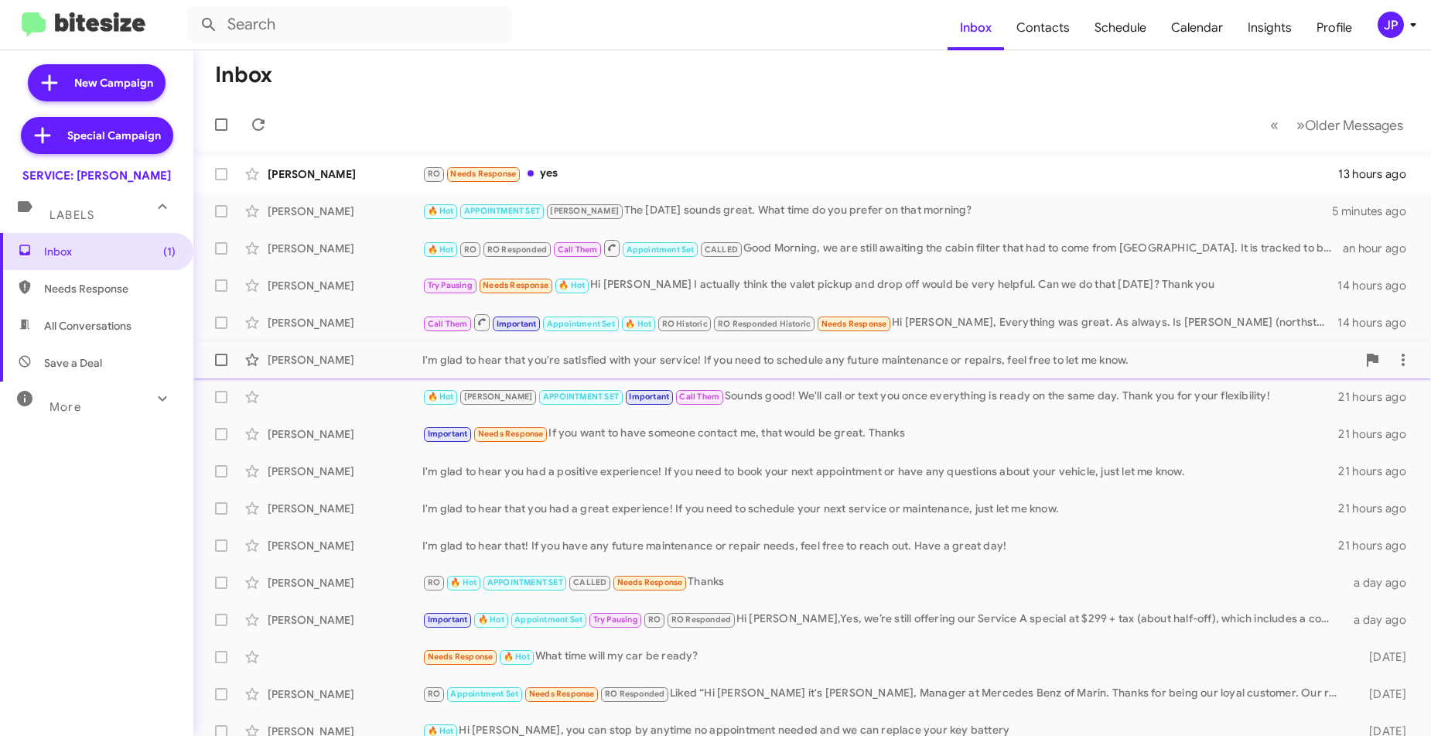
click at [324, 370] on div "[PERSON_NAME] I'm glad to hear that you're satisfied with your service! If you …" at bounding box center [812, 359] width 1213 height 31
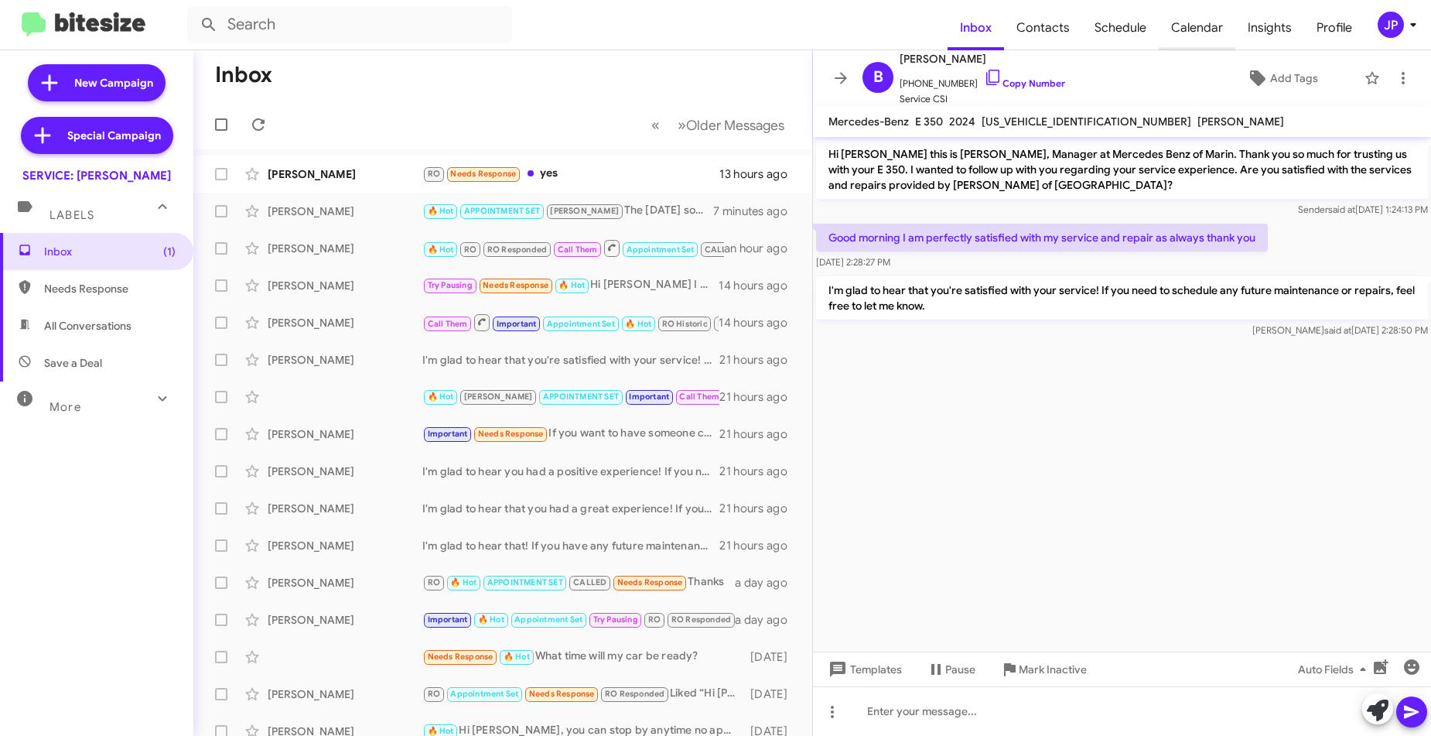
click at [1202, 37] on span "Calendar" at bounding box center [1197, 27] width 77 height 45
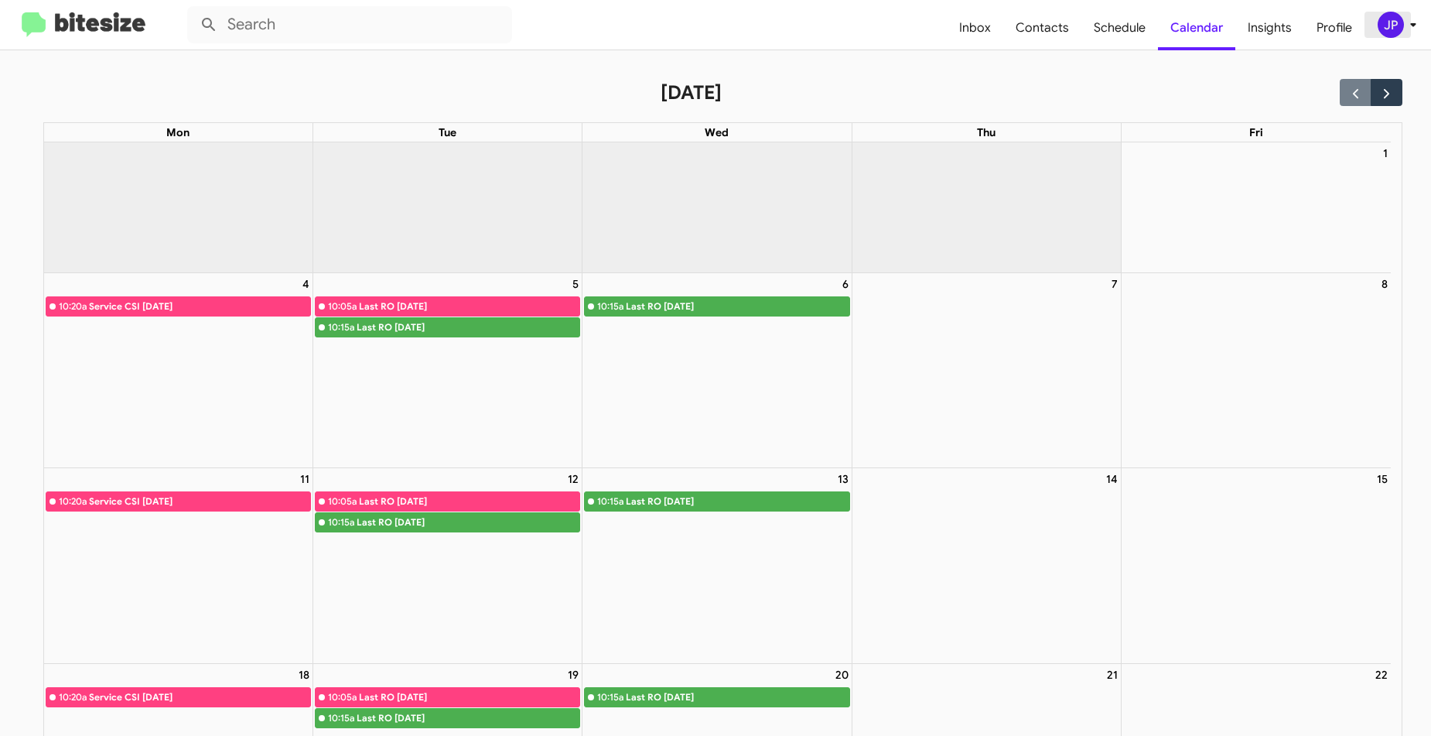
click at [1388, 30] on div "JP" at bounding box center [1391, 25] width 26 height 26
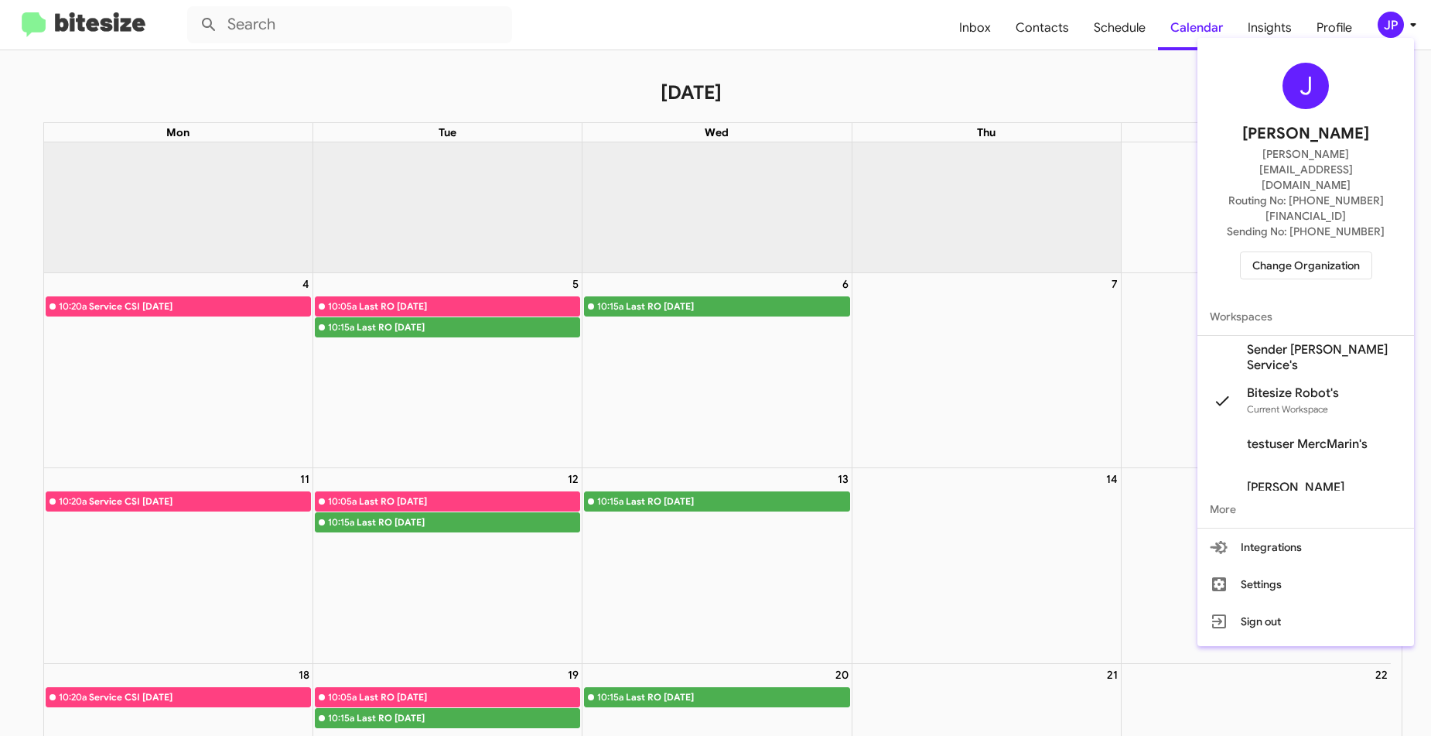
click at [1323, 196] on div "J [PERSON_NAME] [PERSON_NAME][EMAIL_ADDRESS][DOMAIN_NAME] Routing No: [PHONE_NU…" at bounding box center [1306, 171] width 217 height 254
click at [1318, 251] on button "Change Organization" at bounding box center [1306, 265] width 132 height 28
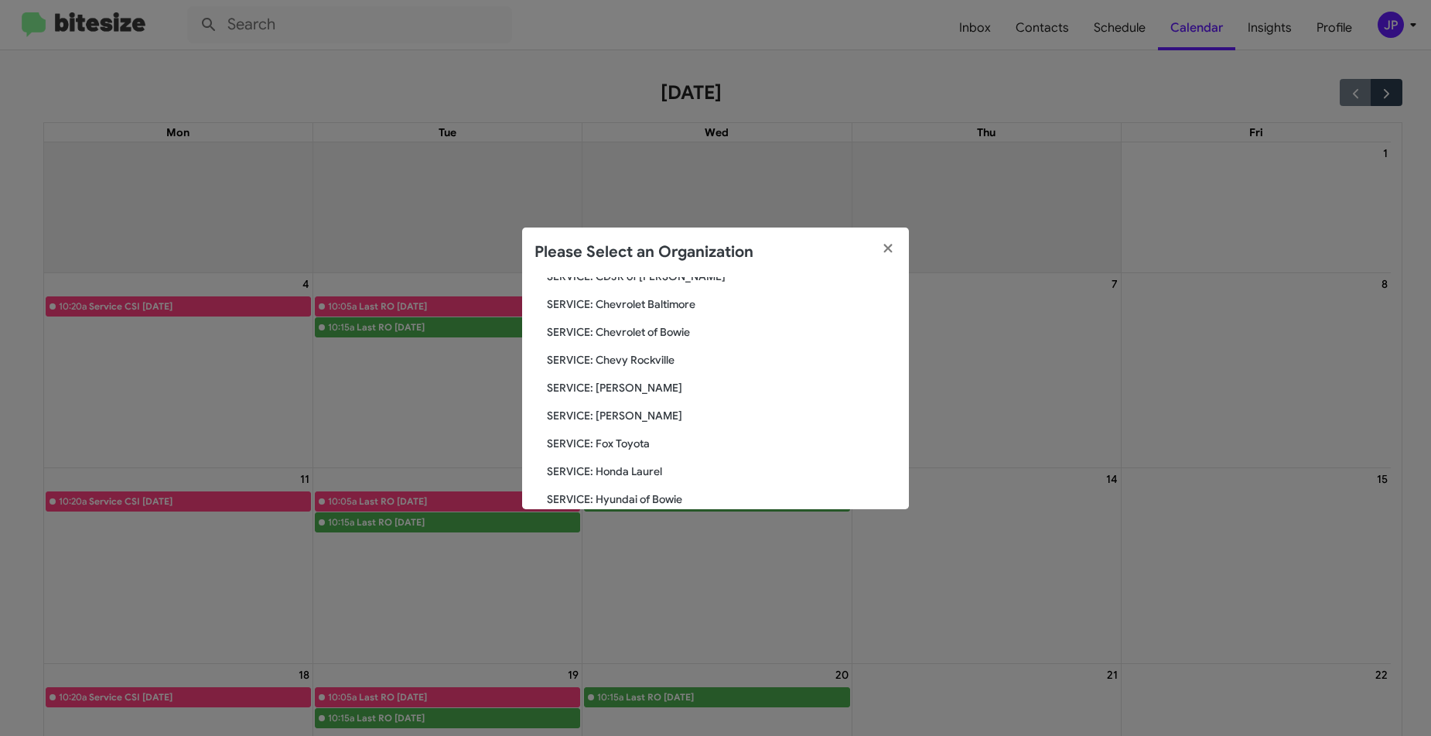
scroll to position [1822, 0]
click at [641, 413] on span "SERVICE: [PERSON_NAME]" at bounding box center [722, 416] width 350 height 15
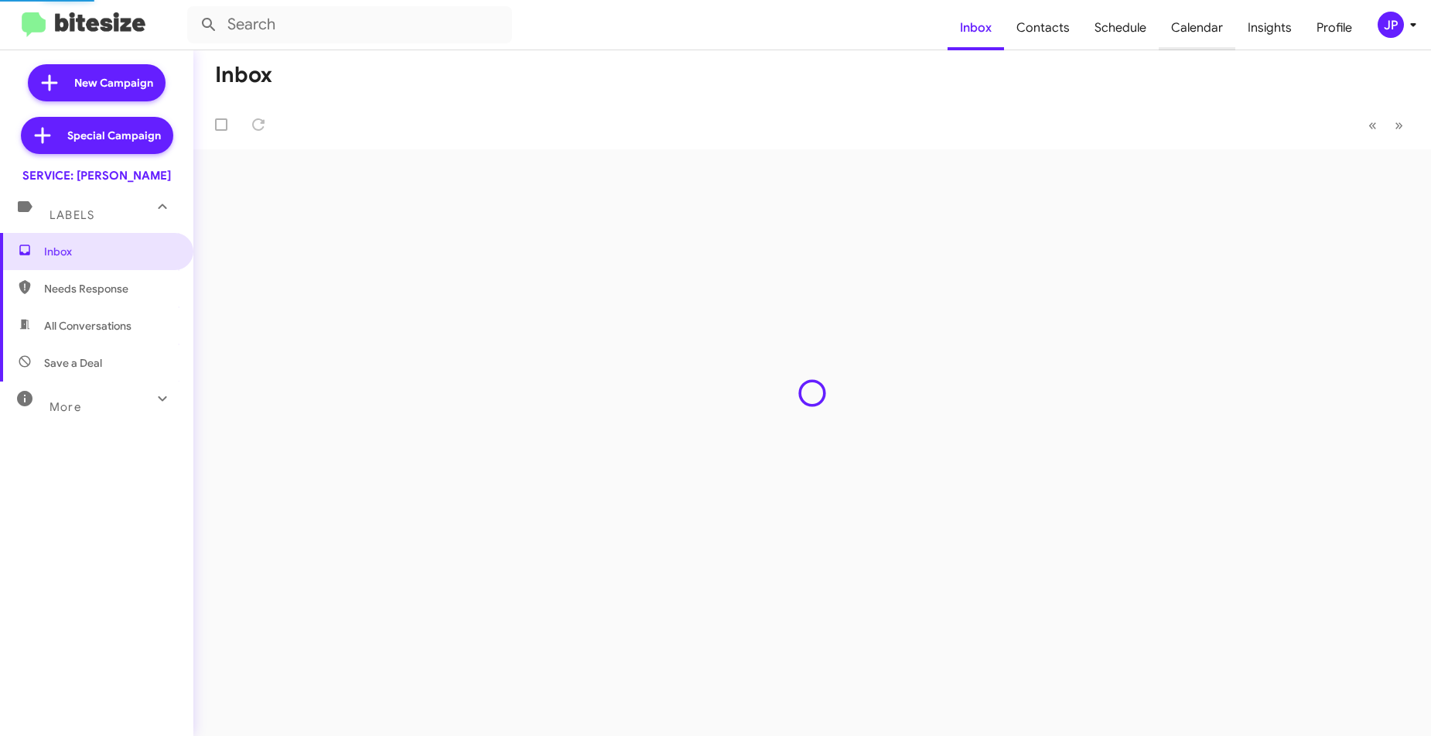
click at [1210, 37] on span "Calendar" at bounding box center [1197, 27] width 77 height 45
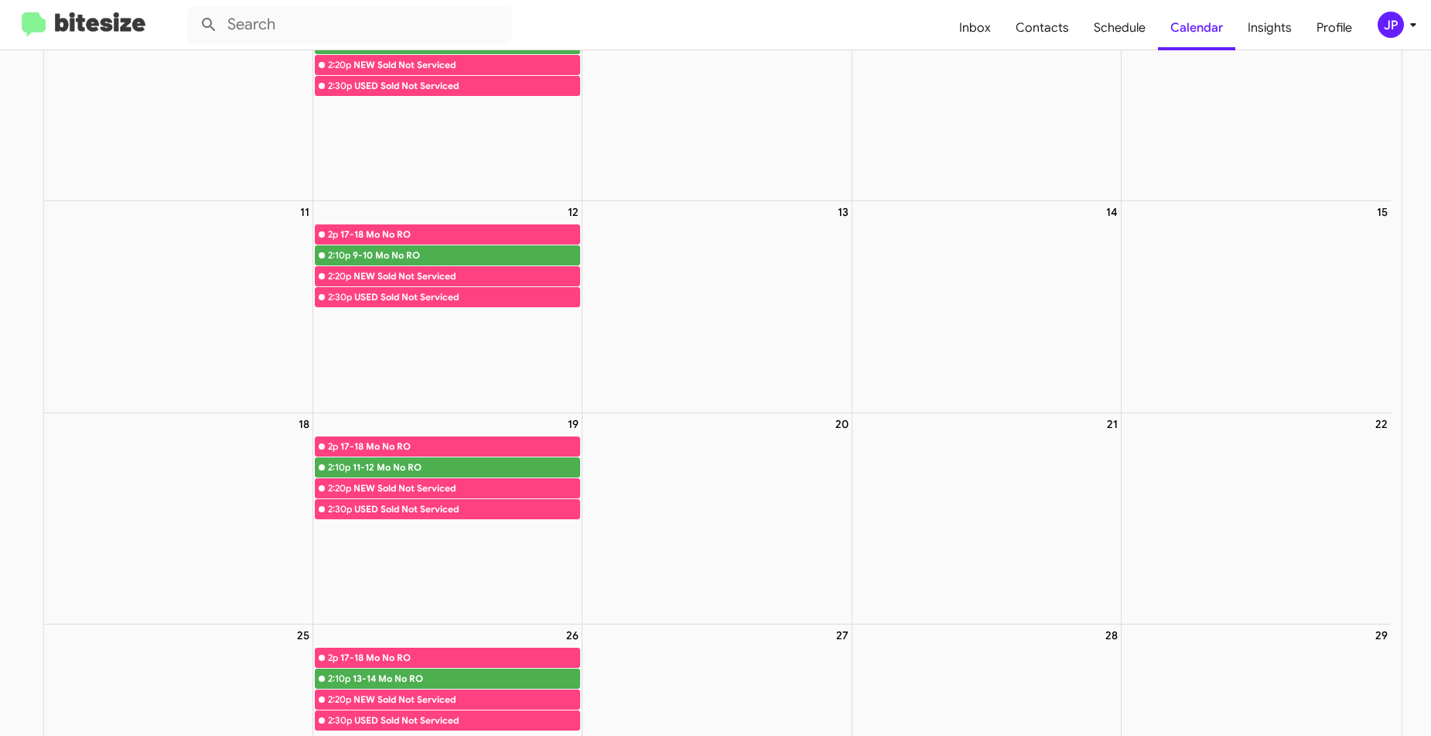
scroll to position [385, 0]
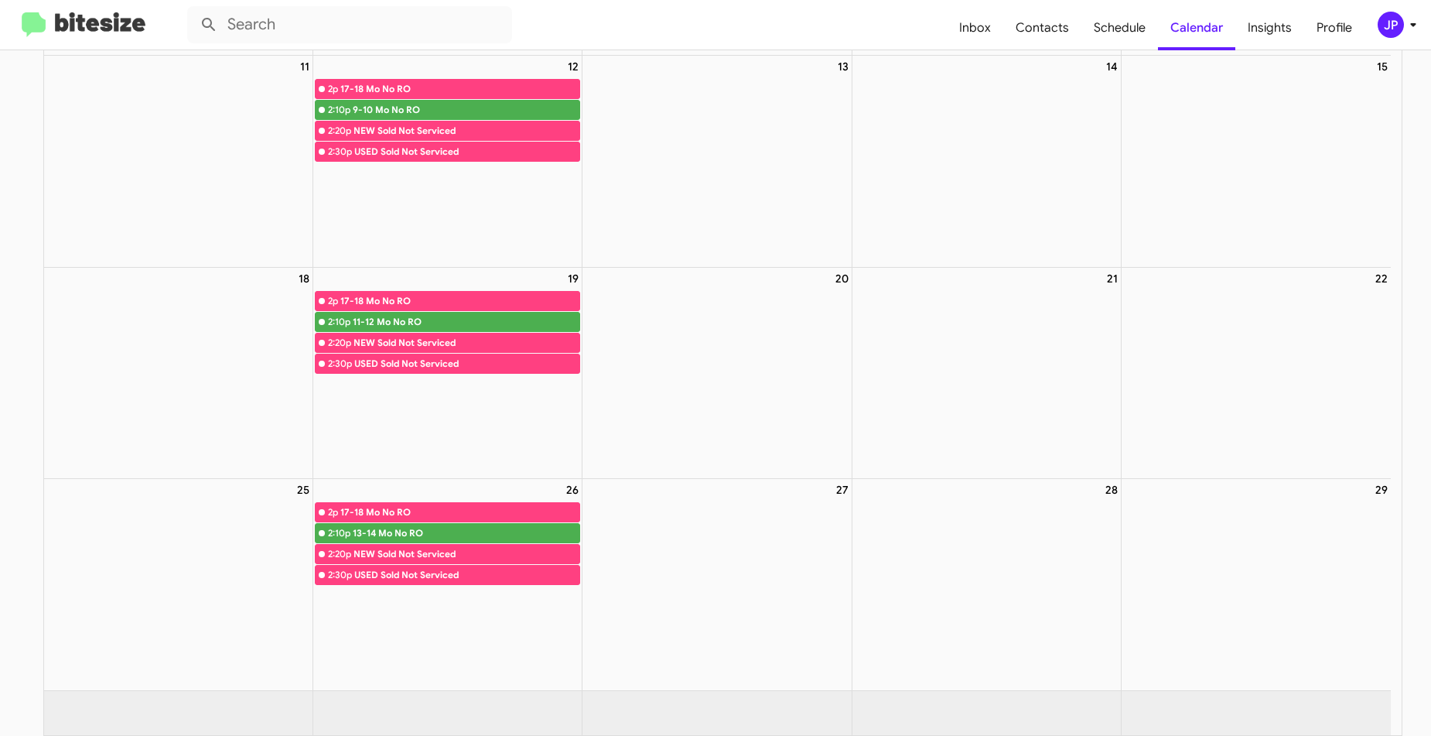
click at [1386, 17] on div "JP" at bounding box center [1391, 25] width 26 height 26
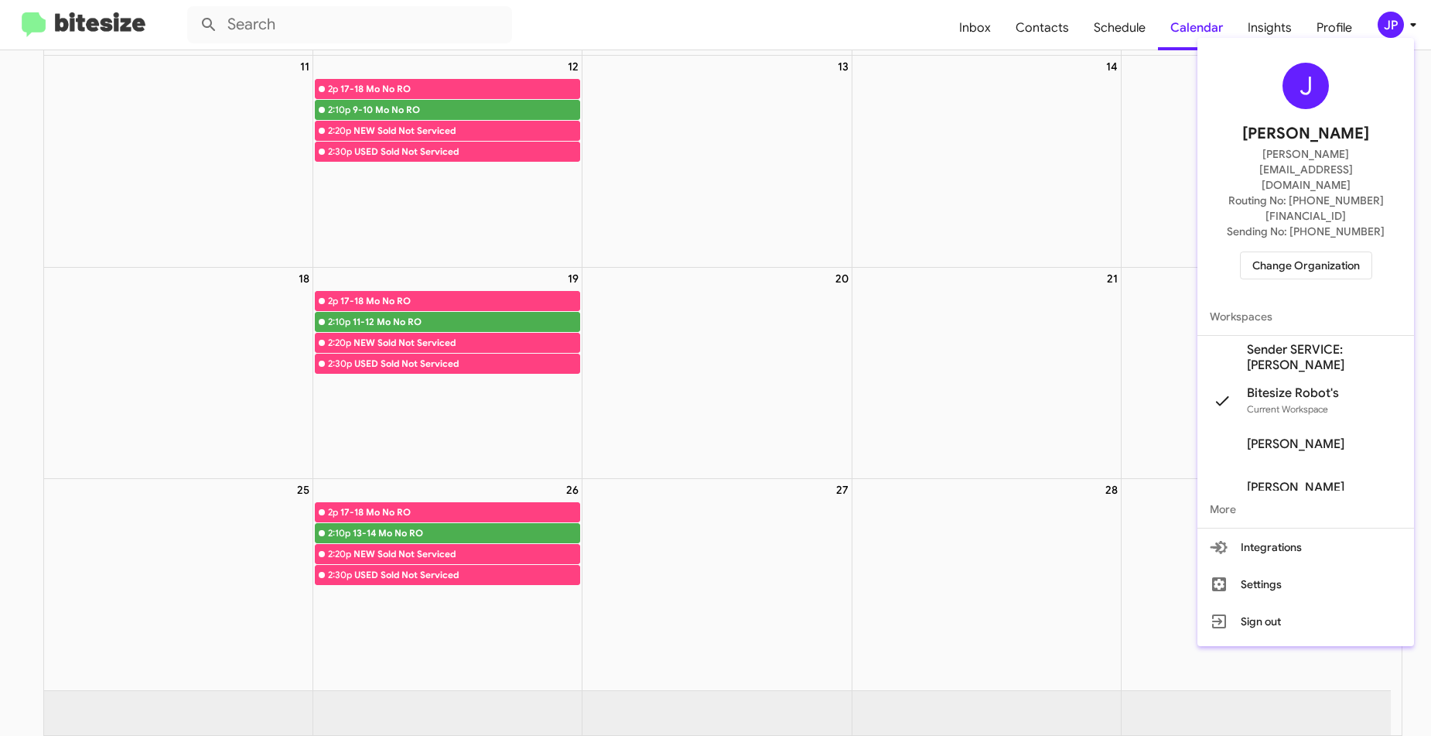
click at [1261, 247] on div "J [PERSON_NAME] [PERSON_NAME][EMAIL_ADDRESS][DOMAIN_NAME] Routing No: [PHONE_NU…" at bounding box center [1306, 171] width 217 height 254
click at [1280, 193] on div "J [PERSON_NAME] [PERSON_NAME][EMAIL_ADDRESS][DOMAIN_NAME] Routing No: [PHONE_NU…" at bounding box center [1306, 171] width 217 height 254
click at [1276, 252] on span "Change Organization" at bounding box center [1307, 265] width 108 height 26
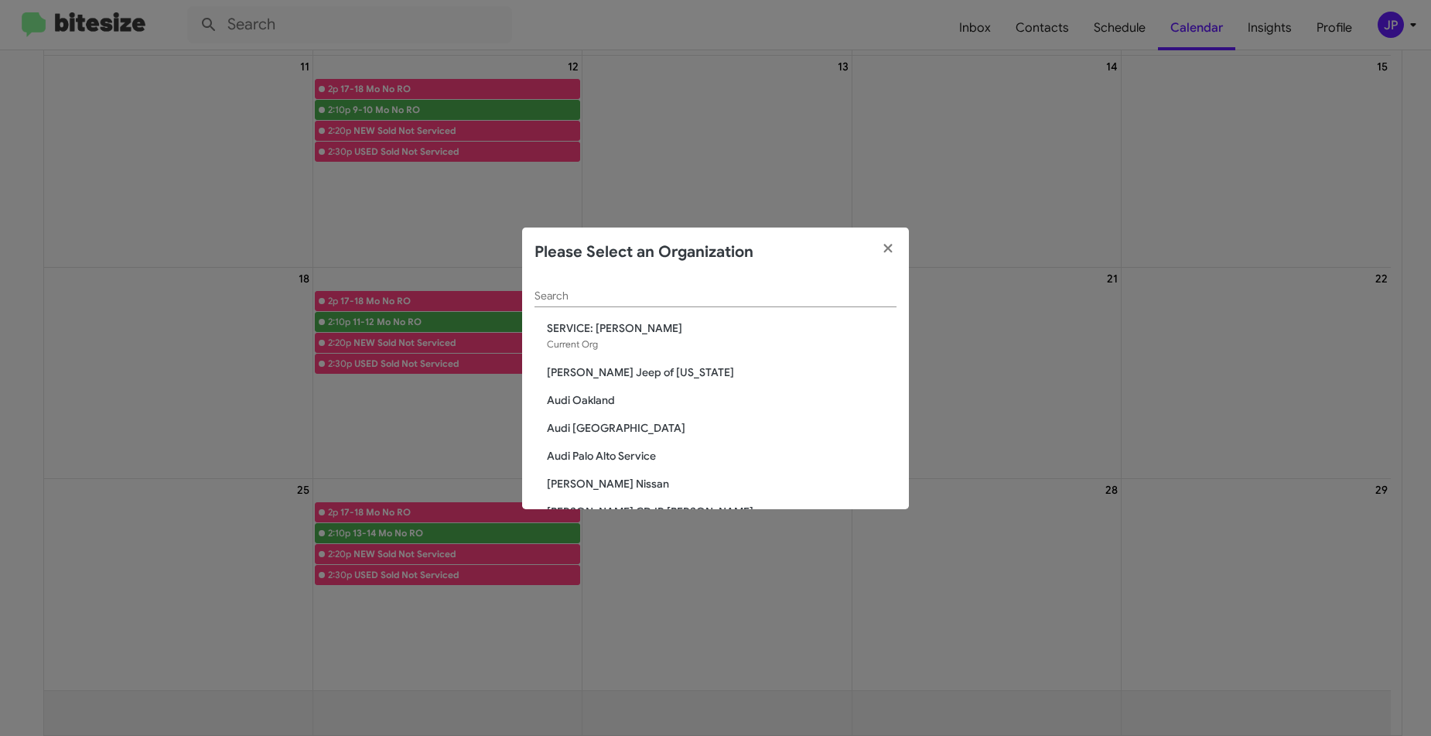
click at [618, 285] on div "Search" at bounding box center [716, 292] width 362 height 30
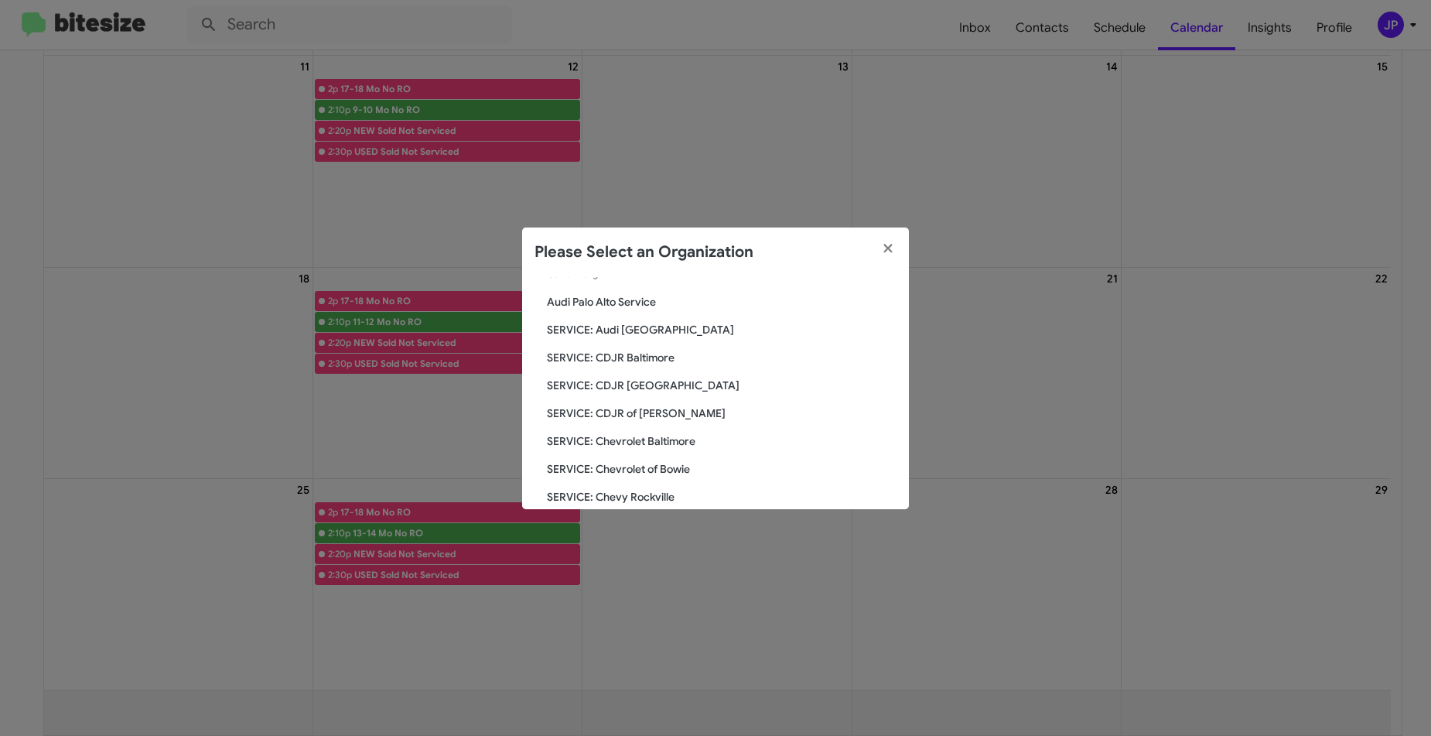
scroll to position [536, 0]
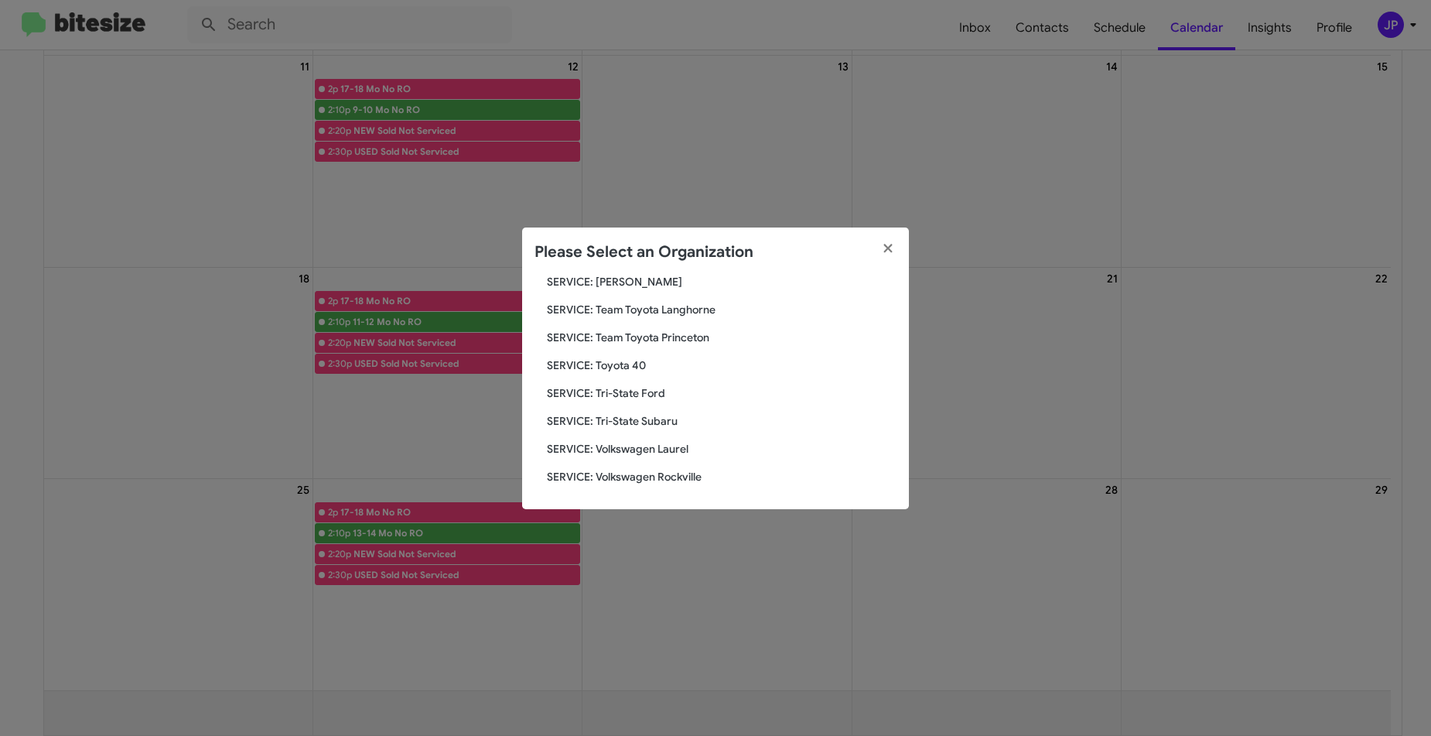
type input "service"
click at [652, 389] on span "SERVICE: Tri-State Ford" at bounding box center [722, 392] width 350 height 15
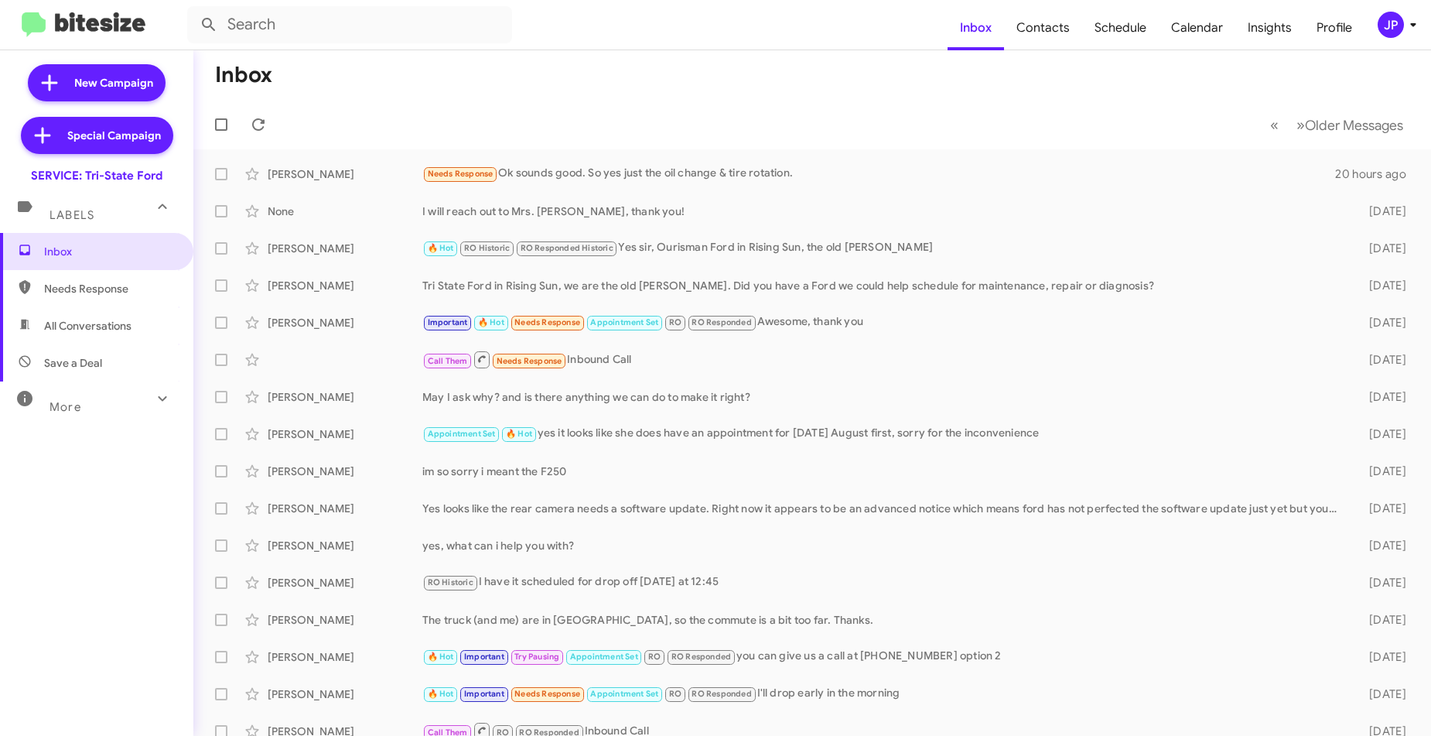
click at [53, 299] on span "Needs Response" at bounding box center [96, 288] width 193 height 37
type input "in:needs-response"
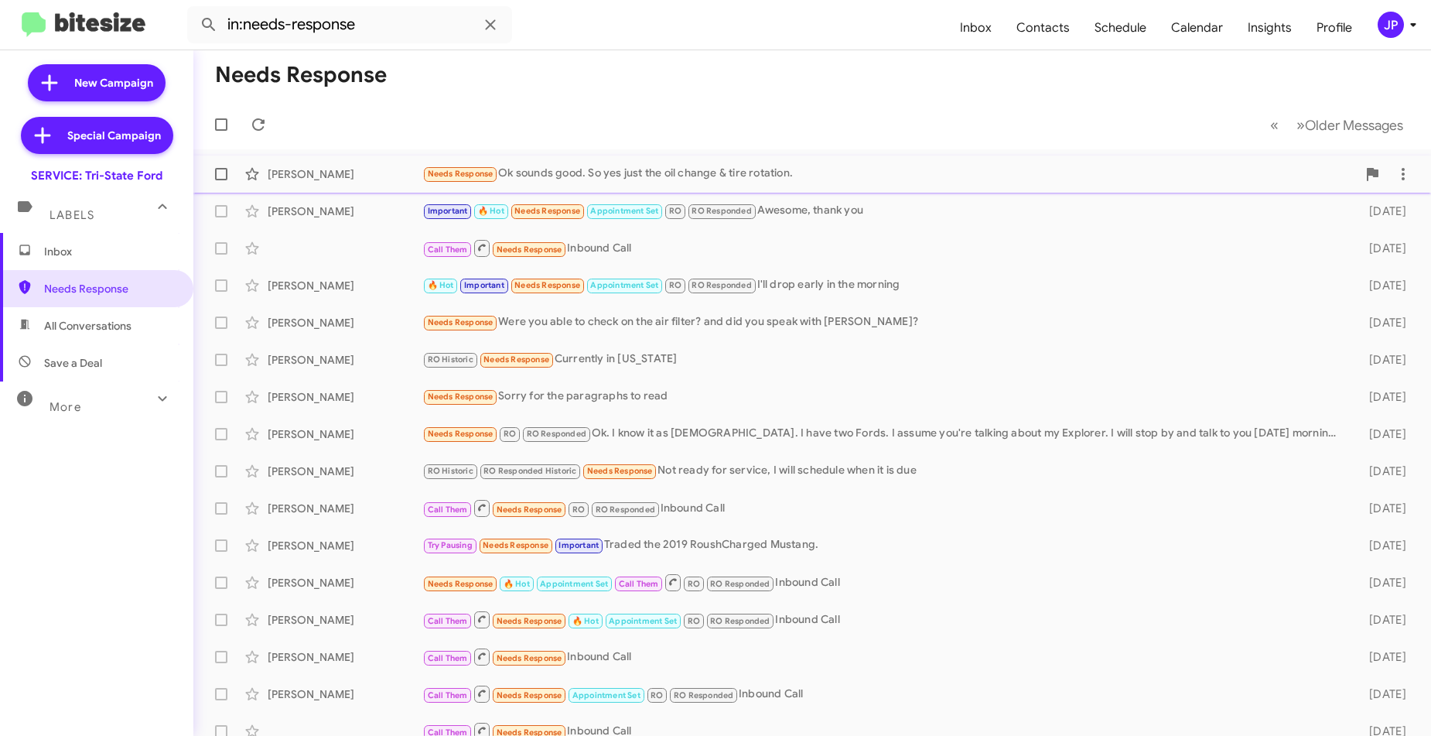
click at [605, 169] on div "Needs Response Ok sounds good. So yes just the oil change & tire rotation." at bounding box center [889, 174] width 935 height 18
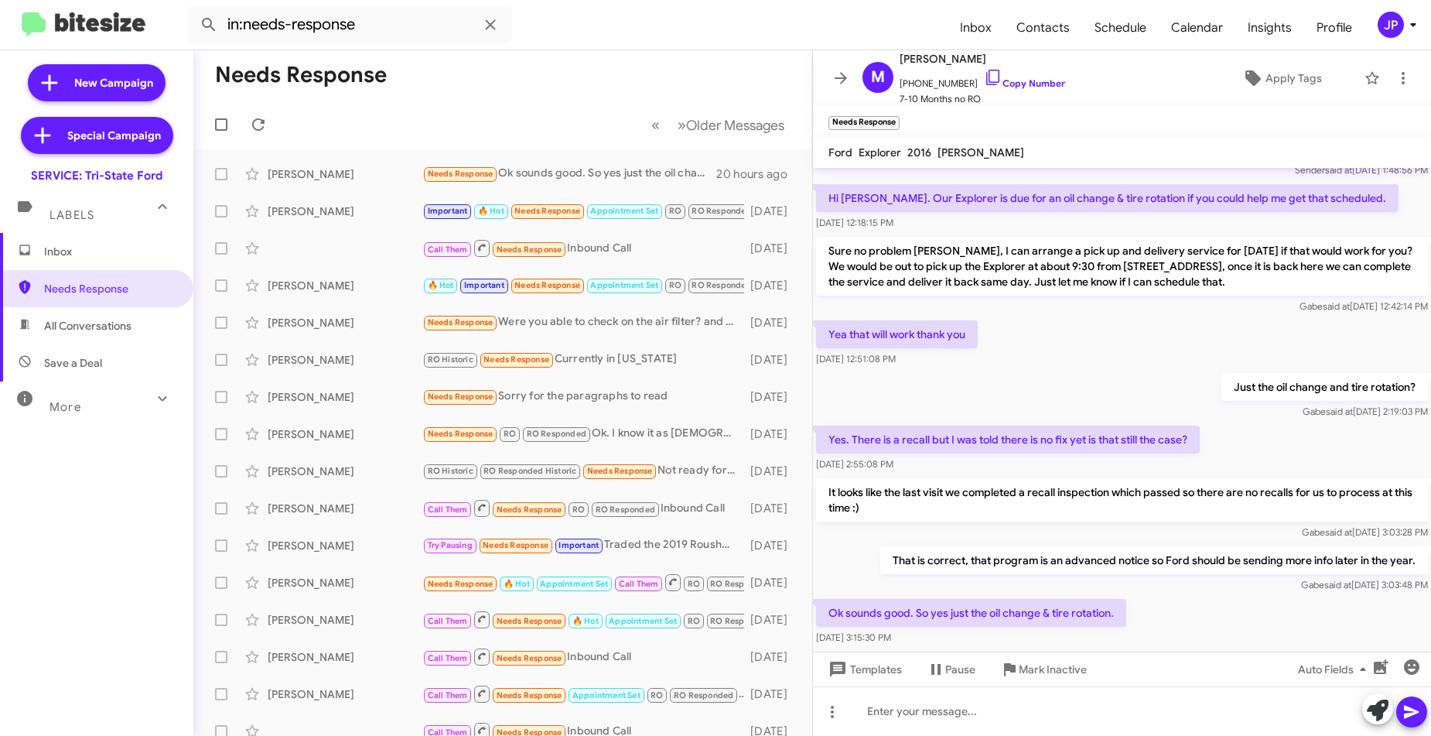
scroll to position [183, 0]
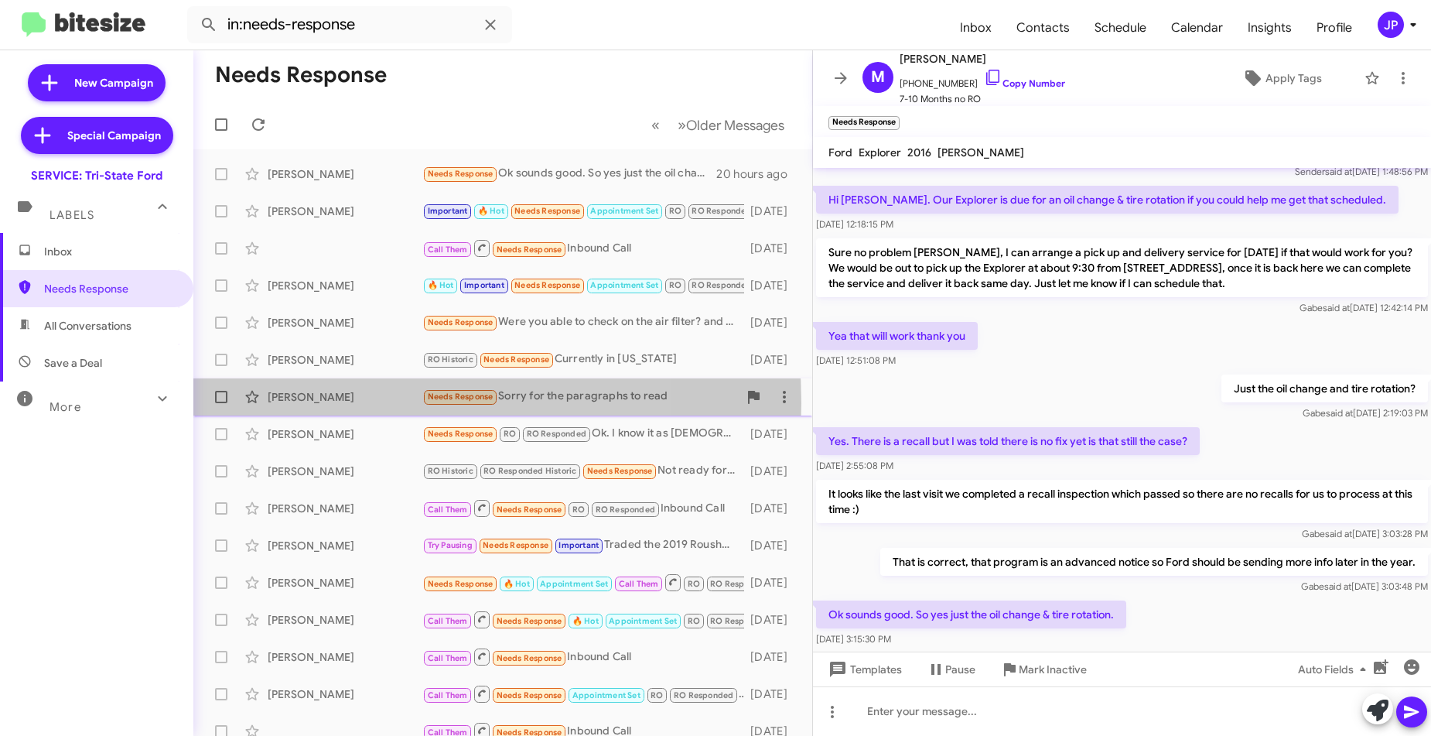
click at [343, 403] on div "[PERSON_NAME]" at bounding box center [345, 396] width 155 height 15
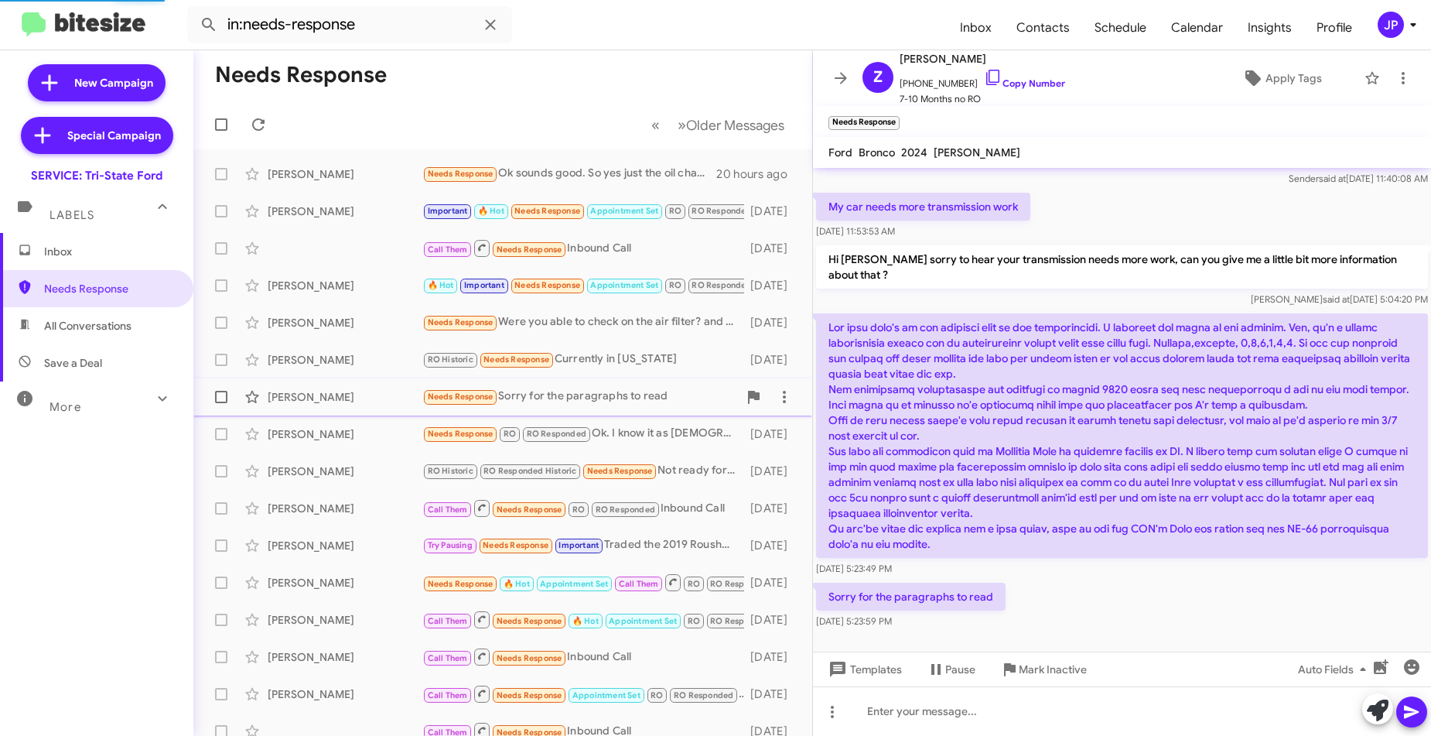
scroll to position [77, 0]
click at [111, 251] on span "Inbox" at bounding box center [110, 251] width 132 height 15
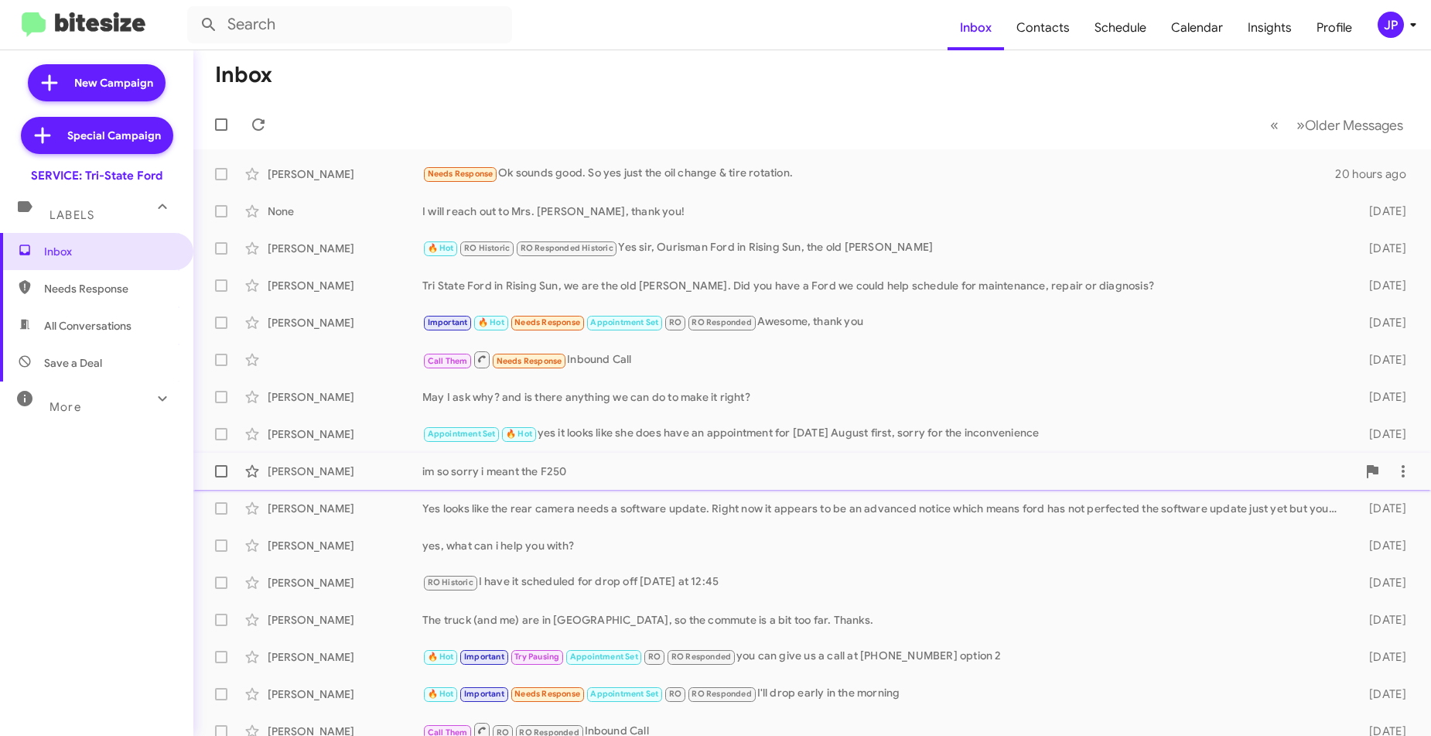
click at [633, 486] on div "[PERSON_NAME] im so sorry i meant the F250 [DATE]" at bounding box center [812, 471] width 1213 height 31
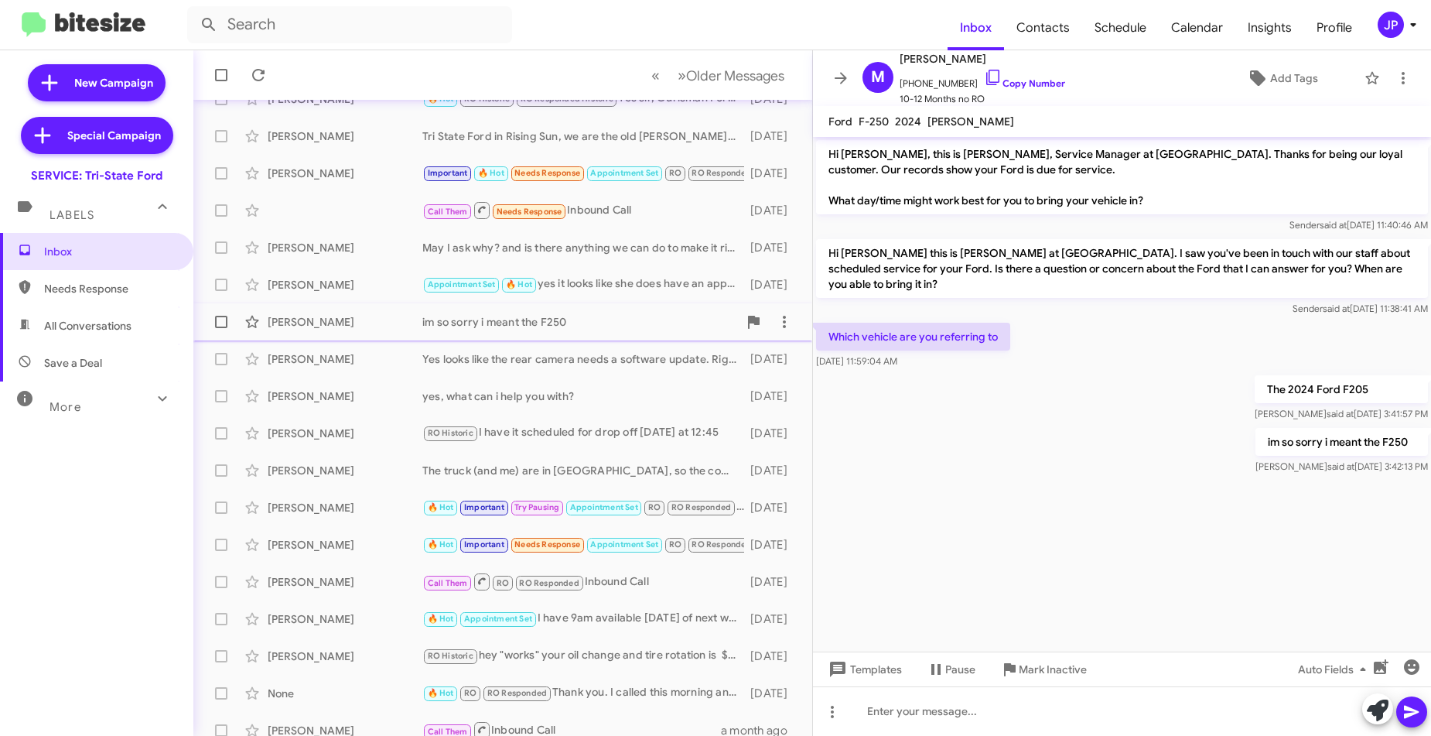
scroll to position [162, 0]
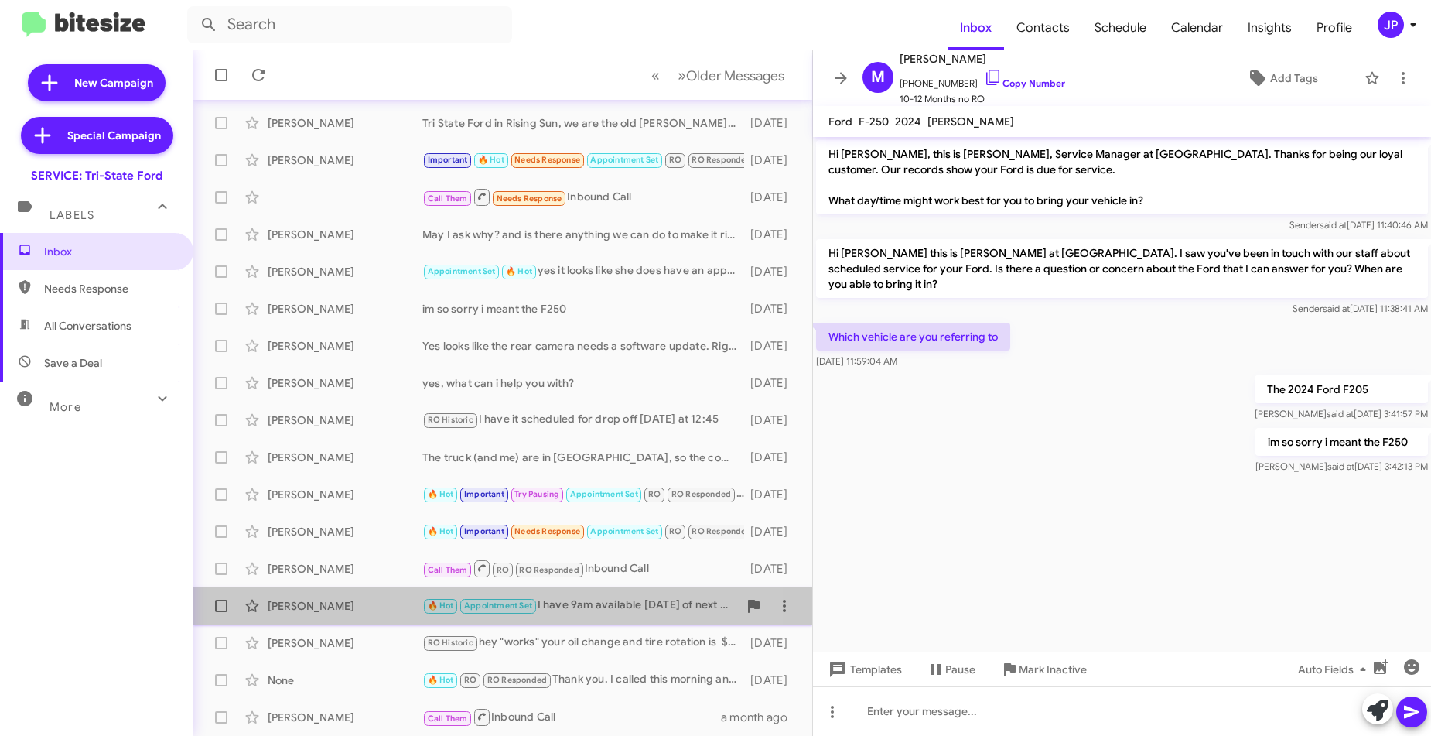
click at [577, 601] on div "🔥 Hot Appointment Set I have 9am available [DATE] of next week. Does that work …" at bounding box center [580, 606] width 316 height 18
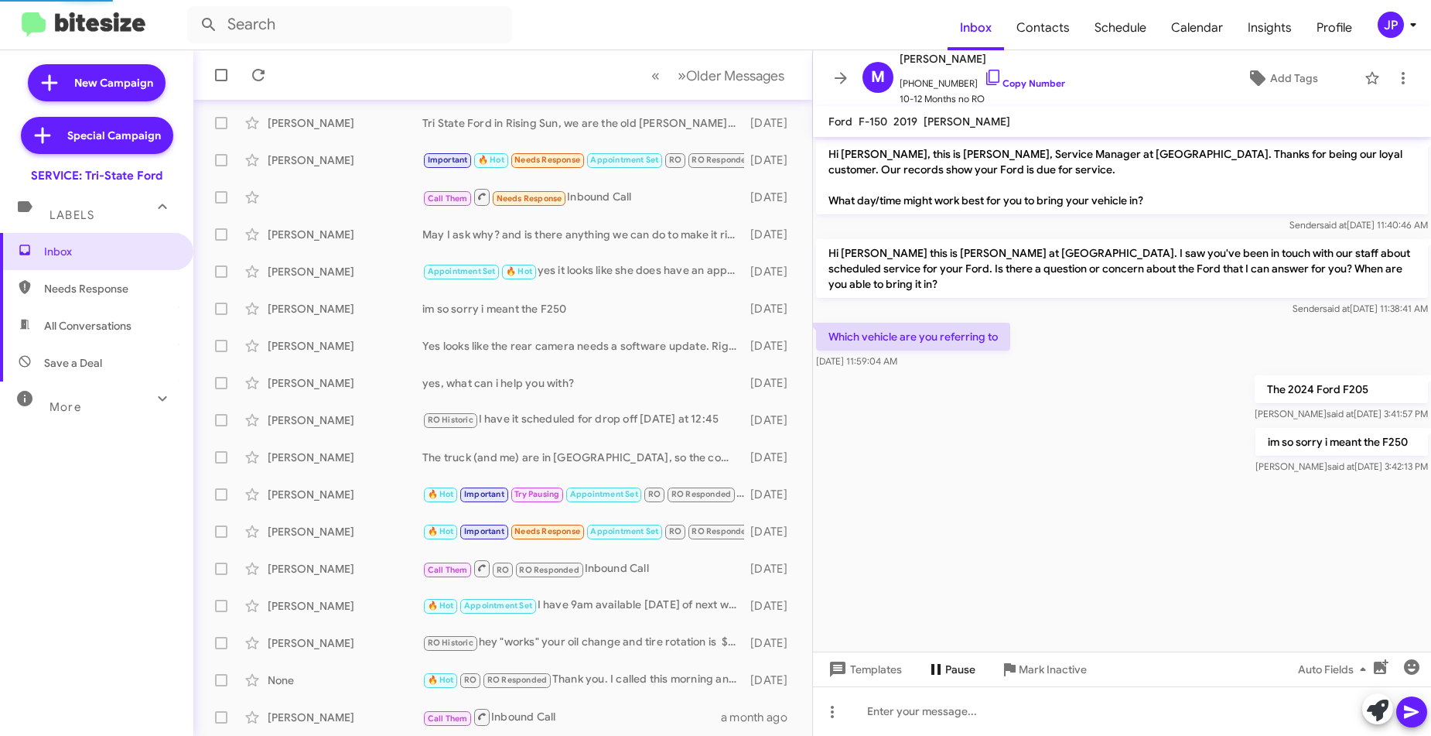
scroll to position [1010, 0]
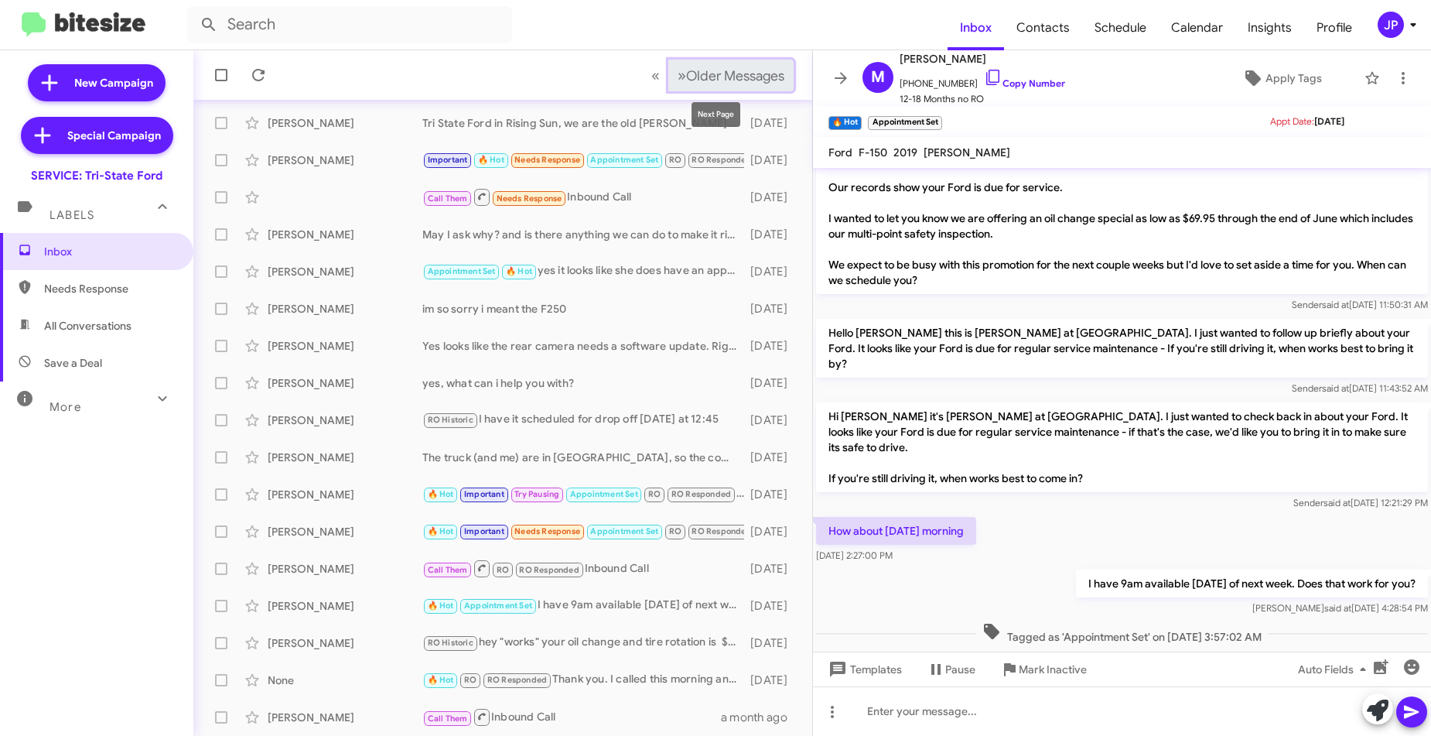
click at [739, 81] on span "Older Messages" at bounding box center [735, 75] width 98 height 17
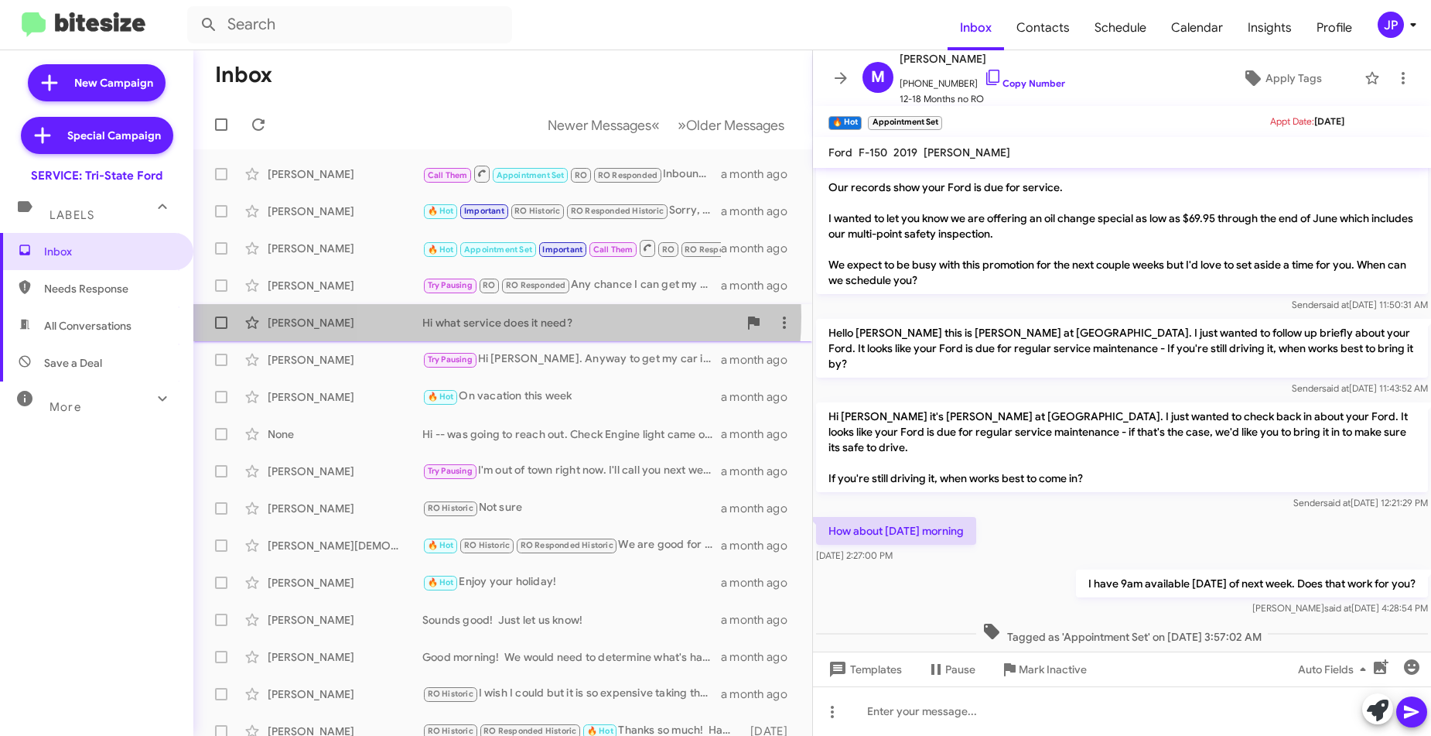
click at [480, 317] on div "Hi what service does it need?" at bounding box center [580, 322] width 316 height 15
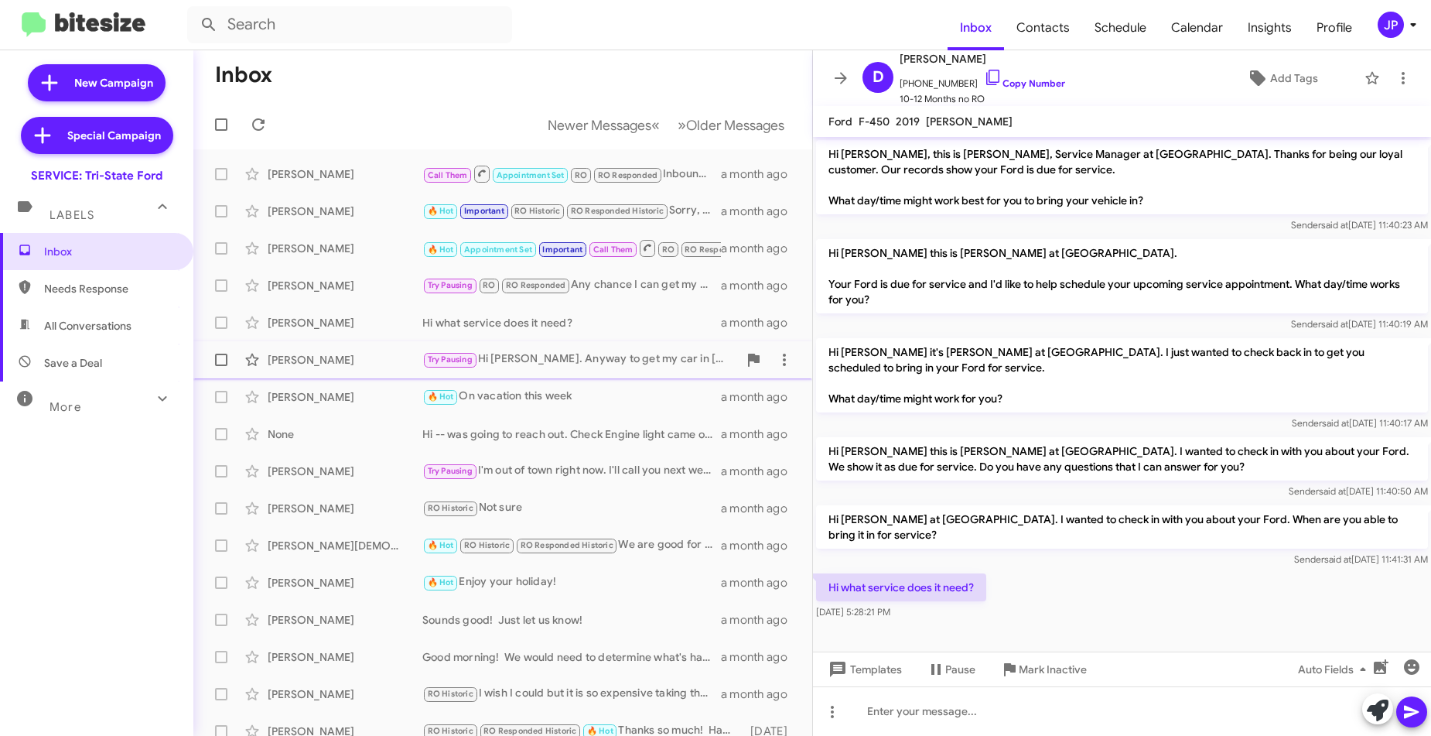
click at [544, 360] on div "Try Pausing Hi [PERSON_NAME]. Anyway to get my car in [DATE] early afternoon fo…" at bounding box center [580, 359] width 316 height 18
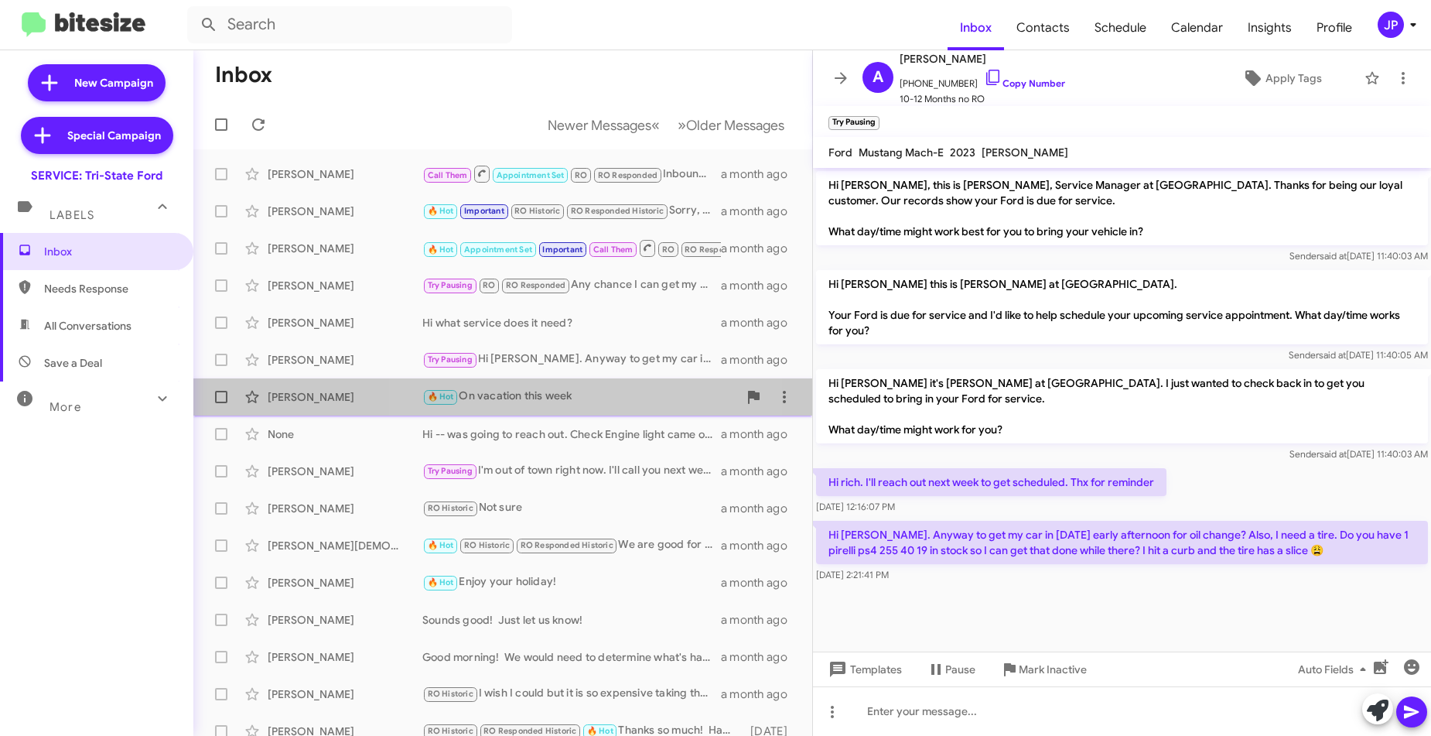
click at [545, 385] on div "[PERSON_NAME] 🔥 Hot On vacation this week a month ago" at bounding box center [503, 396] width 594 height 31
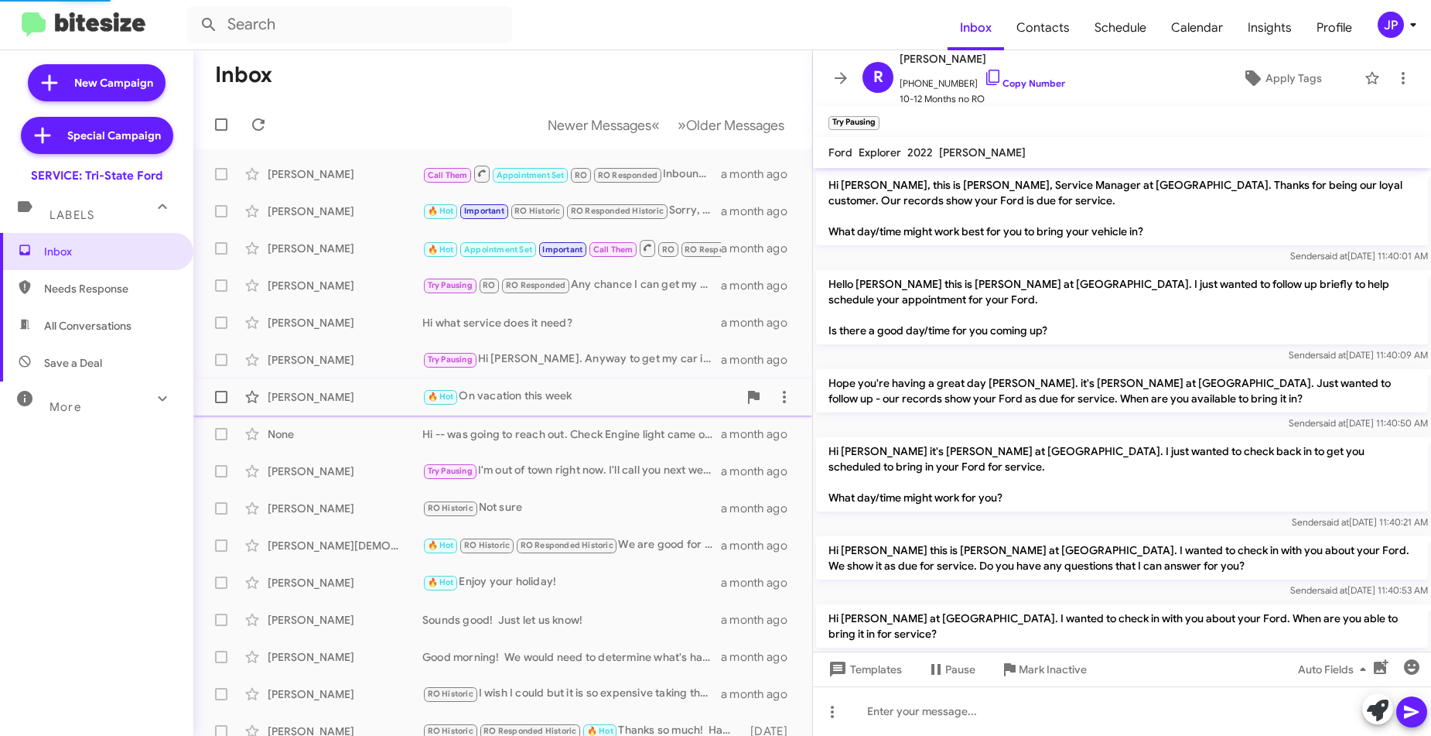
scroll to position [97, 0]
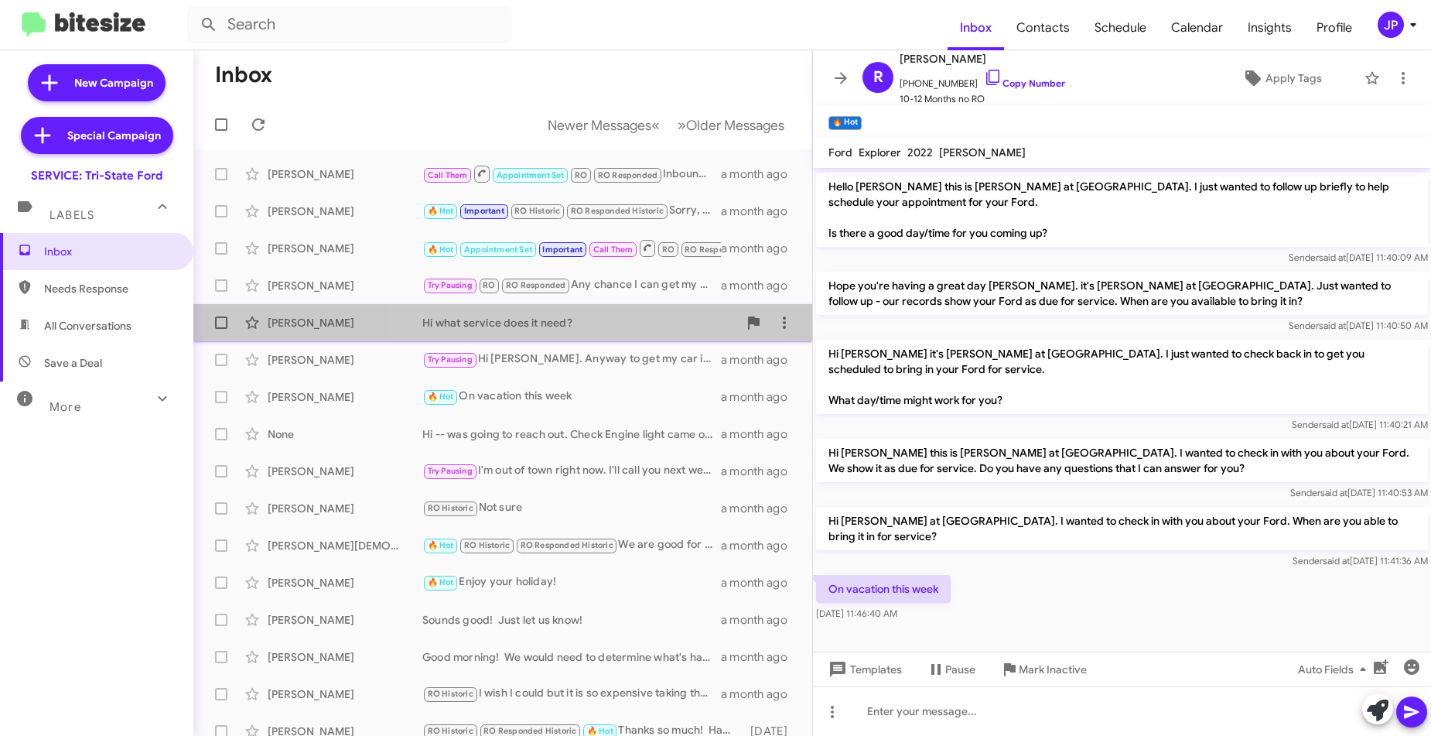
click at [543, 326] on div "Hi what service does it need?" at bounding box center [580, 322] width 316 height 15
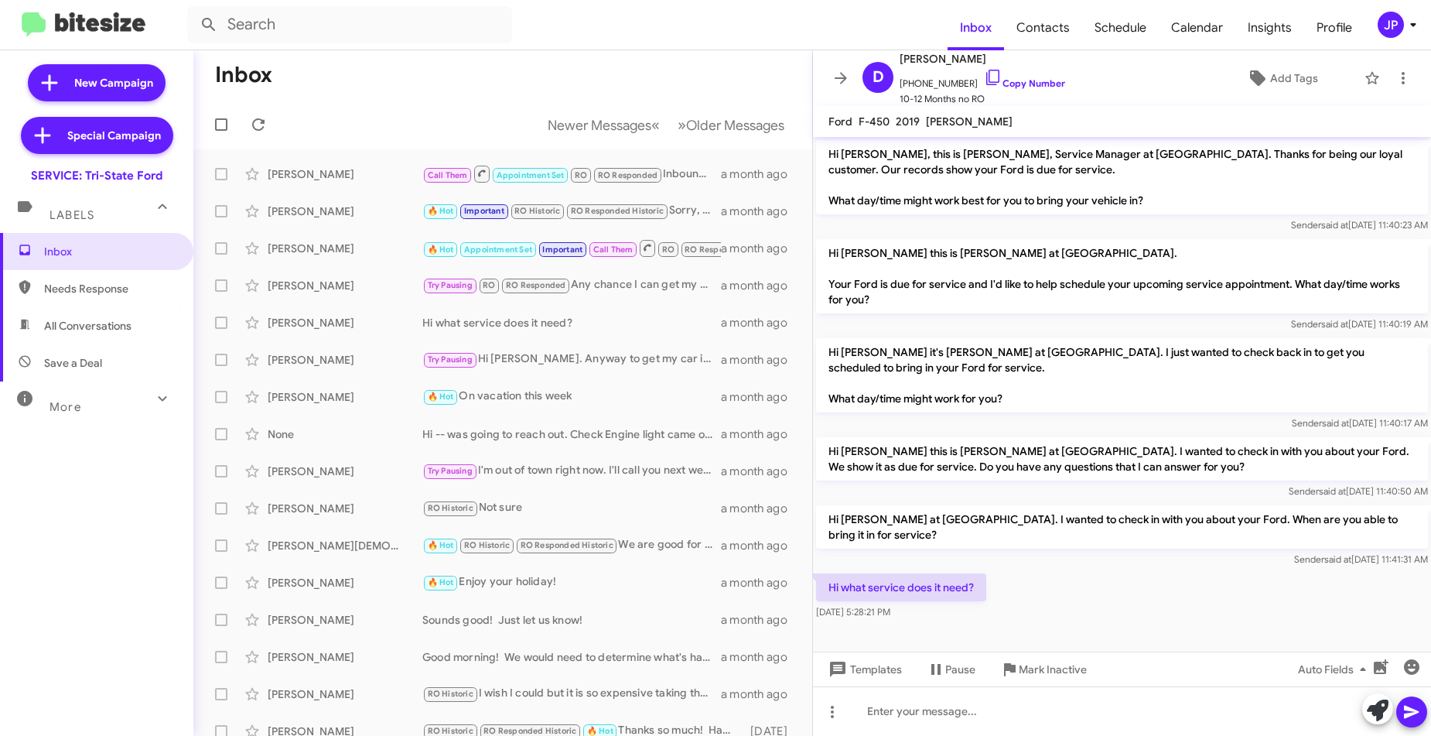
click at [1404, 30] on icon at bounding box center [1413, 24] width 19 height 19
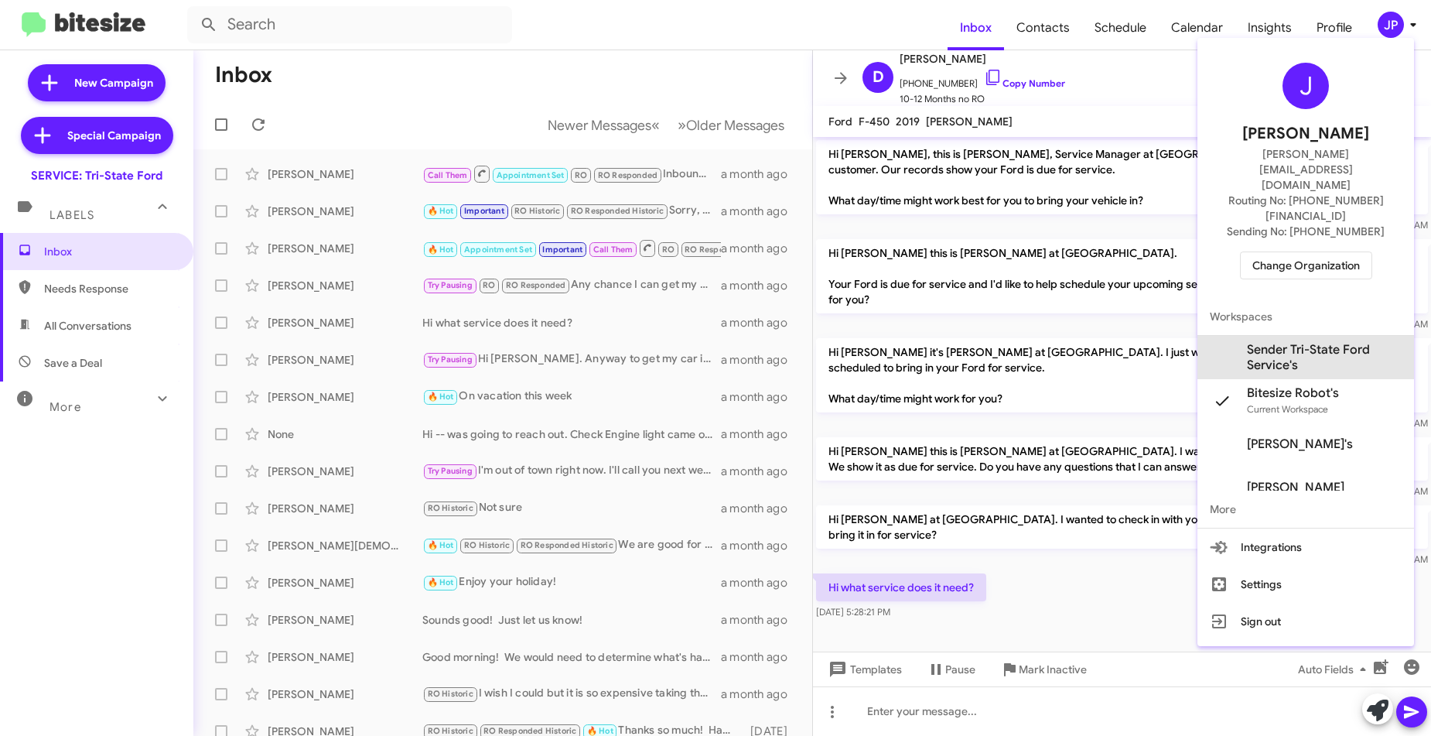
click at [1323, 342] on span "Sender Tri-State Ford Service's" at bounding box center [1324, 357] width 155 height 31
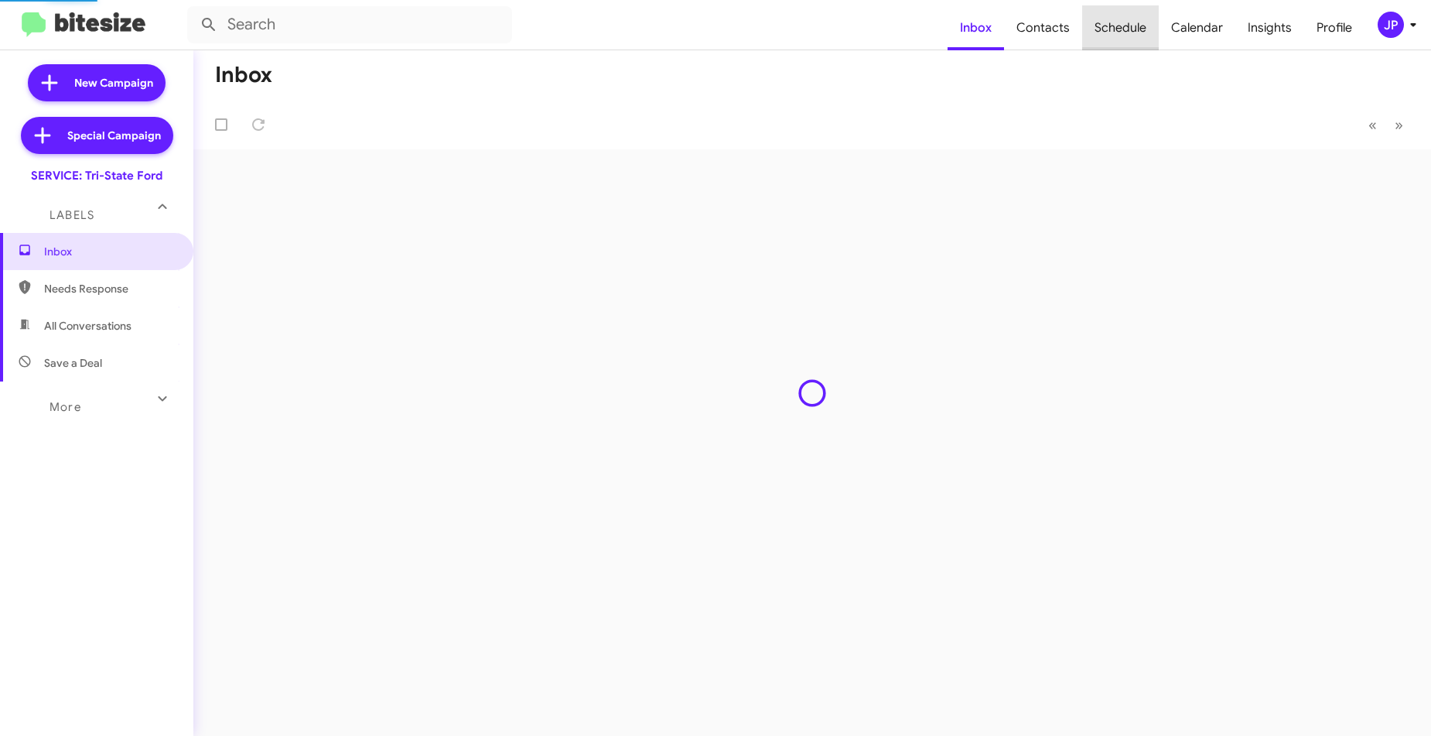
drag, startPoint x: 0, startPoint y: 0, endPoint x: 1140, endPoint y: 21, distance: 1139.8
click at [1140, 21] on span "Schedule" at bounding box center [1120, 27] width 77 height 45
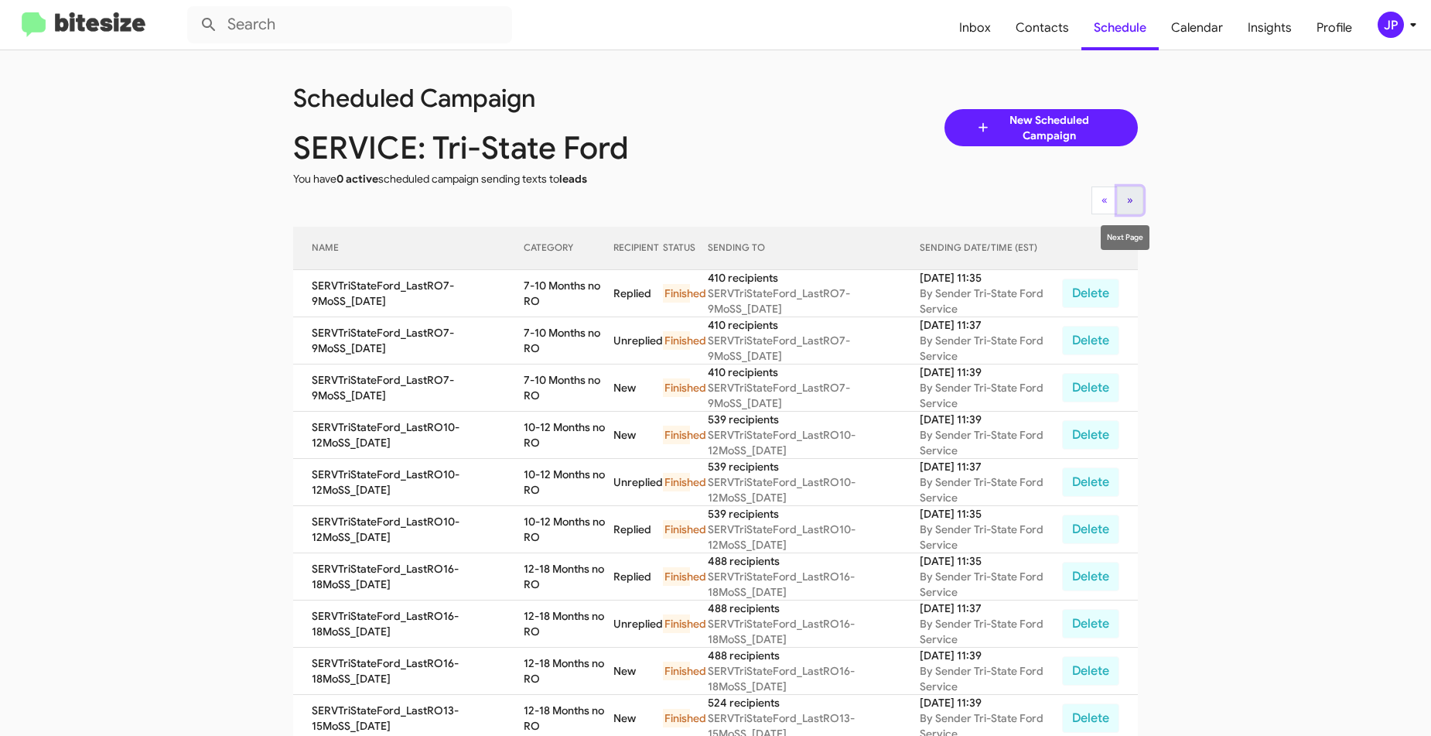
click at [1132, 212] on button "» Next" at bounding box center [1130, 200] width 26 height 28
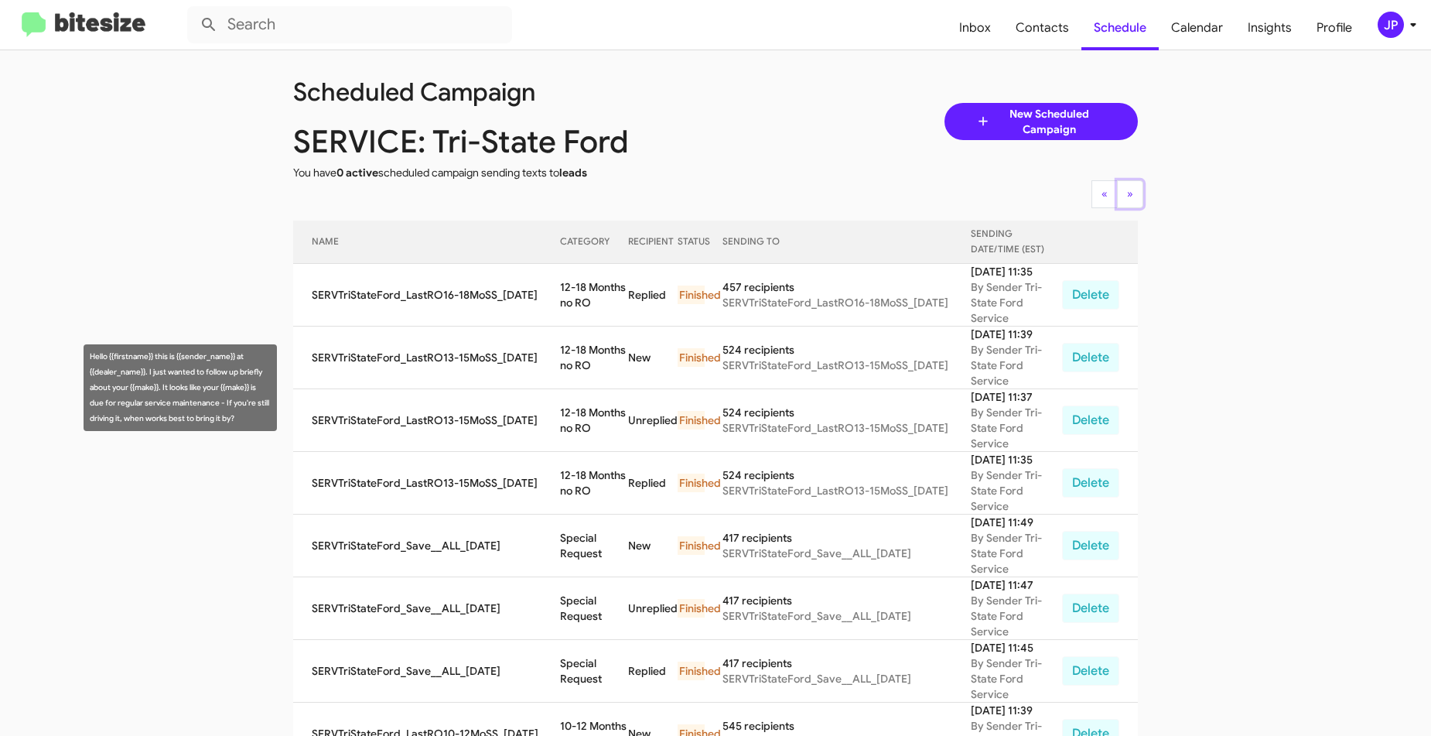
scroll to position [16, 0]
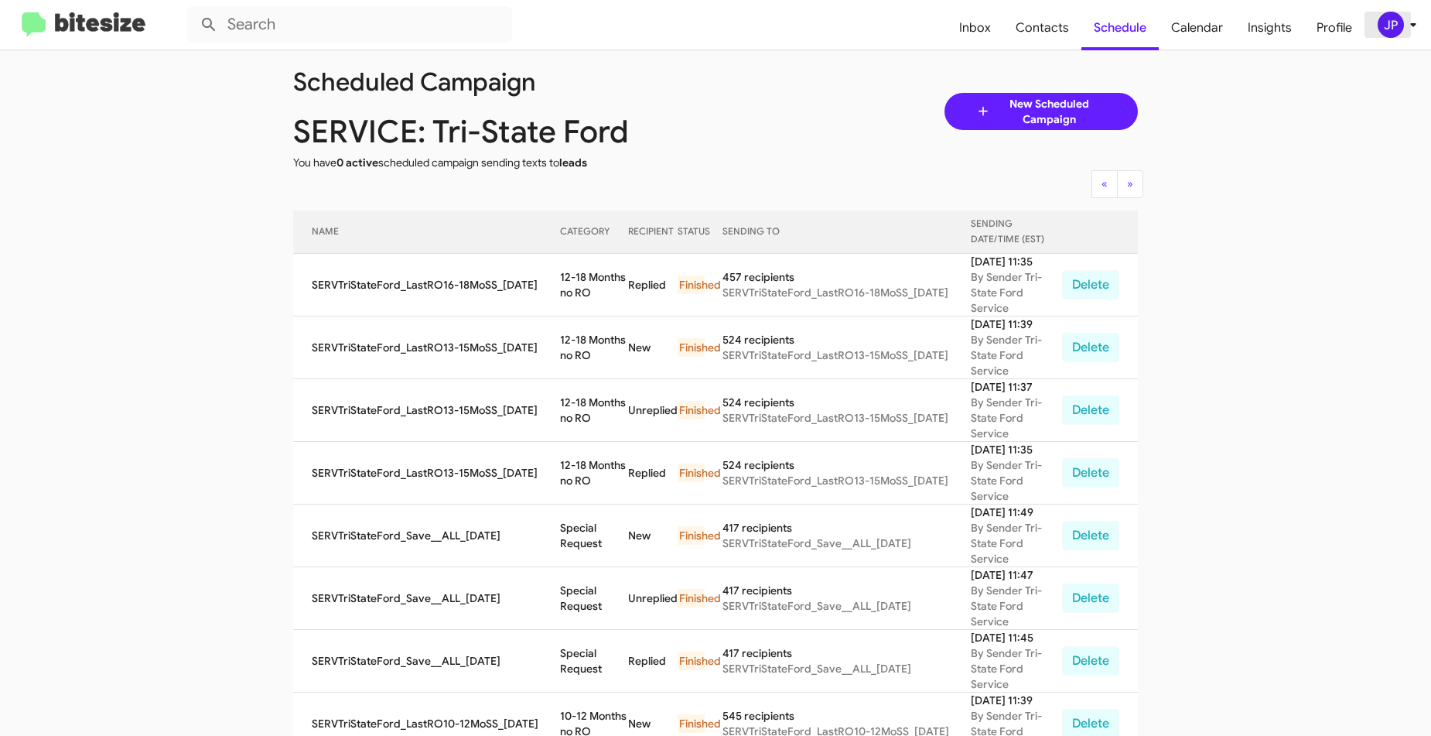
click at [1391, 22] on div "JP" at bounding box center [1391, 25] width 26 height 26
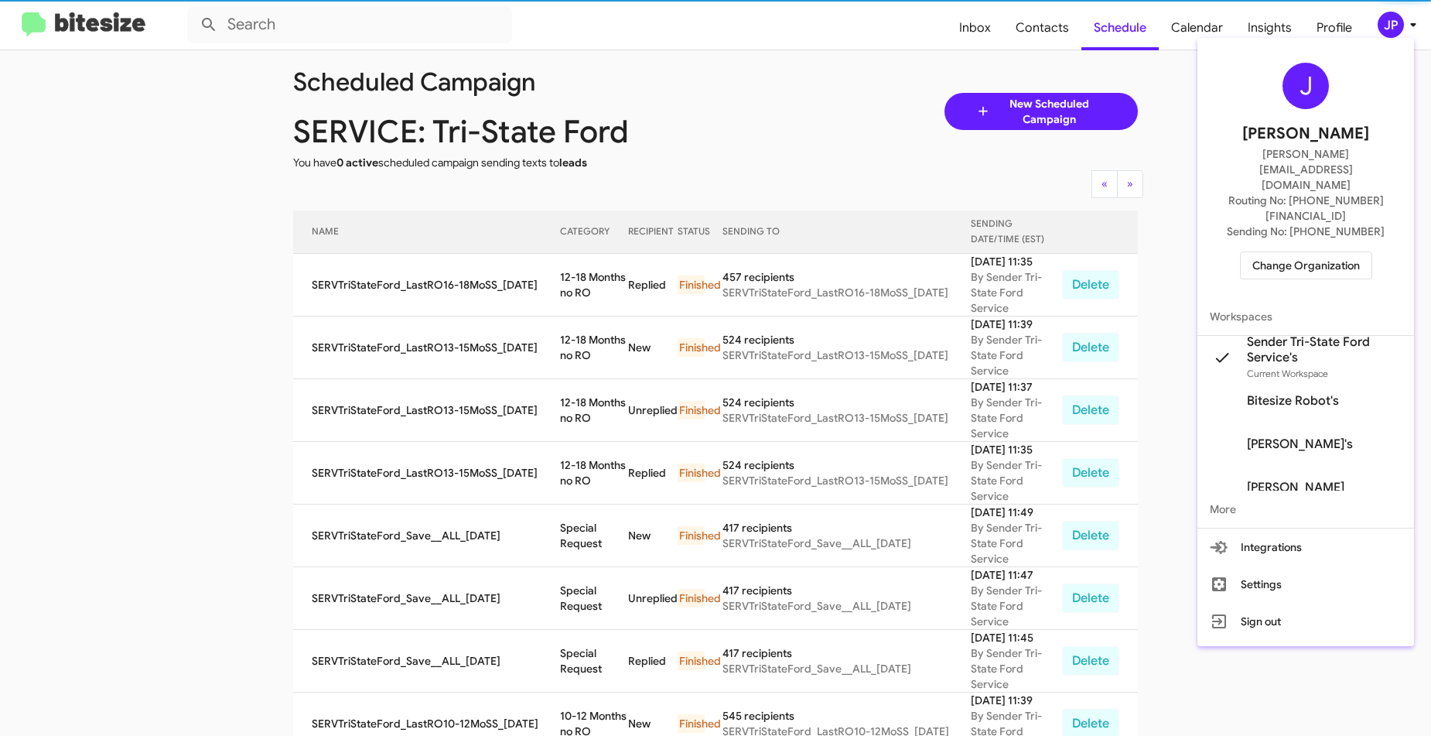
click at [1332, 252] on span "Change Organization" at bounding box center [1307, 265] width 108 height 26
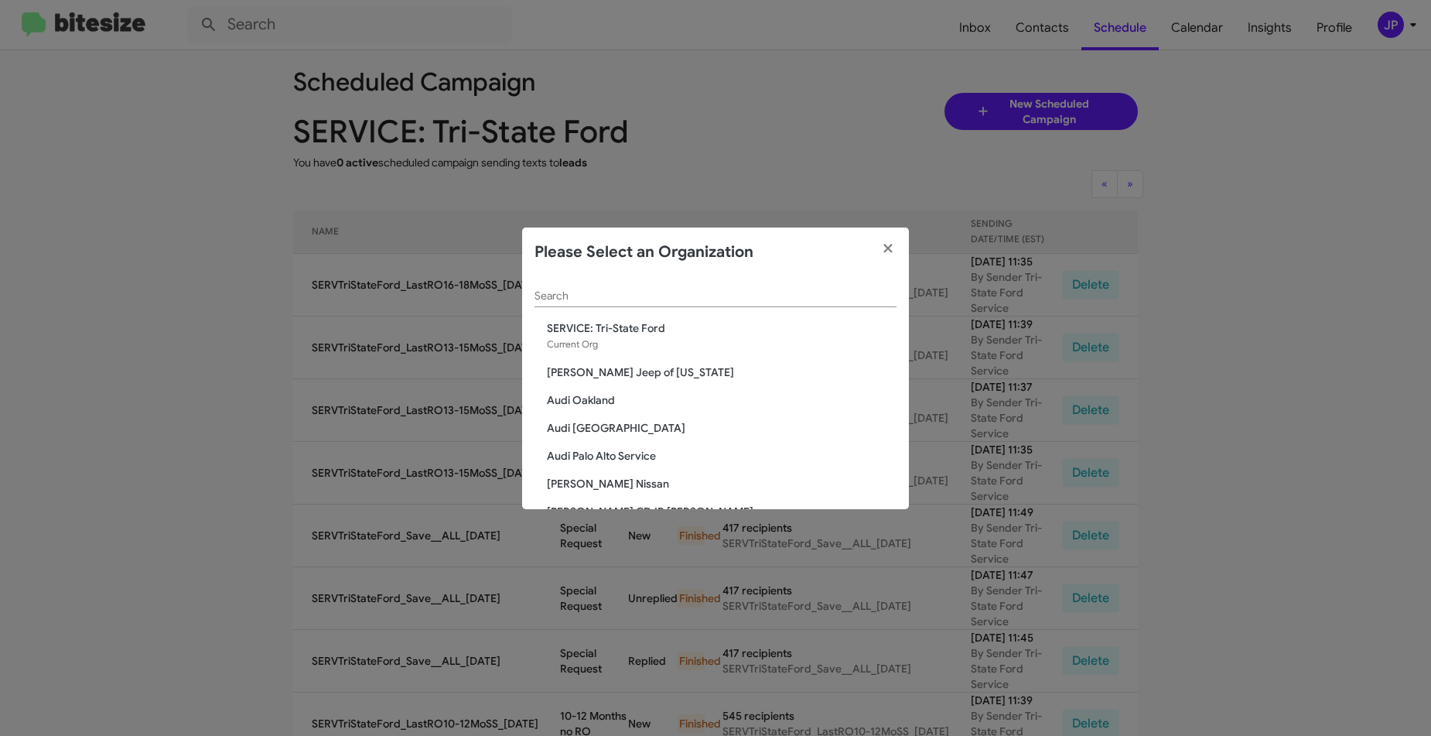
click at [811, 301] on input "Search" at bounding box center [716, 296] width 362 height 12
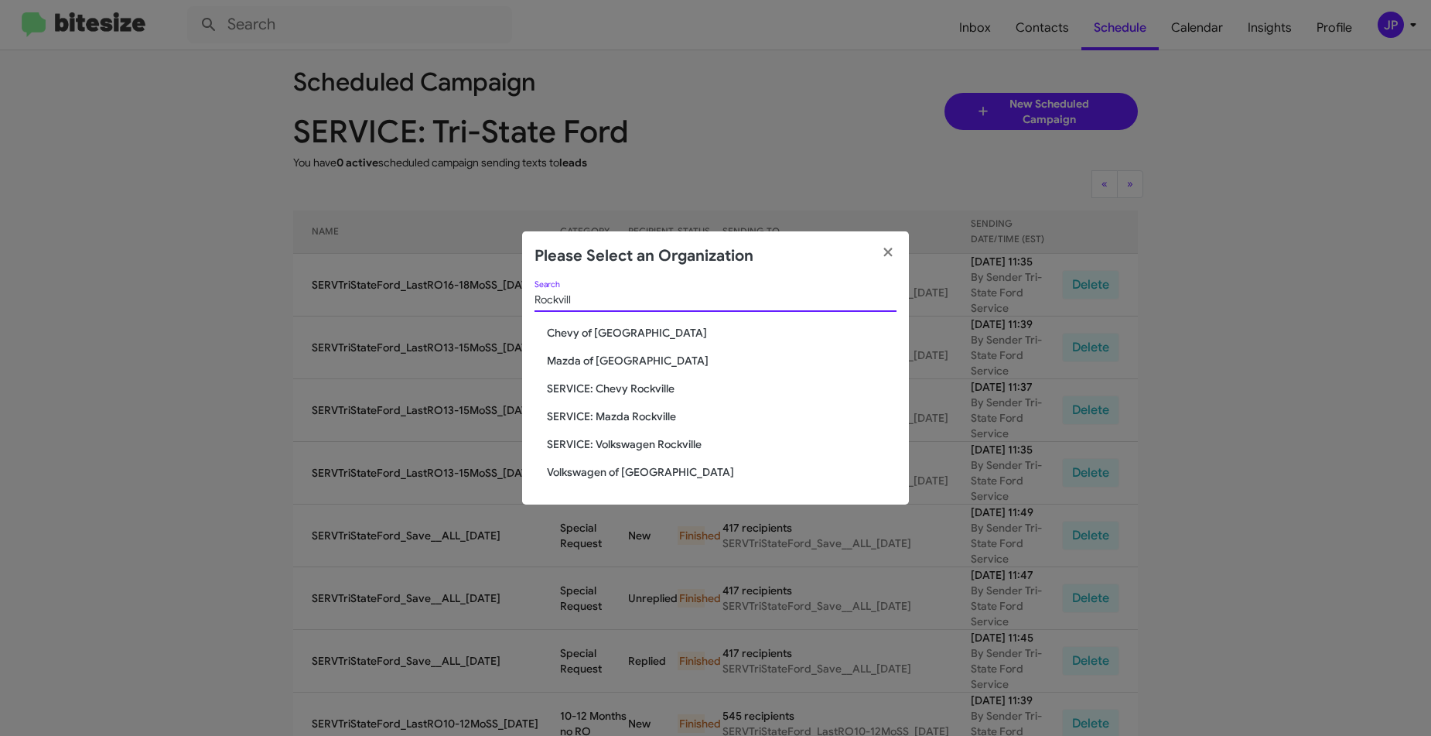
type input "Rockvill"
click at [644, 466] on span "Volkswagen of [GEOGRAPHIC_DATA]" at bounding box center [722, 471] width 350 height 15
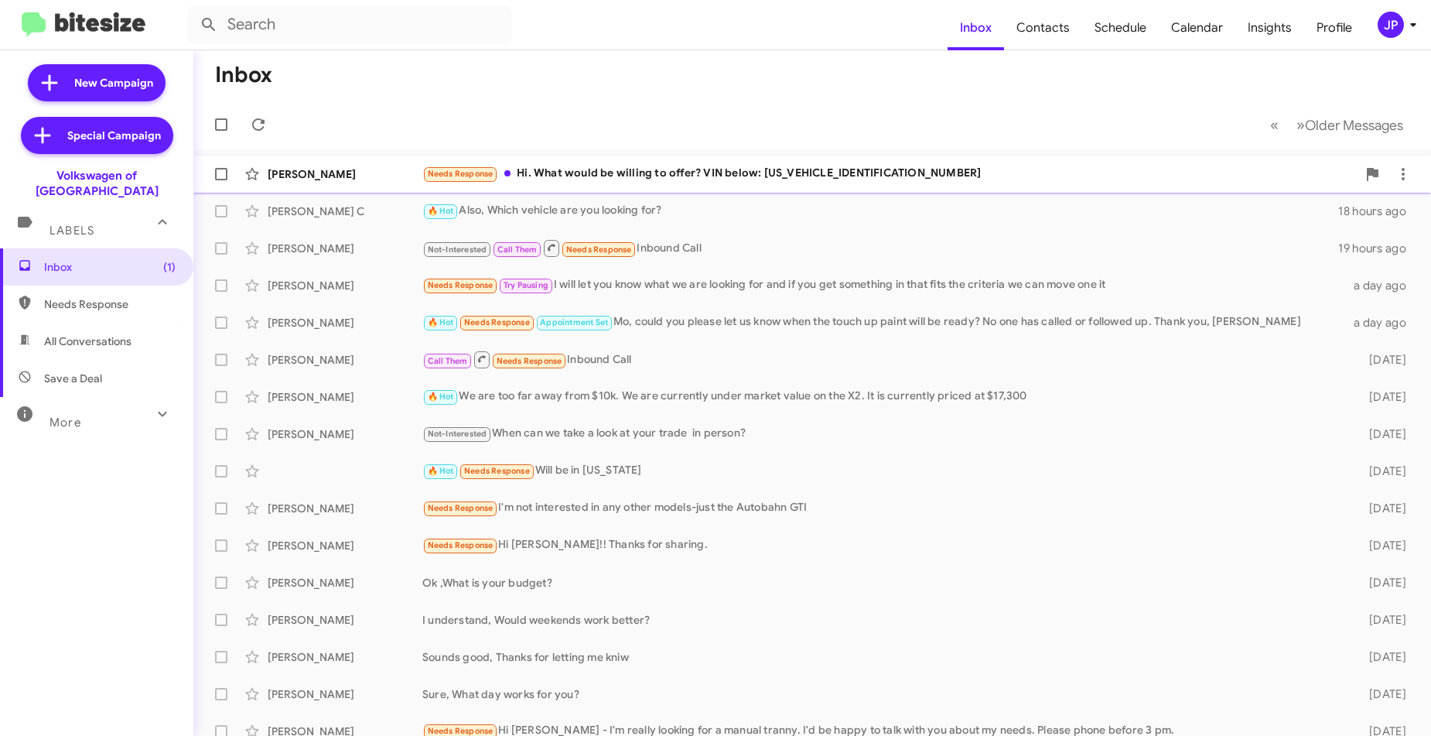
click at [893, 157] on span "[PERSON_NAME] Needs Response Hi. What would be willing to offer? VIN below: [US…" at bounding box center [812, 174] width 1238 height 37
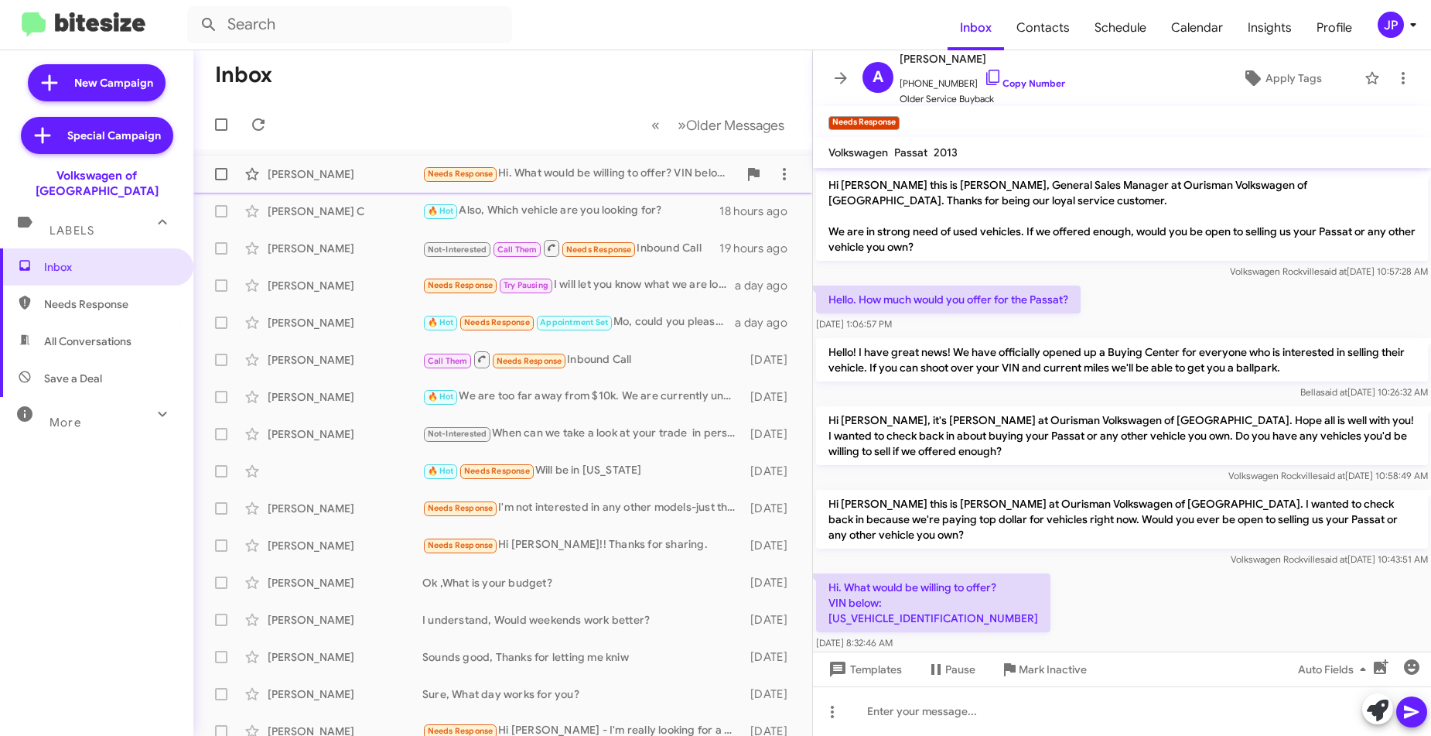
click at [217, 169] on span at bounding box center [221, 174] width 12 height 12
click at [220, 180] on input "checkbox" at bounding box center [220, 180] width 1 height 1
checkbox input "true"
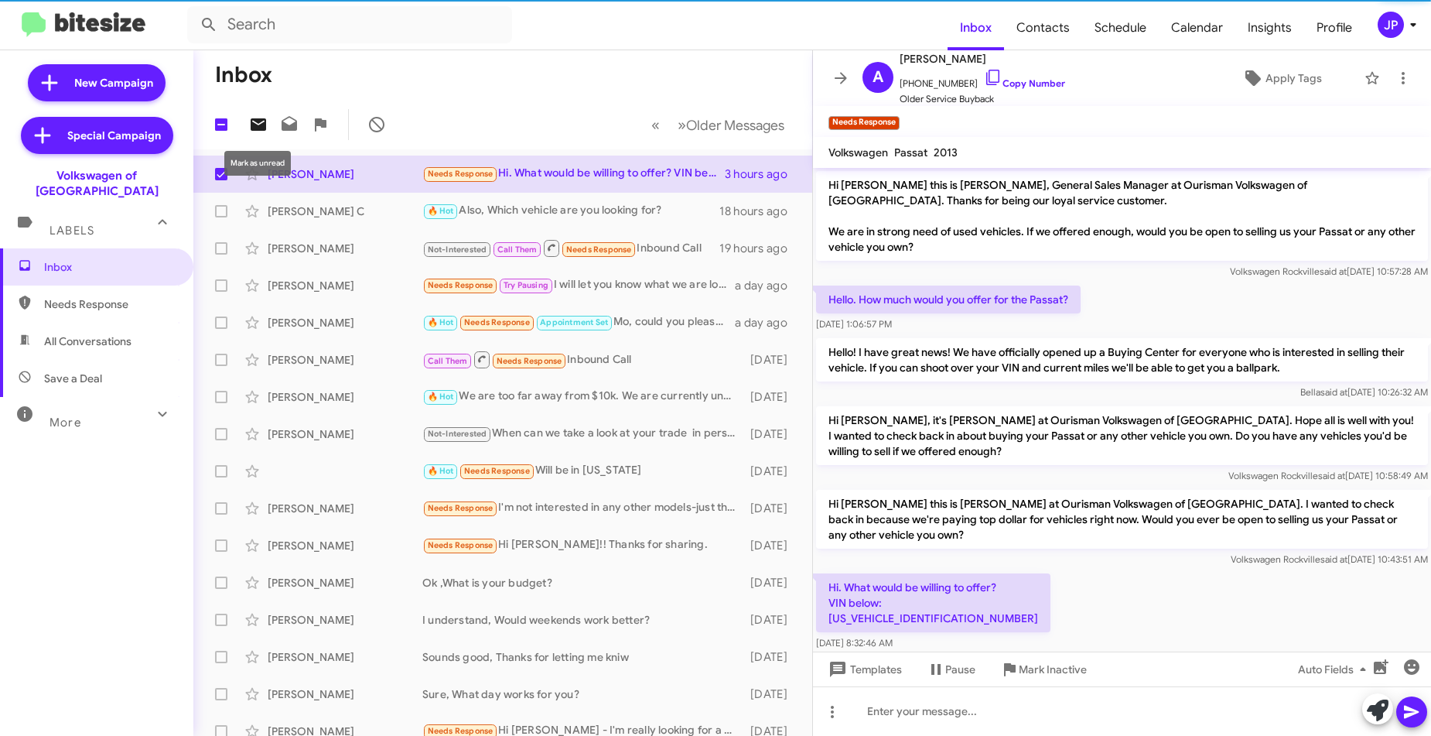
click at [255, 126] on icon at bounding box center [258, 124] width 15 height 12
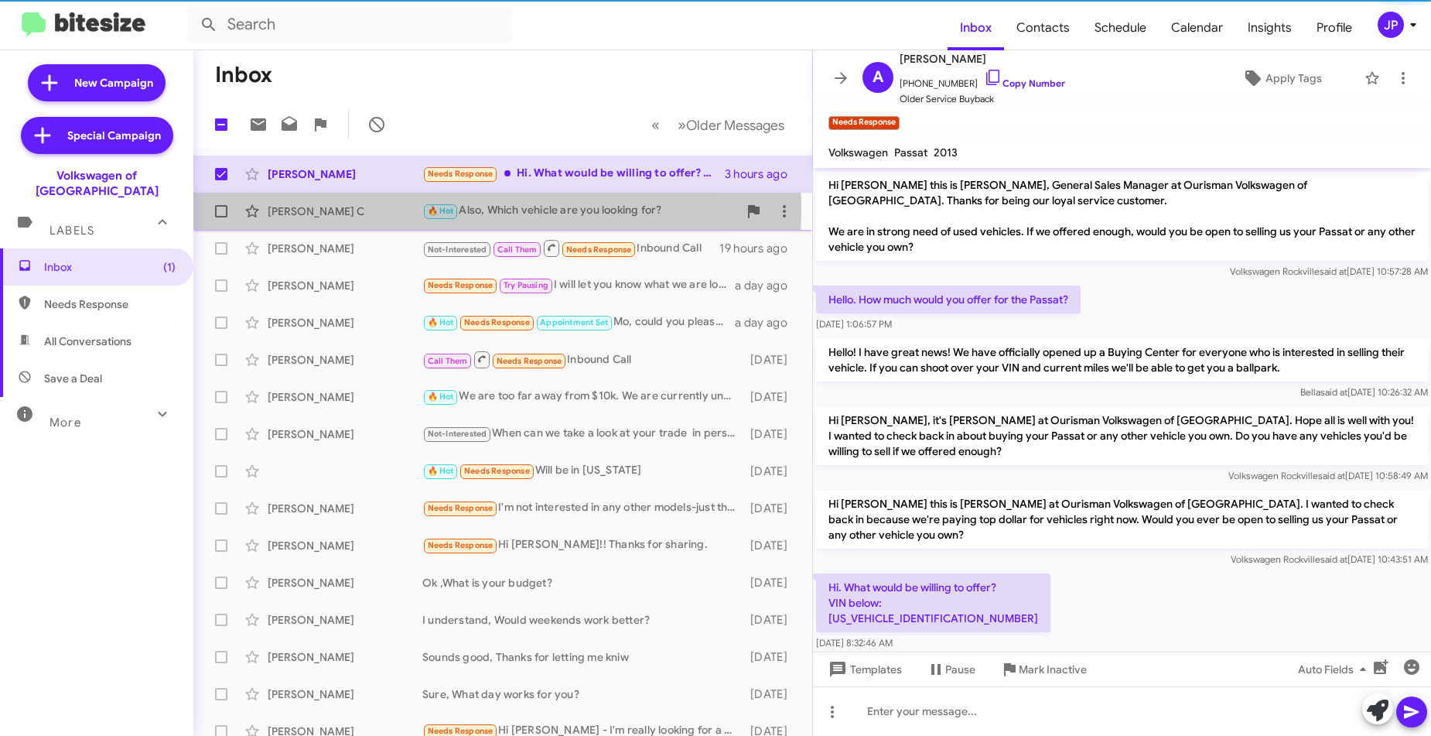
click at [367, 209] on div "[PERSON_NAME] C" at bounding box center [345, 210] width 155 height 15
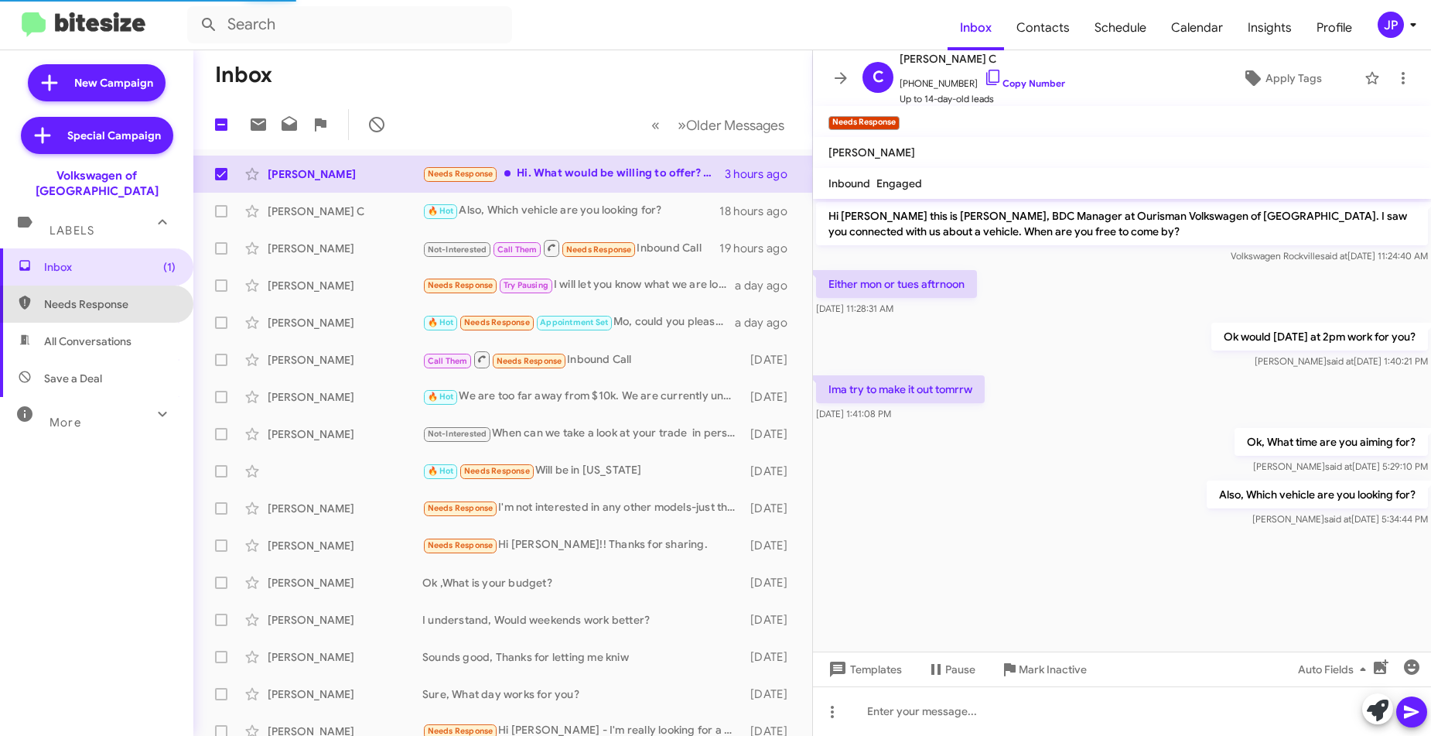
click at [105, 296] on span "Needs Response" at bounding box center [110, 303] width 132 height 15
type input "in:needs-response"
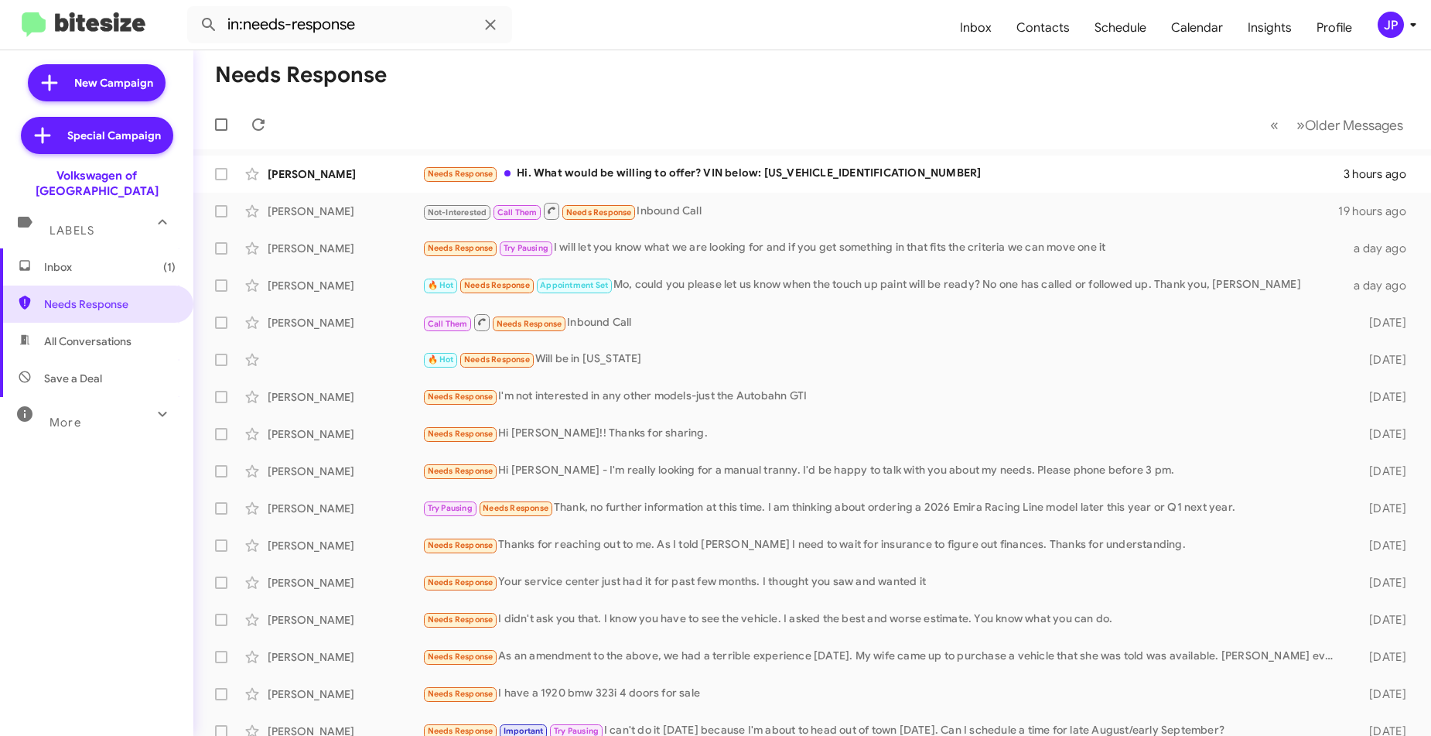
click at [82, 265] on span "Inbox (1)" at bounding box center [96, 266] width 193 height 37
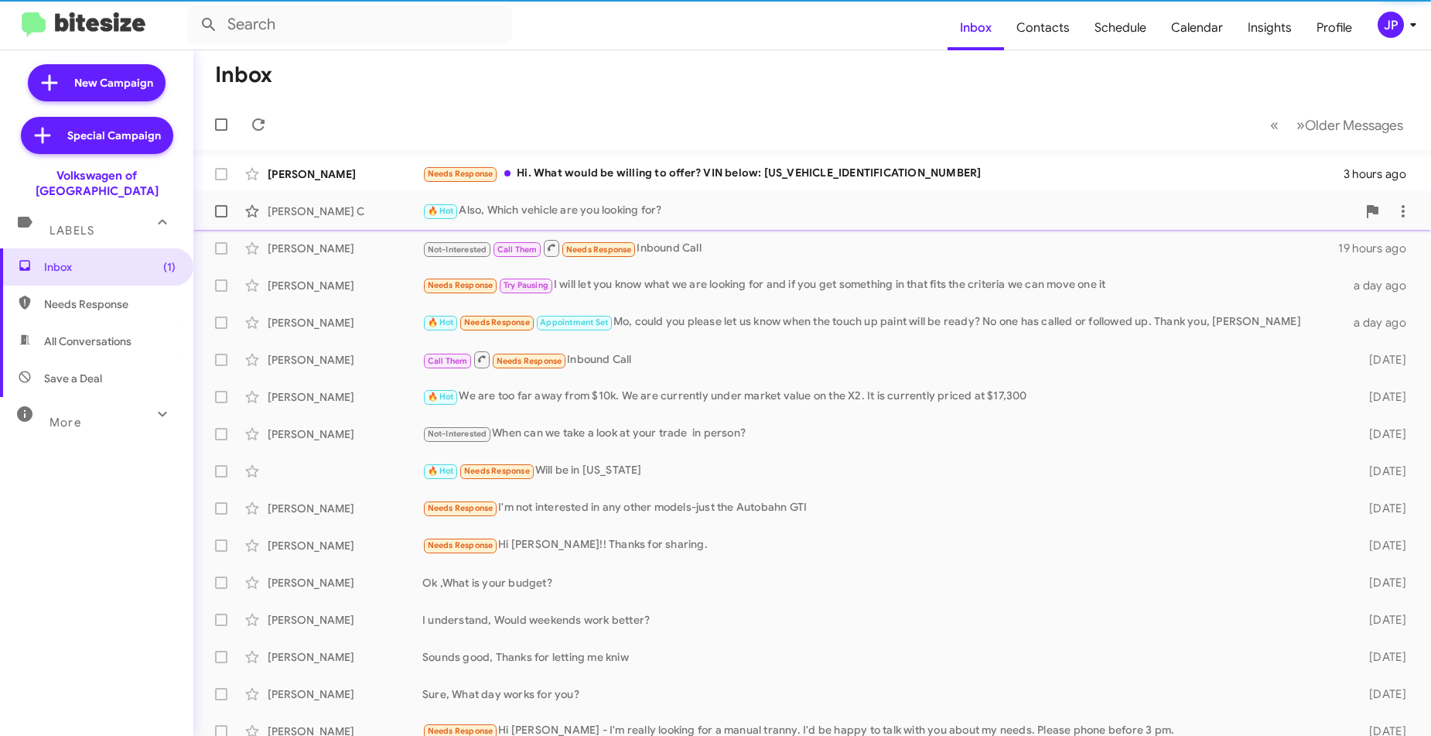
click at [373, 214] on div "[PERSON_NAME] C" at bounding box center [345, 210] width 155 height 15
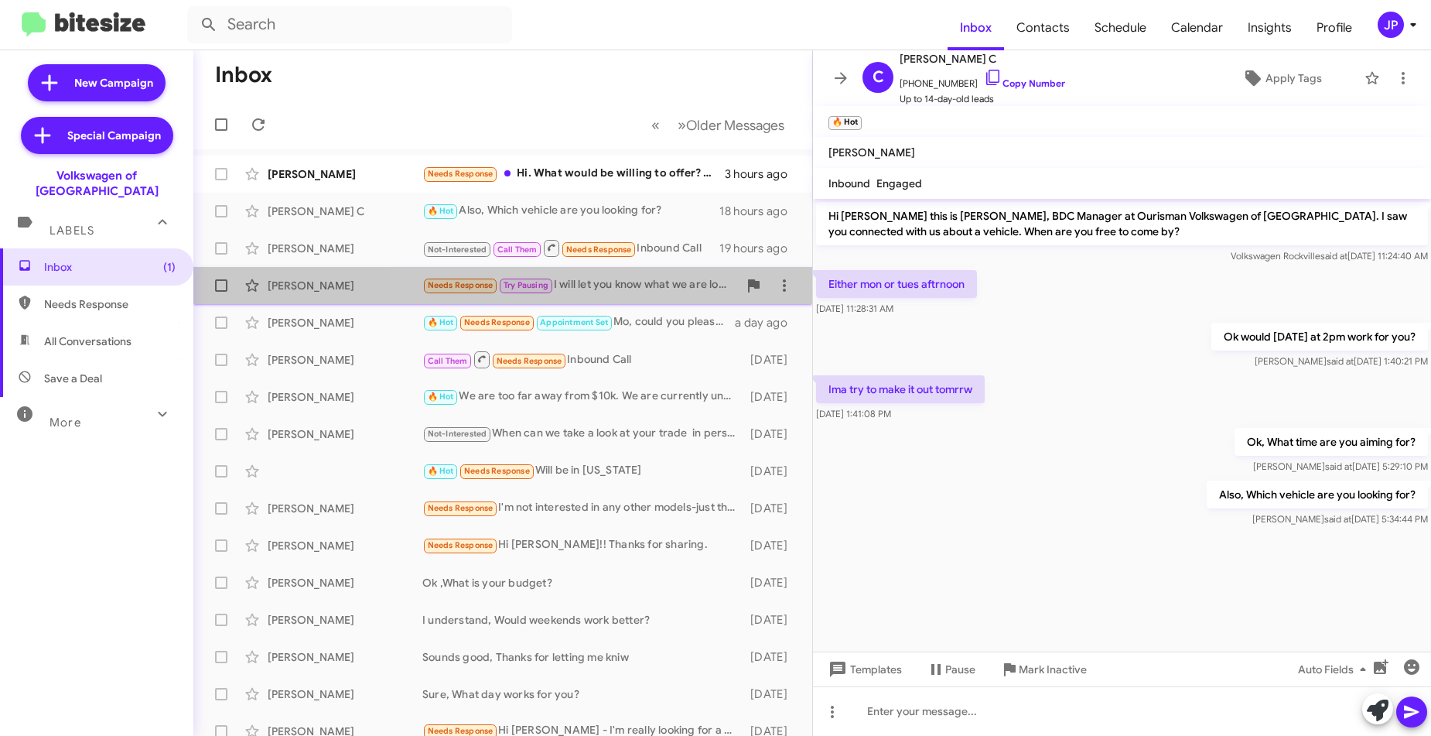
click at [636, 283] on div "Needs Response Try Pausing I will let you know what we are looking for and if y…" at bounding box center [580, 285] width 316 height 18
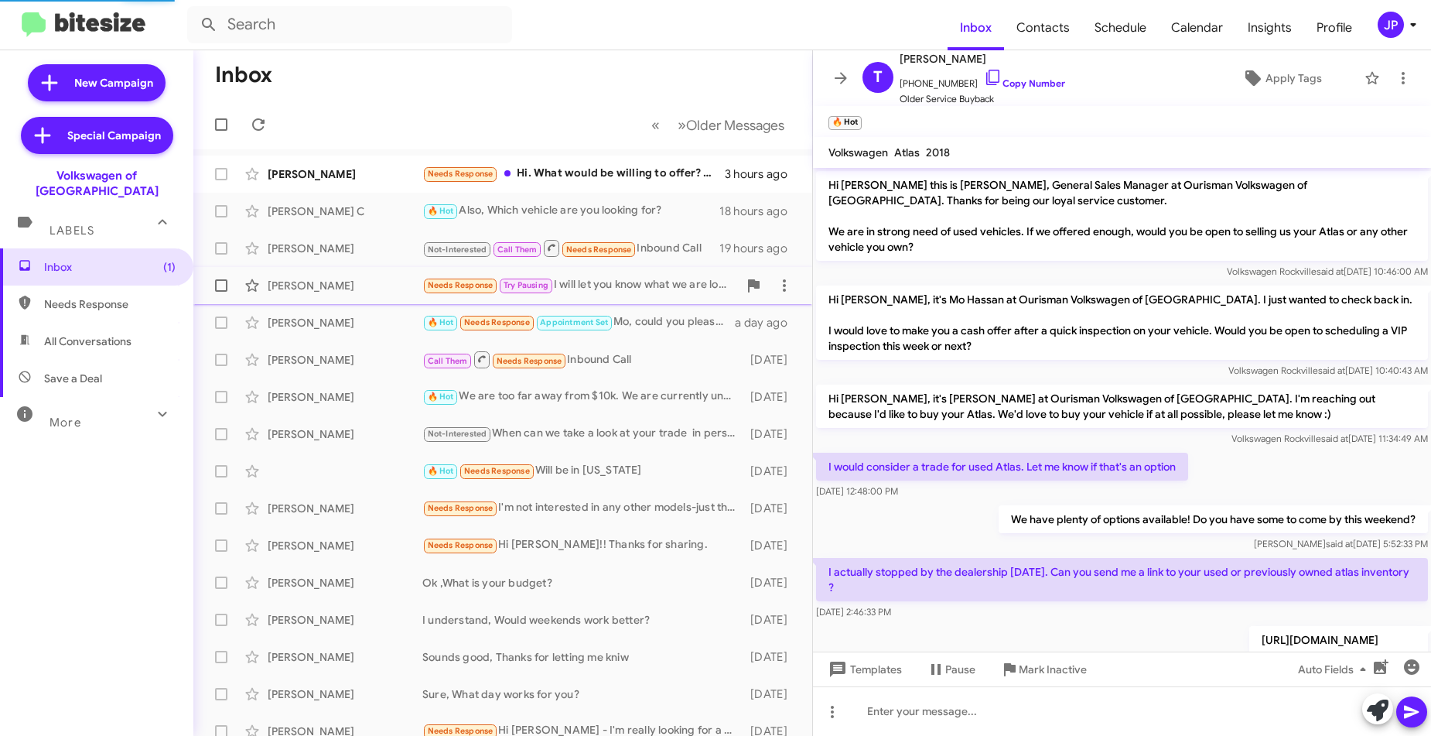
scroll to position [164, 0]
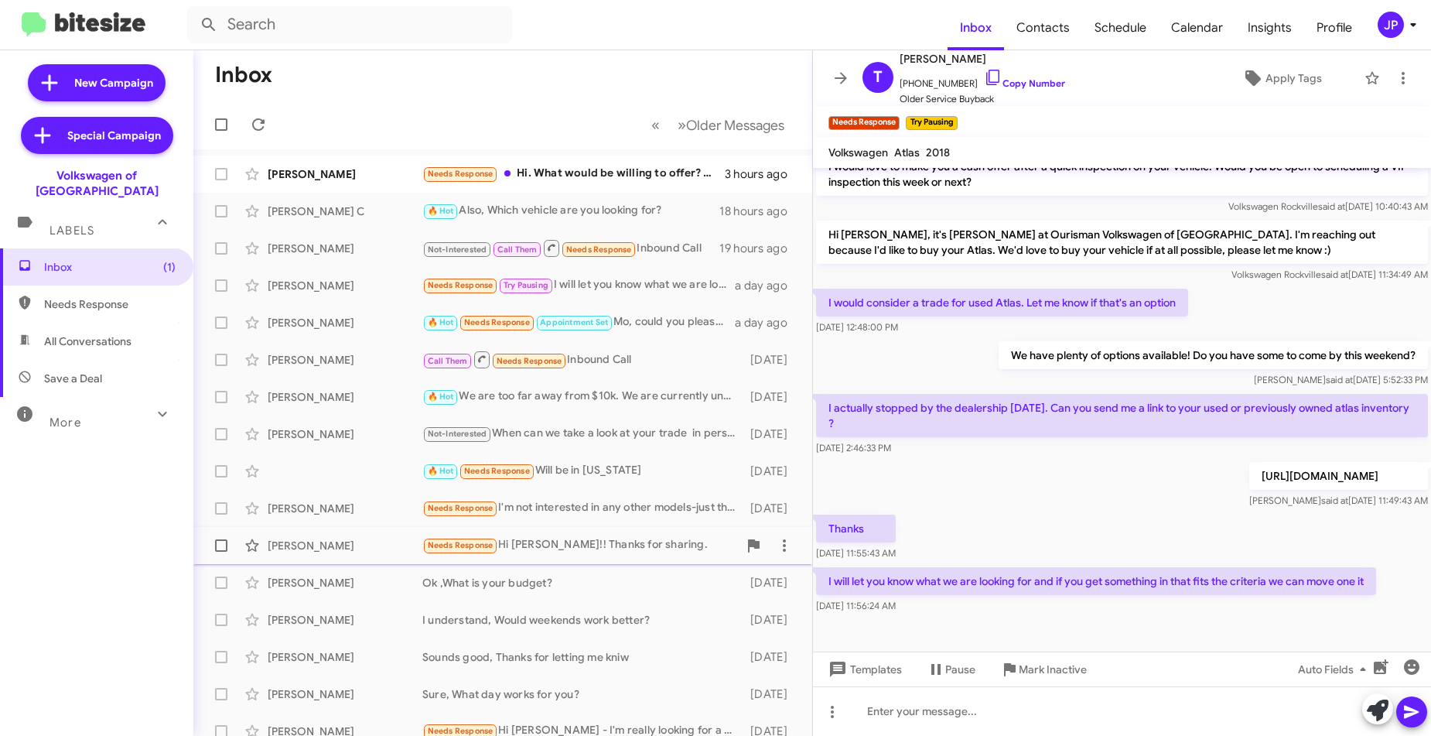
click at [562, 551] on div "Needs Response Hi Jamisha!! Thanks for sharing." at bounding box center [580, 545] width 316 height 18
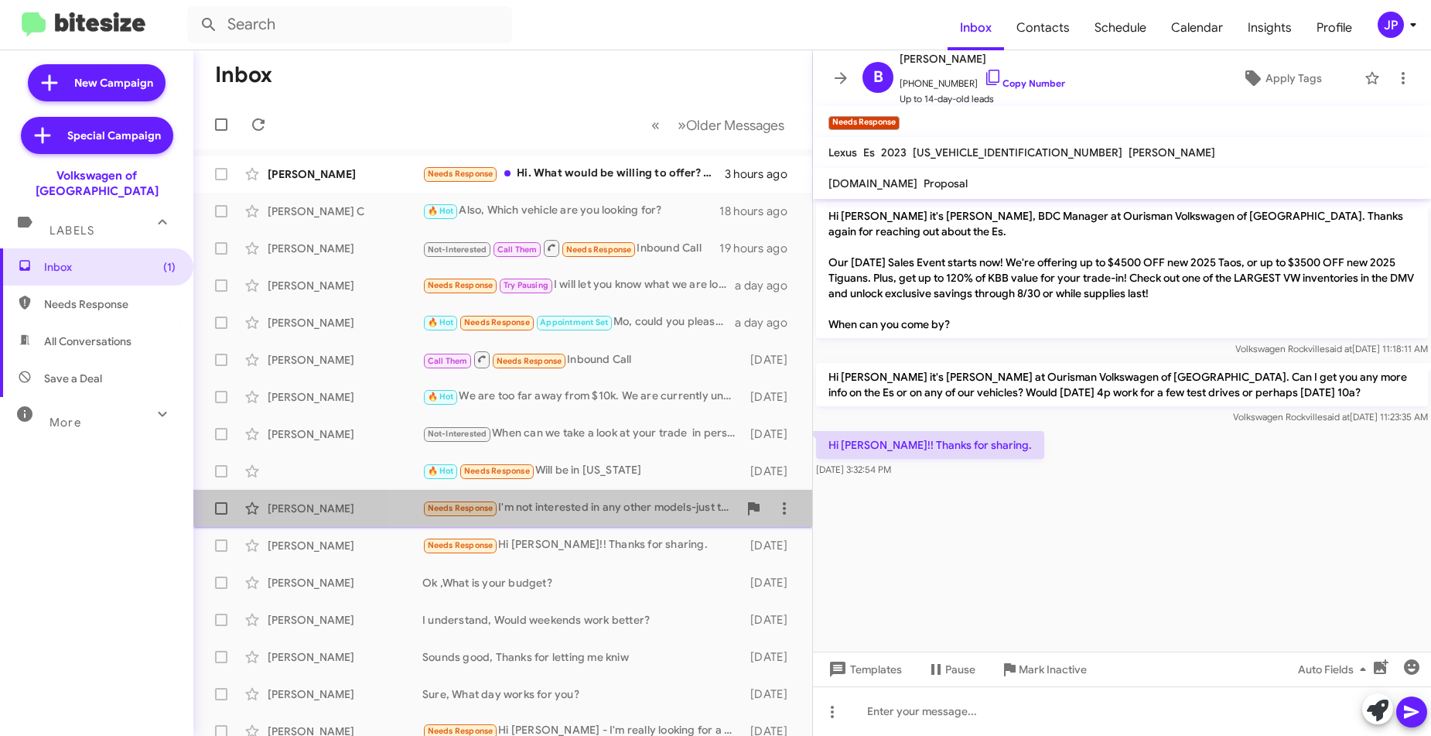
click at [543, 523] on div "Miranda Mueller Needs Response I'm not interested in any other models-just the …" at bounding box center [503, 508] width 594 height 31
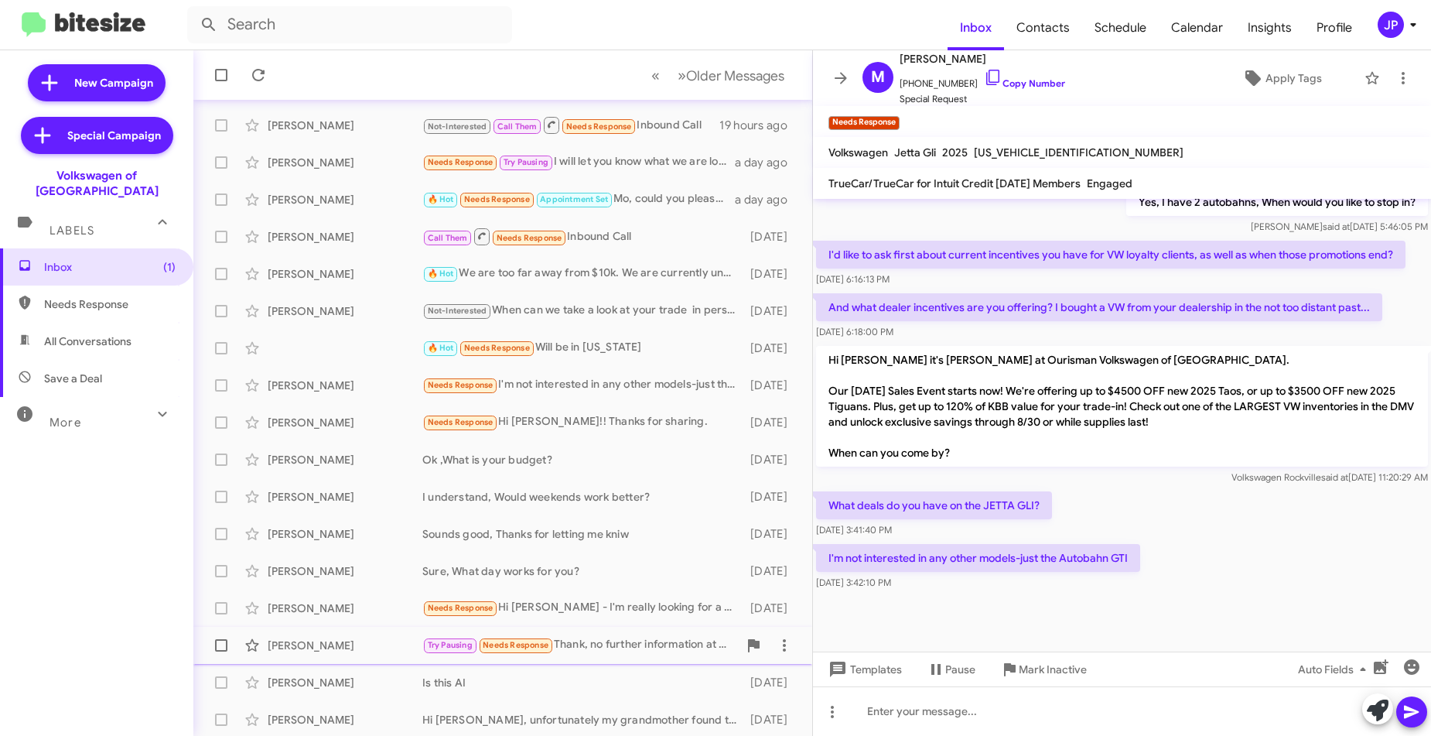
scroll to position [125, 0]
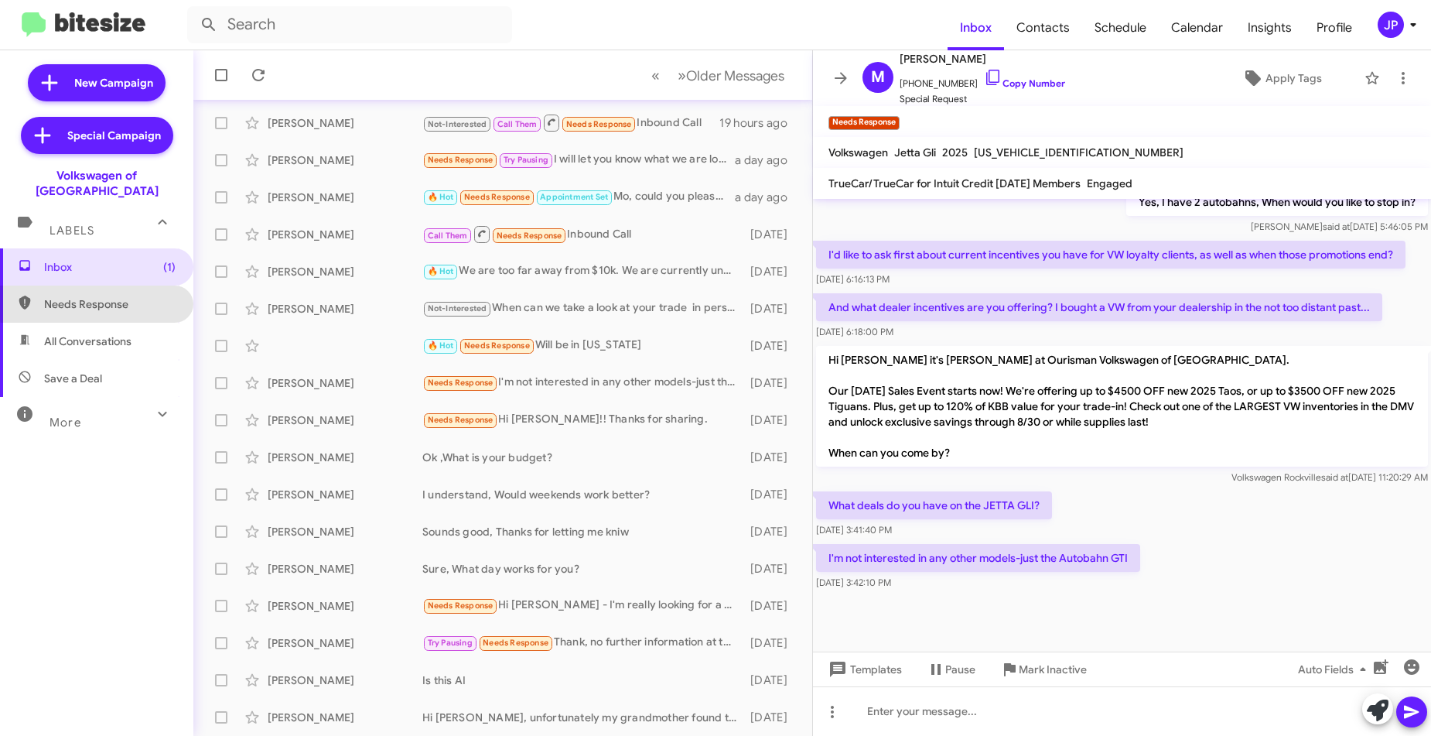
click at [118, 296] on span "Needs Response" at bounding box center [110, 303] width 132 height 15
type input "in:needs-response"
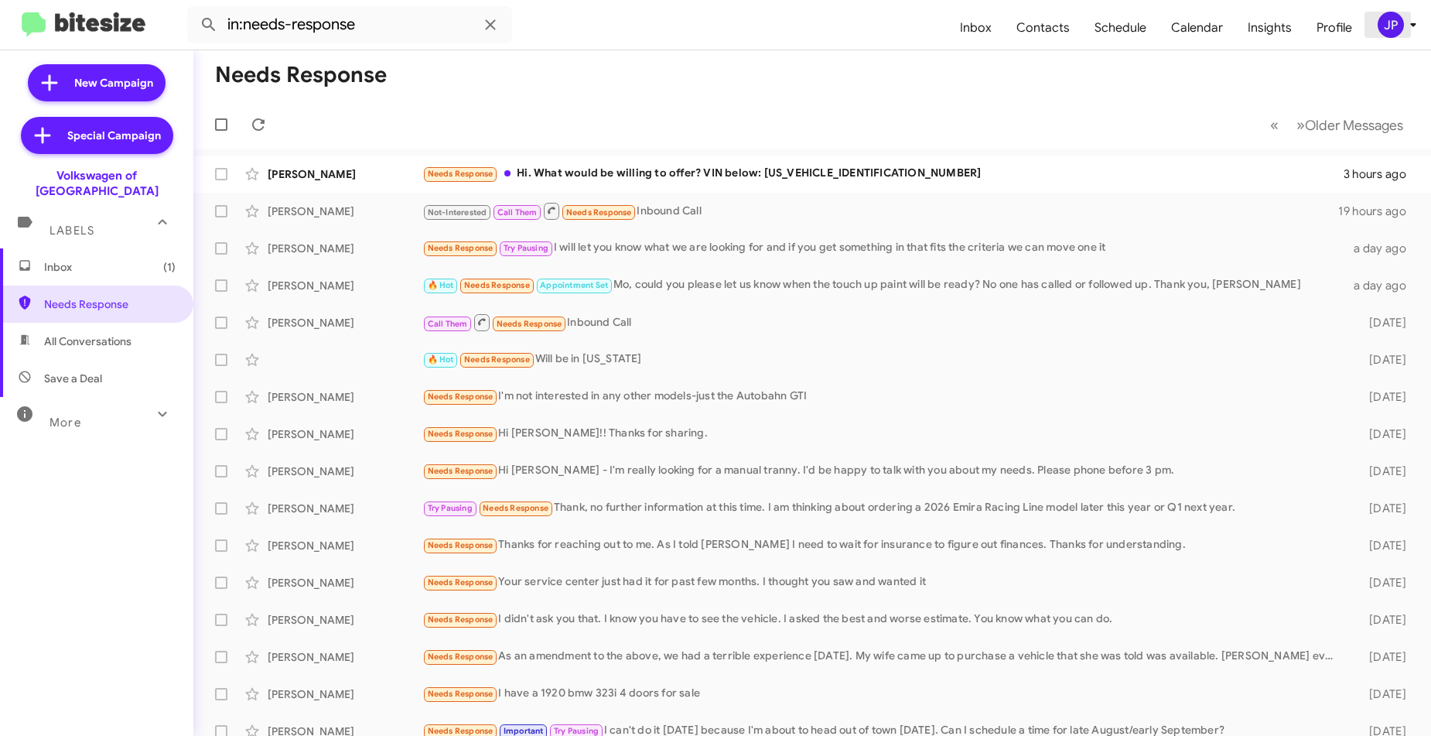
click at [1396, 26] on div "JP" at bounding box center [1391, 25] width 26 height 26
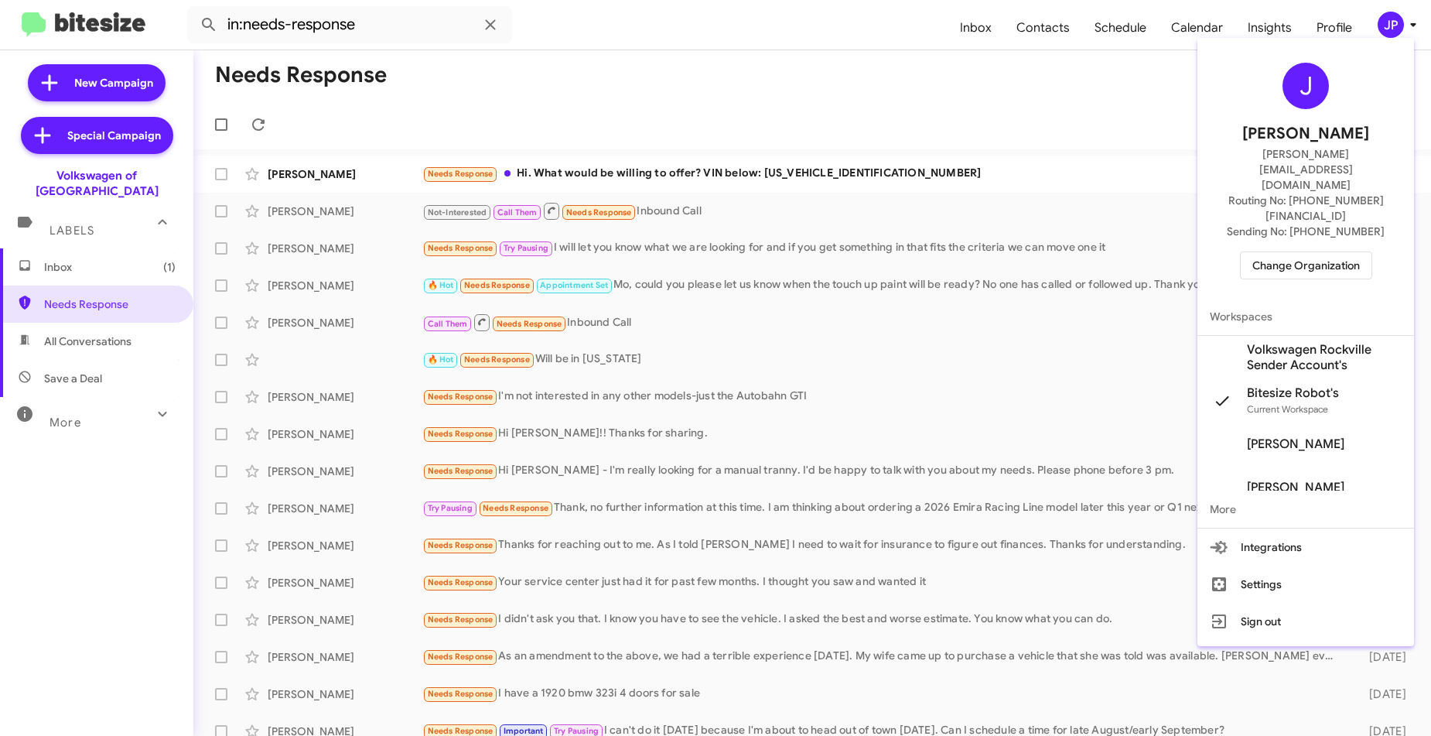
click at [1365, 203] on div "J Jamie Payton jamie@bitesize.co Routing No: +1 (301) 424-7800 Sending No: +1 (…" at bounding box center [1306, 171] width 217 height 254
click at [1365, 251] on button "Change Organization" at bounding box center [1306, 265] width 132 height 28
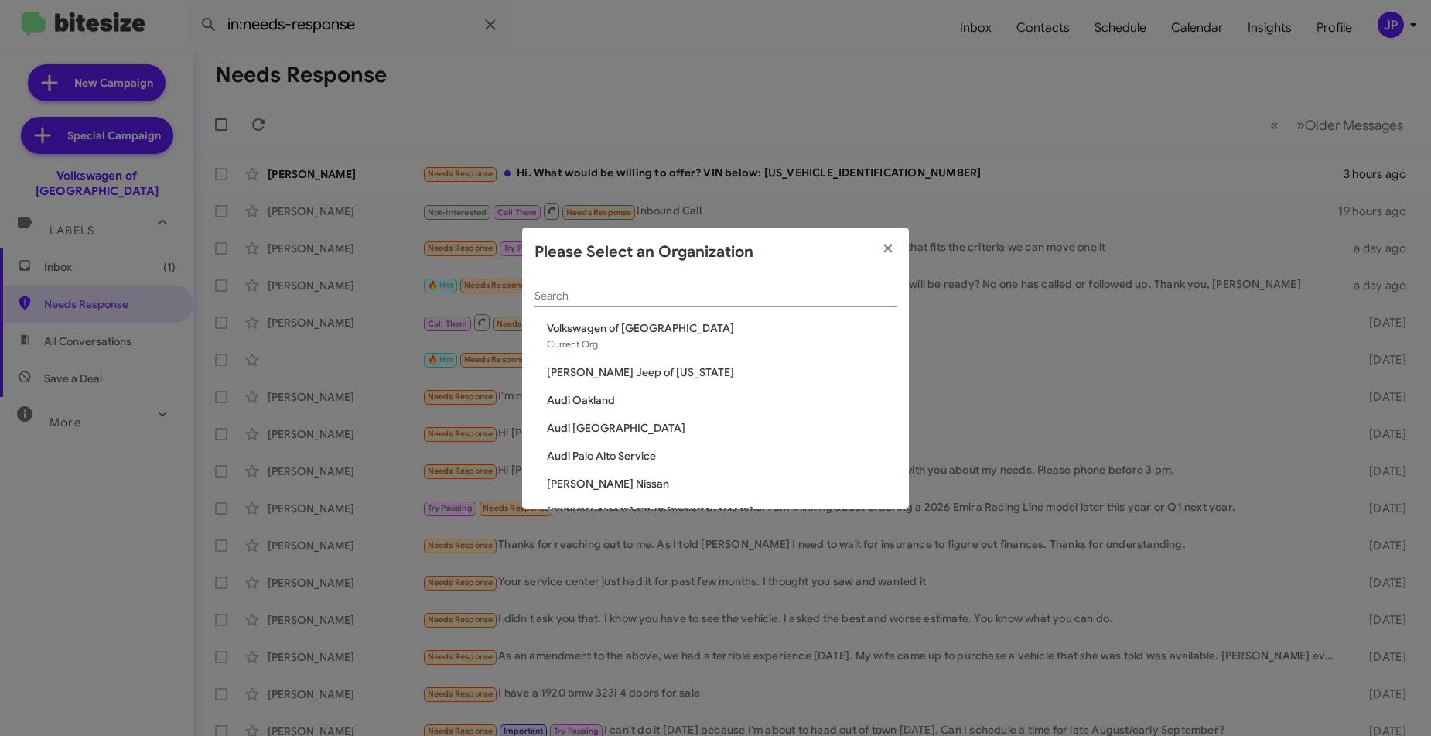
click at [839, 298] on input "Search" at bounding box center [716, 296] width 362 height 12
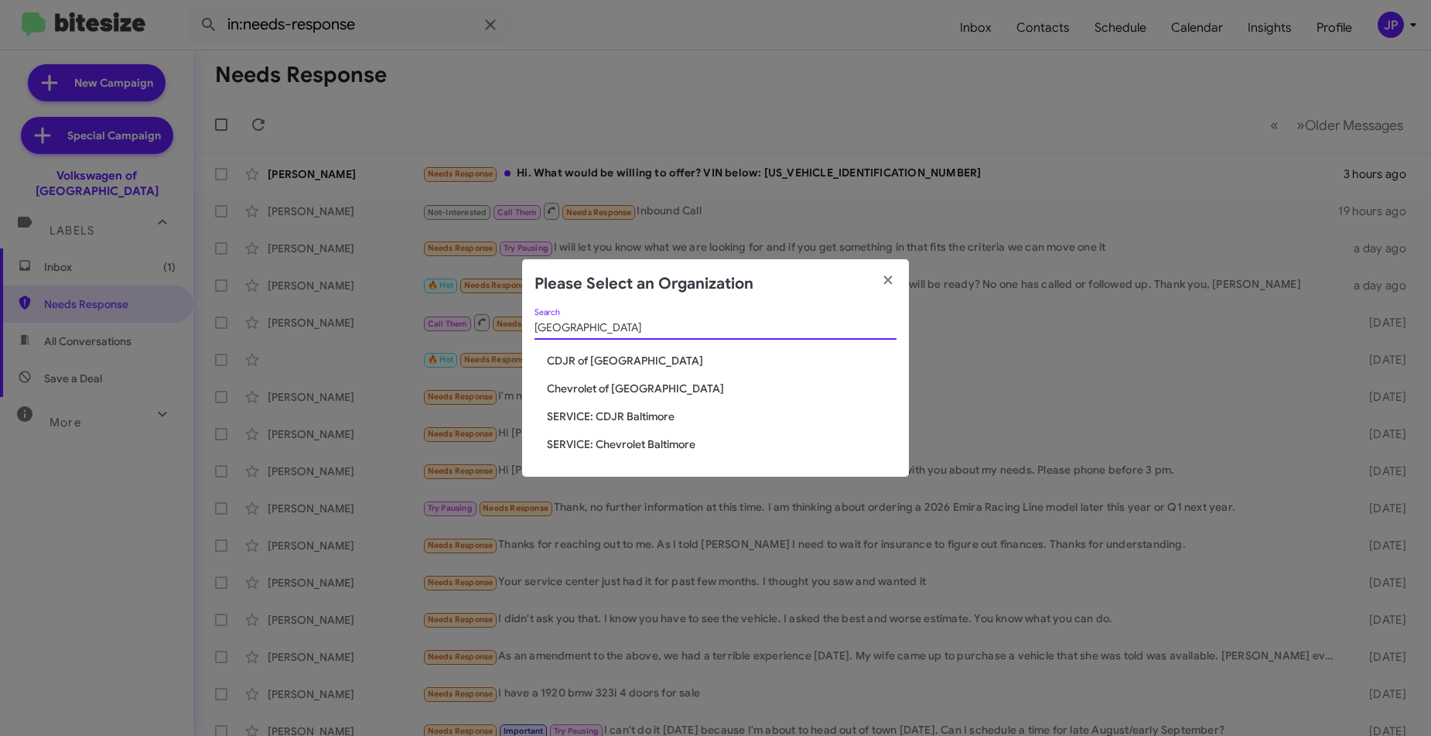
type input "Baltimore"
click at [637, 353] on span "CDJR of [GEOGRAPHIC_DATA]" at bounding box center [722, 360] width 350 height 15
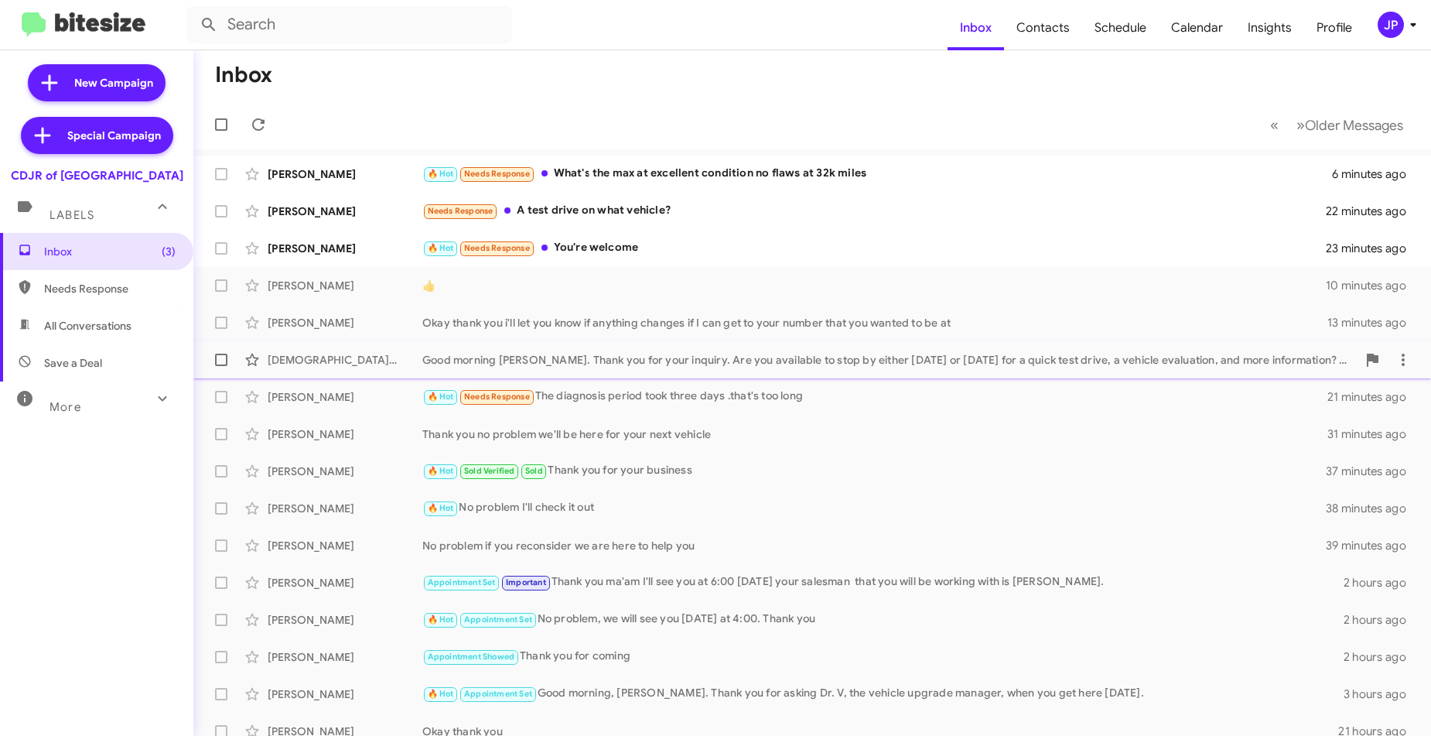
click at [662, 359] on div "Good morning [PERSON_NAME]. Thank you for your inquiry. Are you available to st…" at bounding box center [889, 359] width 935 height 15
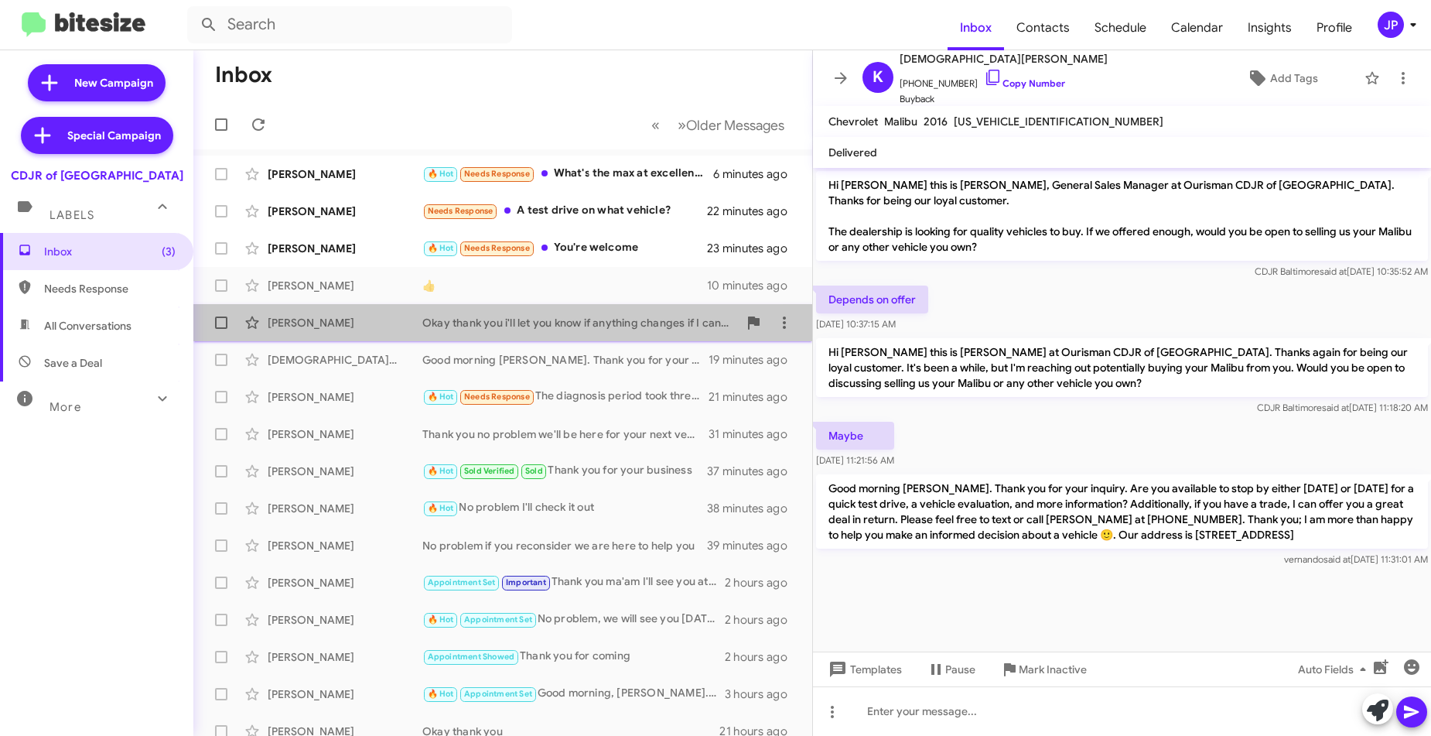
click at [607, 326] on div "Okay thank you i'll let you know if anything changes if I can get to your numbe…" at bounding box center [580, 322] width 316 height 15
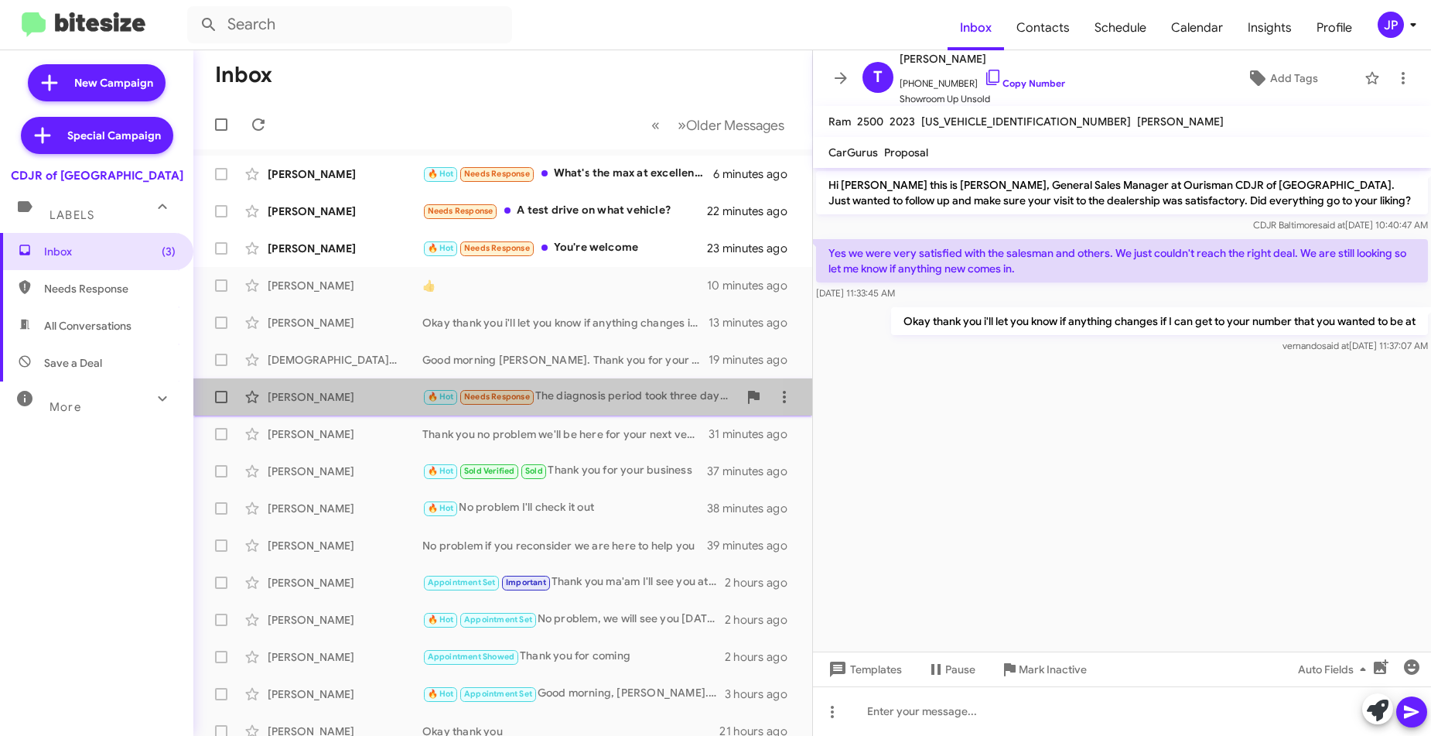
click at [516, 398] on span "Needs Response" at bounding box center [497, 396] width 66 height 10
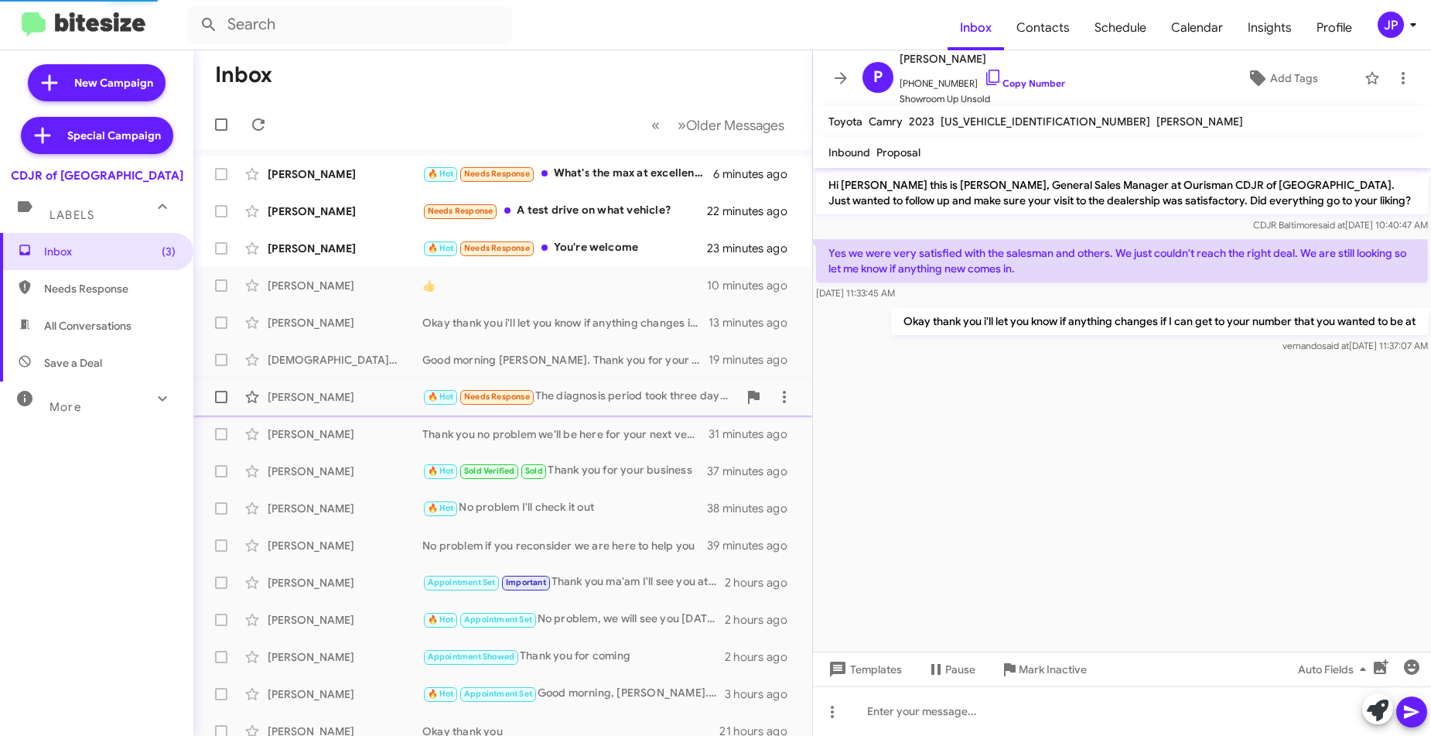
scroll to position [426, 0]
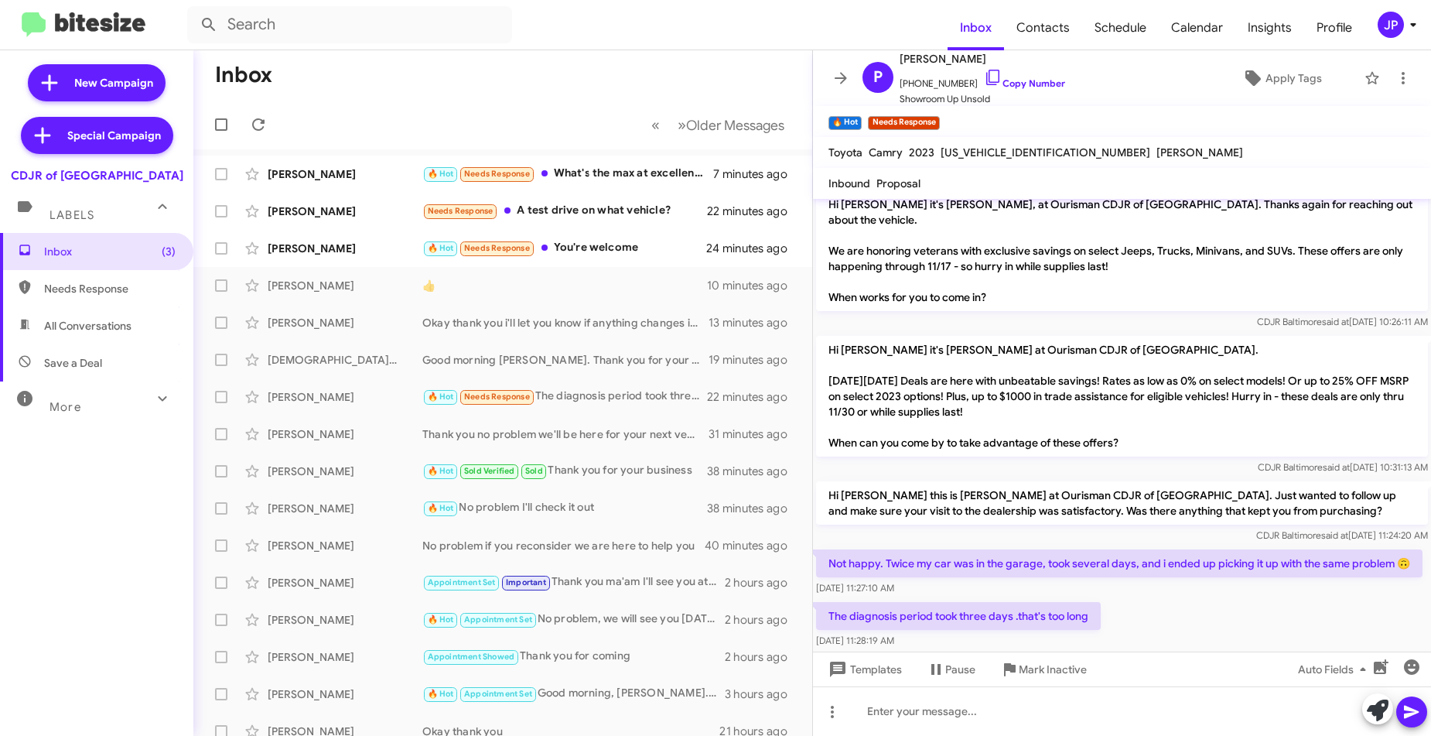
click at [1388, 8] on mat-toolbar "Inbox Contacts Schedule Calendar Insights Profile JP" at bounding box center [715, 25] width 1431 height 50
click at [1390, 12] on div "JP" at bounding box center [1391, 25] width 26 height 26
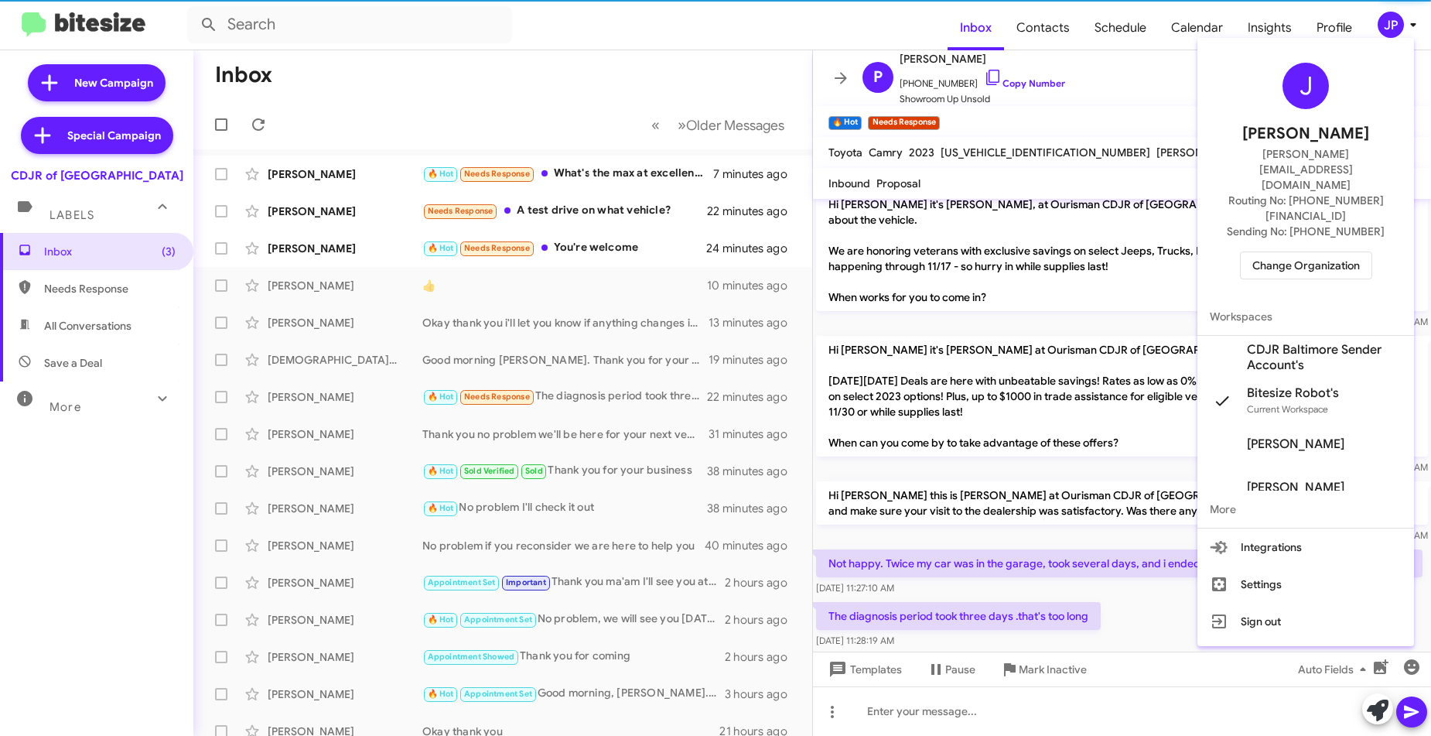
click at [1334, 252] on span "Change Organization" at bounding box center [1307, 265] width 108 height 26
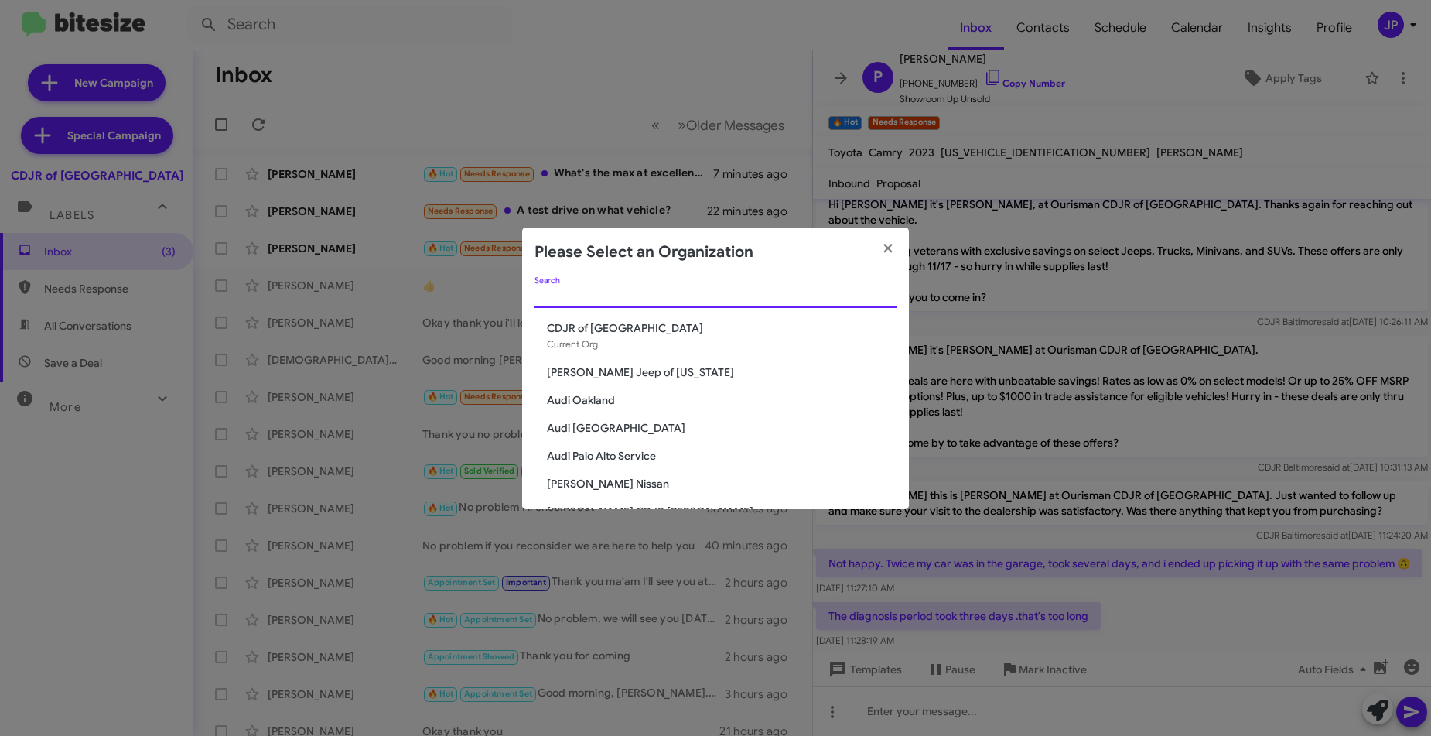
click at [625, 291] on input "Search" at bounding box center [716, 296] width 362 height 12
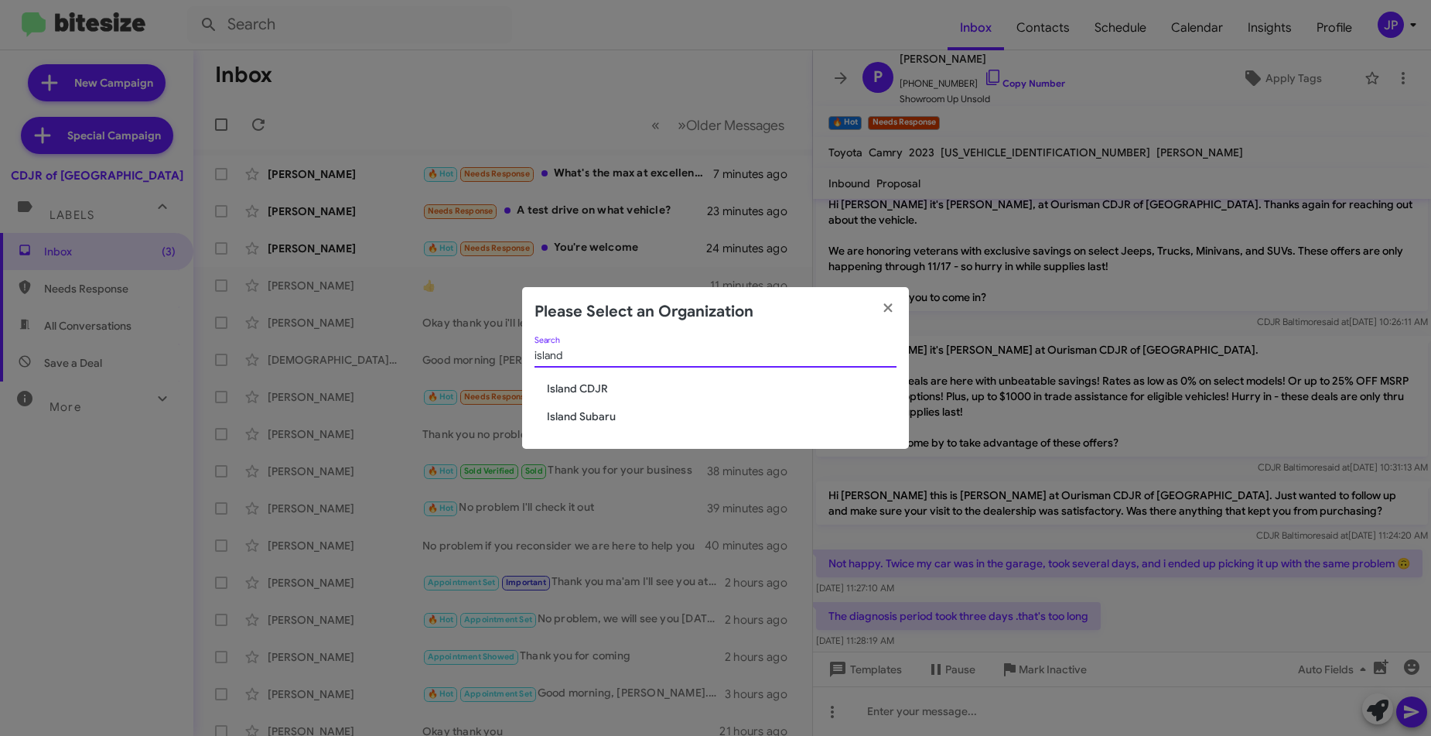
type input "island"
click at [589, 385] on span "Island CDJR" at bounding box center [722, 388] width 350 height 15
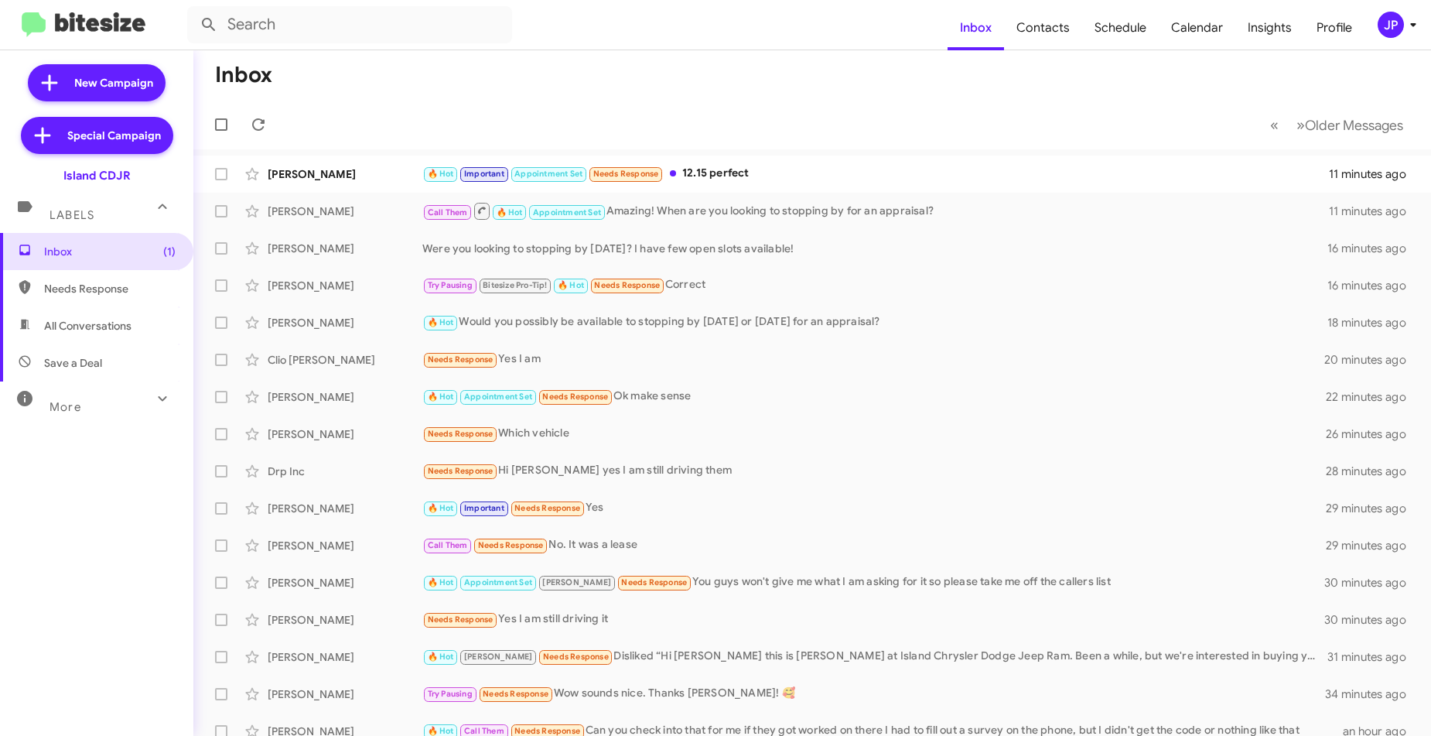
click at [1406, 32] on icon at bounding box center [1413, 24] width 19 height 19
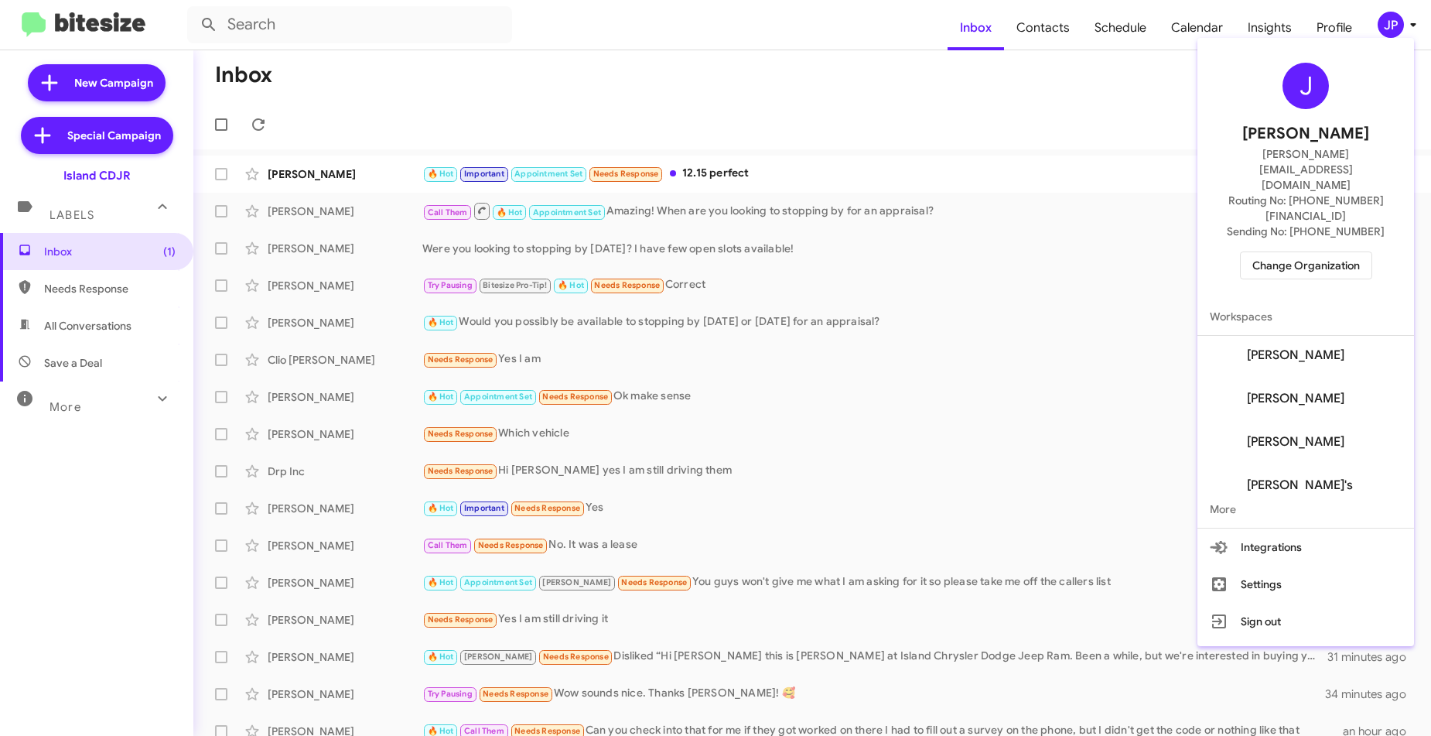
scroll to position [235, 0]
click at [930, 89] on div at bounding box center [715, 368] width 1431 height 736
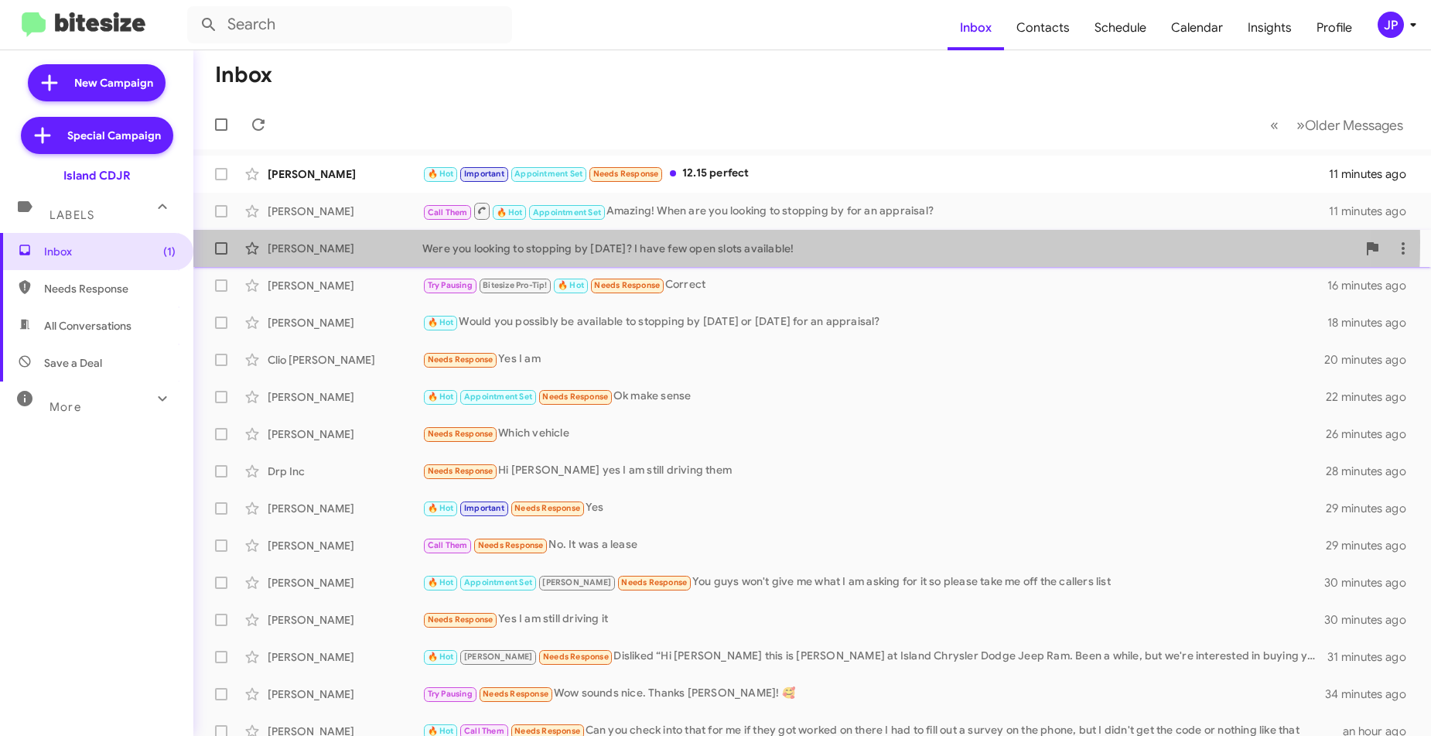
click at [708, 241] on div "Were you looking to stopping by Tomorrow? I have few open slots available!" at bounding box center [889, 248] width 935 height 15
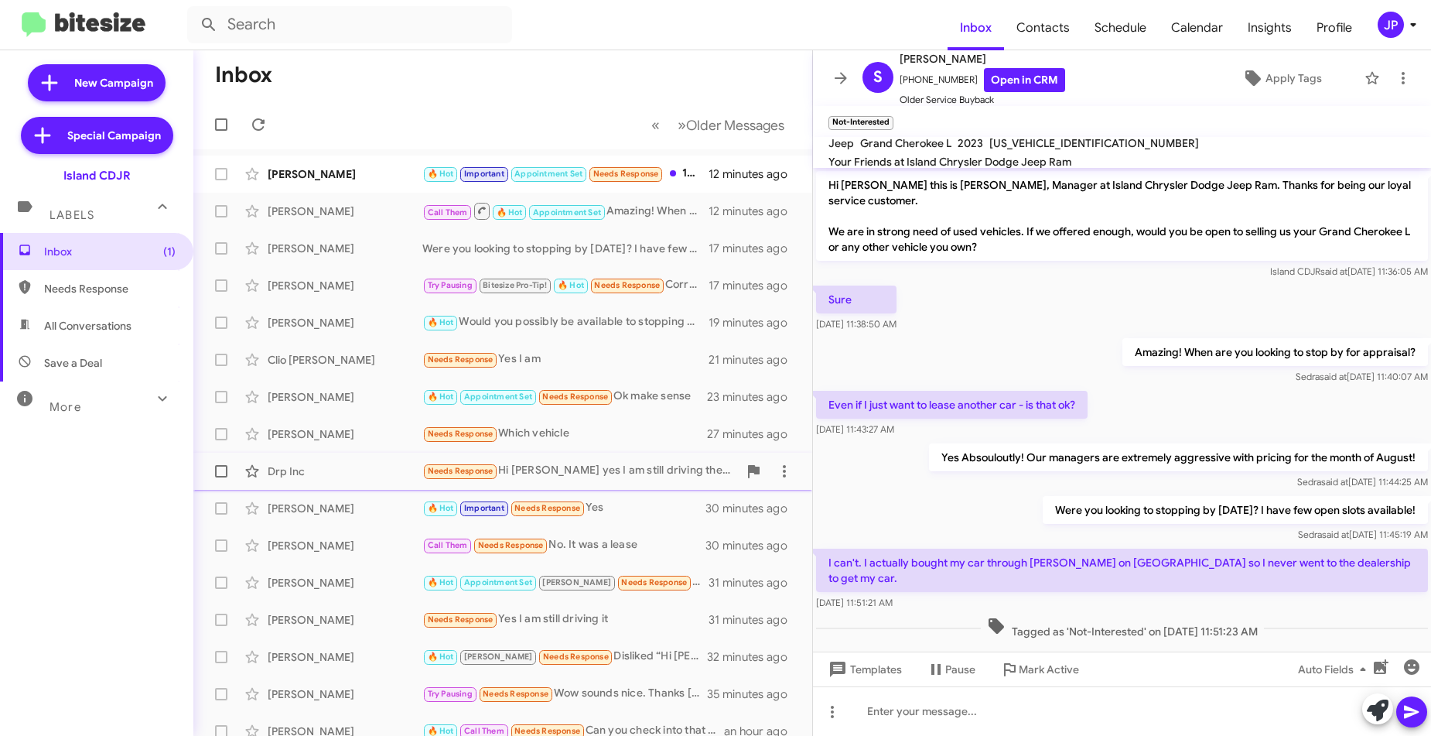
click at [591, 468] on div "Needs Response Hi Alicia yes I am still driving them" at bounding box center [580, 471] width 316 height 18
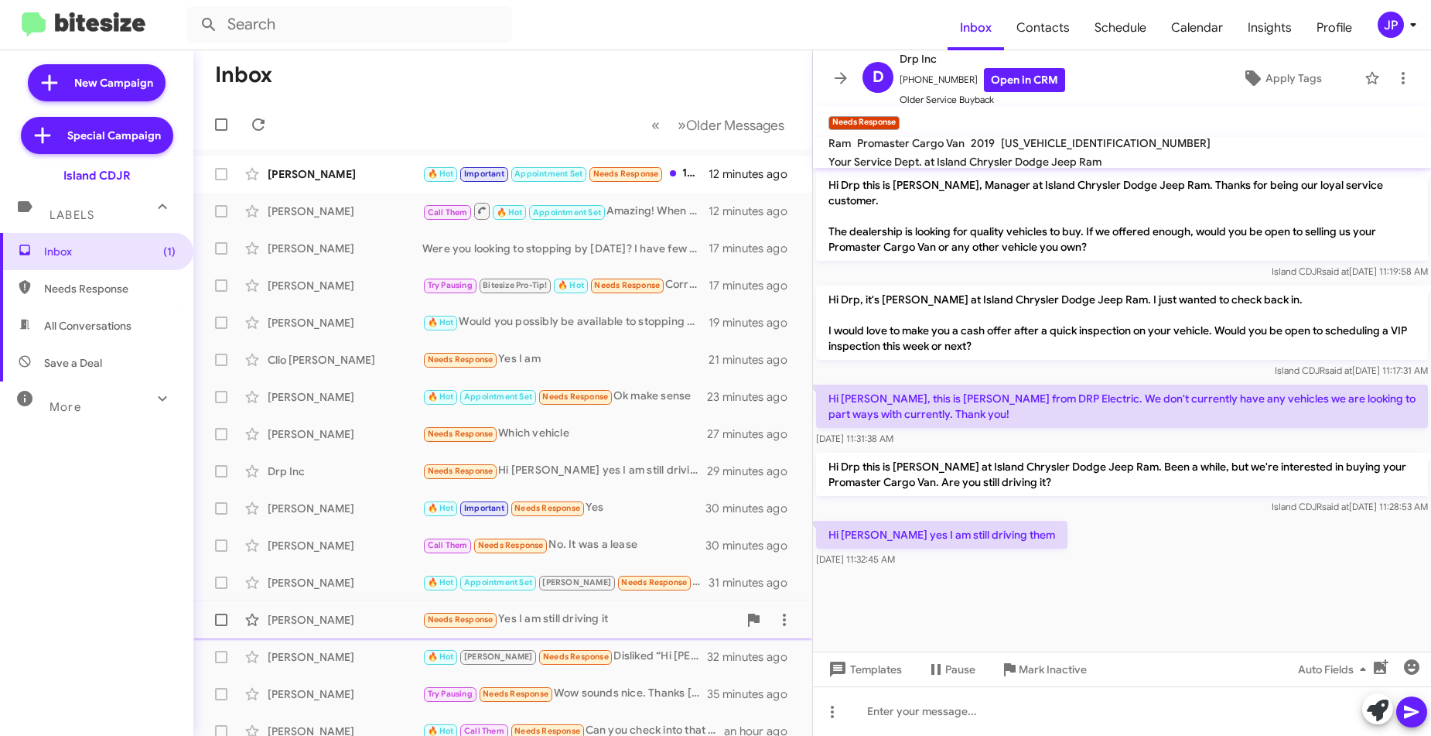
click at [566, 606] on div "Steven Greco Needs Response Yes I am still driving it 31 minutes ago" at bounding box center [503, 619] width 594 height 31
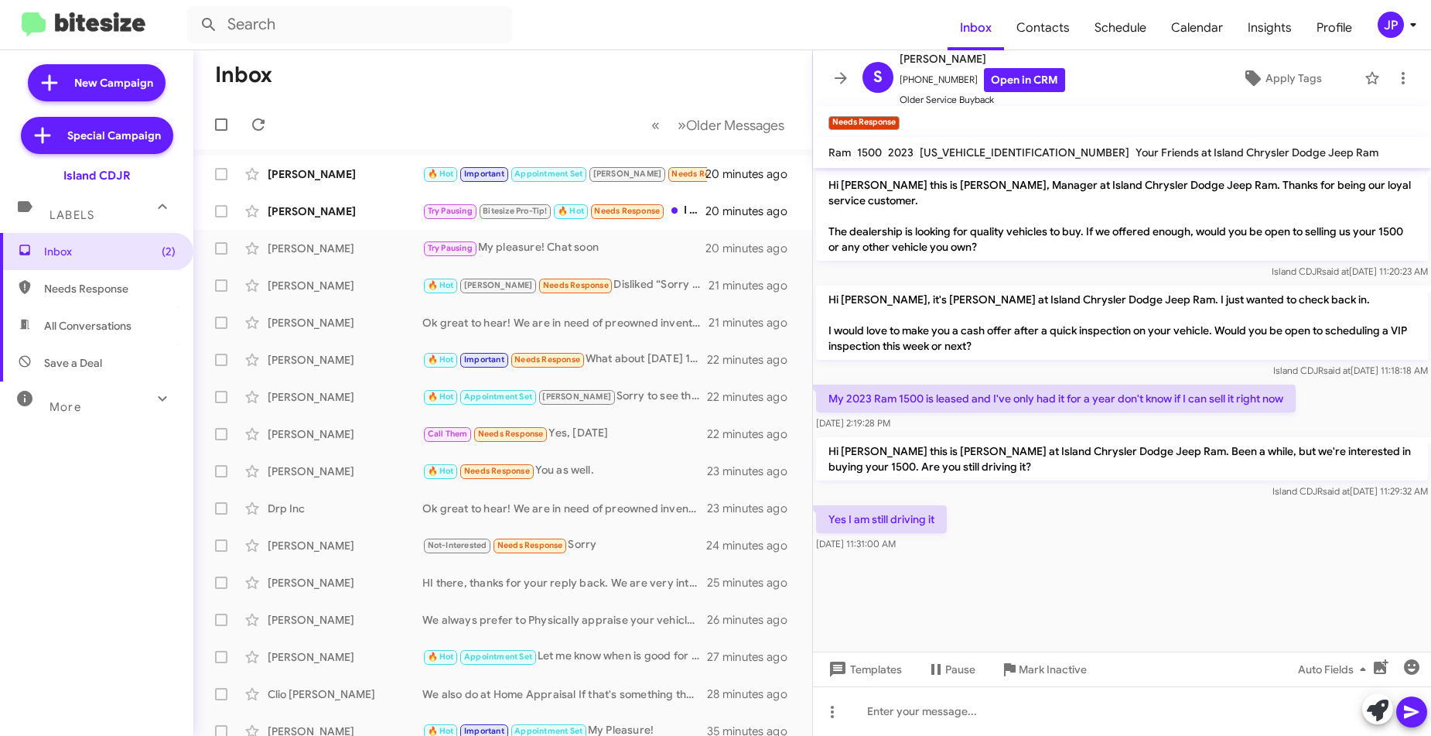
drag, startPoint x: 135, startPoint y: 22, endPoint x: 142, endPoint y: 16, distance: 8.8
click at [135, 22] on img at bounding box center [84, 25] width 124 height 26
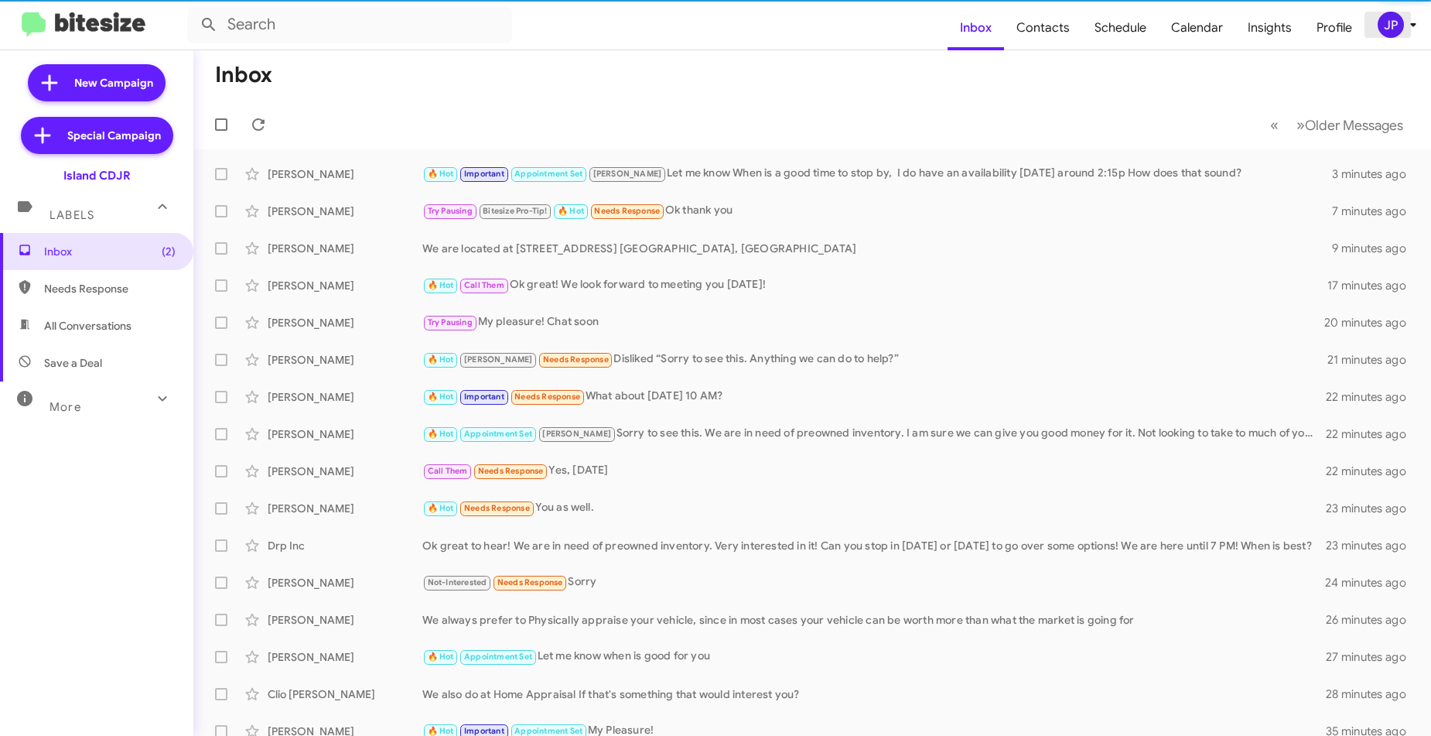
click at [1402, 23] on div "JP" at bounding box center [1391, 25] width 26 height 26
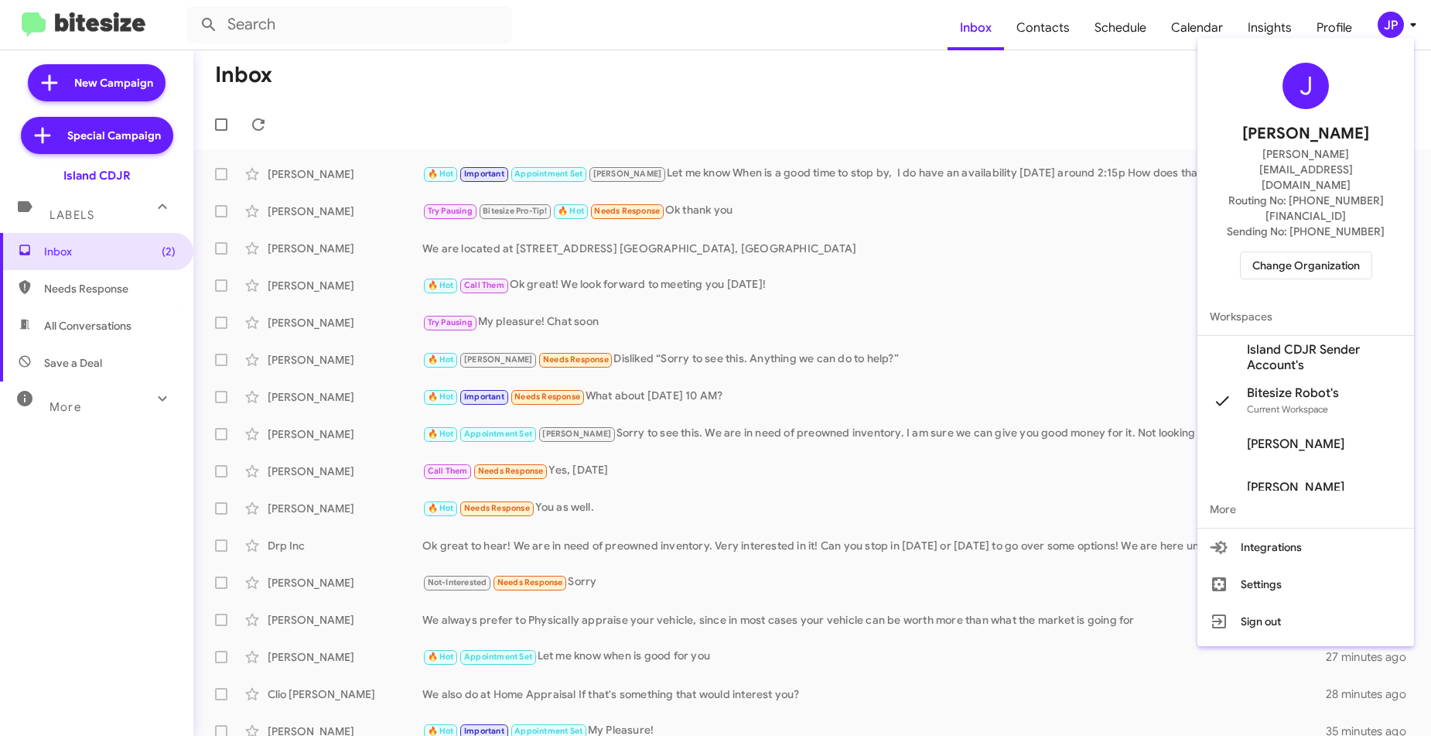
click at [1246, 251] on button "Change Organization" at bounding box center [1306, 265] width 132 height 28
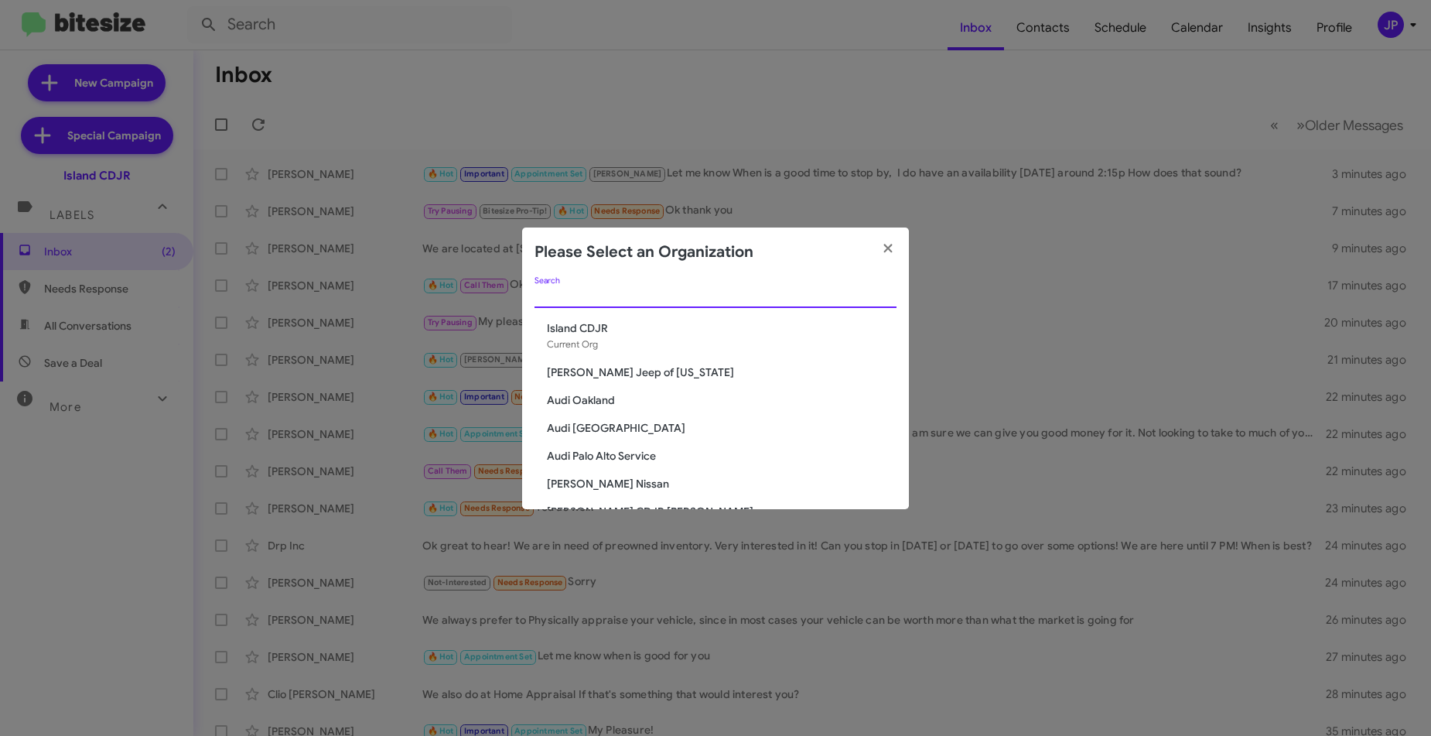
click at [635, 295] on input "Search" at bounding box center [716, 296] width 362 height 12
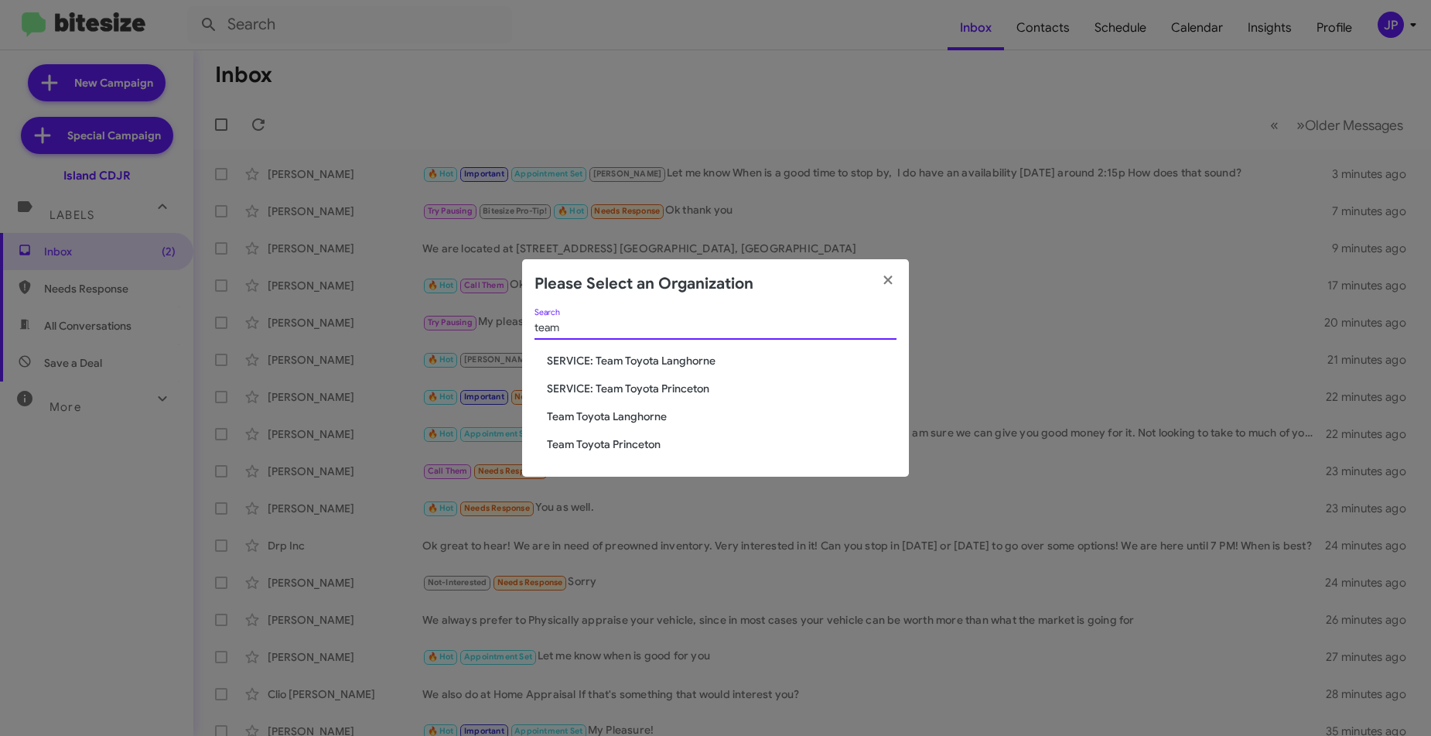
type input "team"
click at [633, 443] on span "Team Toyota Princeton" at bounding box center [722, 443] width 350 height 15
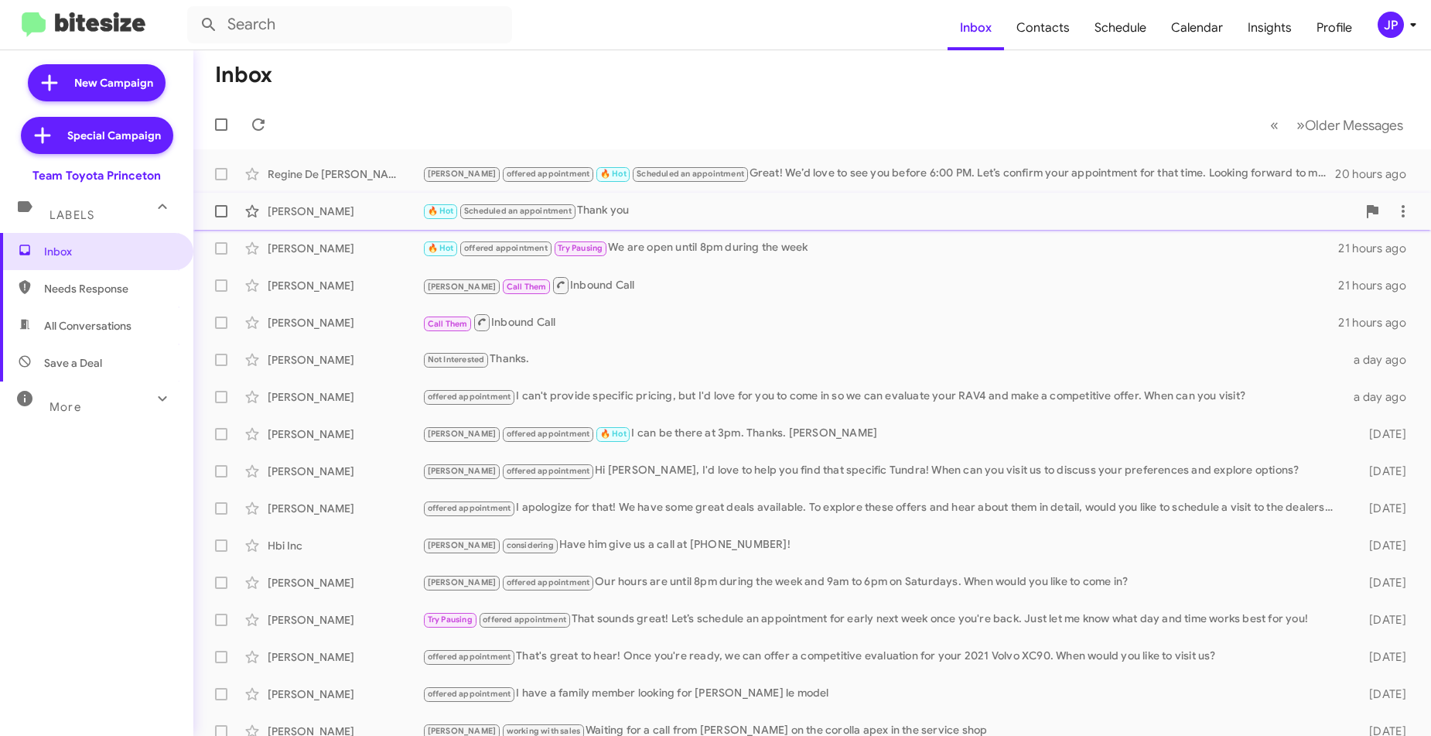
click at [665, 198] on div "[PERSON_NAME] 🔥 Hot Scheduled an appointment Thank you 21 hours ago" at bounding box center [812, 211] width 1213 height 31
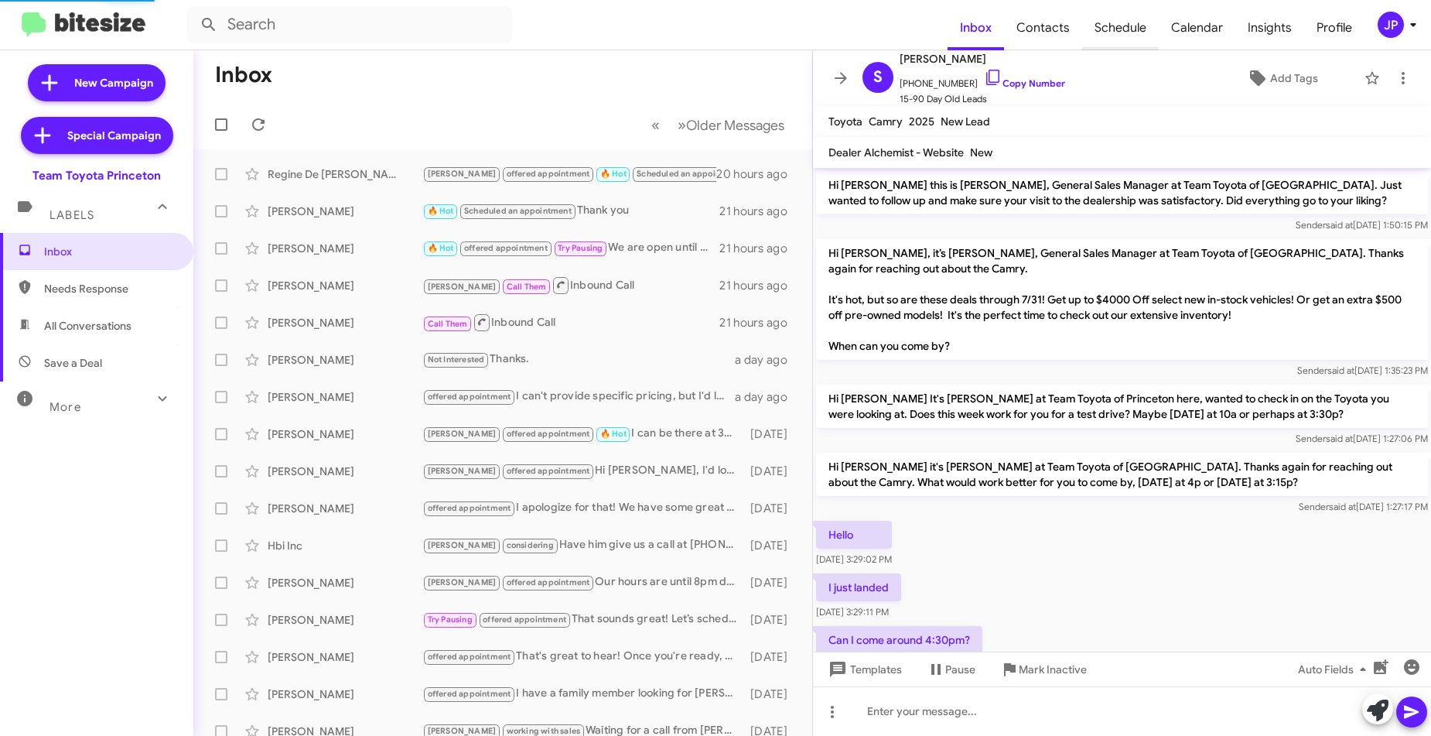
scroll to position [197, 0]
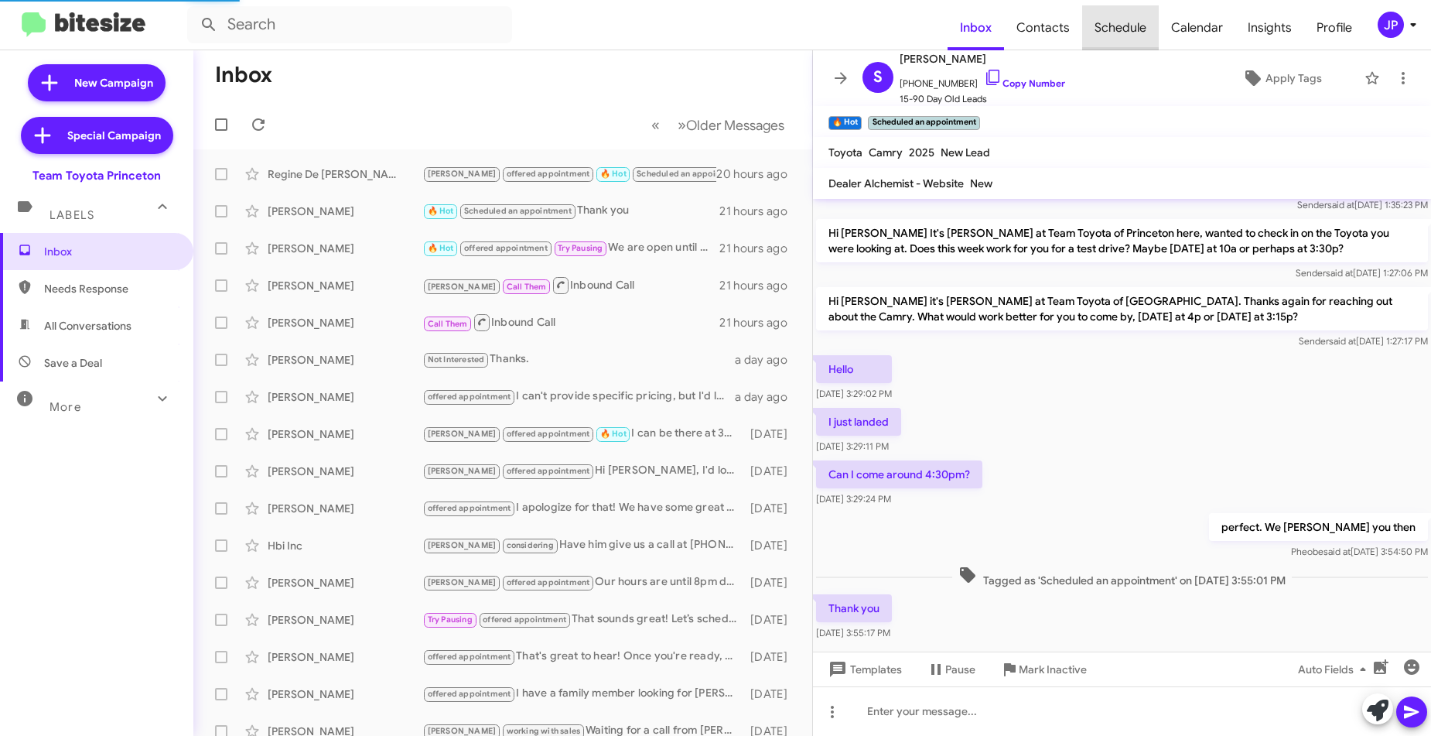
click at [1157, 35] on span "Schedule" at bounding box center [1120, 27] width 77 height 45
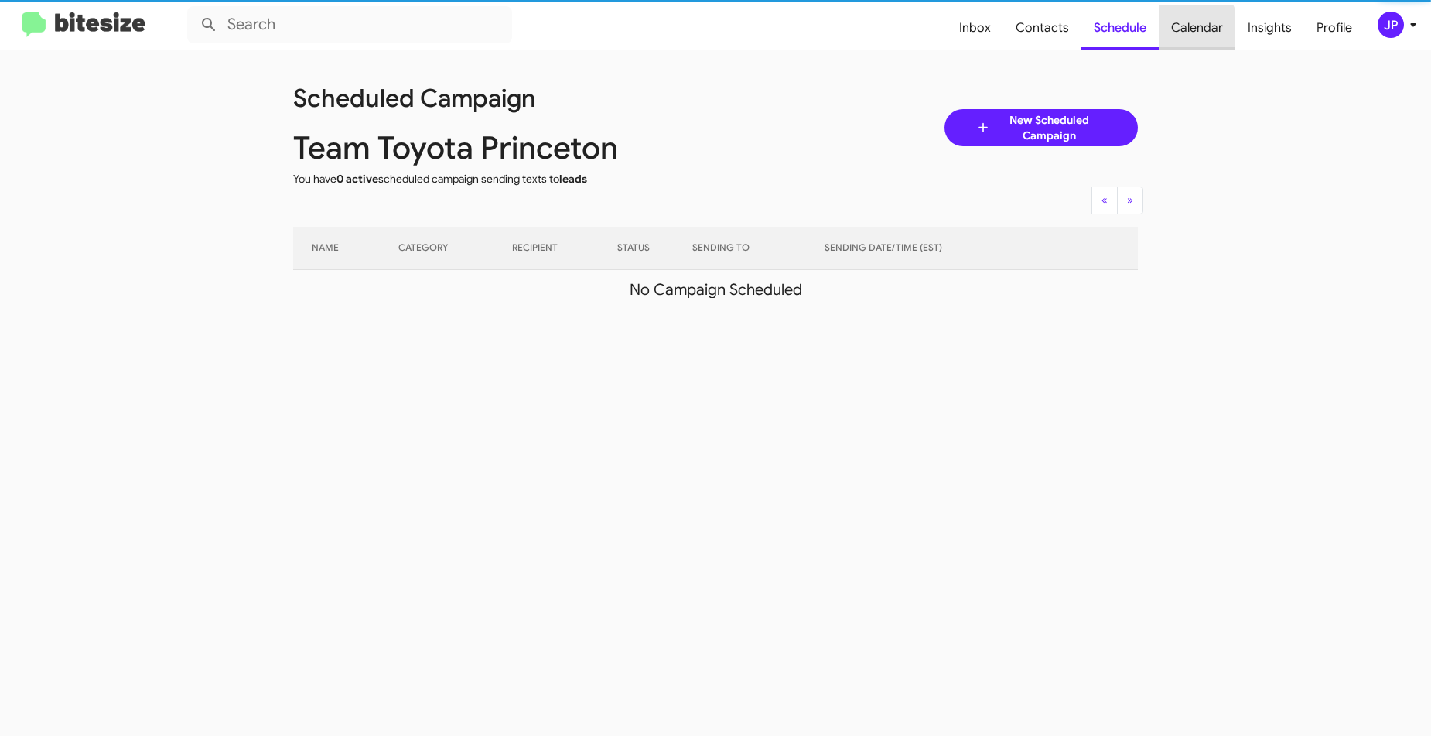
click at [1178, 32] on span "Calendar" at bounding box center [1197, 27] width 77 height 45
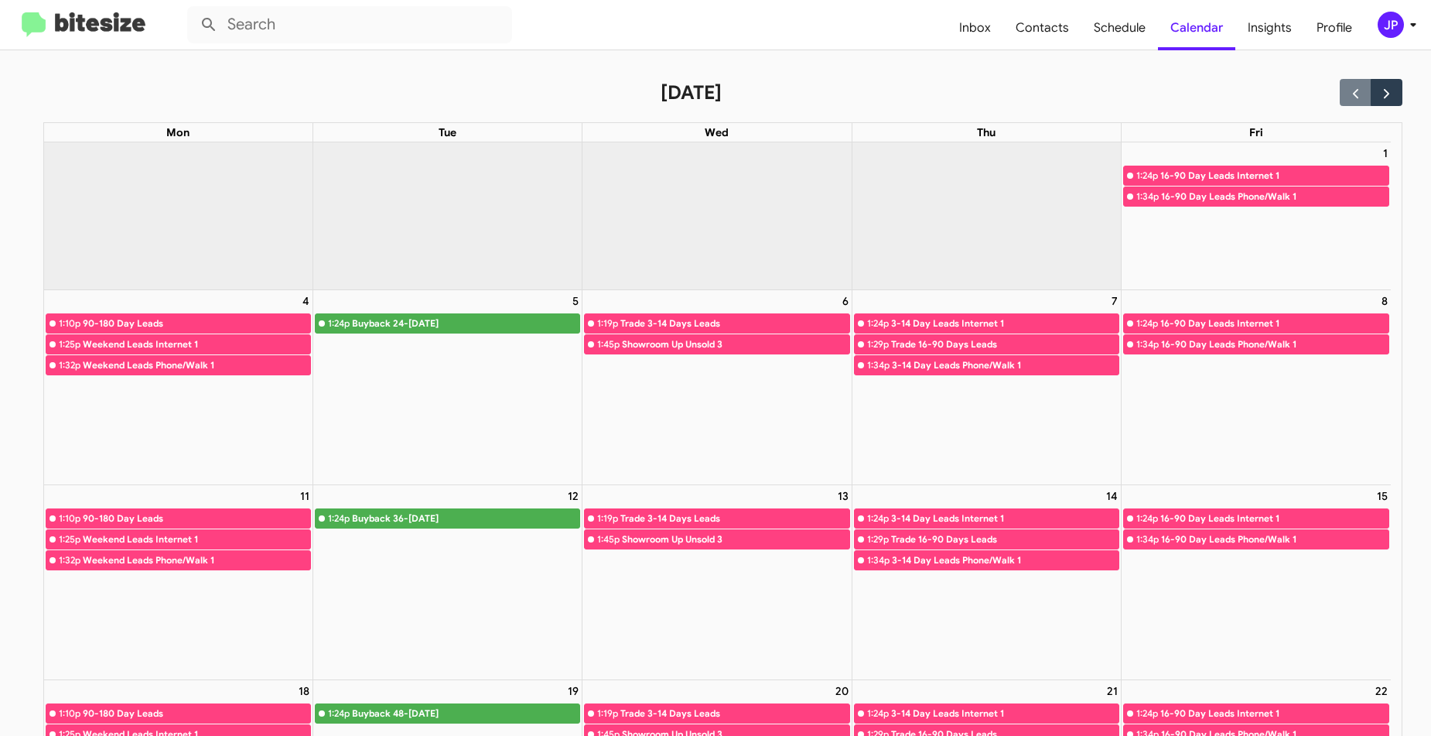
click at [131, 30] on img at bounding box center [84, 25] width 124 height 26
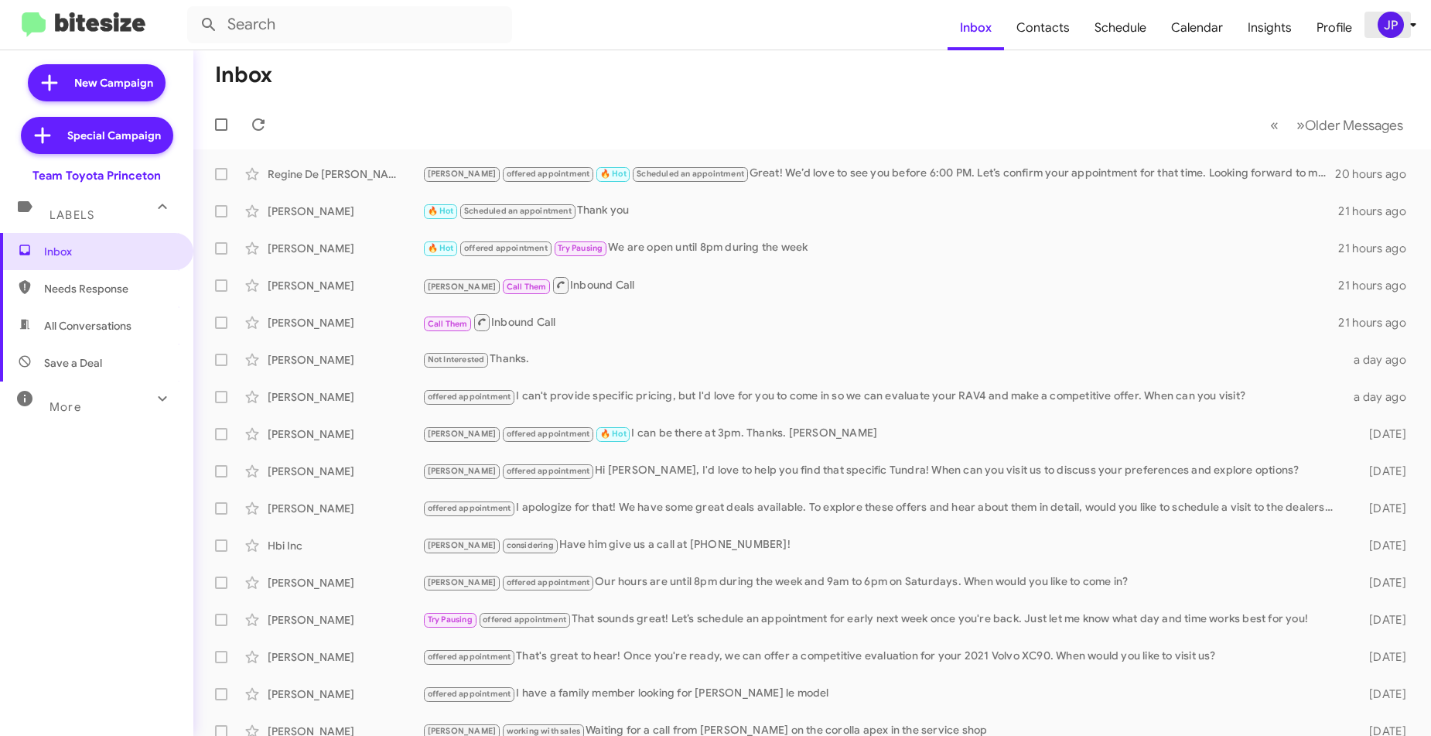
click at [1397, 28] on div "JP" at bounding box center [1391, 25] width 26 height 26
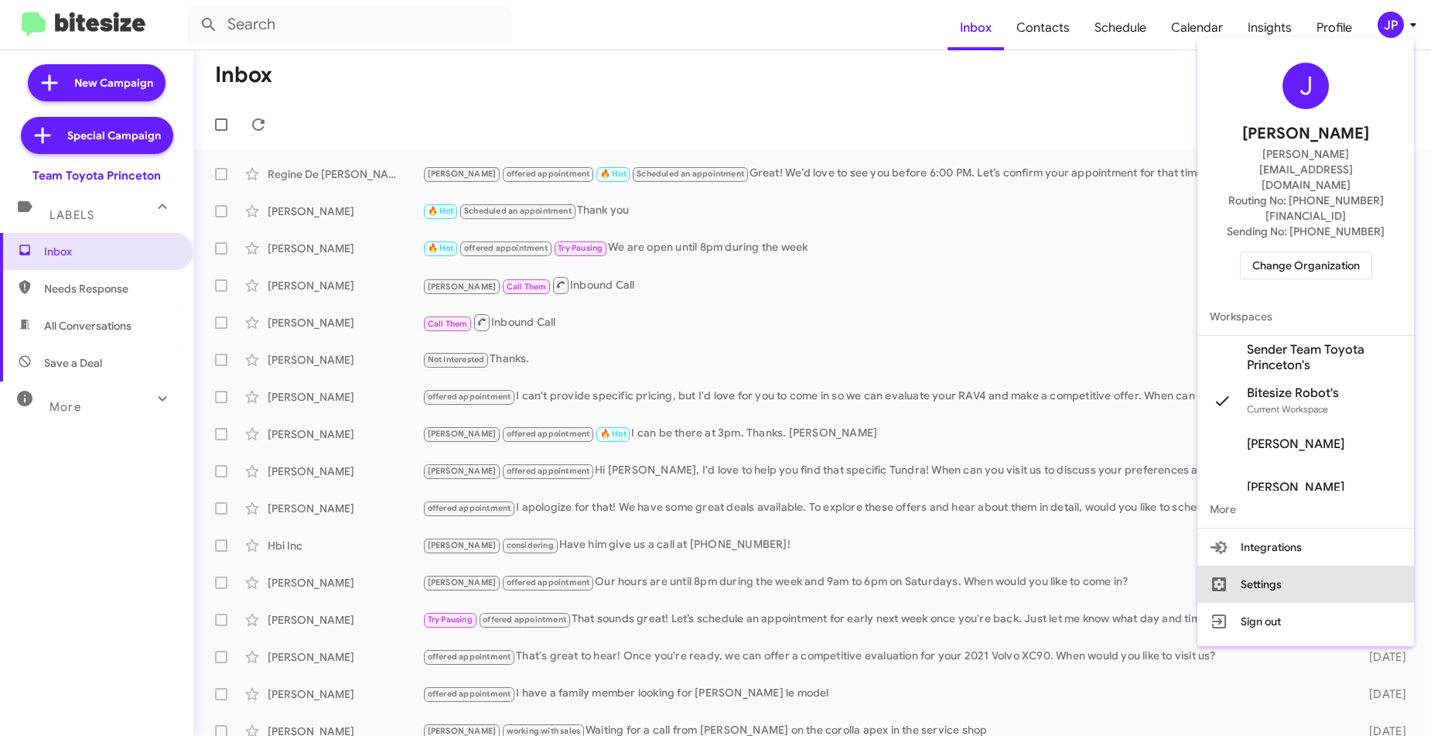
drag, startPoint x: 1314, startPoint y: 525, endPoint x: 1425, endPoint y: 330, distance: 223.9
click at [1314, 566] on button "Settings" at bounding box center [1306, 584] width 217 height 37
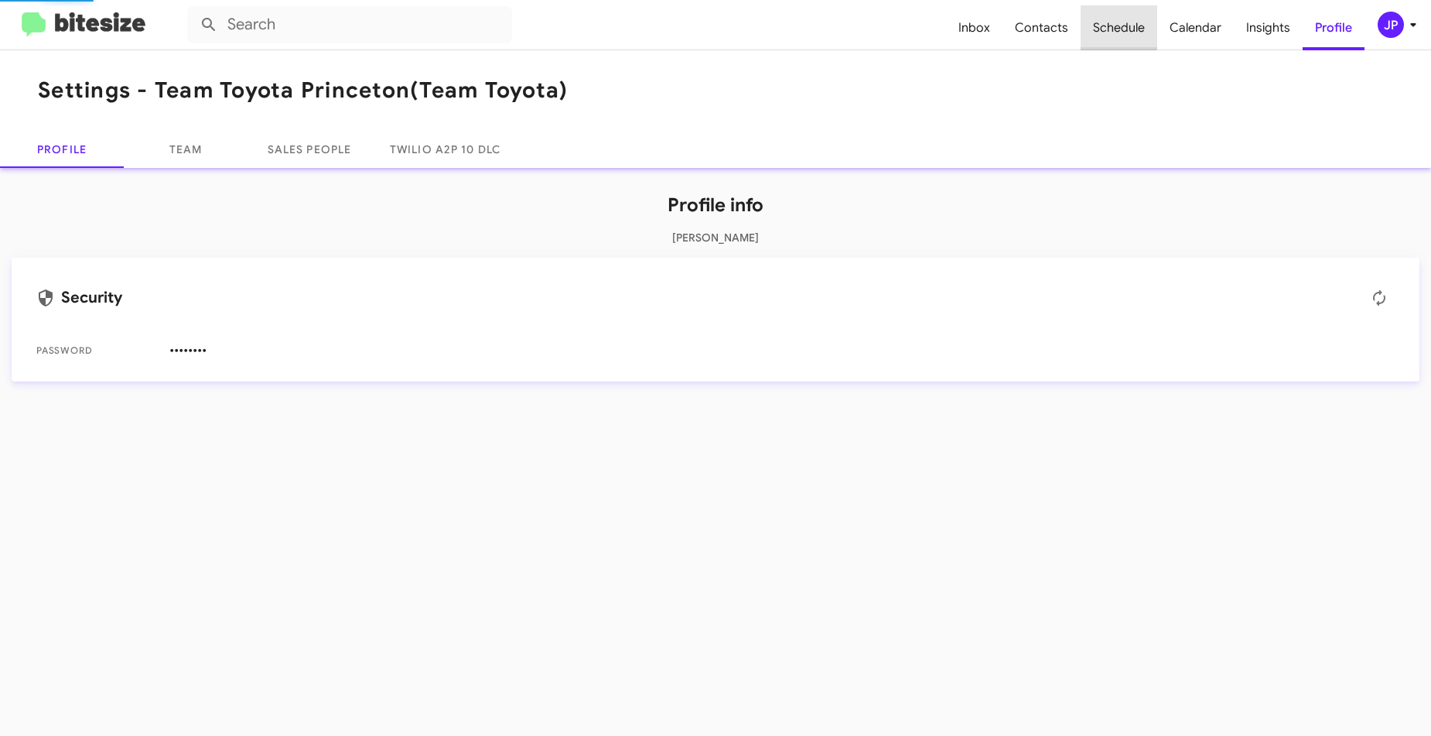
click at [1141, 36] on span "Schedule" at bounding box center [1119, 27] width 77 height 45
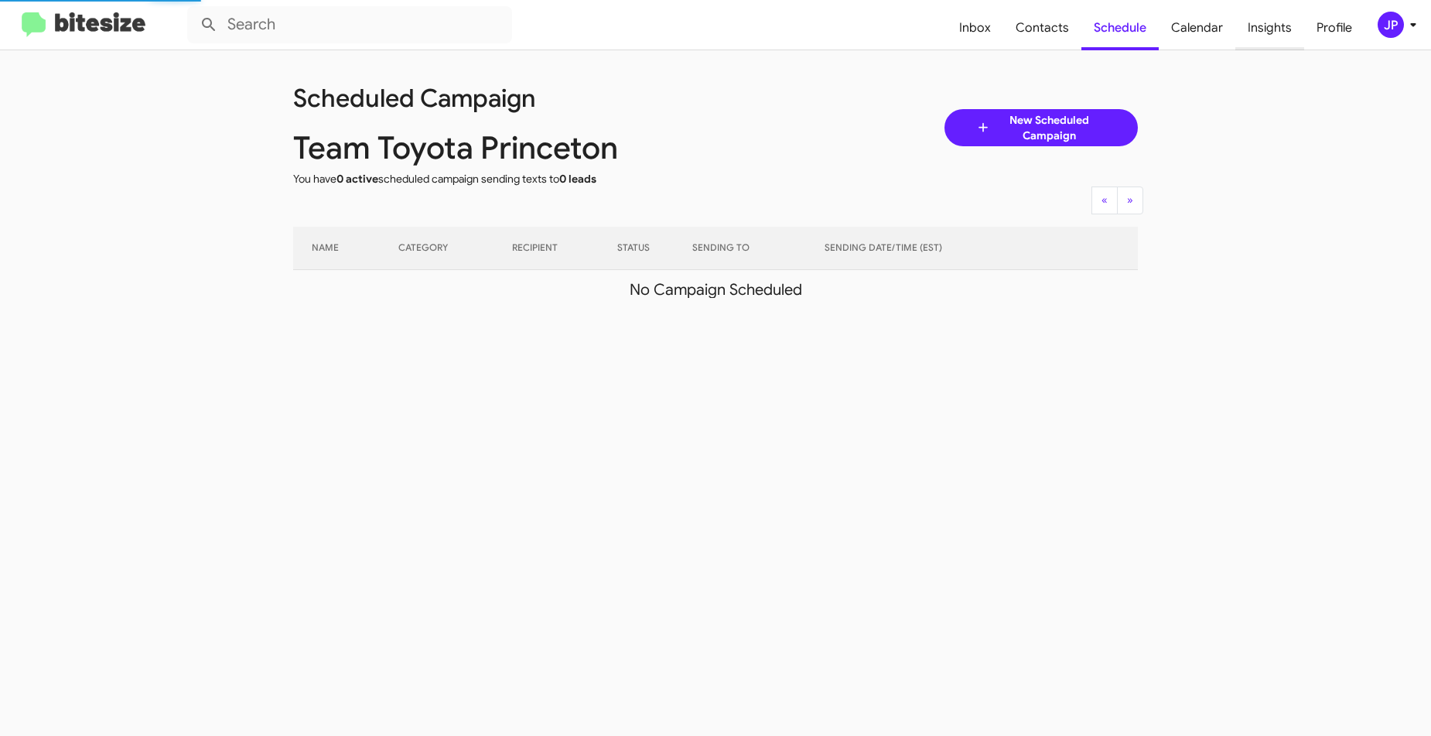
click at [1267, 23] on span "Insights" at bounding box center [1270, 27] width 69 height 45
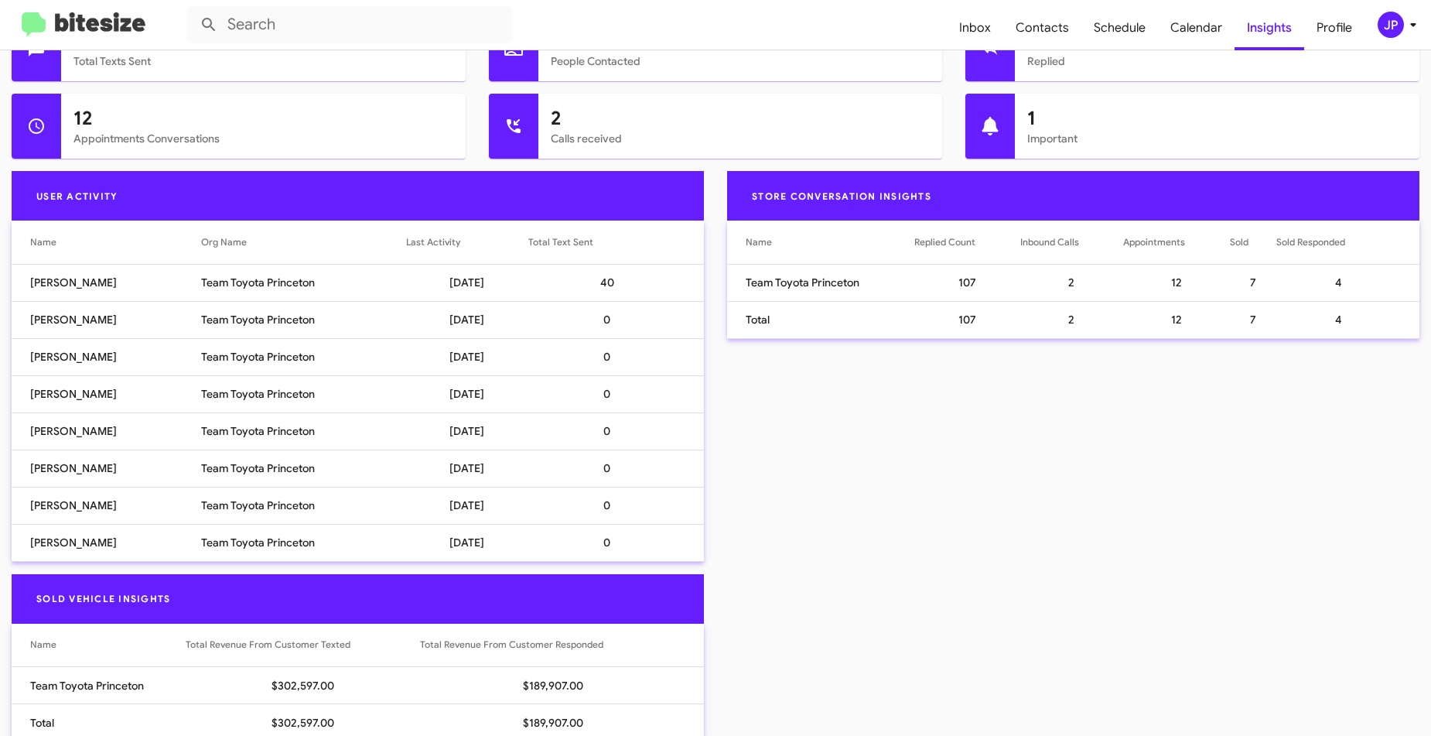
scroll to position [645, 0]
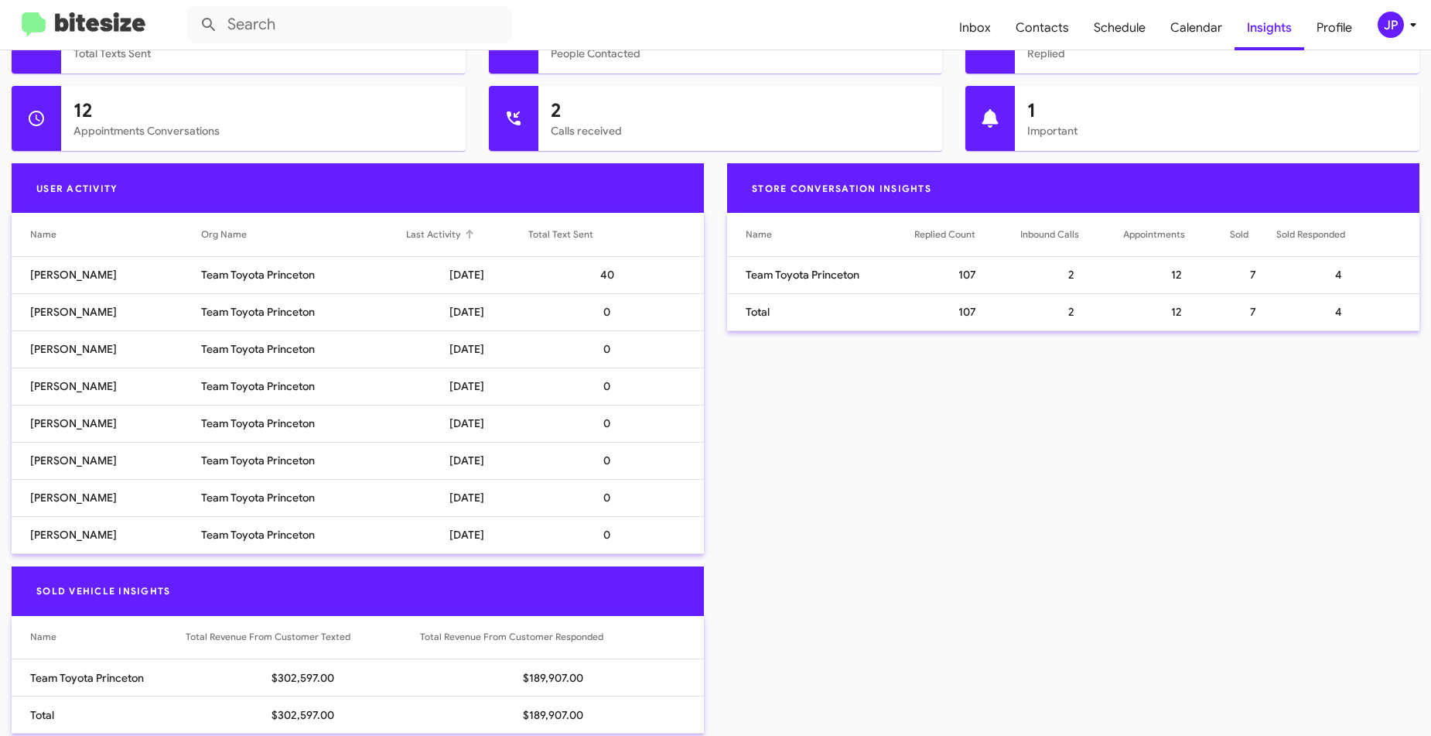
click at [458, 234] on div "Last Activity" at bounding box center [467, 234] width 122 height 15
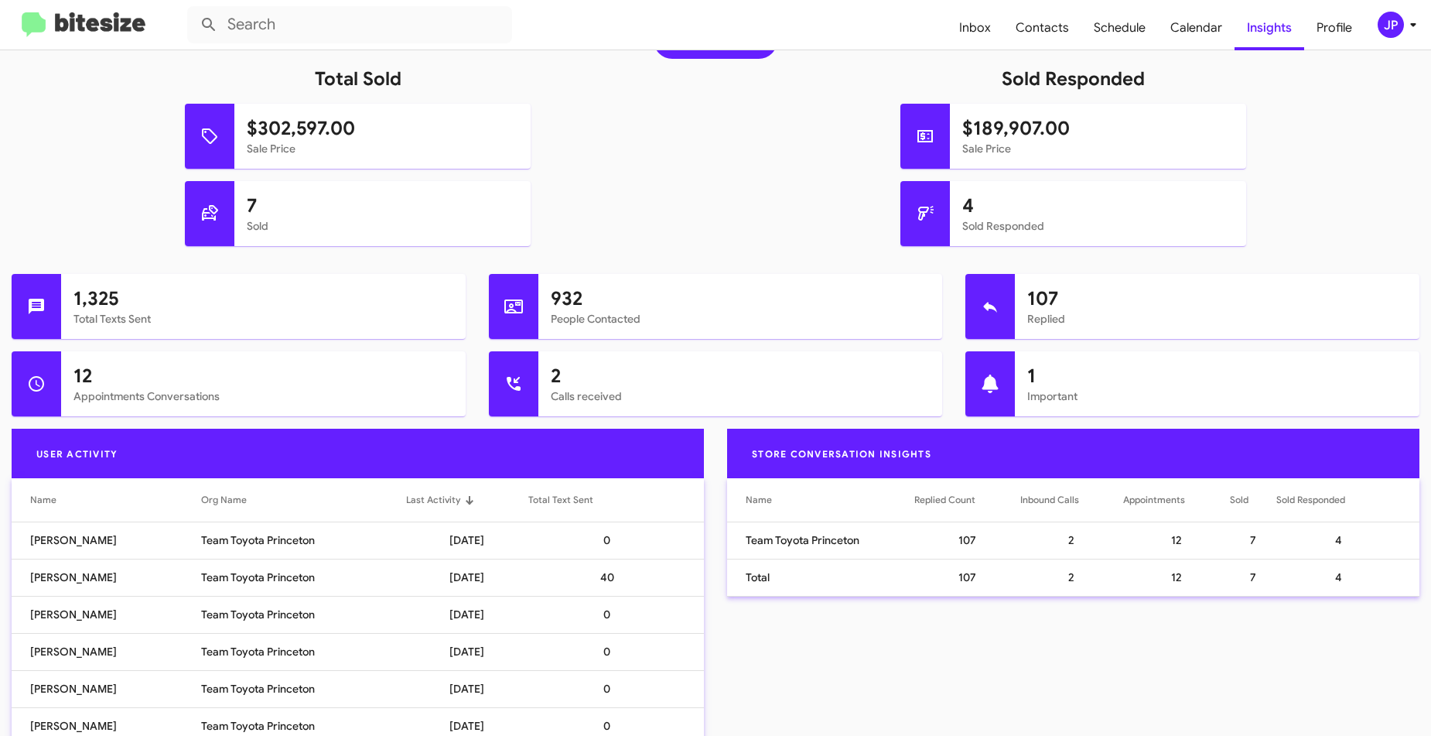
scroll to position [0, 0]
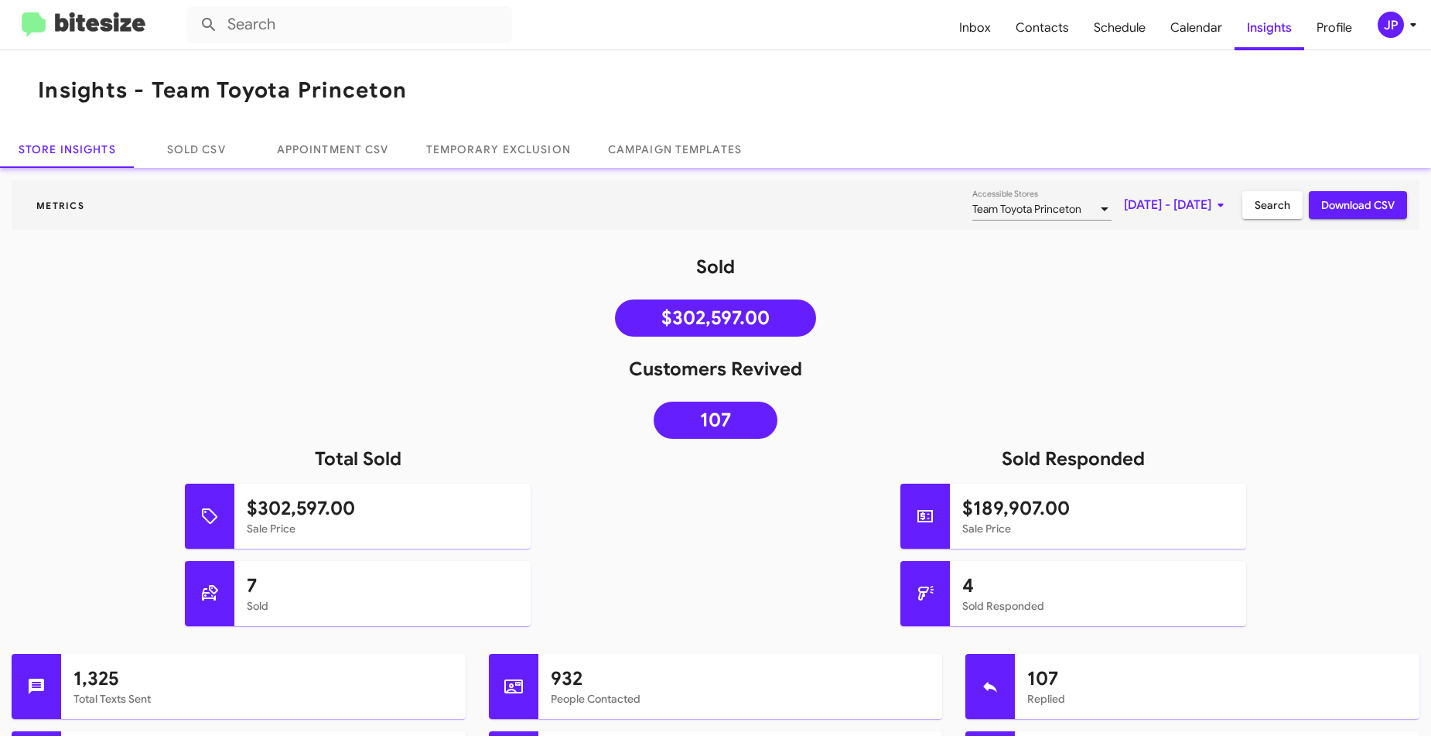
click at [1400, 34] on span "JP" at bounding box center [1400, 25] width 46 height 26
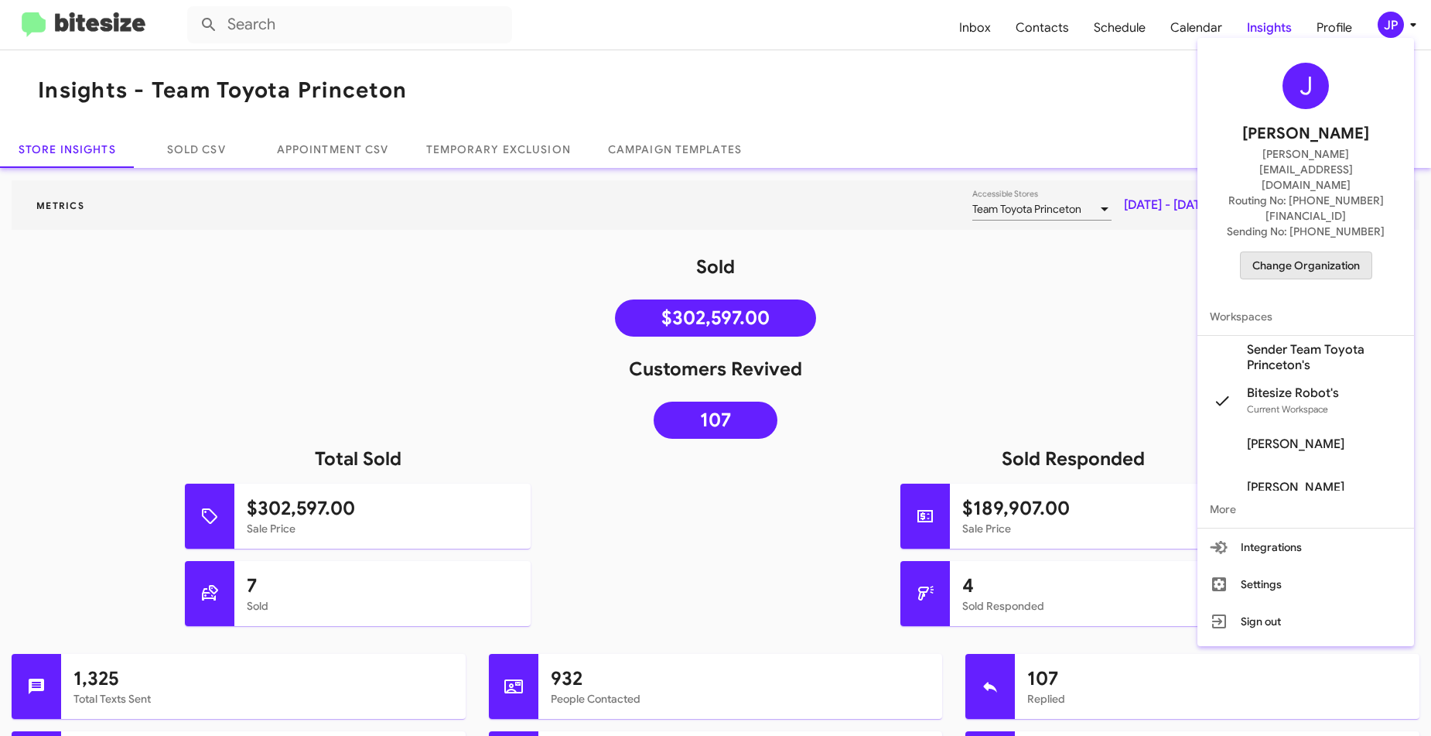
click at [1316, 252] on span "Change Organization" at bounding box center [1307, 265] width 108 height 26
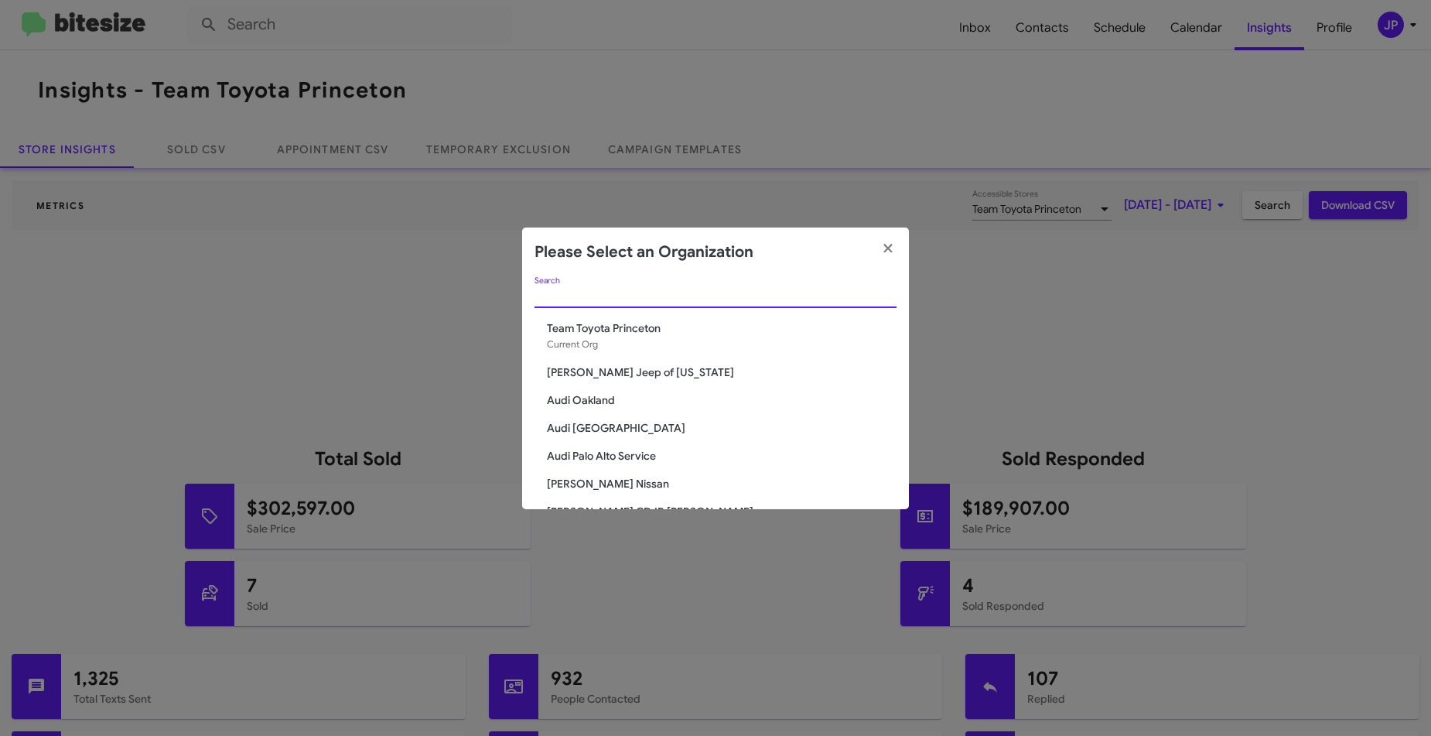
click at [603, 292] on input "Search" at bounding box center [716, 296] width 362 height 12
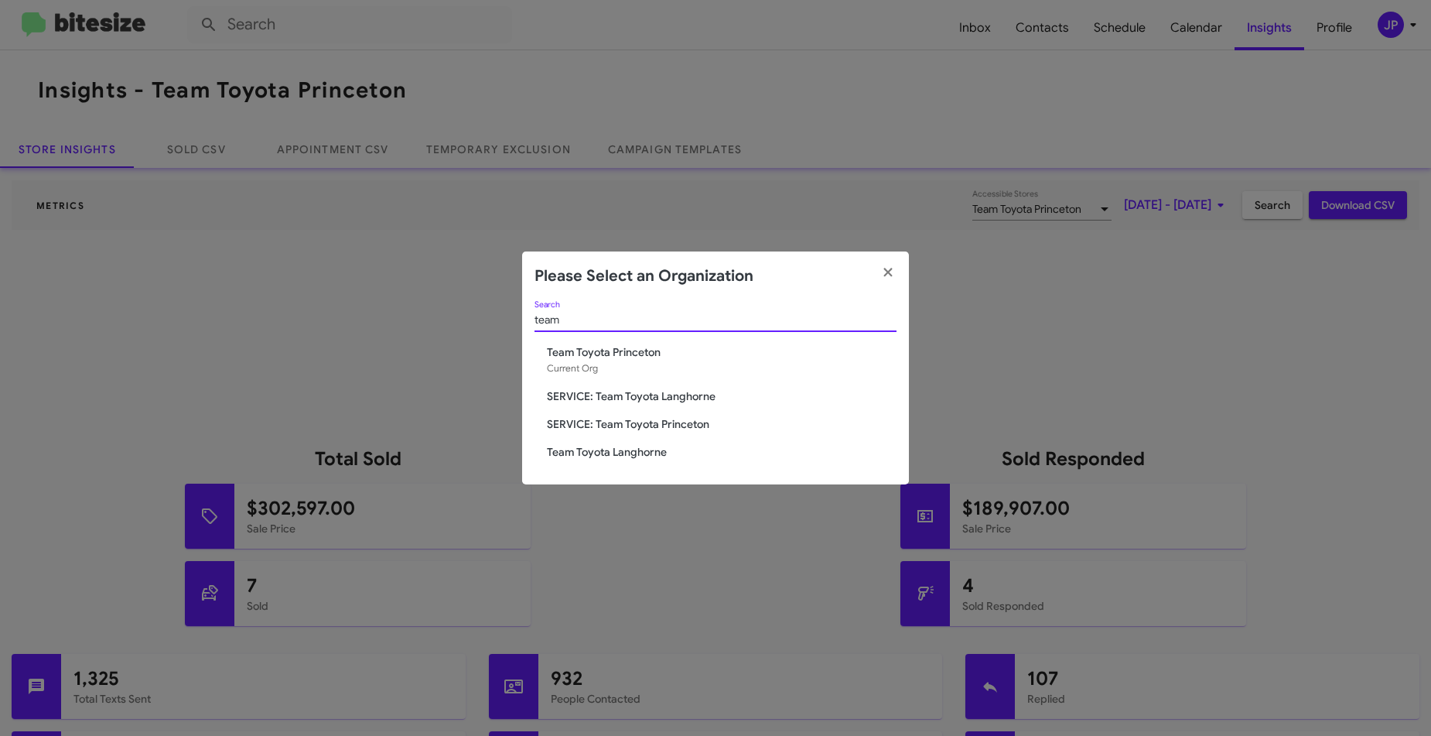
type input "team"
click at [658, 446] on span "Team Toyota Langhorne" at bounding box center [722, 451] width 350 height 15
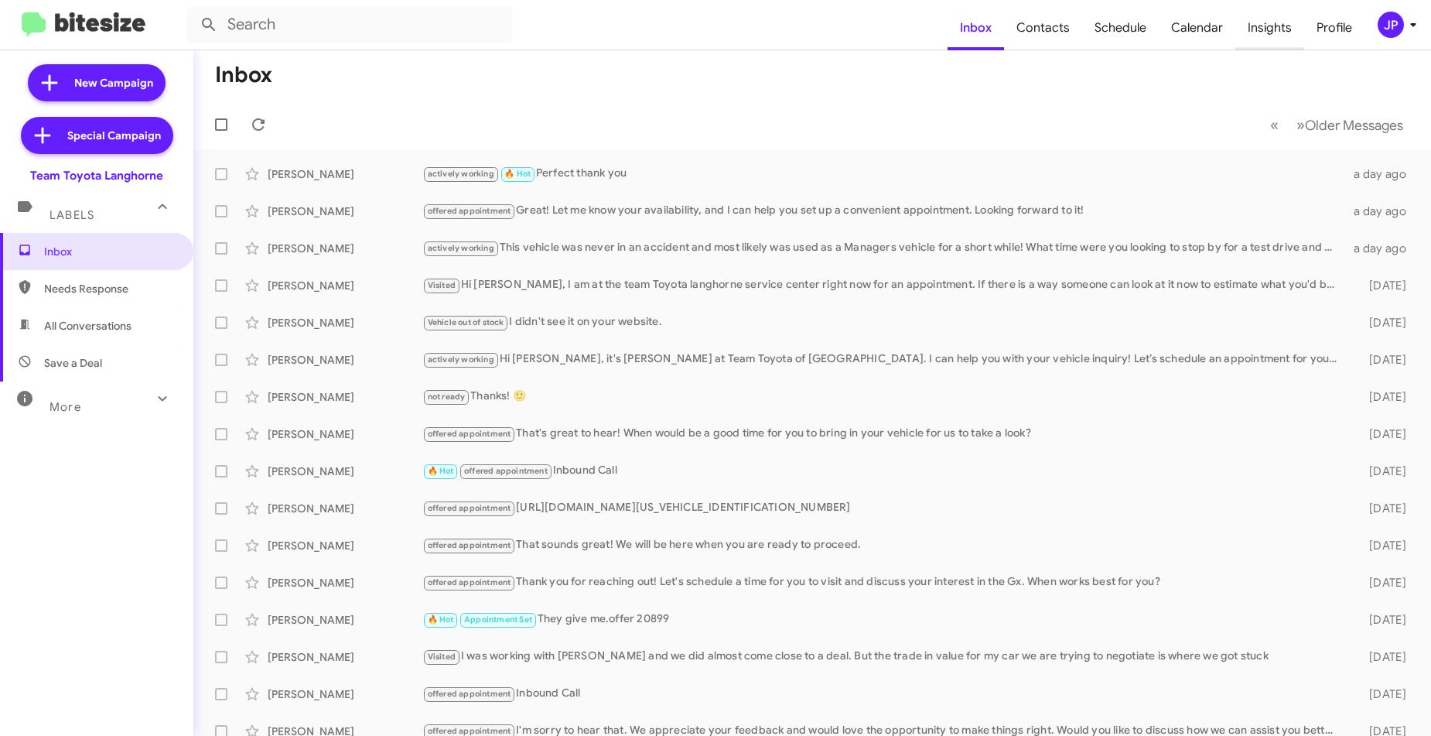
click at [1288, 41] on span "Insights" at bounding box center [1270, 27] width 69 height 45
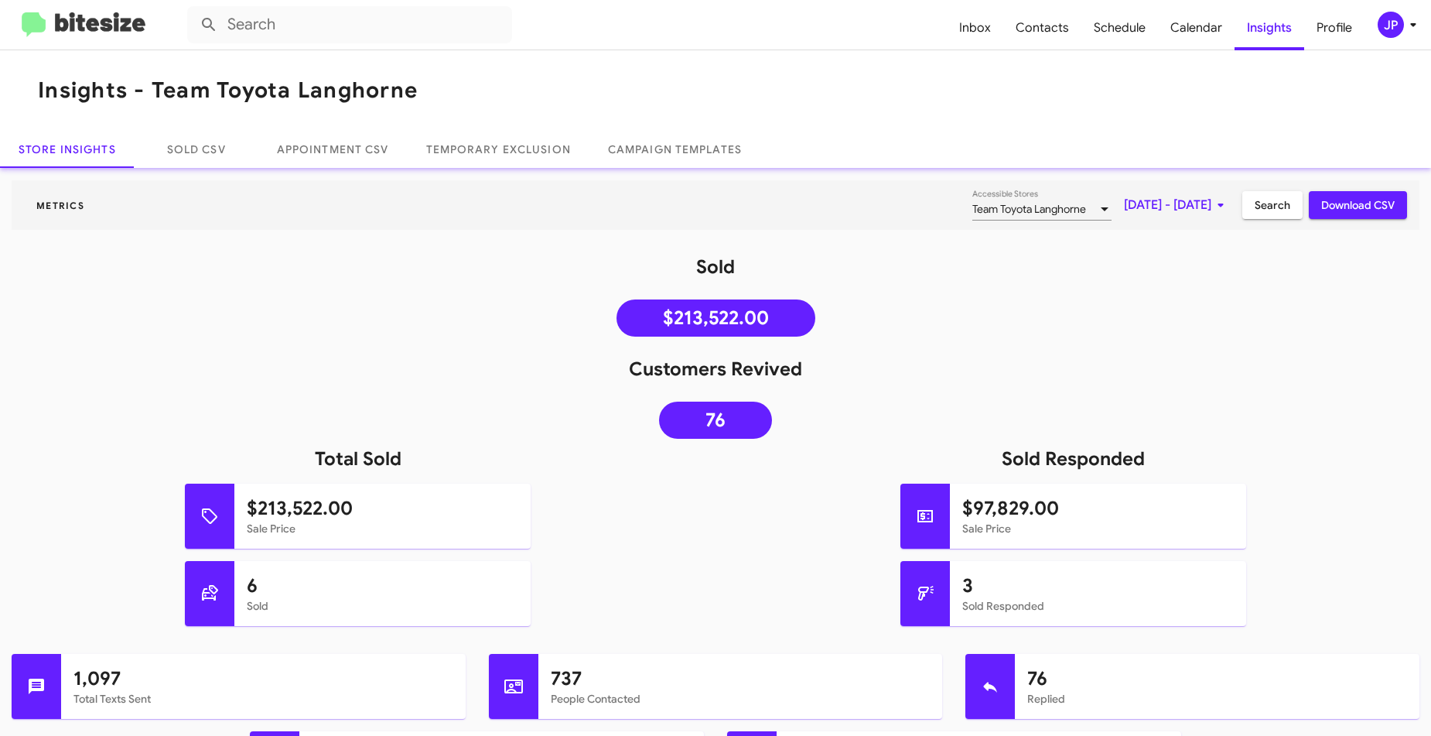
click at [104, 21] on img at bounding box center [84, 25] width 124 height 26
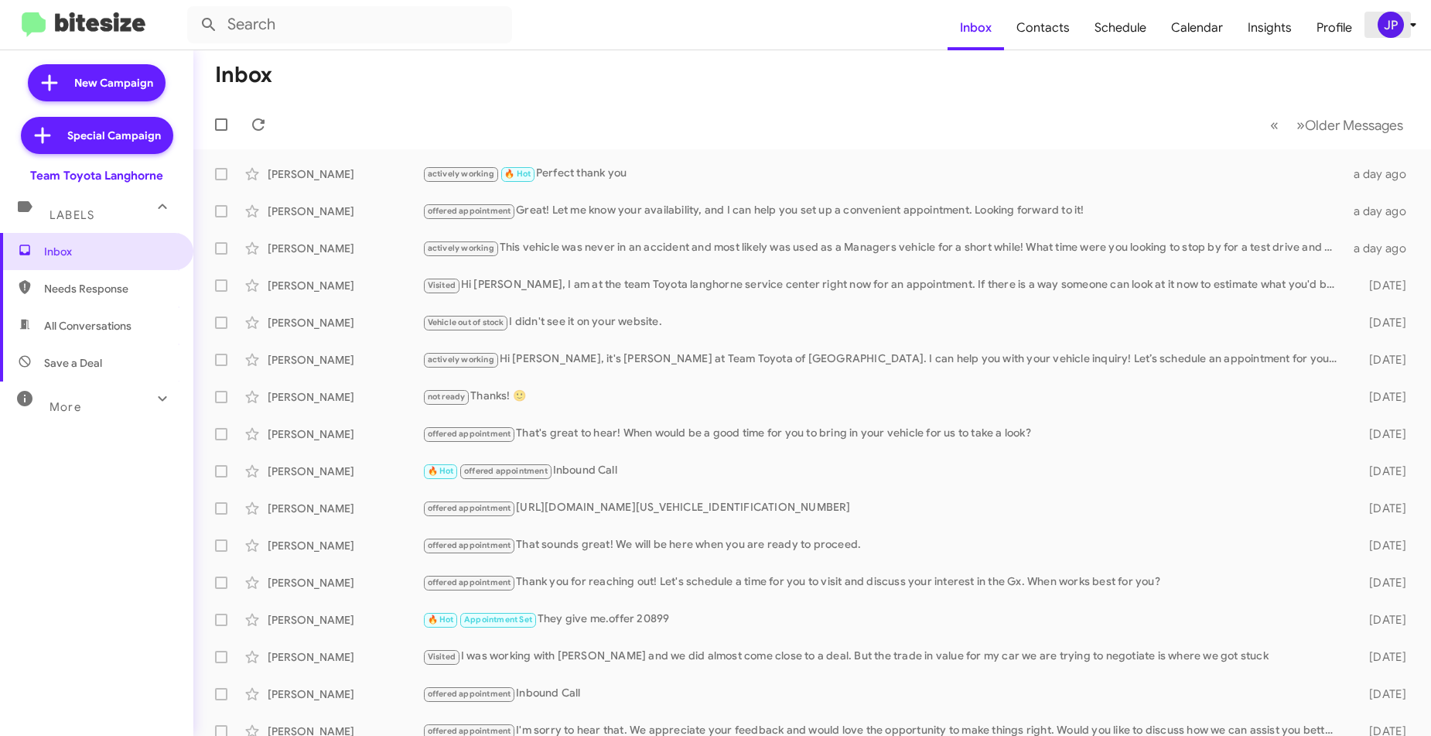
click at [1398, 22] on div "JP" at bounding box center [1391, 25] width 26 height 26
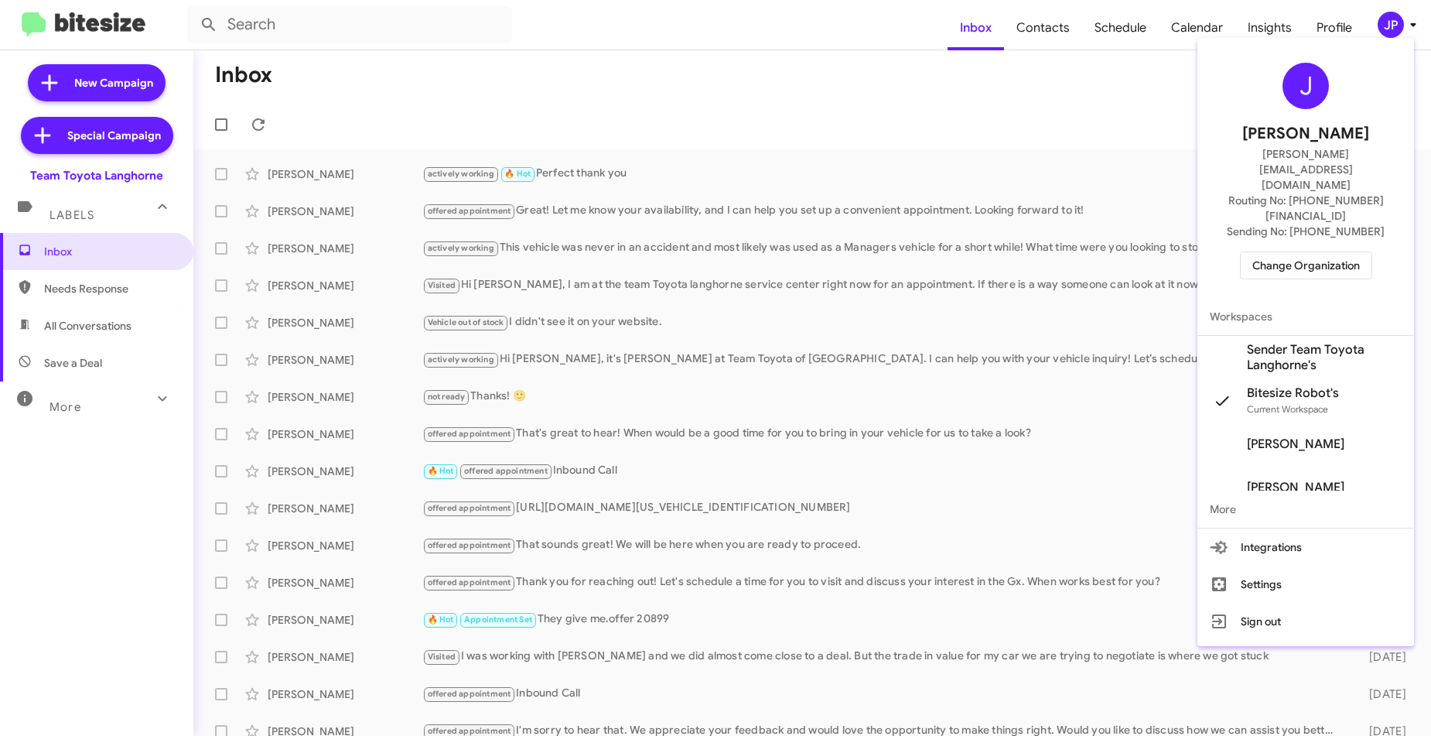
click at [1343, 252] on span "Change Organization" at bounding box center [1307, 265] width 108 height 26
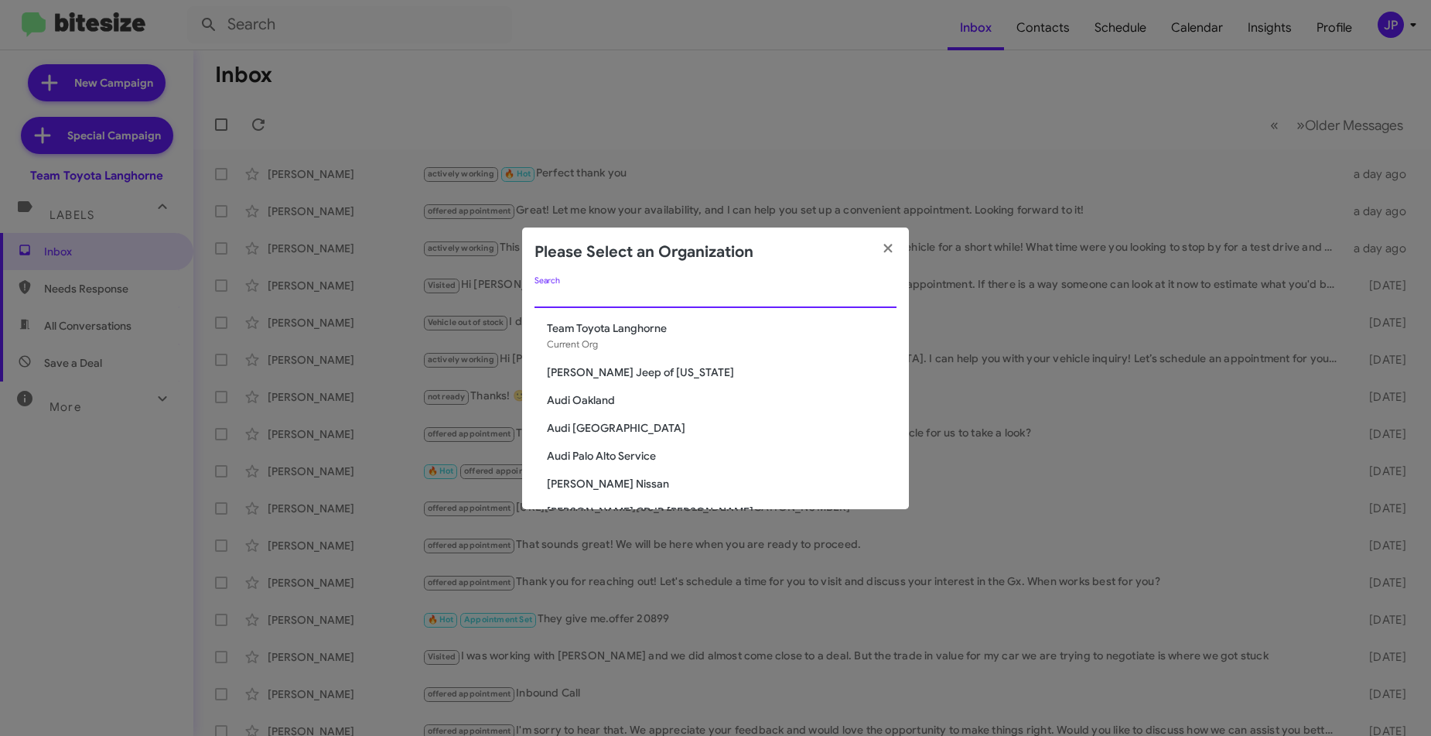
click at [877, 300] on input "Search" at bounding box center [716, 296] width 362 height 12
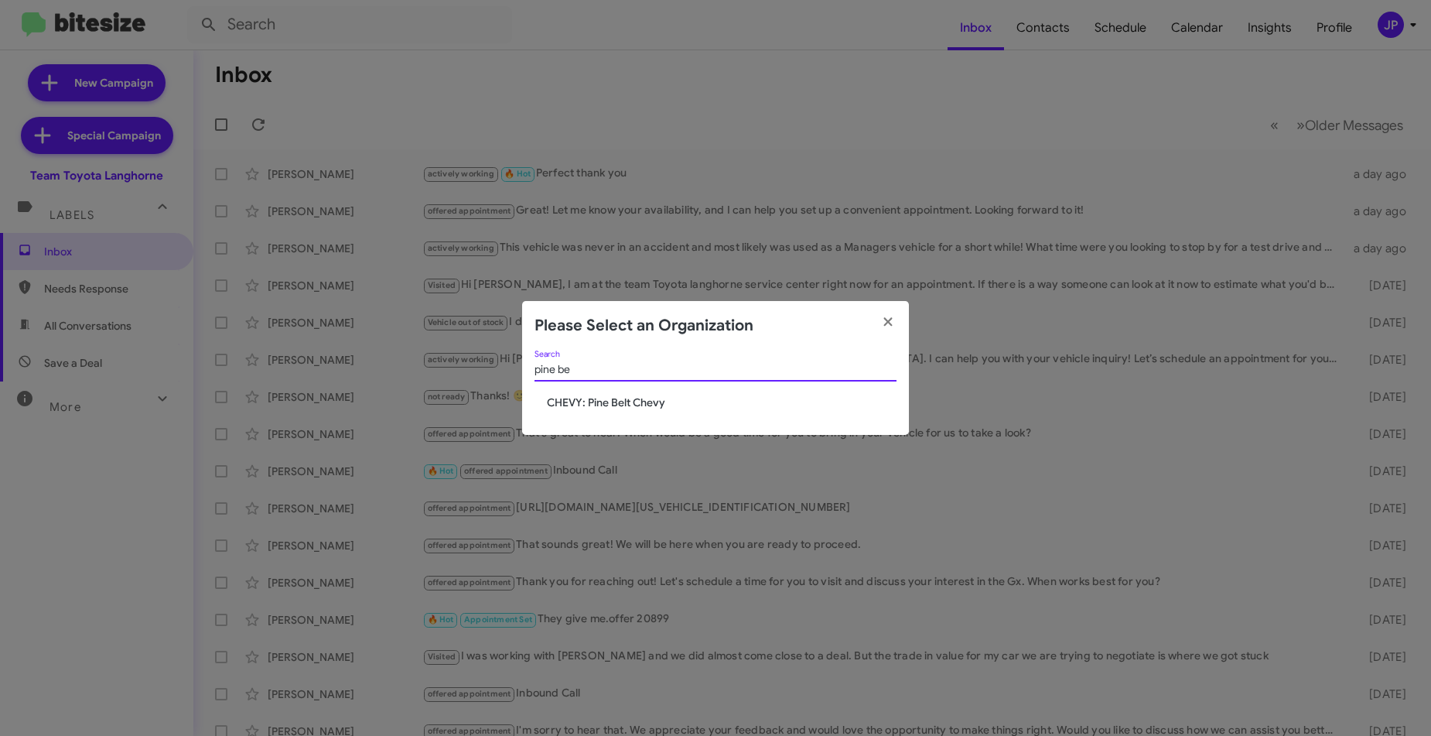
type input "pine be"
click at [597, 402] on span "CHEVY: Pine Belt Chevy" at bounding box center [722, 402] width 350 height 15
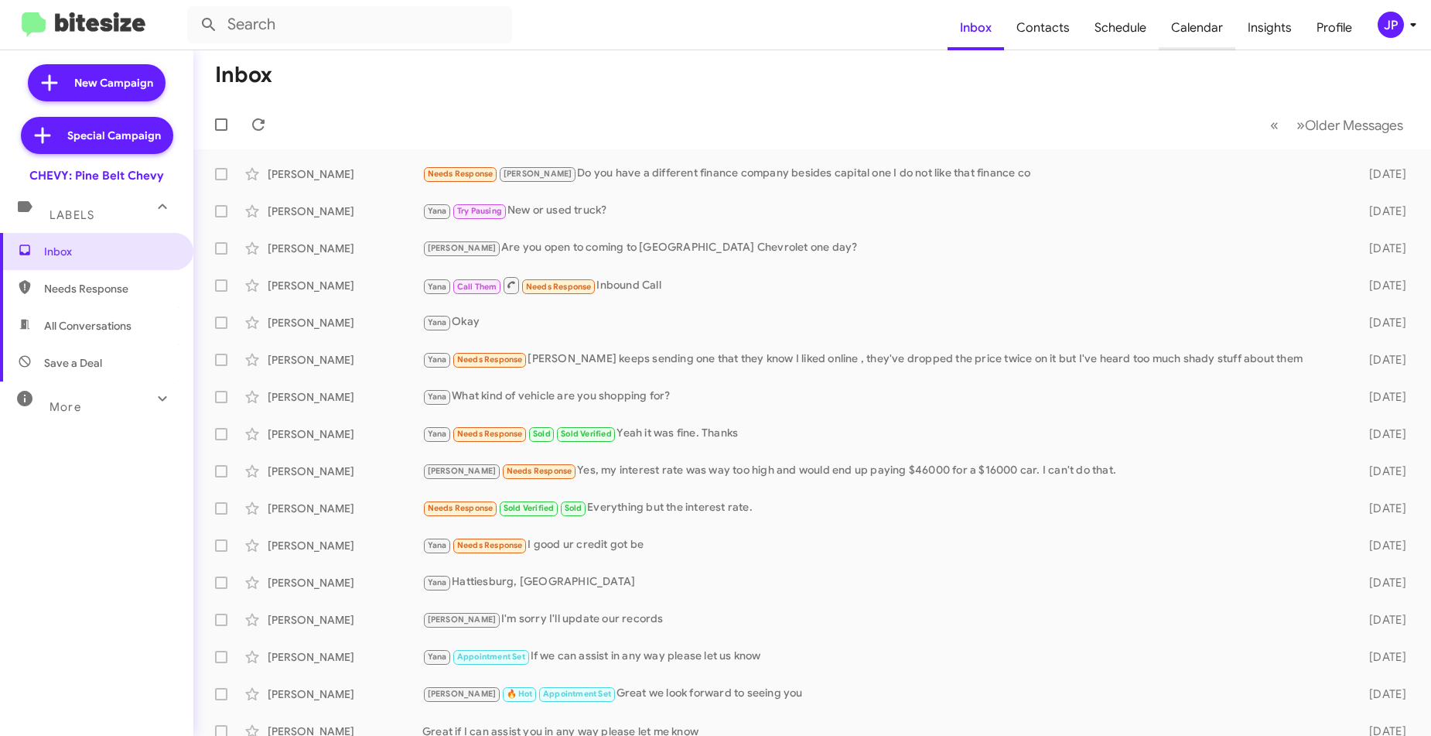
click at [1223, 35] on span "Calendar" at bounding box center [1197, 27] width 77 height 45
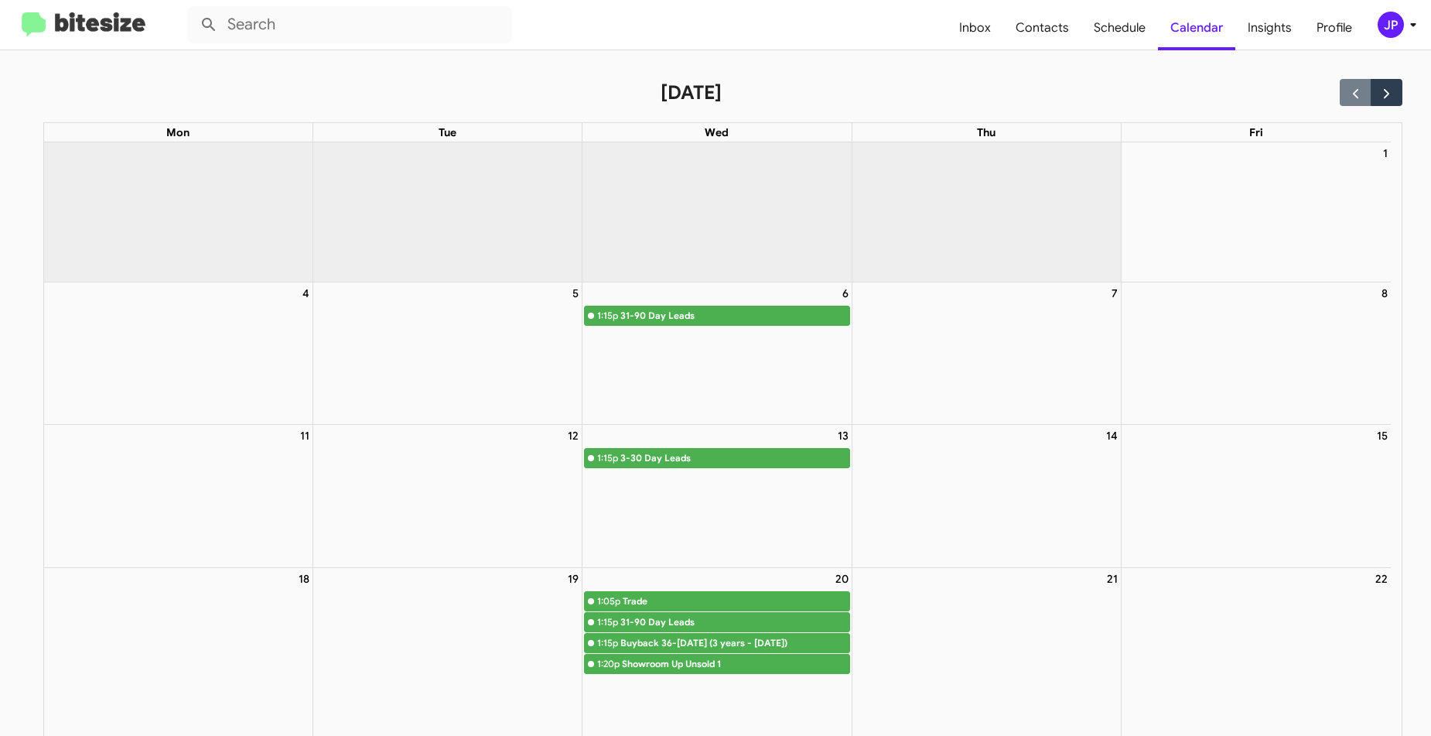
click at [1379, 28] on div "JP" at bounding box center [1391, 25] width 26 height 26
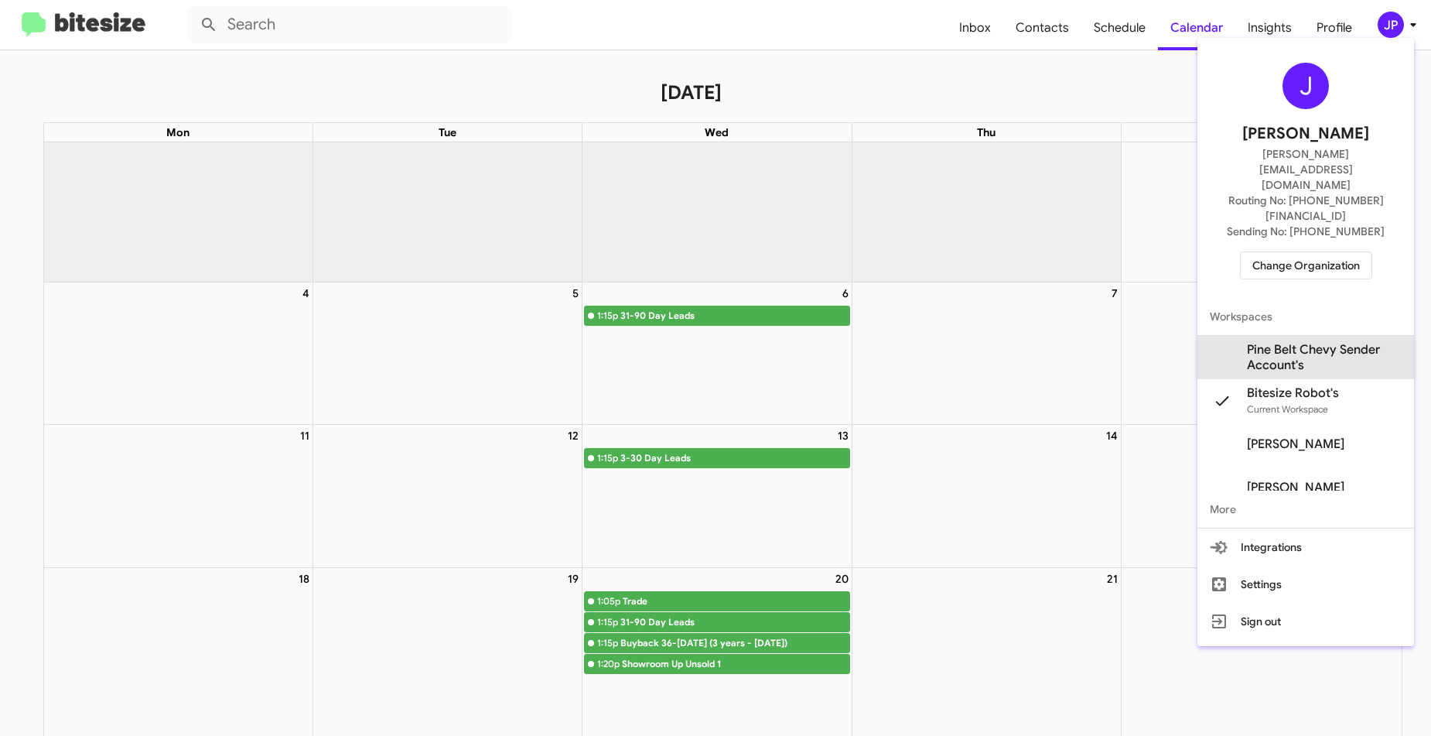
click at [1306, 342] on span "Pine Belt Chevy Sender Account's" at bounding box center [1324, 357] width 155 height 31
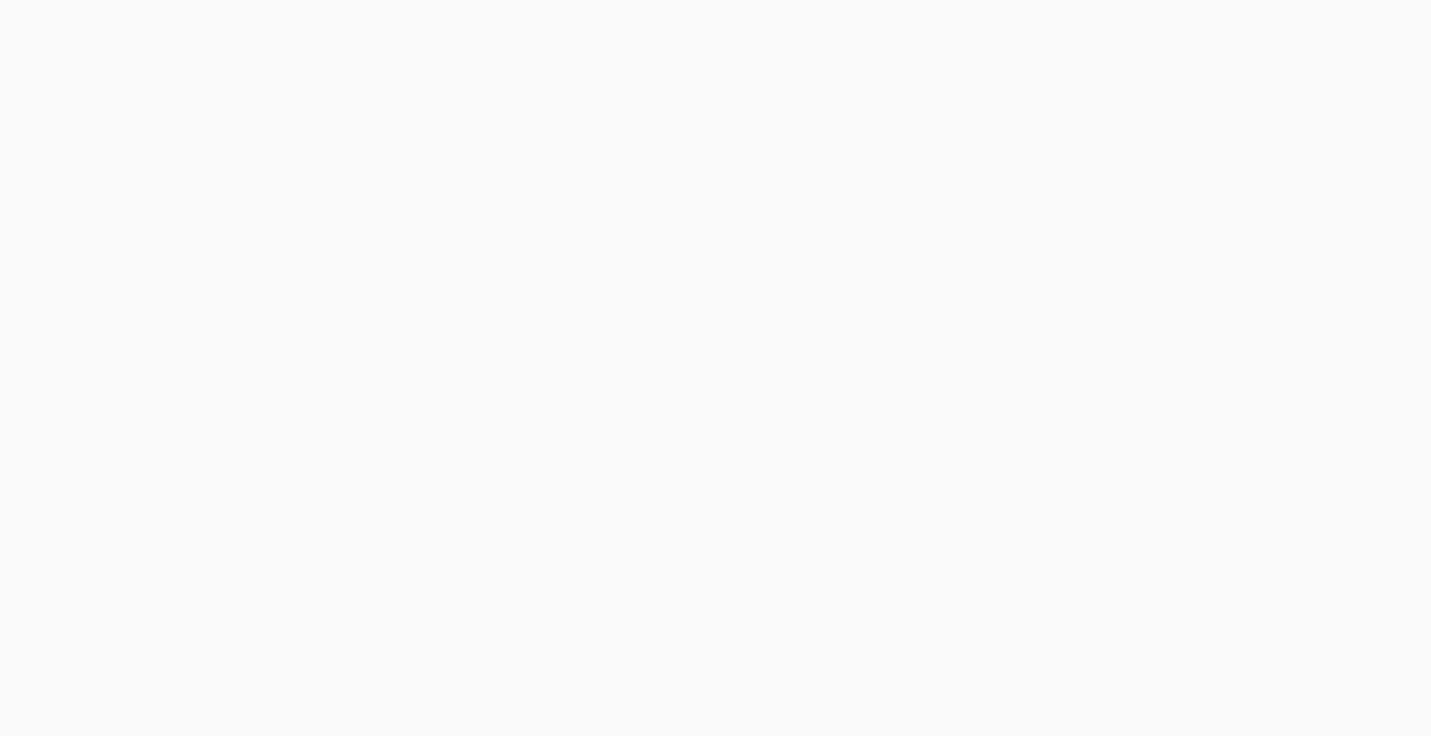
click at [132, 23] on body at bounding box center [715, 368] width 1431 height 736
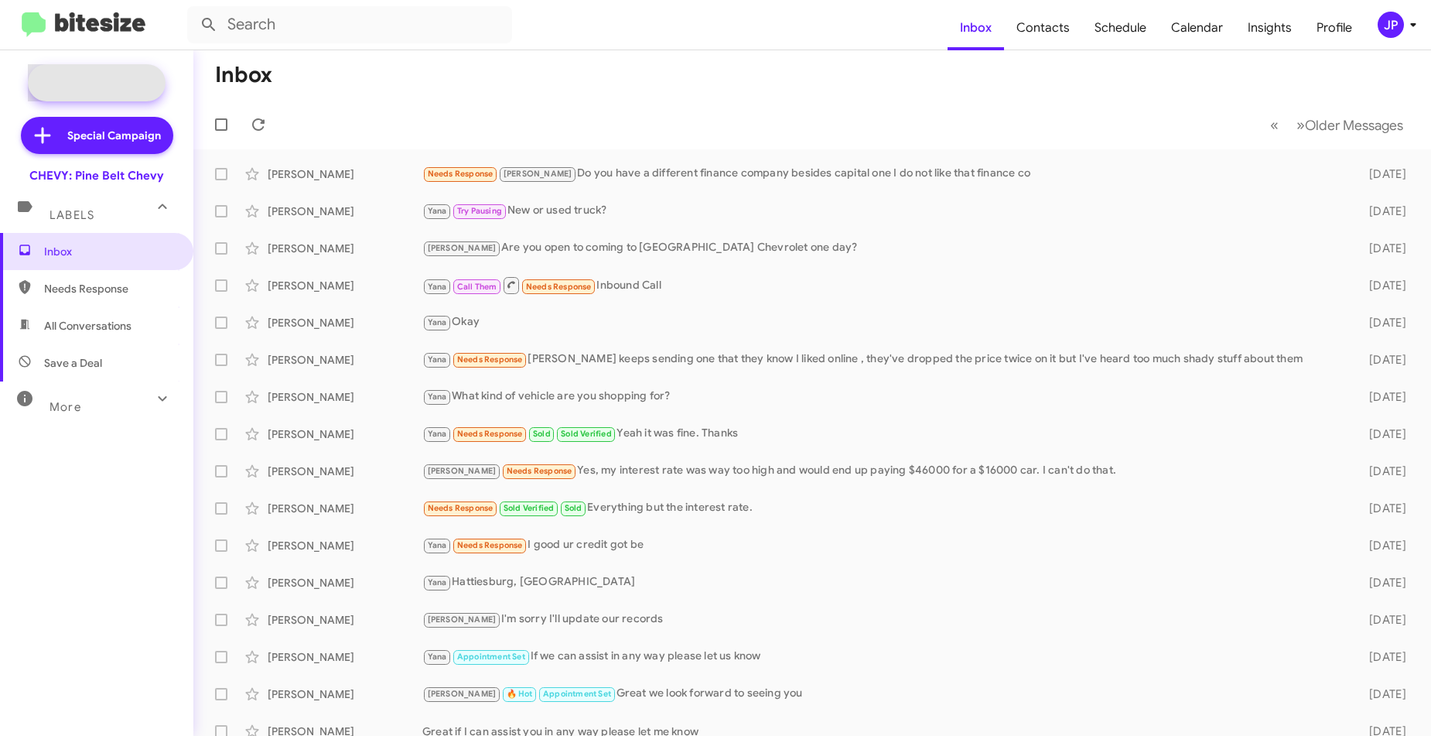
click at [98, 76] on span "New Campaign" at bounding box center [113, 82] width 79 height 15
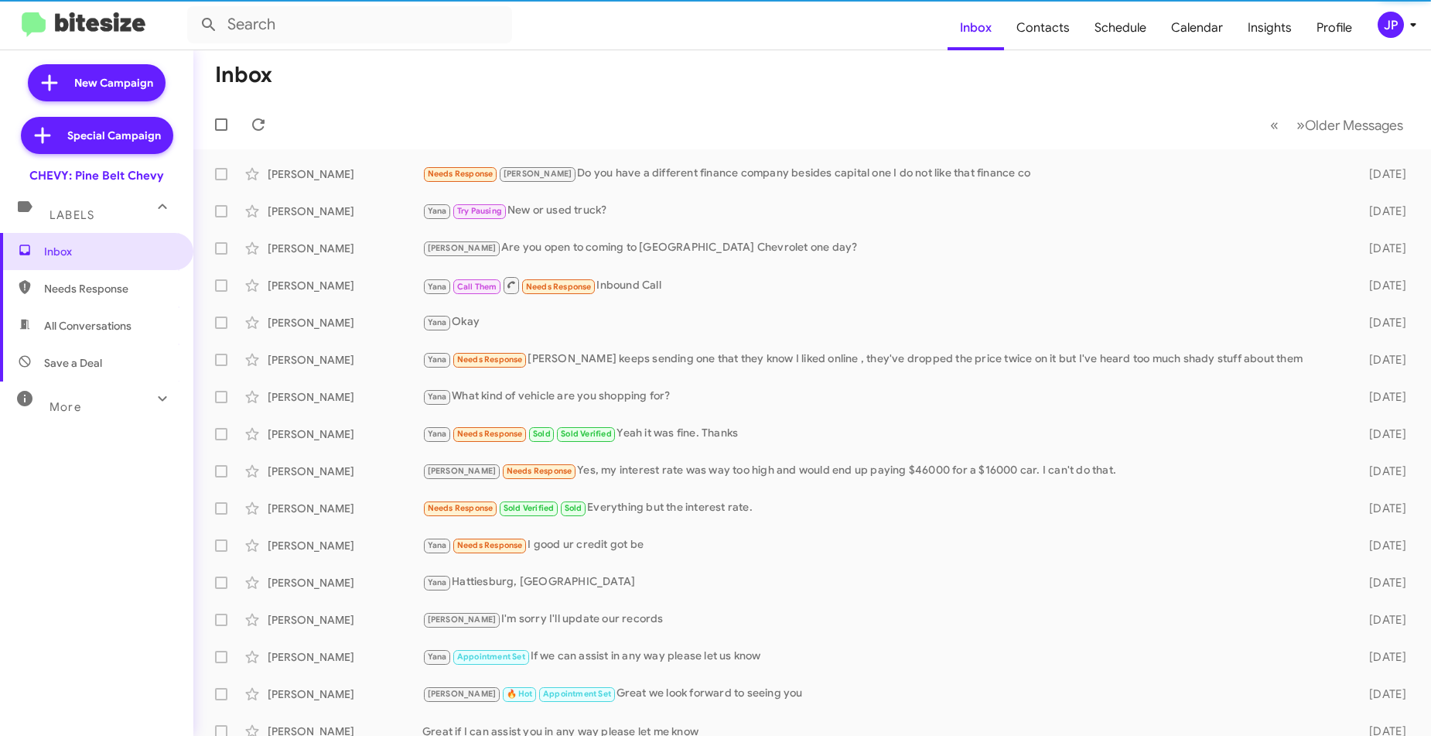
click at [84, 33] on img at bounding box center [84, 25] width 124 height 26
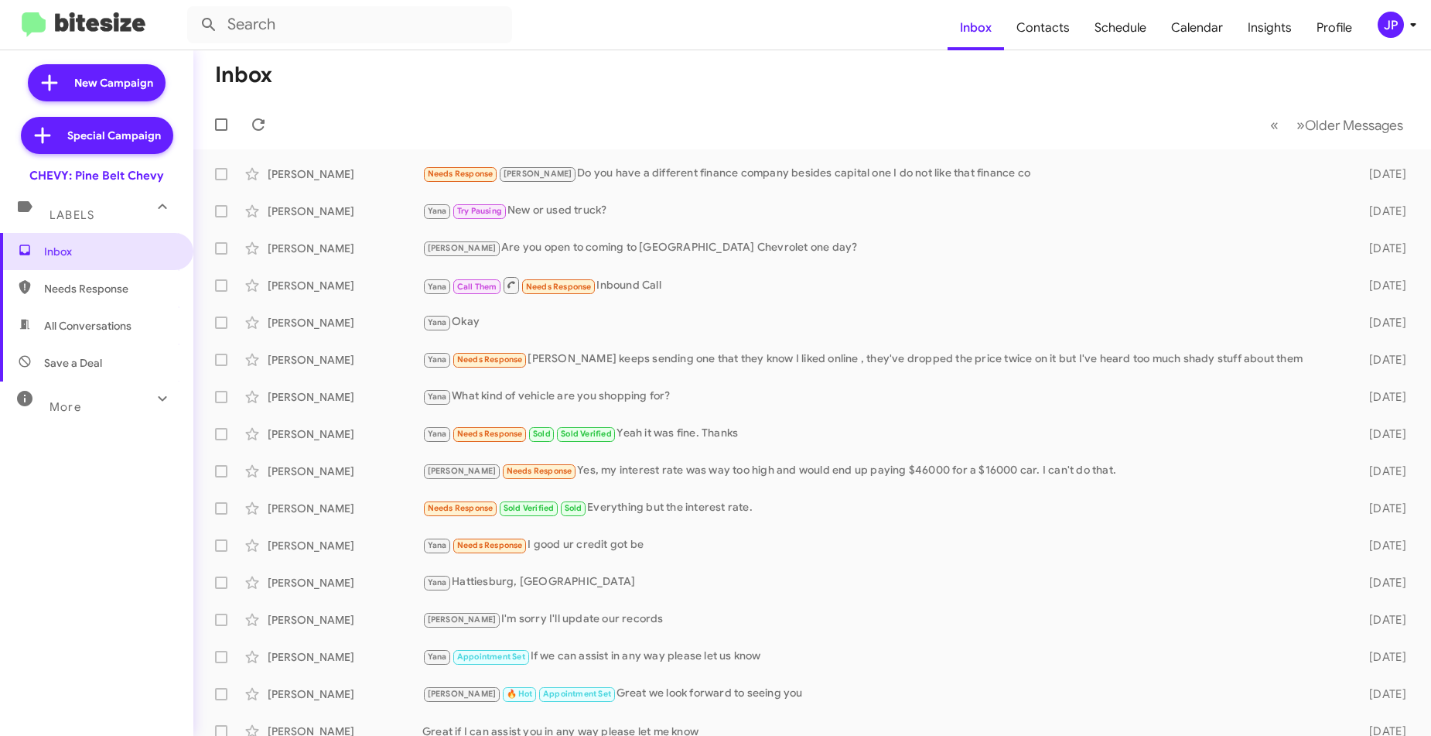
click at [1408, 34] on span "JP" at bounding box center [1400, 25] width 46 height 26
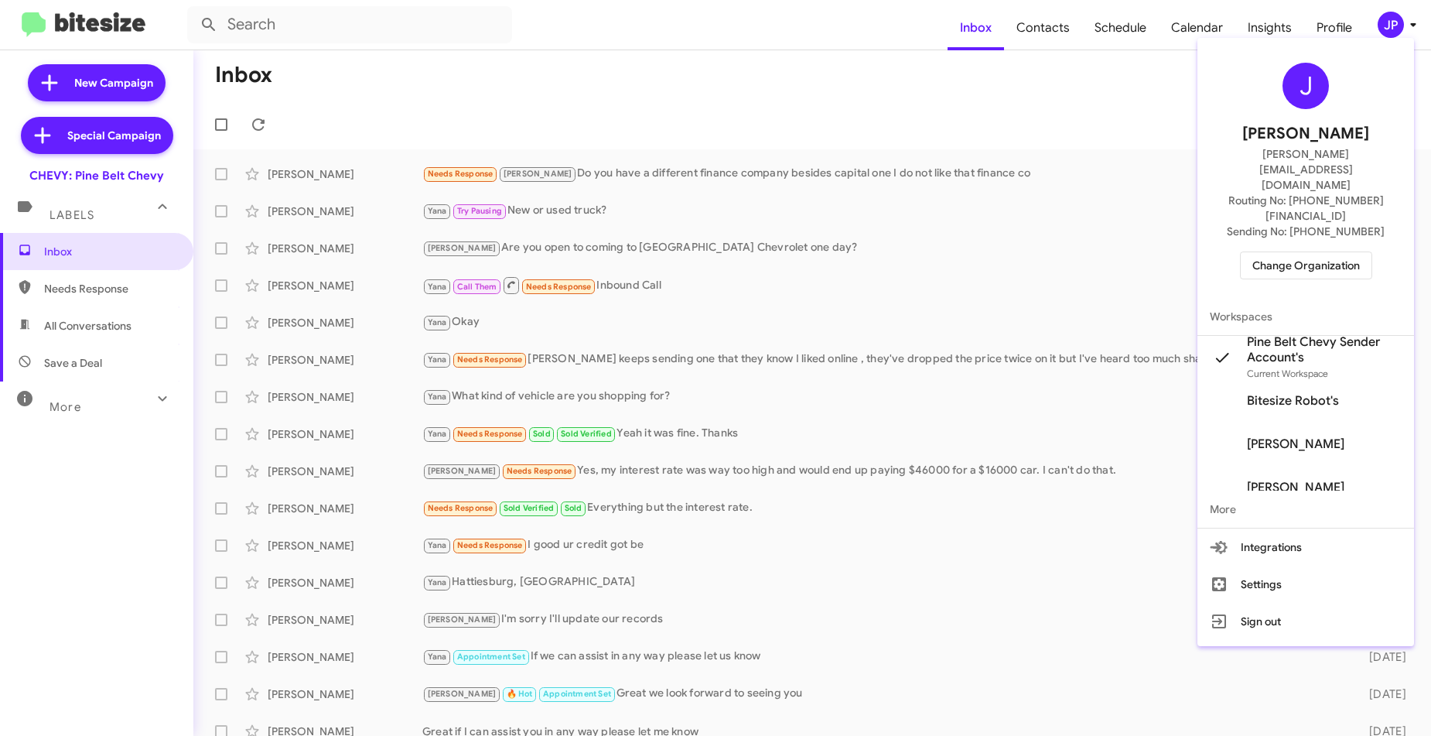
click at [1318, 252] on span "Change Organization" at bounding box center [1307, 265] width 108 height 26
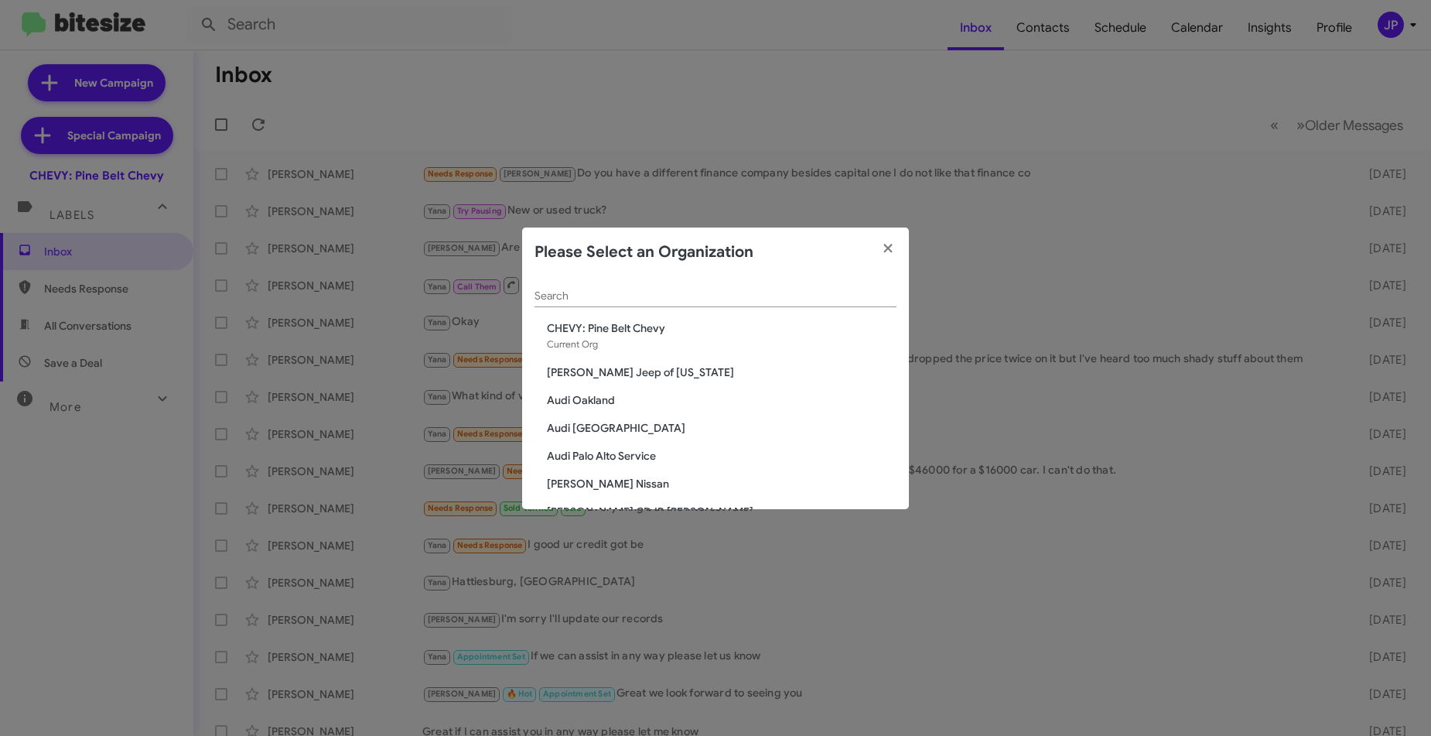
click at [658, 301] on input "Search" at bounding box center [716, 296] width 362 height 12
click at [660, 295] on input "Search" at bounding box center [716, 296] width 362 height 12
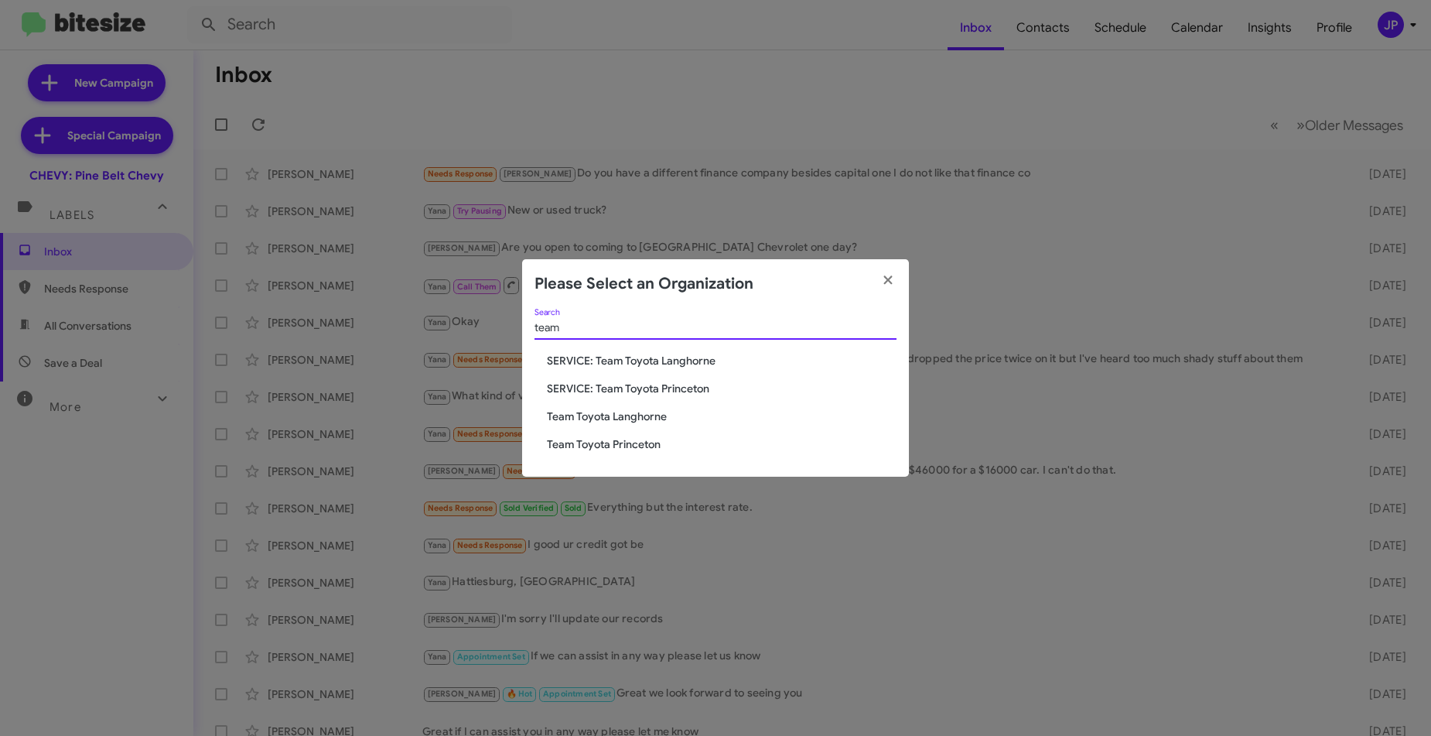
type input "team"
click at [653, 443] on span "Team Toyota Princeton" at bounding box center [722, 443] width 350 height 15
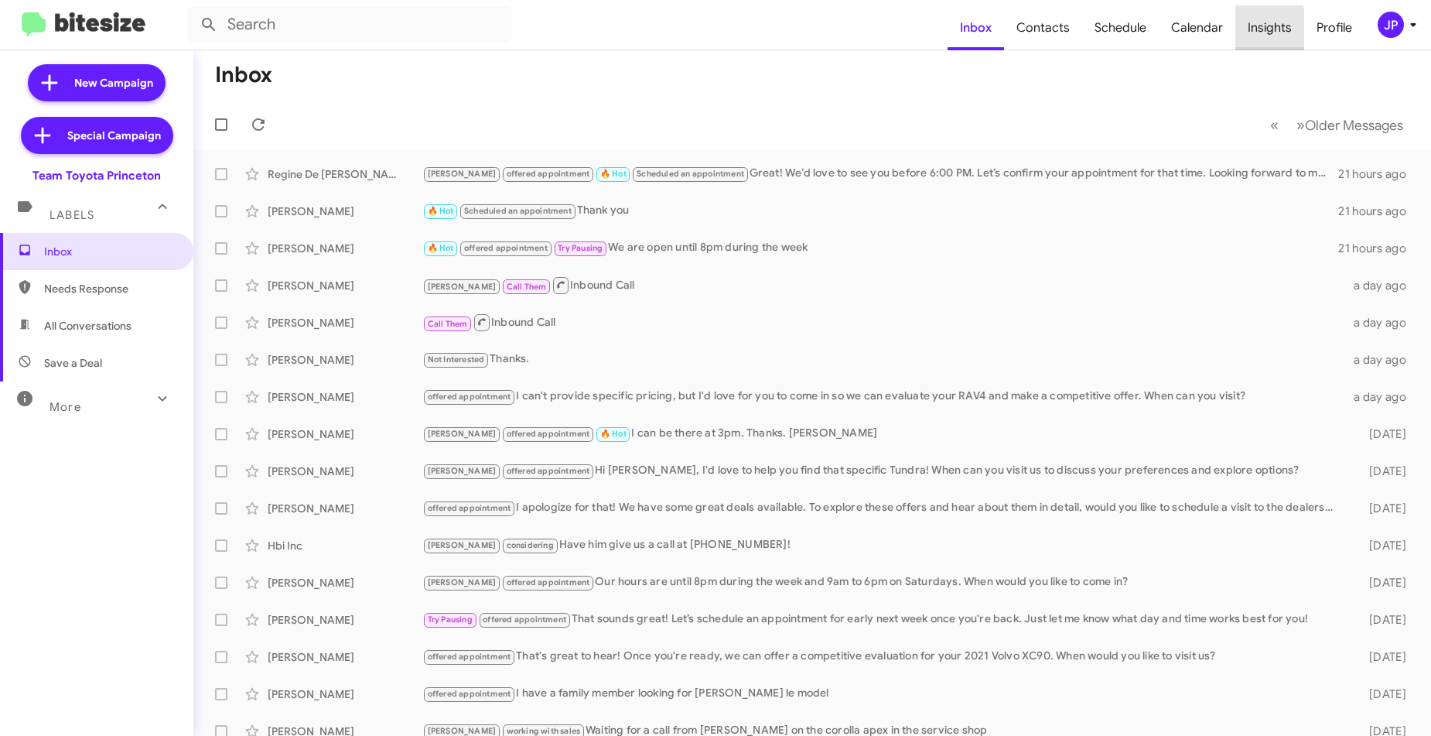
drag, startPoint x: 1252, startPoint y: 29, endPoint x: 1253, endPoint y: 37, distance: 7.9
click at [1253, 29] on span "Insights" at bounding box center [1270, 27] width 69 height 45
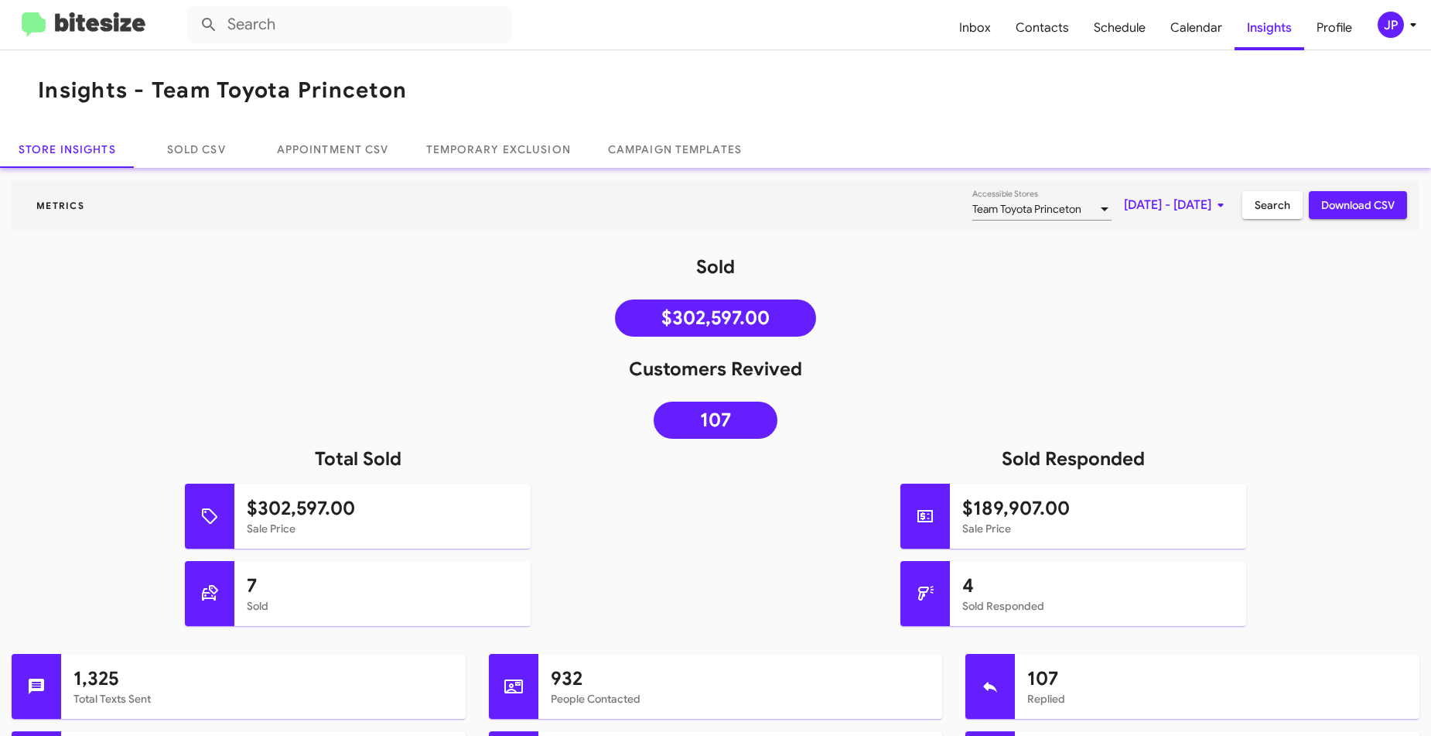
click at [90, 15] on img at bounding box center [84, 25] width 124 height 26
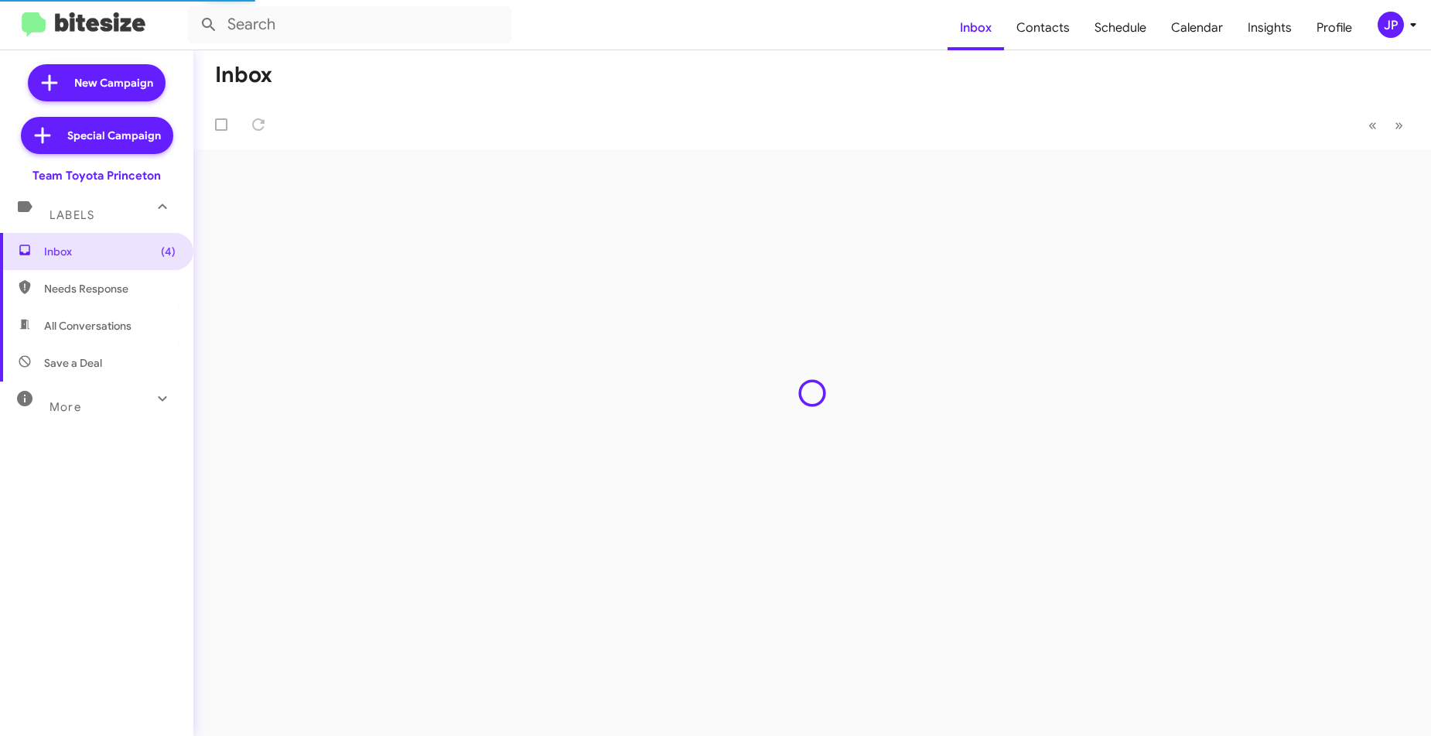
click at [87, 401] on div "More" at bounding box center [81, 400] width 138 height 29
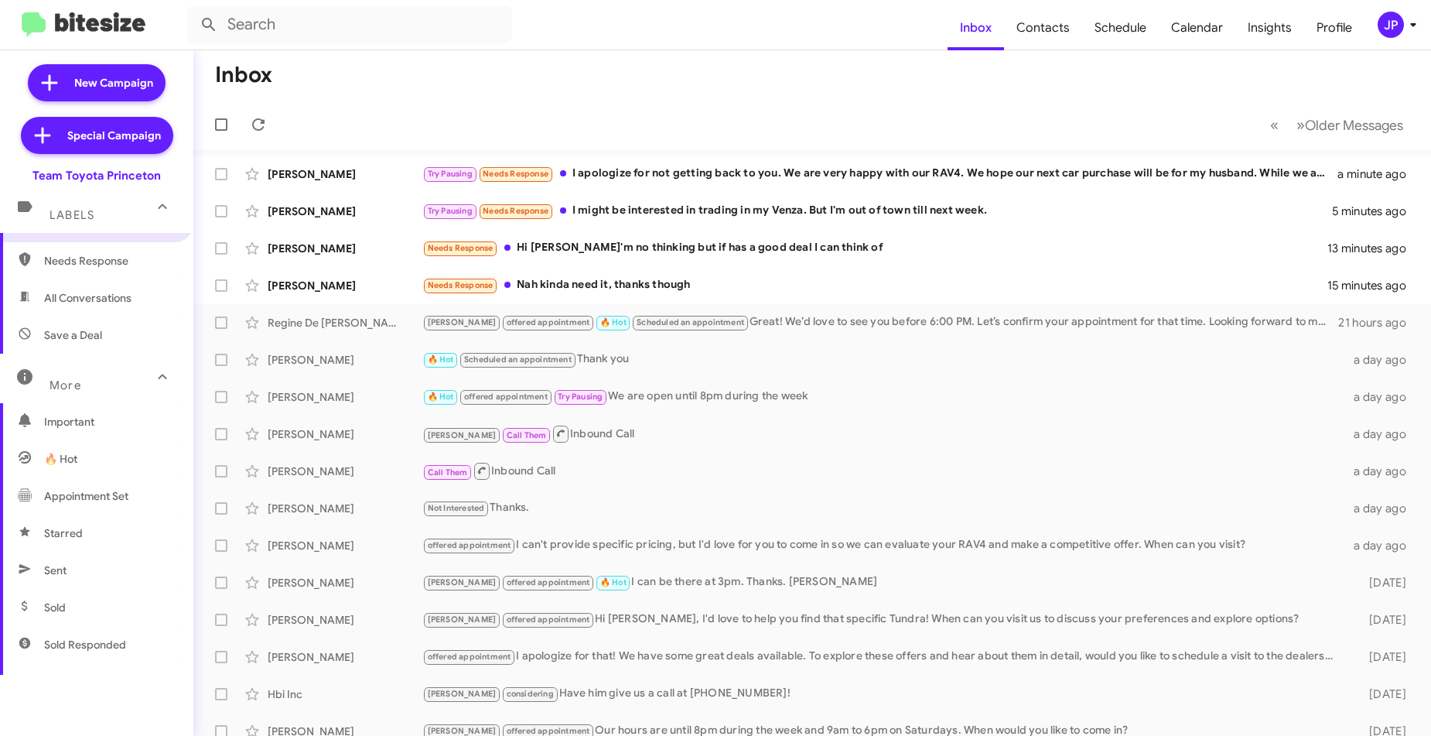
scroll to position [289, 0]
click at [91, 381] on span "Sold Responded" at bounding box center [85, 383] width 82 height 15
type input "in:sold-verified"
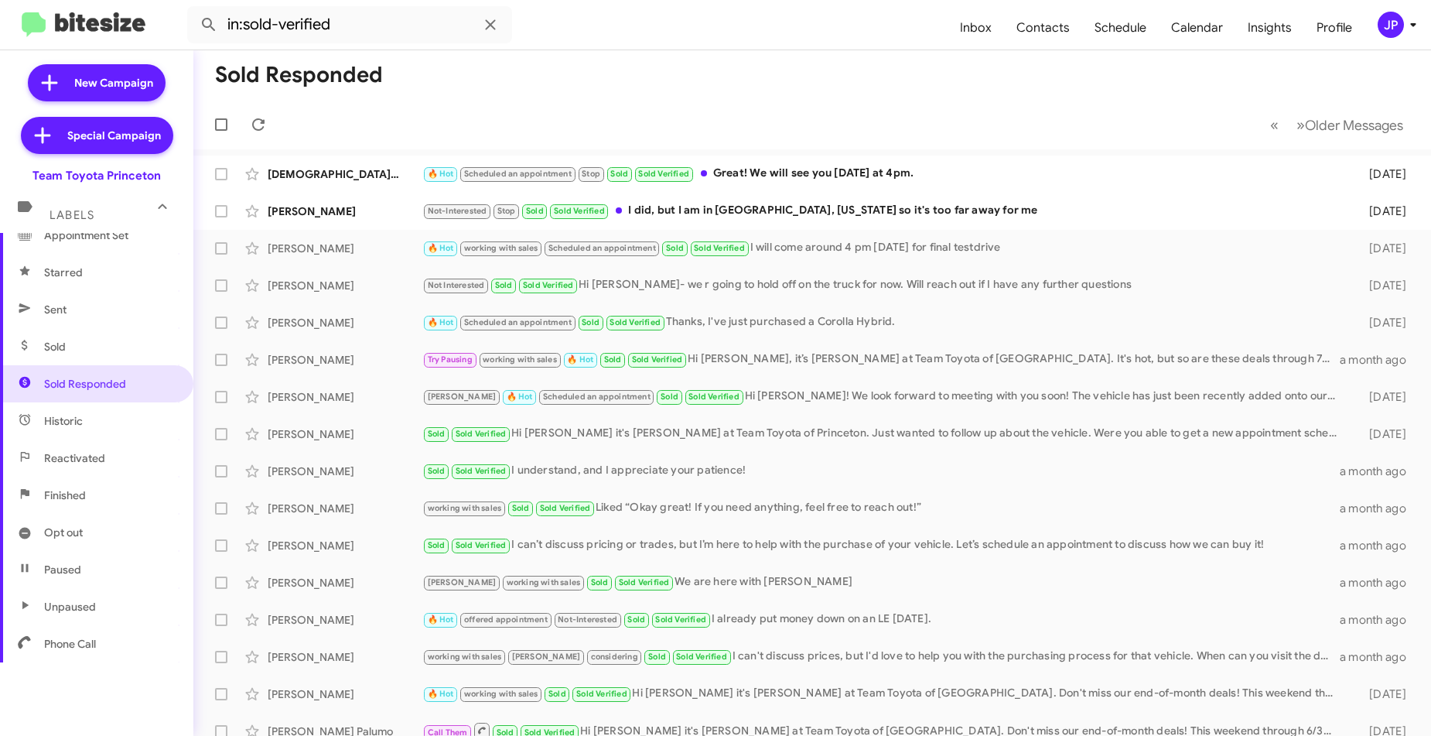
click at [1394, 16] on div "JP" at bounding box center [1391, 25] width 26 height 26
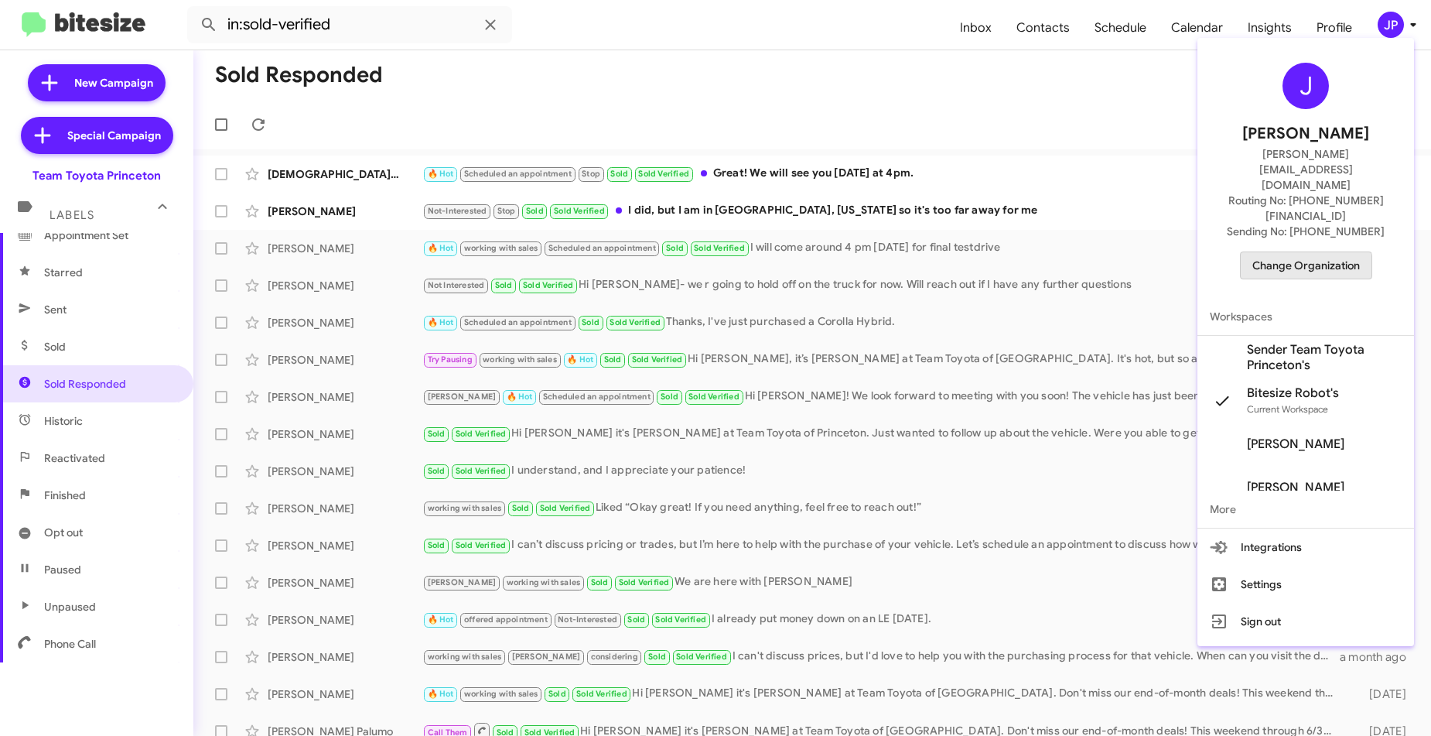
click at [1304, 252] on span "Change Organization" at bounding box center [1307, 265] width 108 height 26
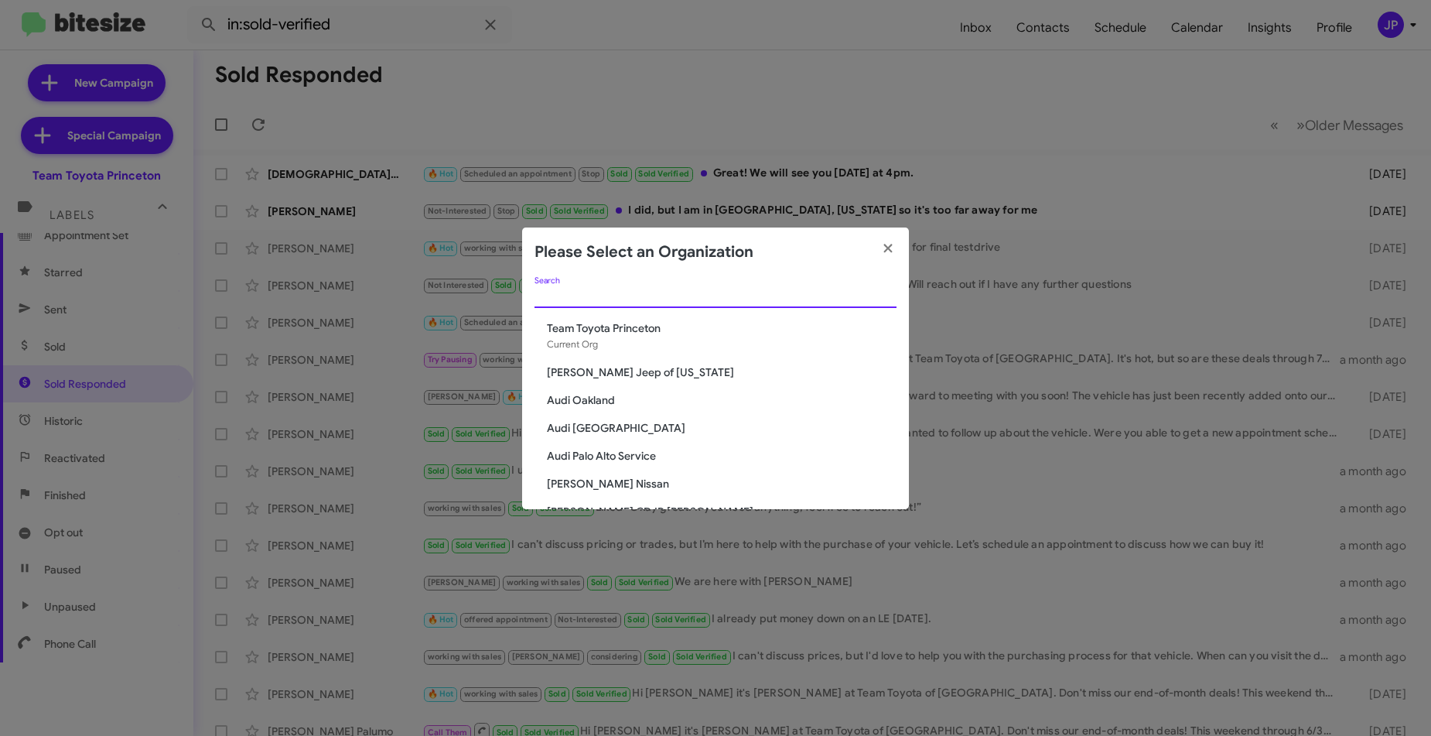
click at [557, 290] on input "Search" at bounding box center [716, 296] width 362 height 12
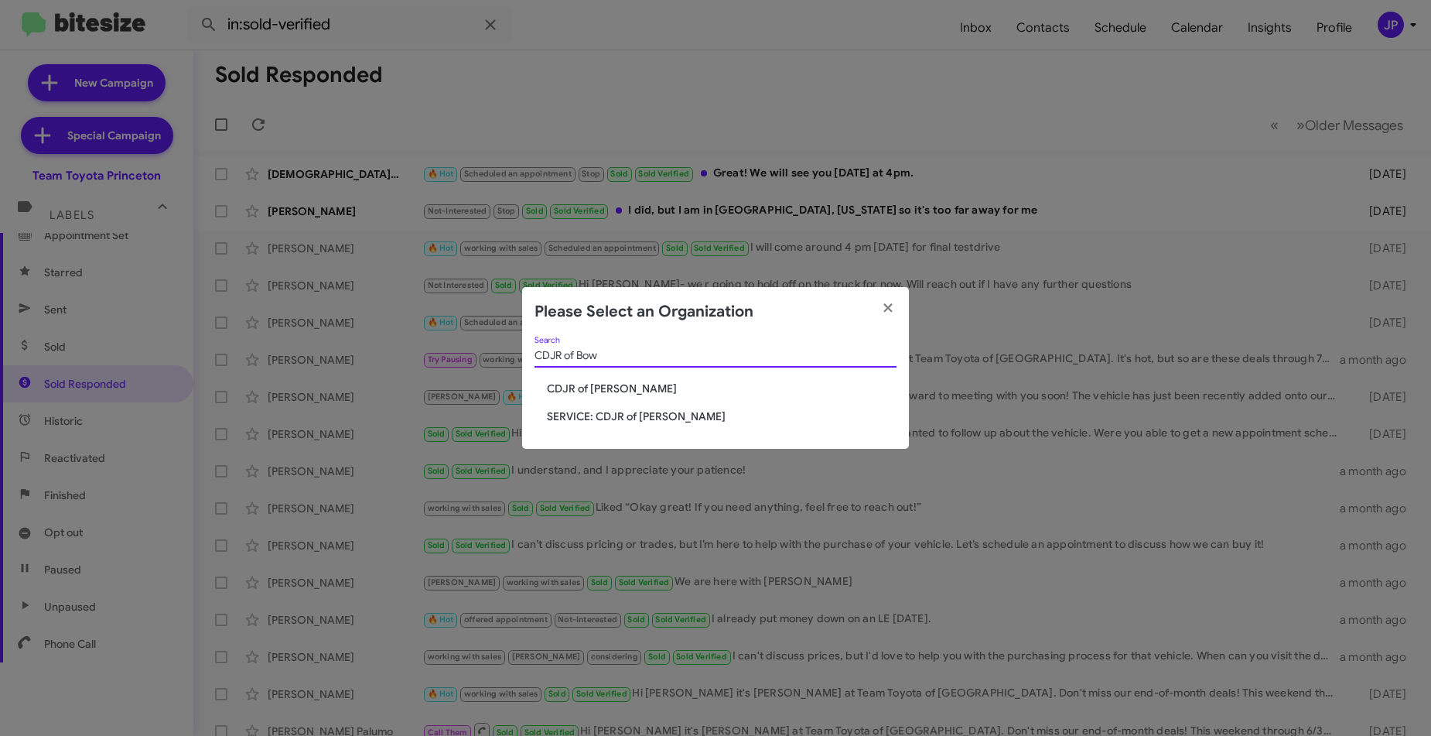
type input "CDJR of Bow"
click at [579, 383] on span "CDJR of [PERSON_NAME]" at bounding box center [722, 388] width 350 height 15
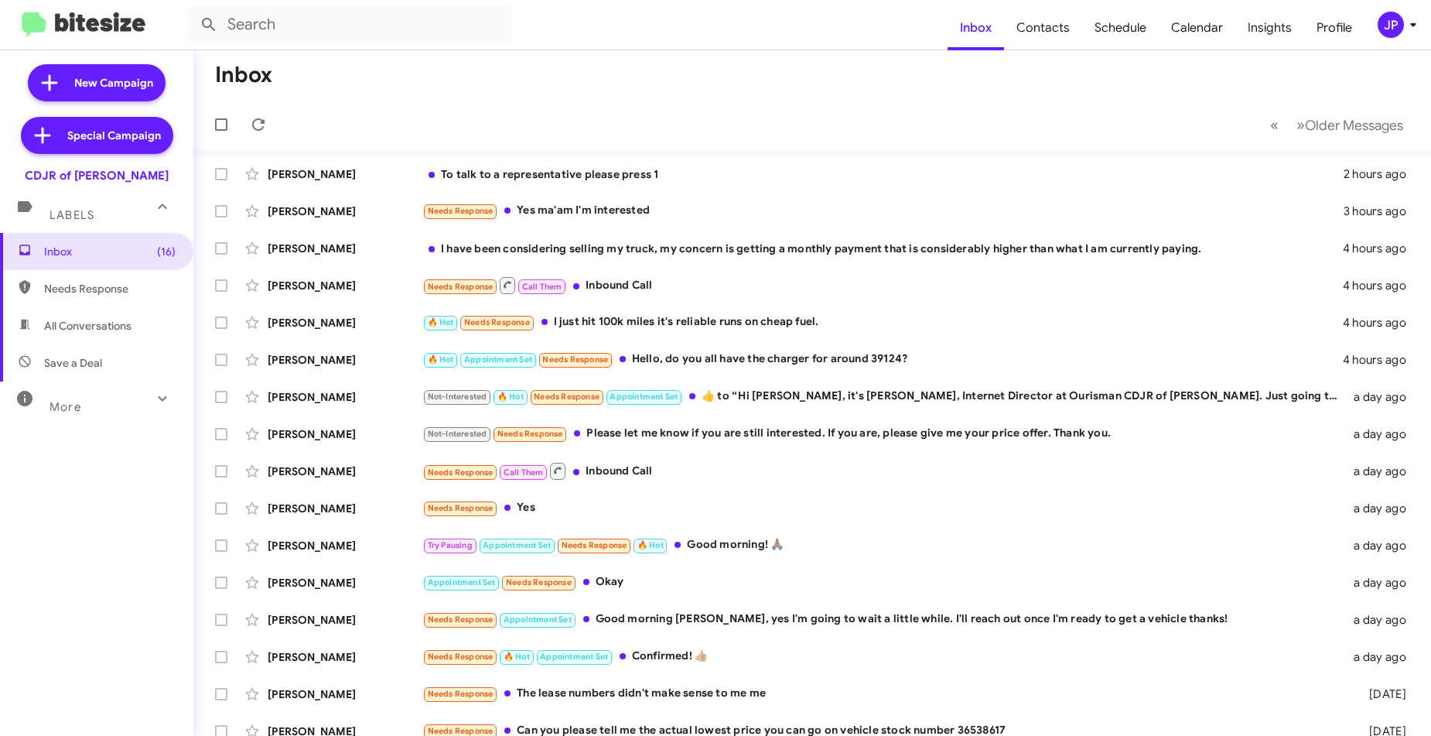
click at [1399, 25] on div "JP" at bounding box center [1391, 25] width 26 height 26
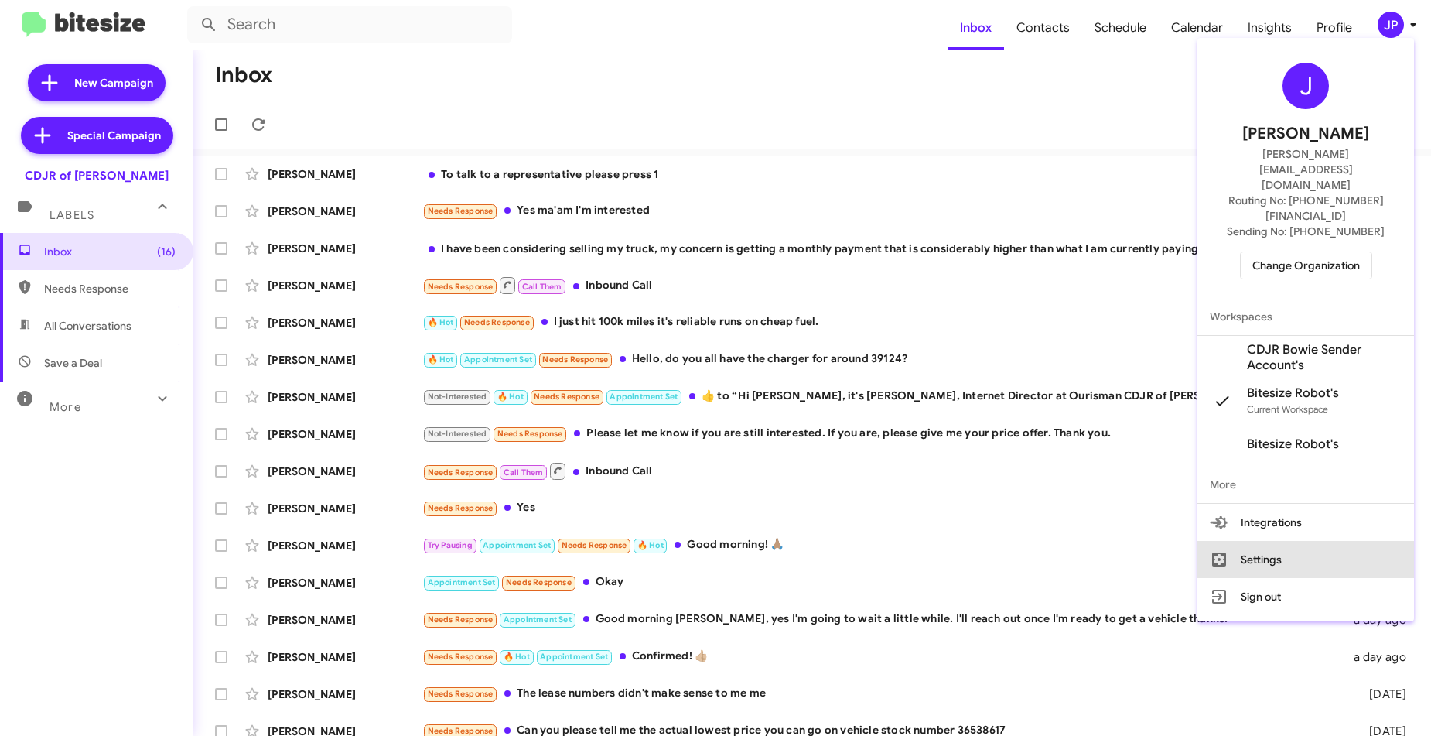
drag, startPoint x: 1240, startPoint y: 504, endPoint x: 1421, endPoint y: 446, distance: 189.9
click at [1241, 541] on button "Settings" at bounding box center [1306, 559] width 217 height 37
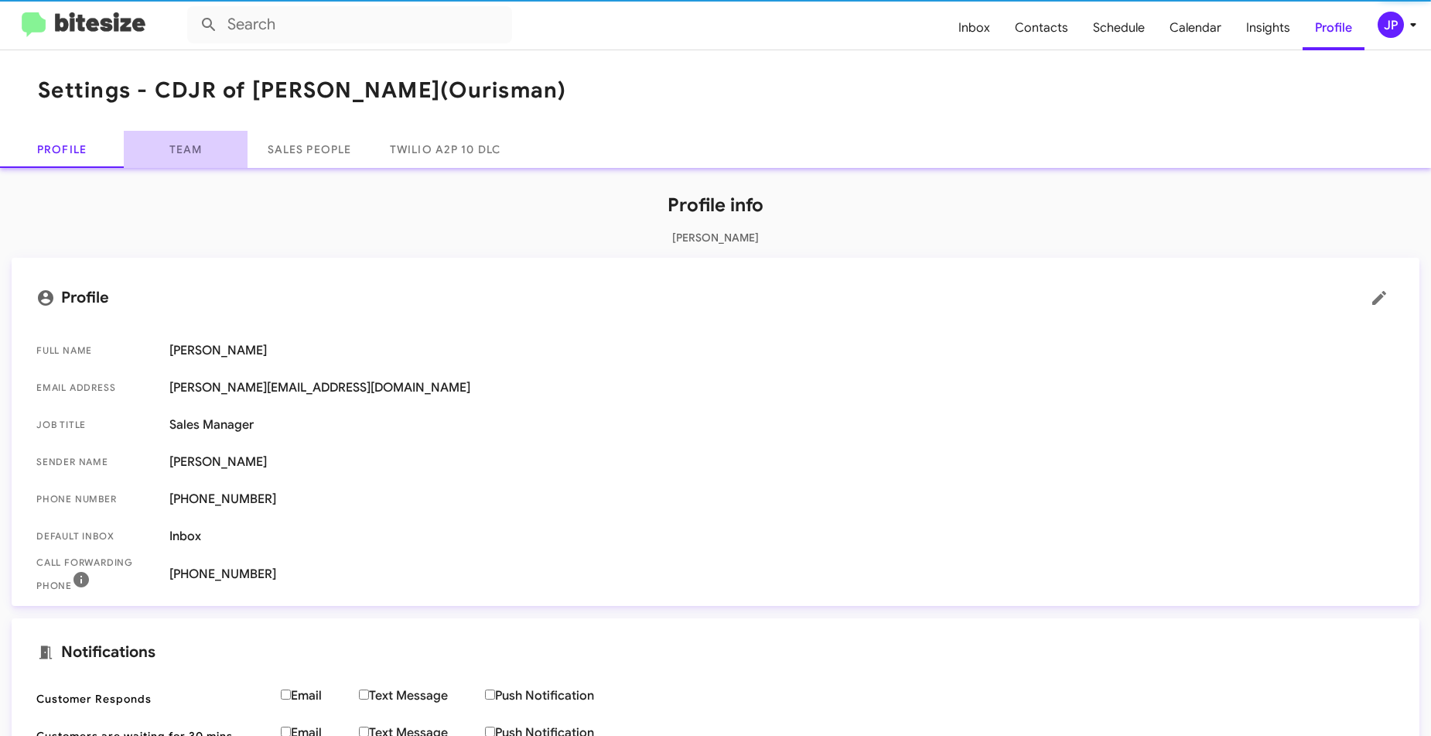
click at [170, 146] on link "Team" at bounding box center [186, 149] width 124 height 37
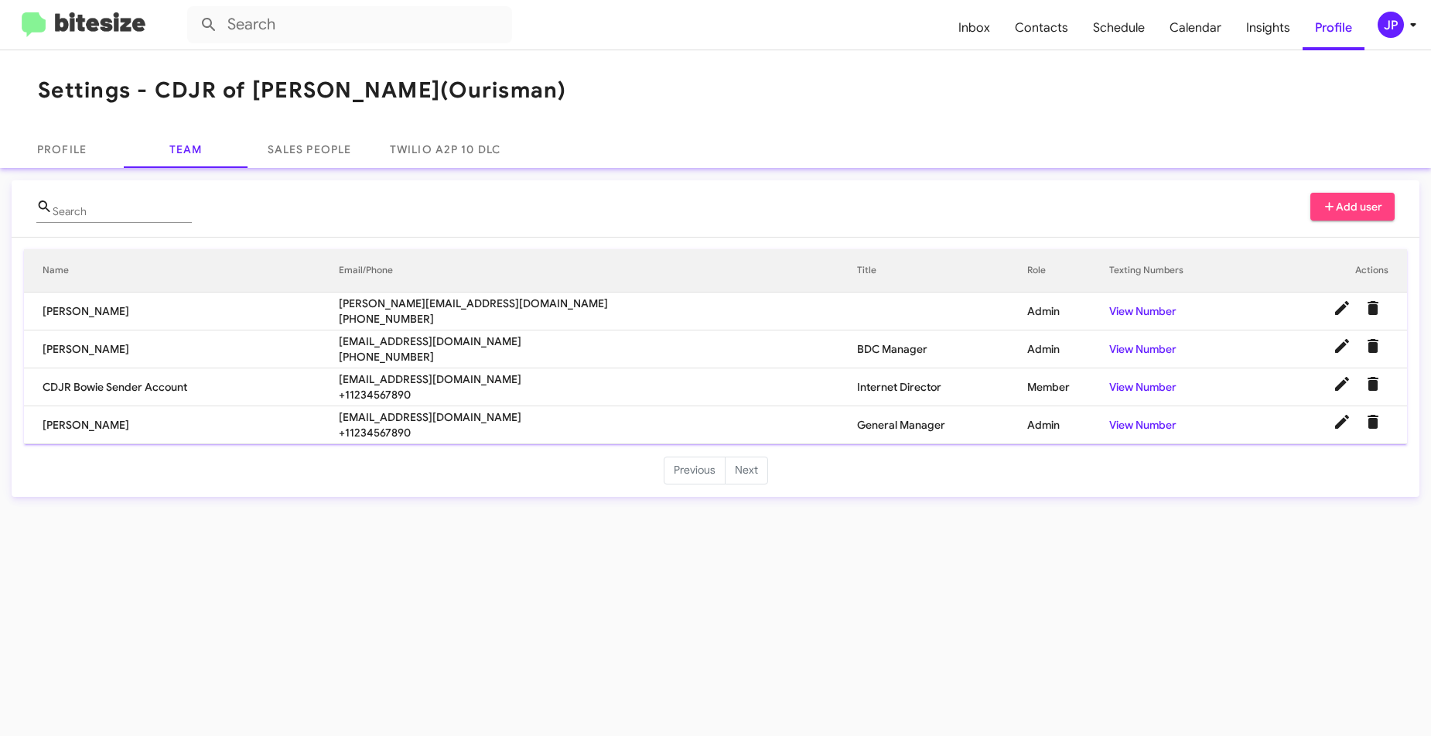
click at [111, 23] on img at bounding box center [84, 25] width 124 height 26
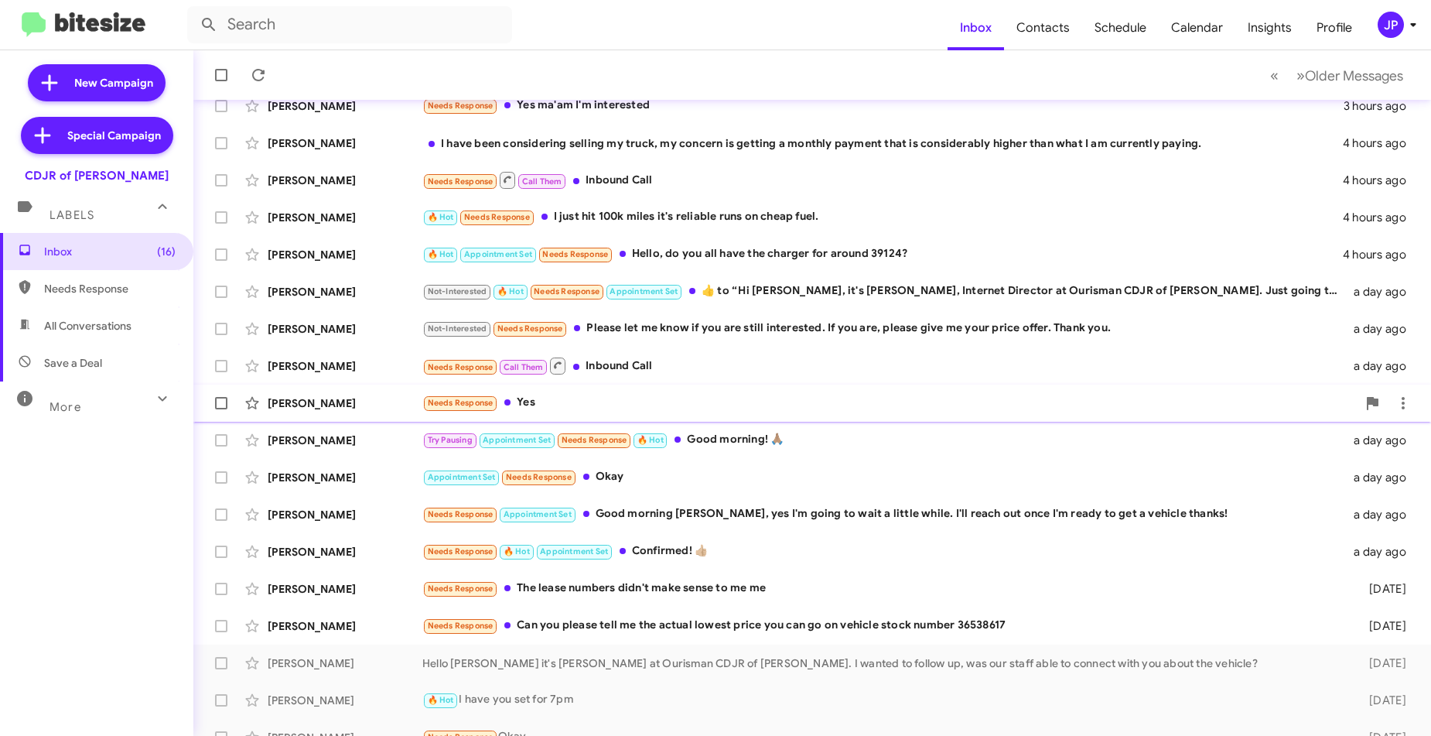
scroll to position [162, 0]
